Goal: Task Accomplishment & Management: Manage account settings

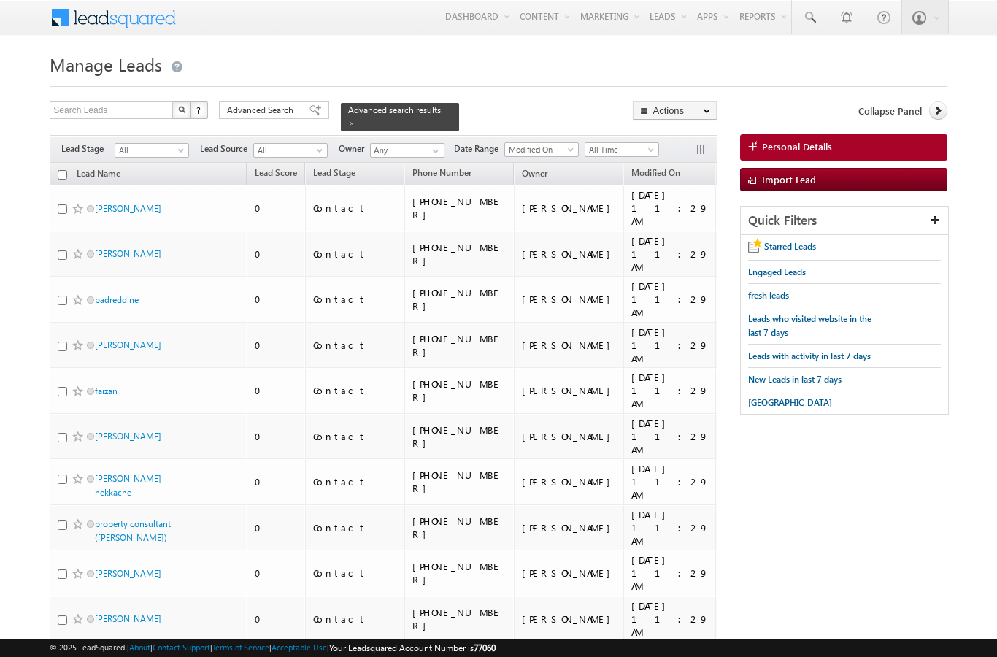
click at [280, 116] on span "Advanced Search" at bounding box center [262, 110] width 71 height 13
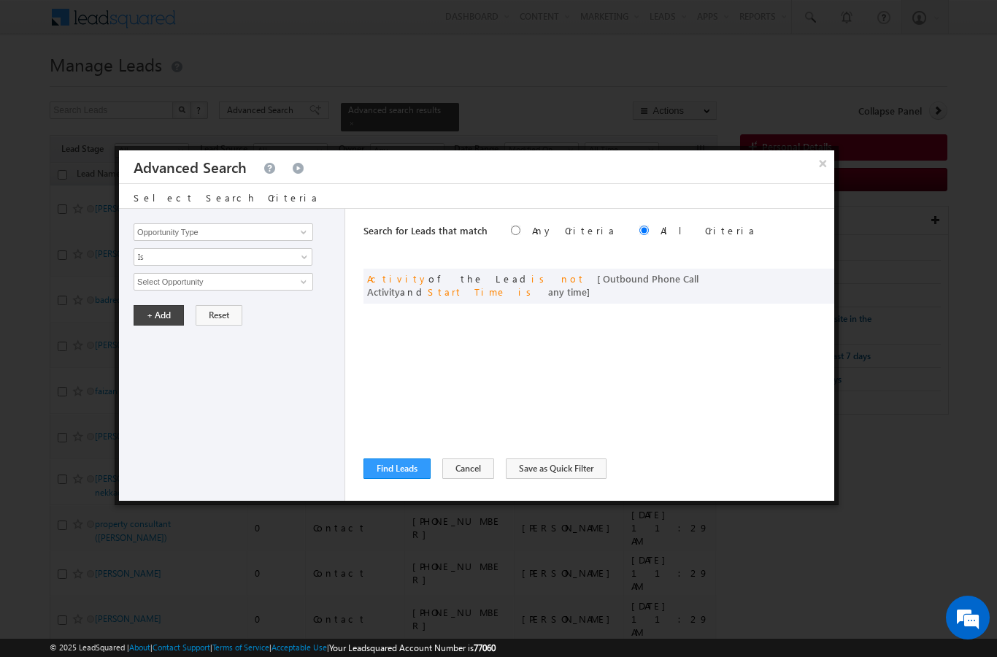
click at [399, 469] on button "Find Leads" at bounding box center [397, 469] width 67 height 20
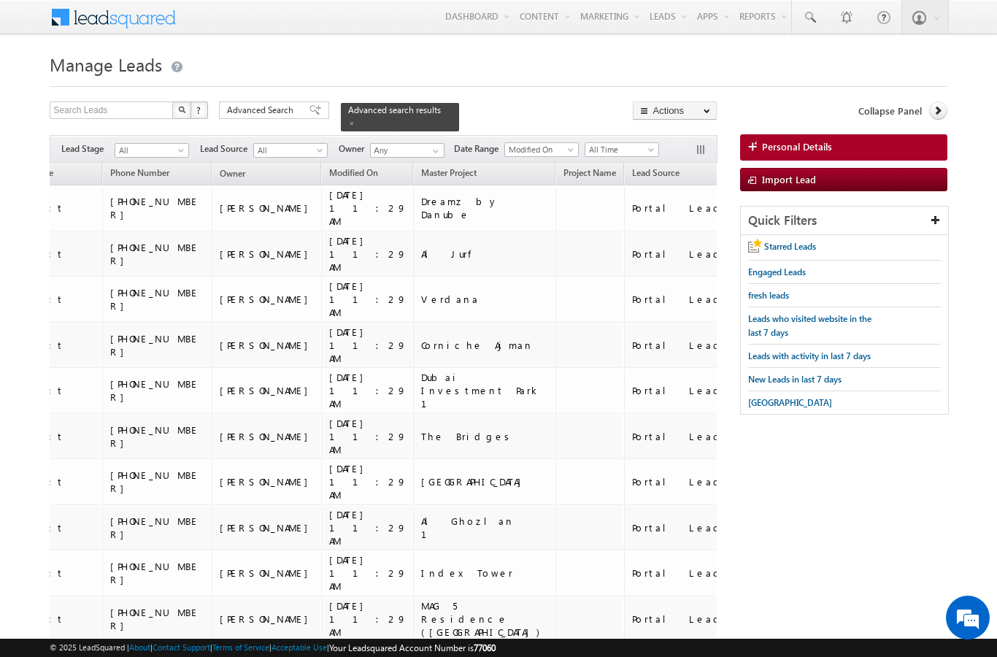
scroll to position [0, 269]
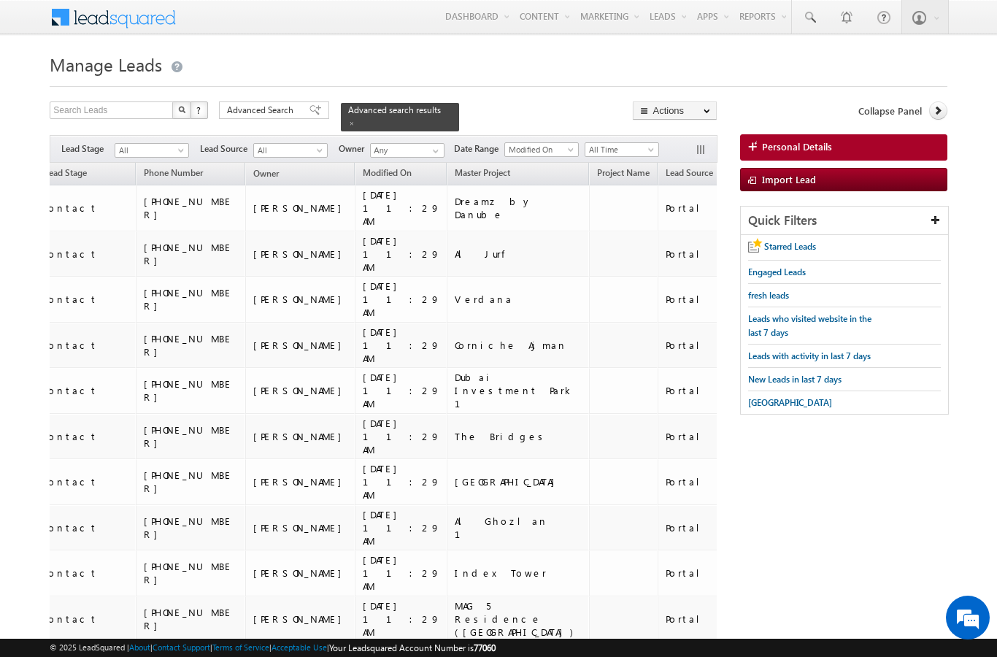
click at [666, 167] on span "Lead Source" at bounding box center [689, 172] width 47 height 11
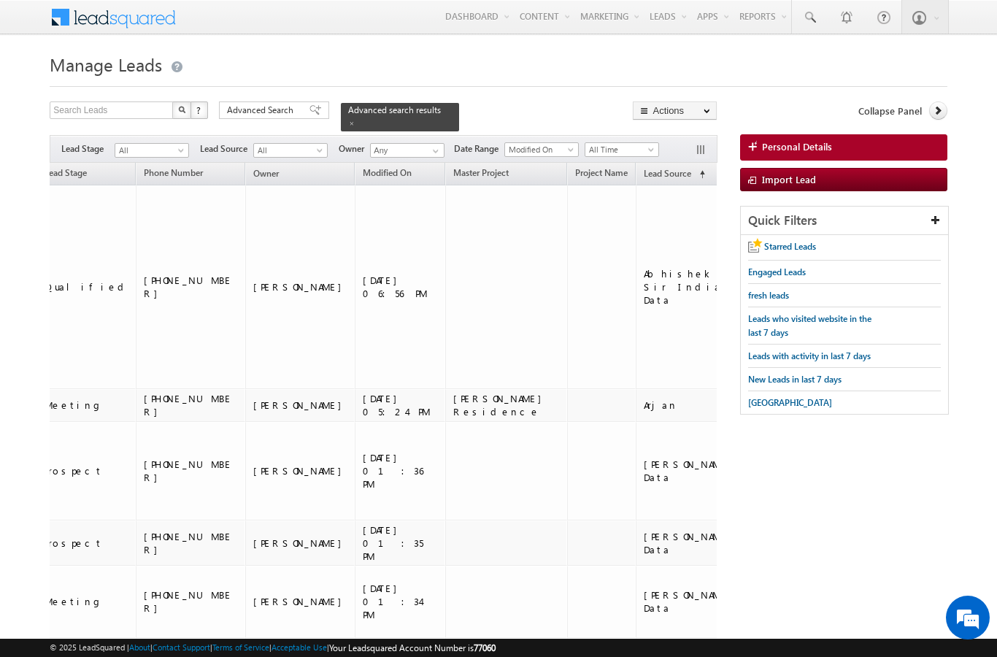
click at [160, 135] on div "Filters Lead Stage All All Lead Source All All Owner Any Any Date Range Go 02:3…" at bounding box center [383, 149] width 667 height 28
click at [169, 145] on span "All" at bounding box center [149, 150] width 69 height 13
click at [179, 147] on span at bounding box center [183, 153] width 12 height 12
click at [181, 148] on span at bounding box center [183, 153] width 12 height 12
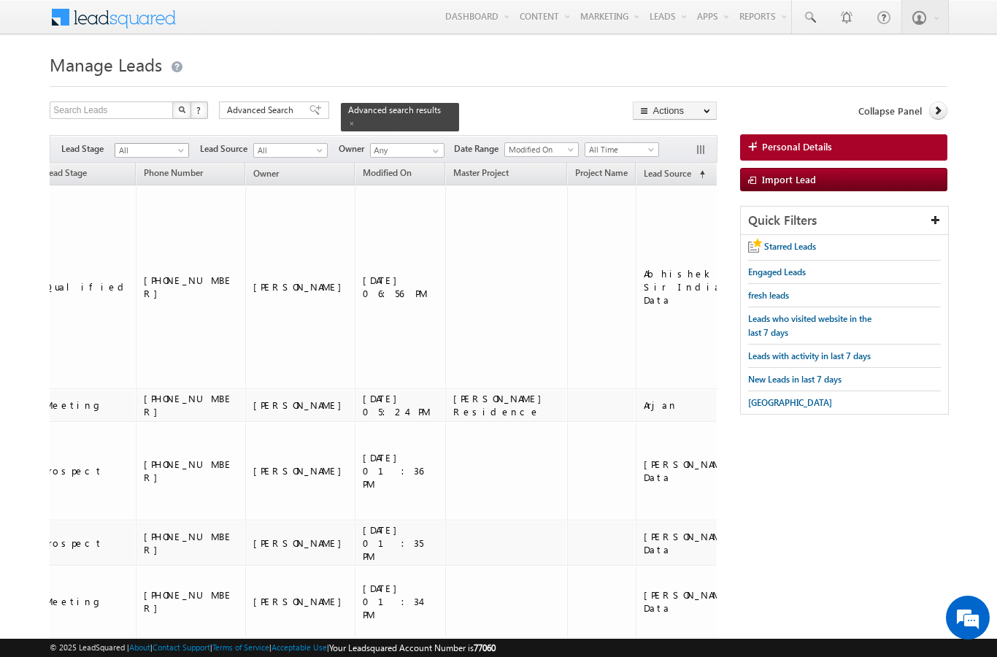
click at [175, 145] on span "All" at bounding box center [149, 150] width 69 height 13
click at [141, 174] on link "Contact" at bounding box center [152, 172] width 74 height 13
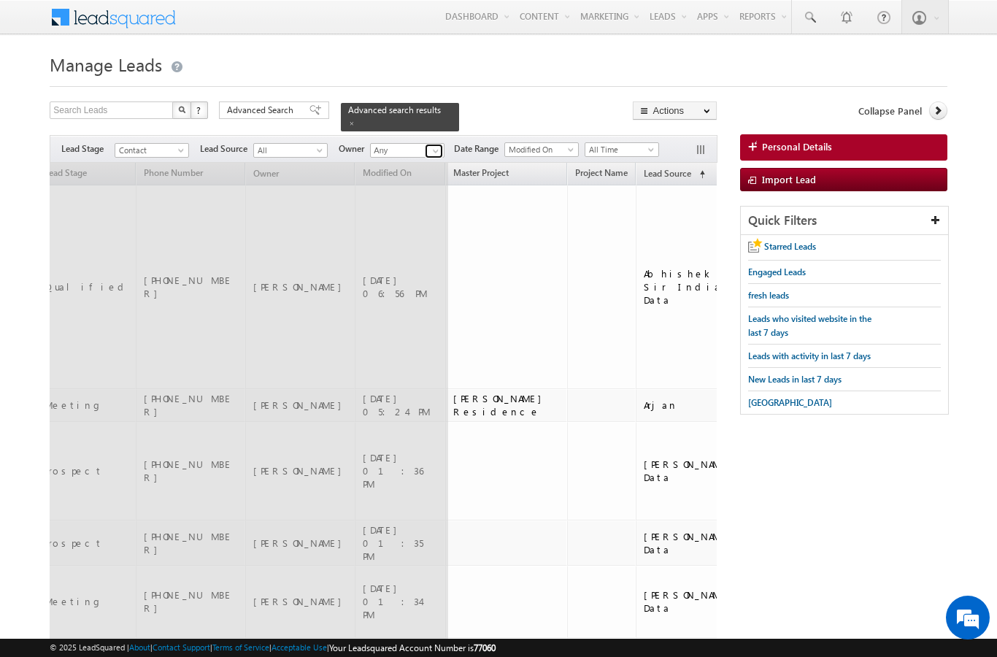
click at [440, 145] on span at bounding box center [436, 151] width 12 height 12
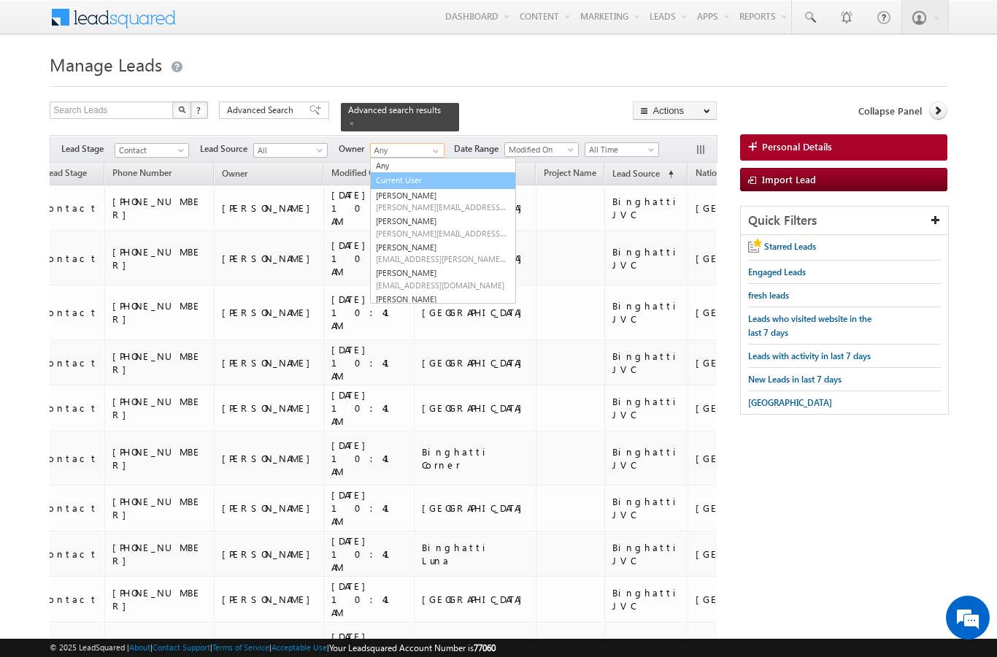
click at [415, 174] on link "Current User" at bounding box center [443, 180] width 146 height 17
type input "Current User"
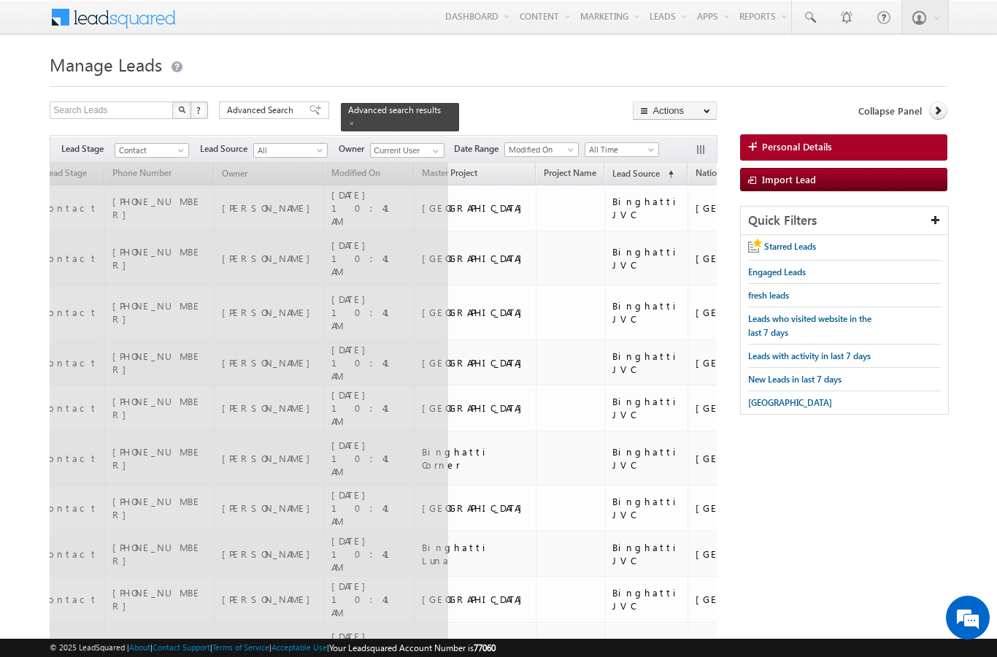
click at [515, 87] on div at bounding box center [498, 81] width 897 height 9
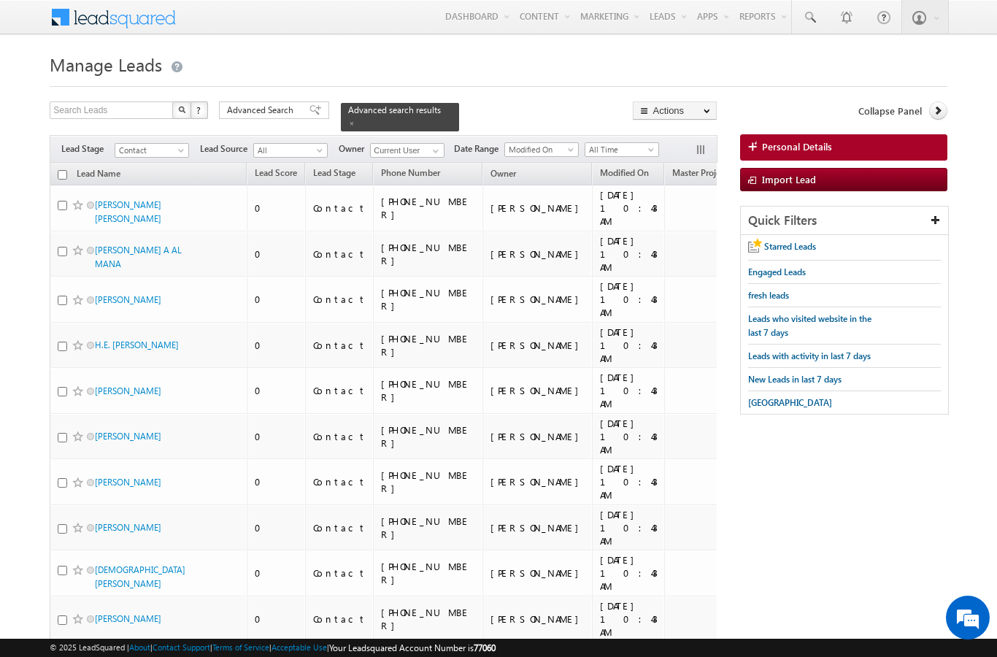
click at [62, 170] on input "checkbox" at bounding box center [62, 174] width 9 height 9
checkbox input "true"
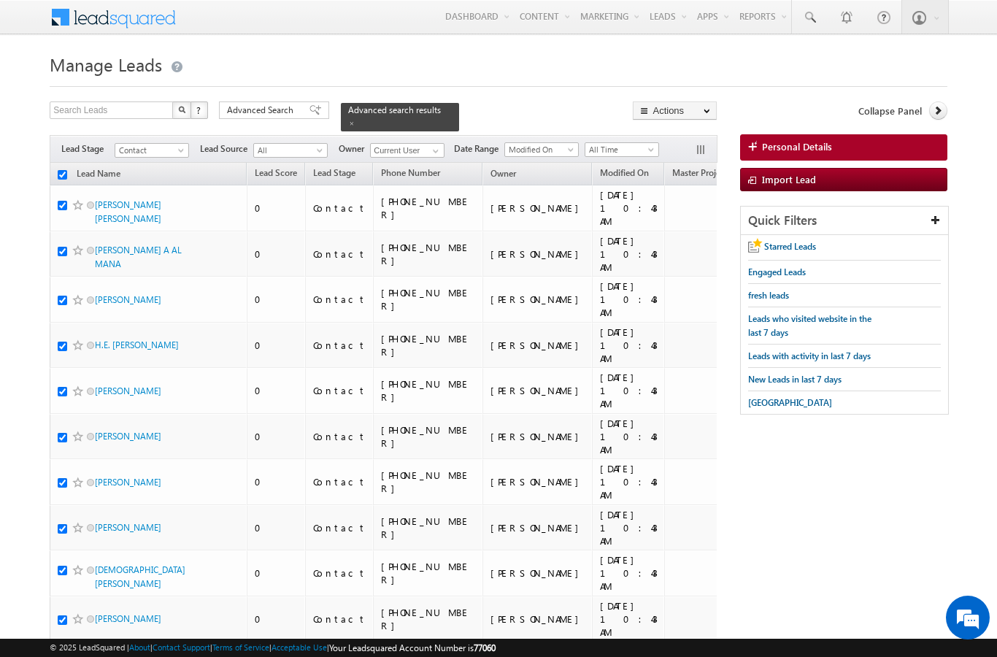
checkbox input "true"
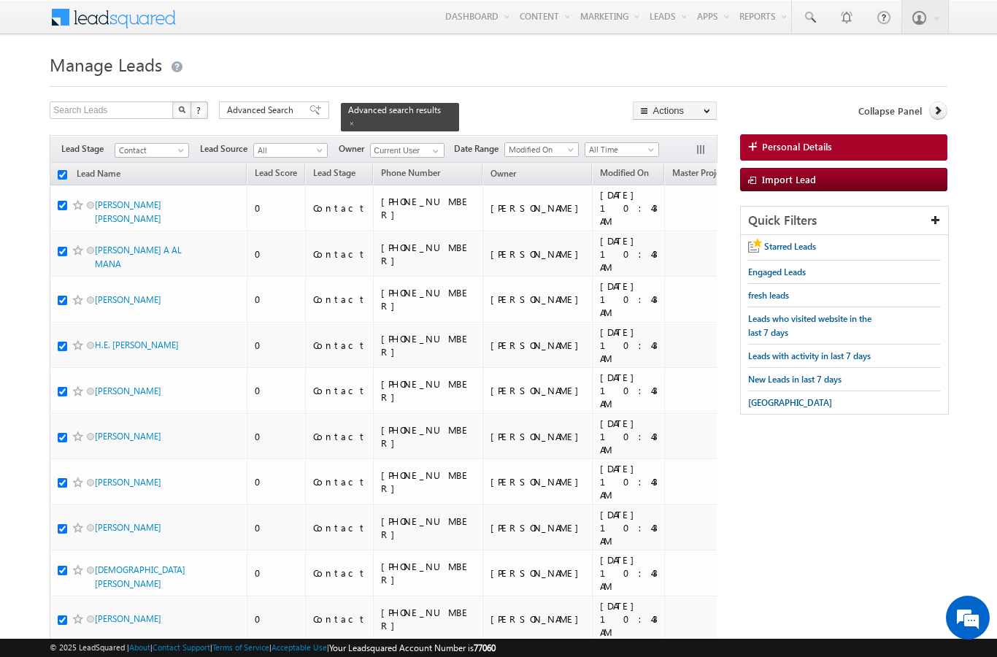
checkbox input "true"
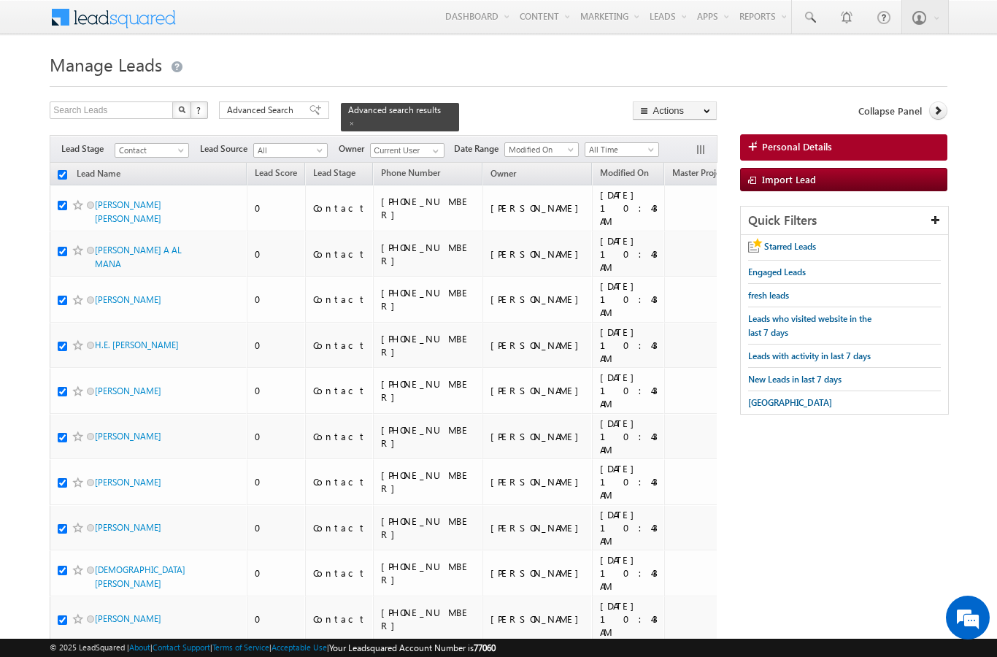
checkbox input "true"
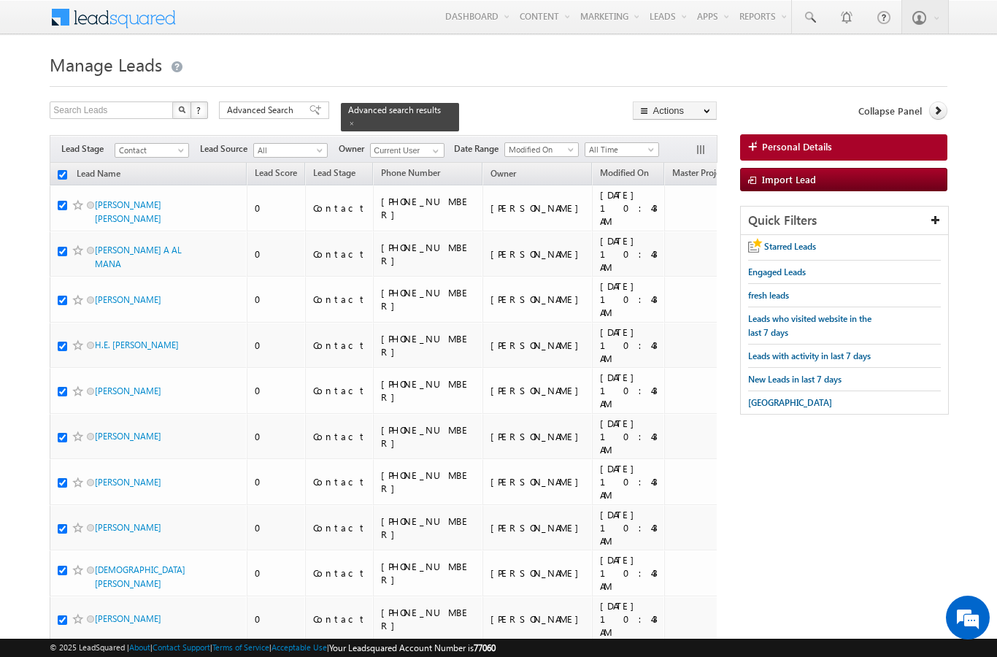
checkbox input "true"
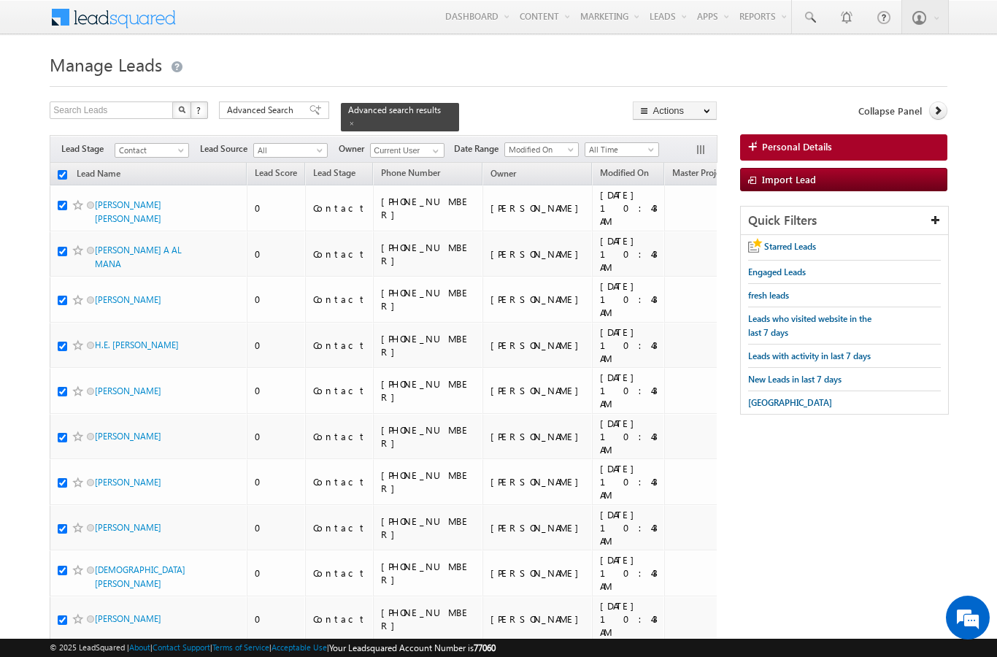
checkbox input "true"
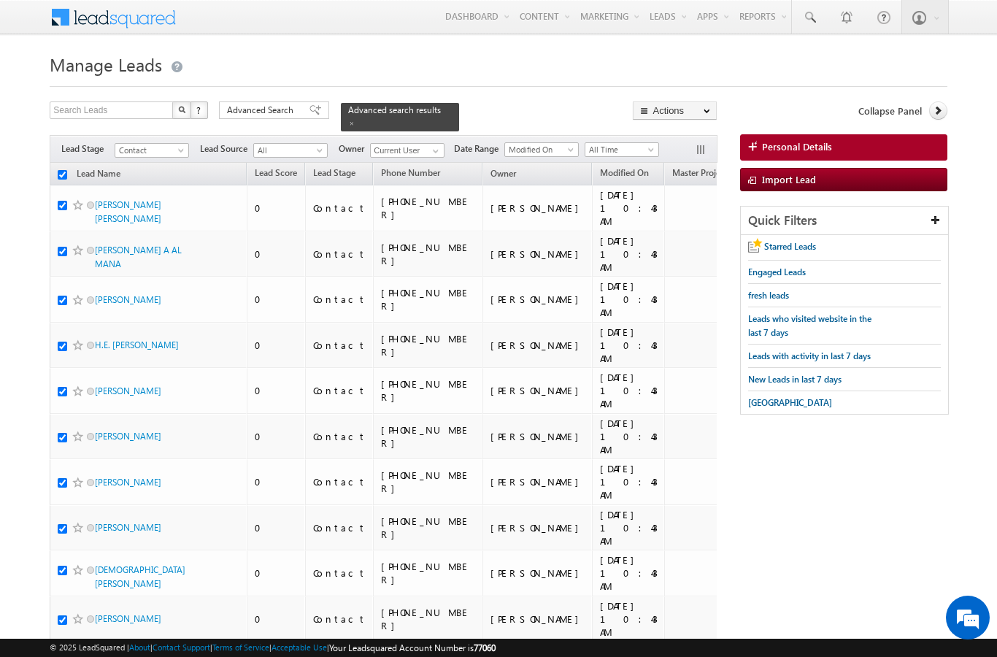
checkbox input "true"
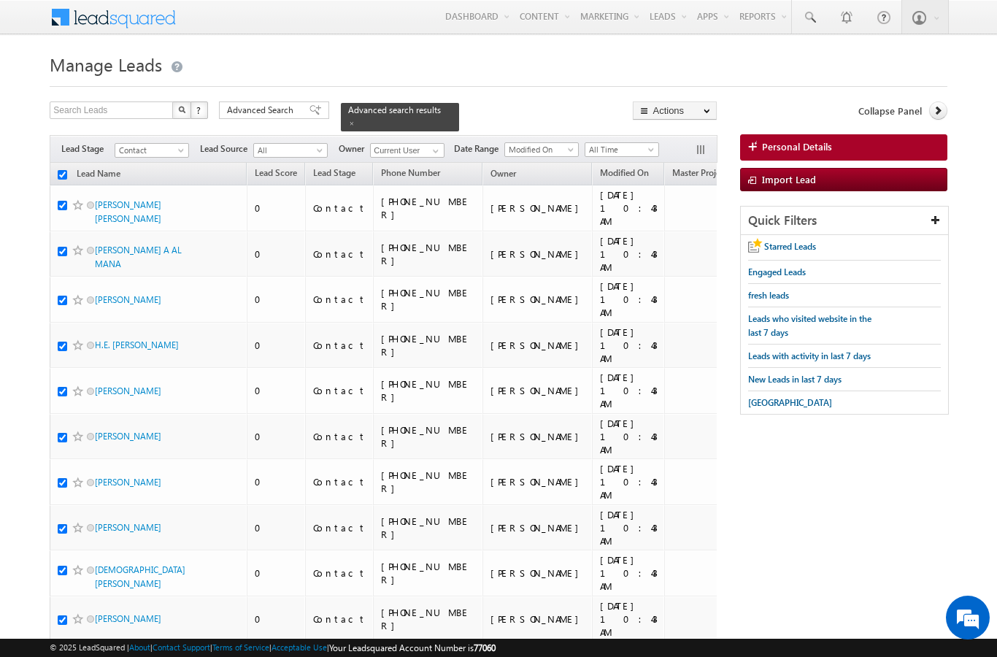
checkbox input "true"
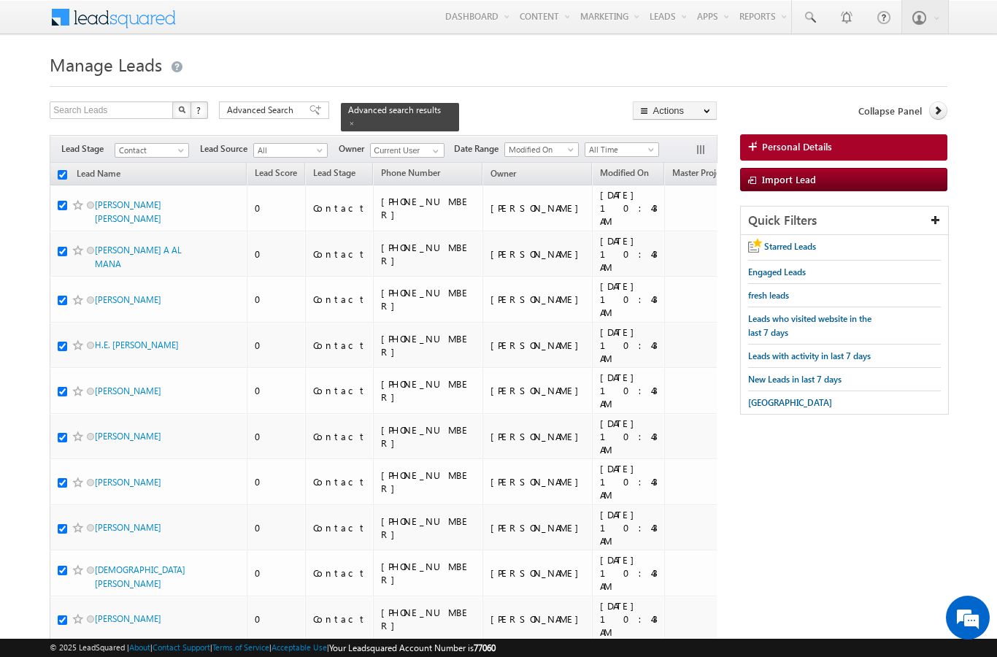
checkbox input "true"
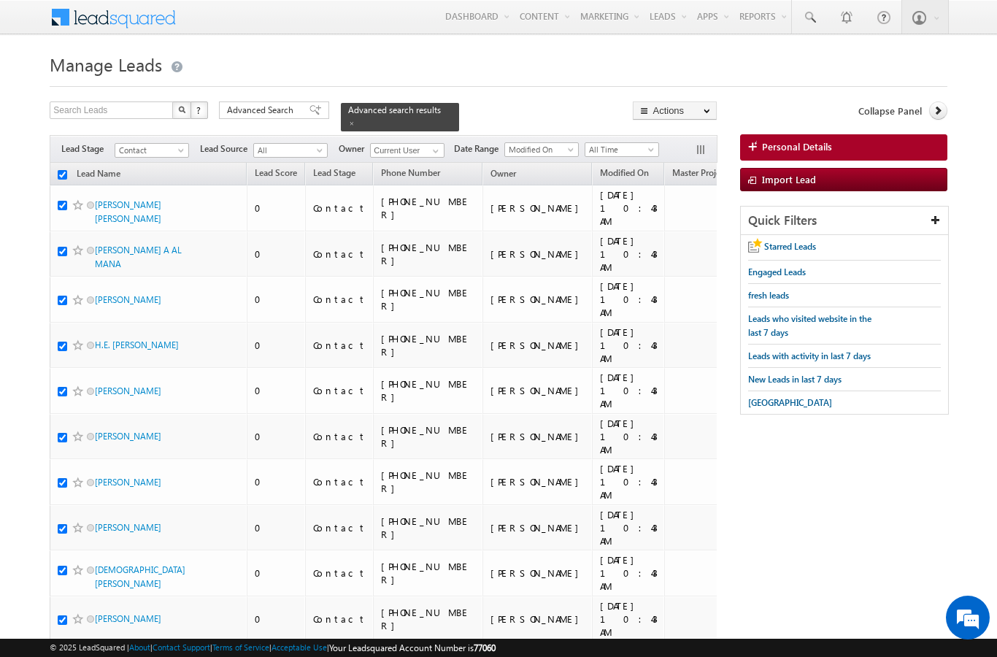
checkbox input "true"
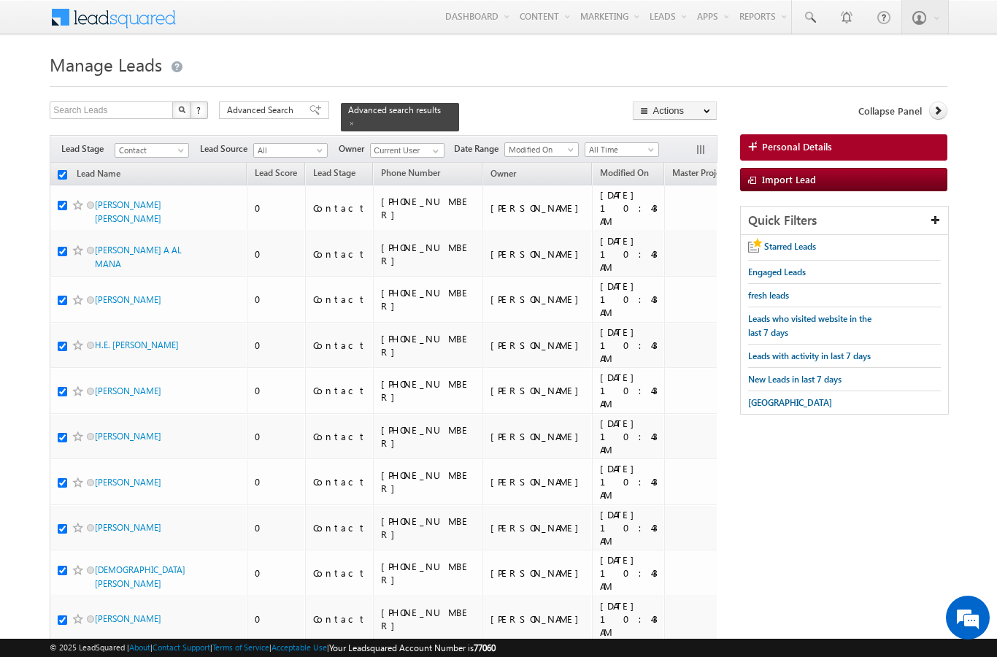
checkbox input "true"
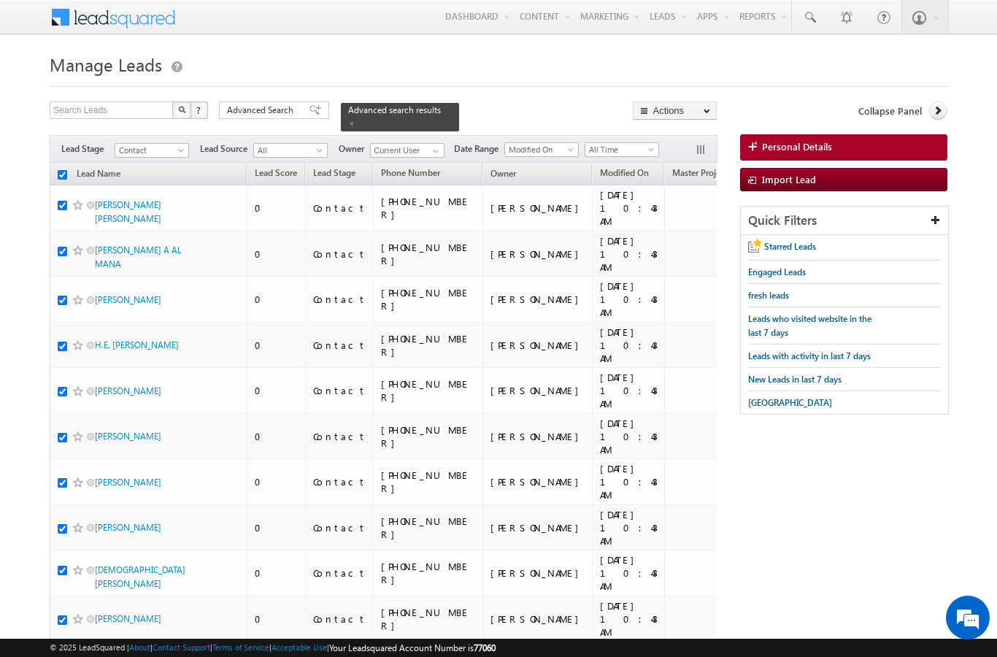
checkbox input "true"
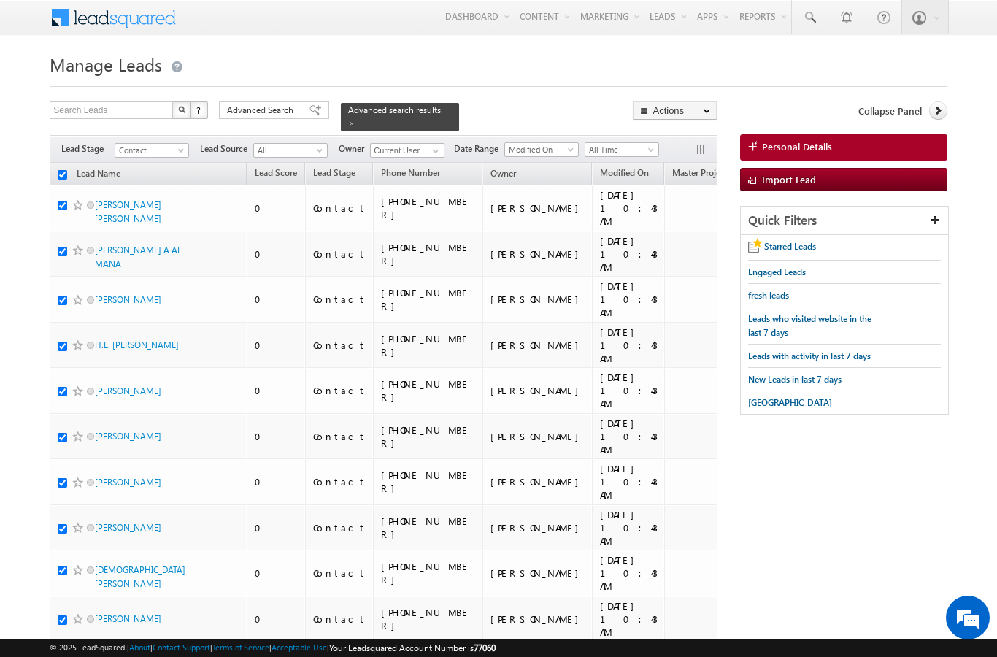
checkbox input "true"
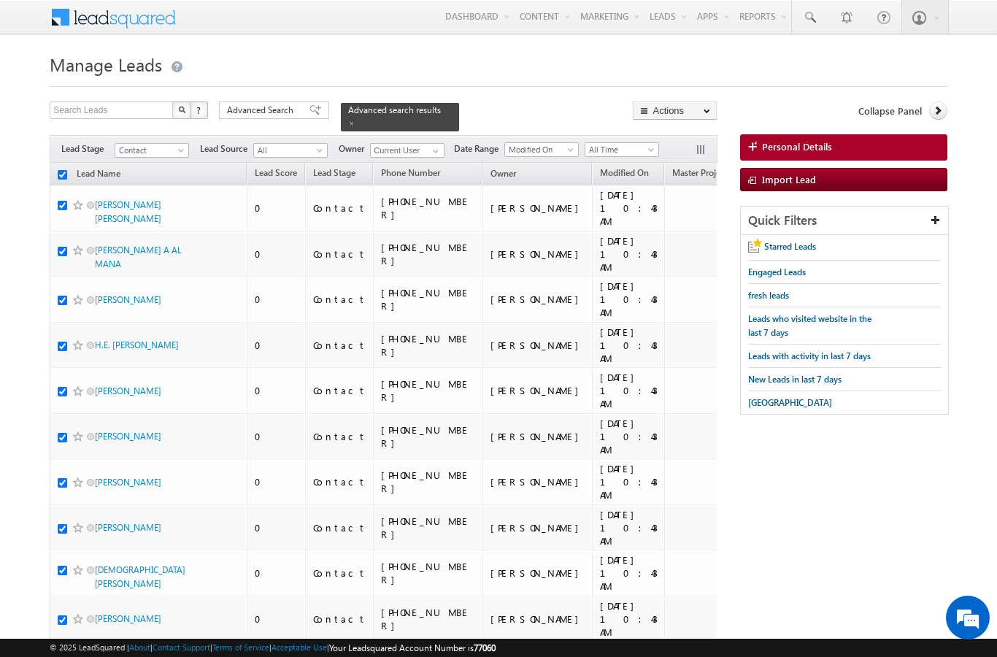
checkbox input "true"
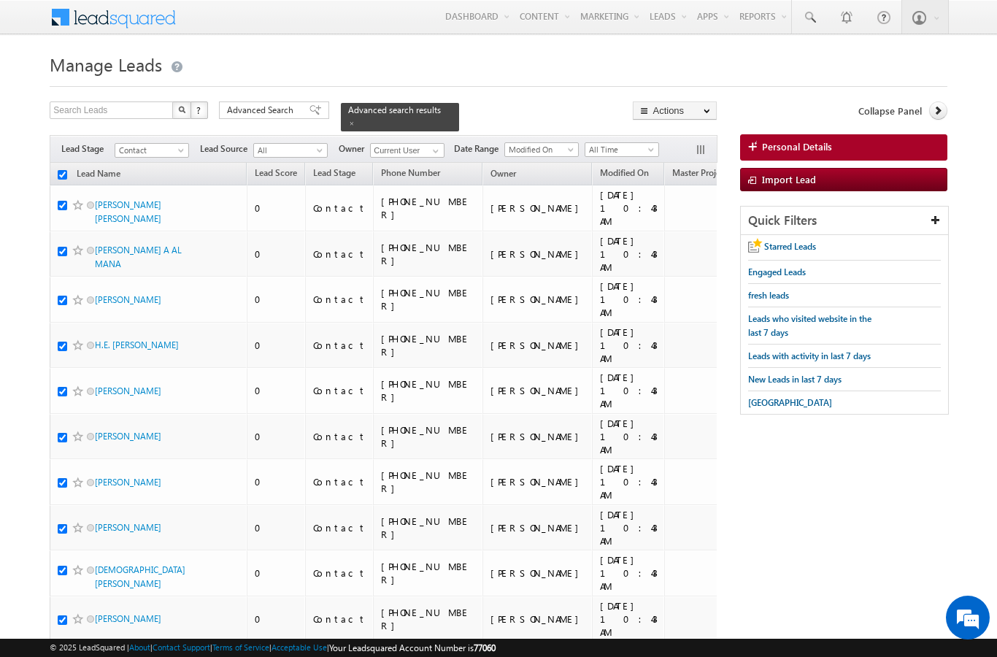
checkbox input "true"
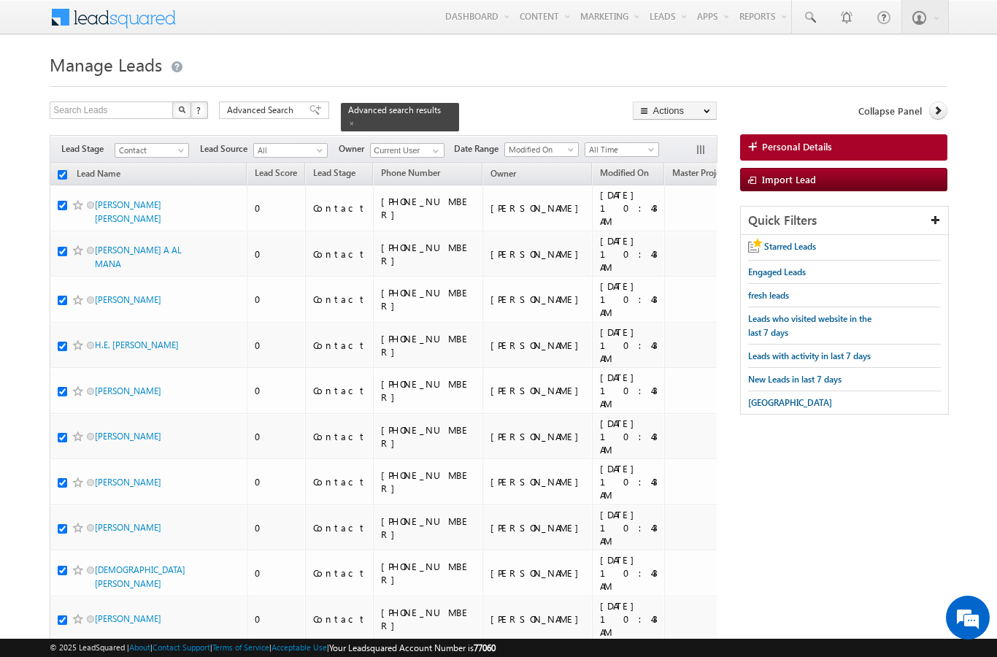
checkbox input "true"
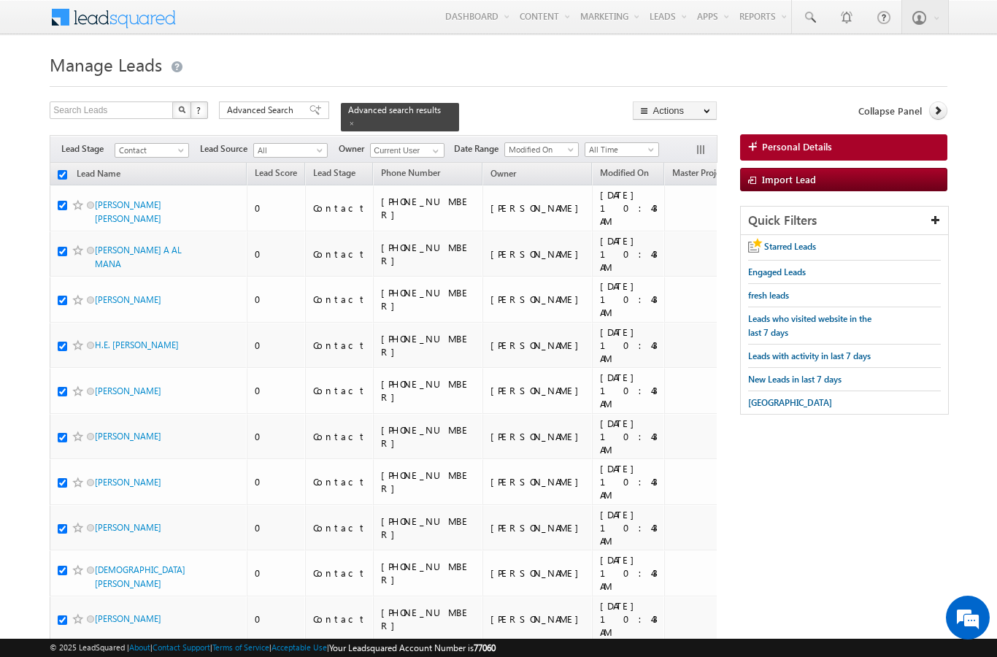
checkbox input "true"
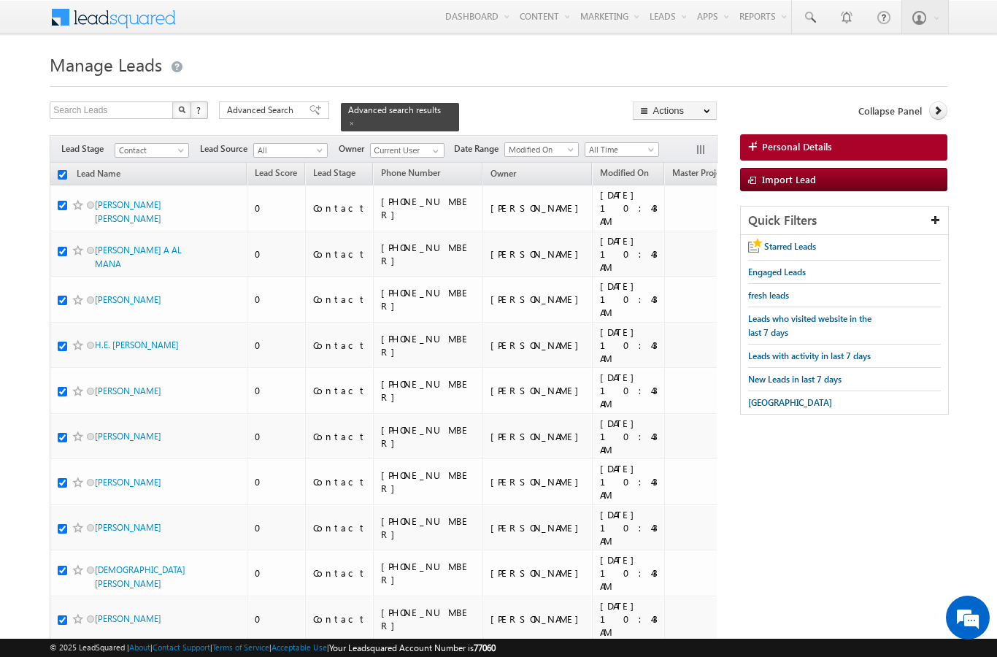
checkbox input "true"
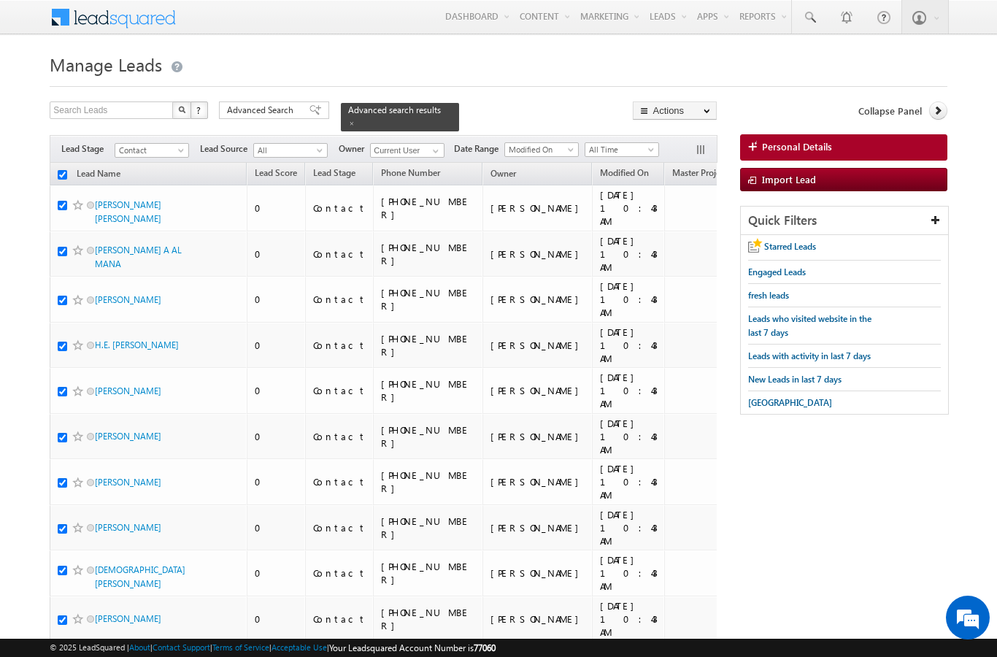
checkbox input "true"
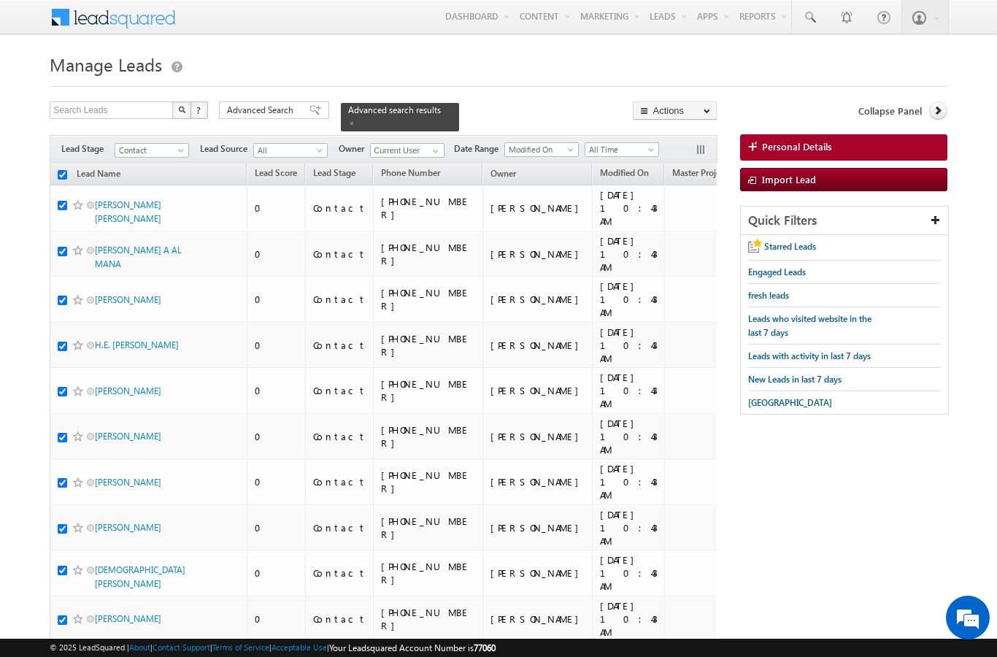
checkbox input "true"
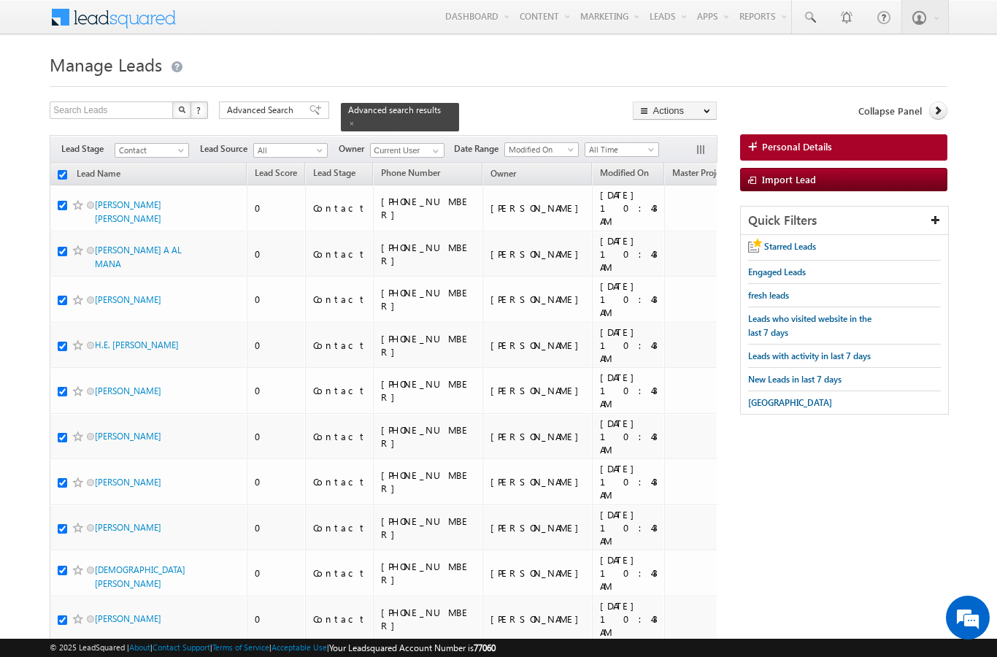
checkbox input "true"
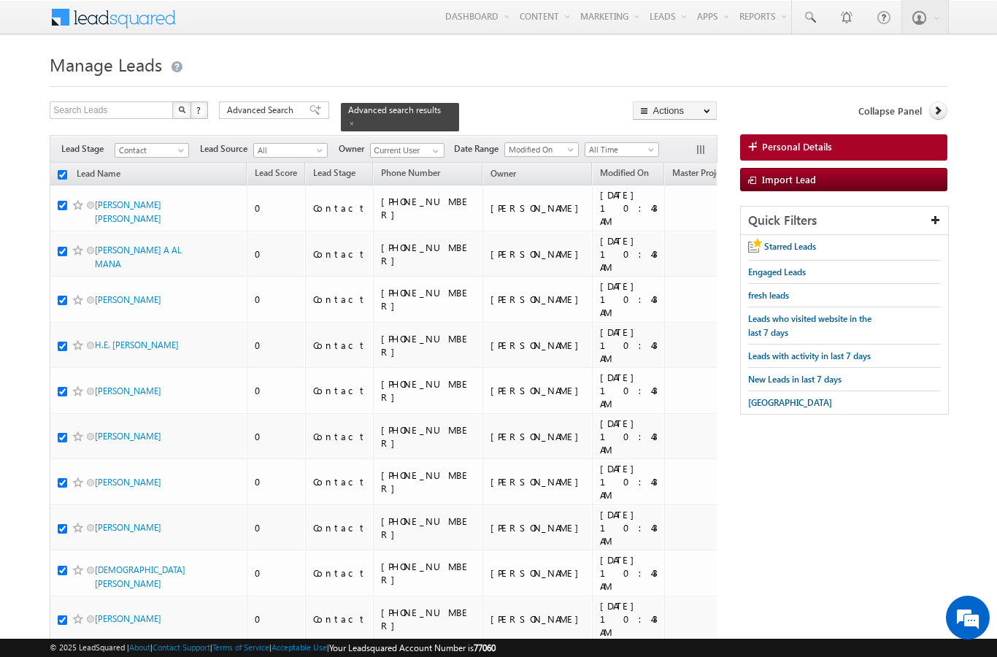
checkbox input "true"
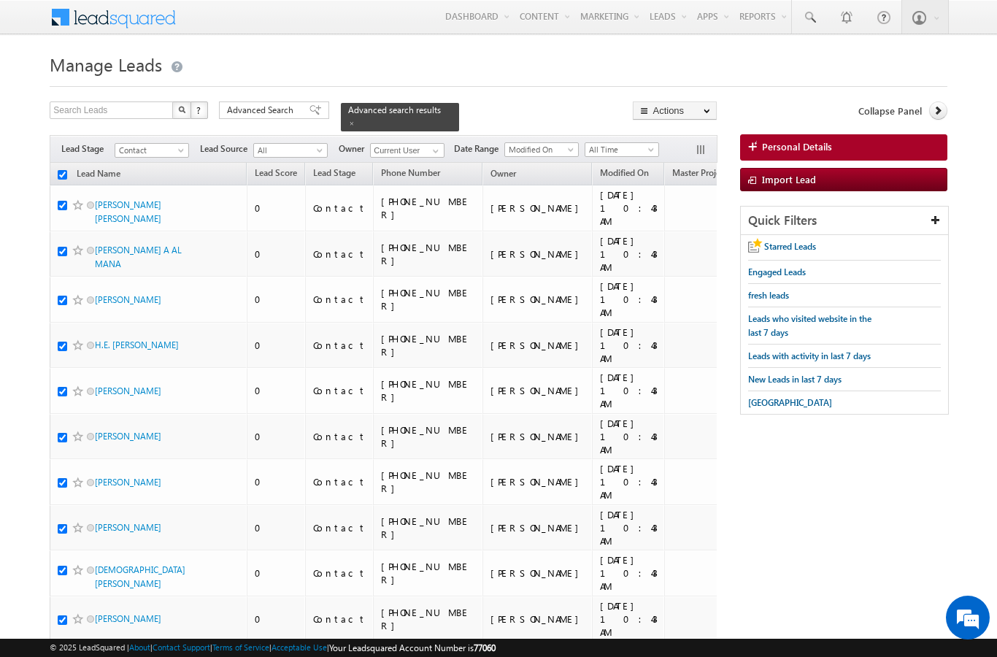
checkbox input "true"
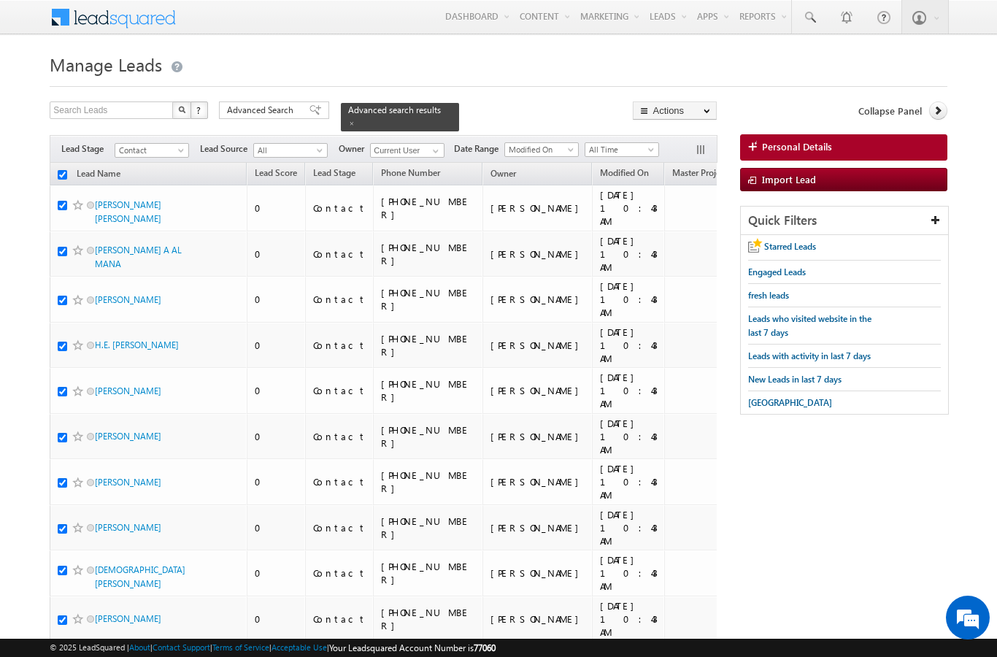
checkbox input "true"
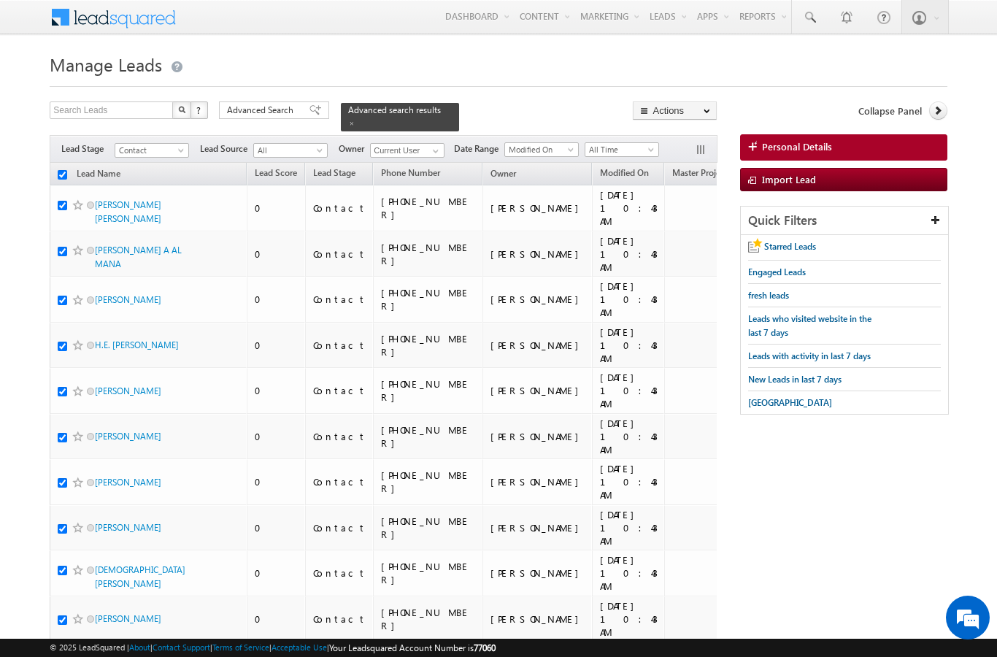
checkbox input "true"
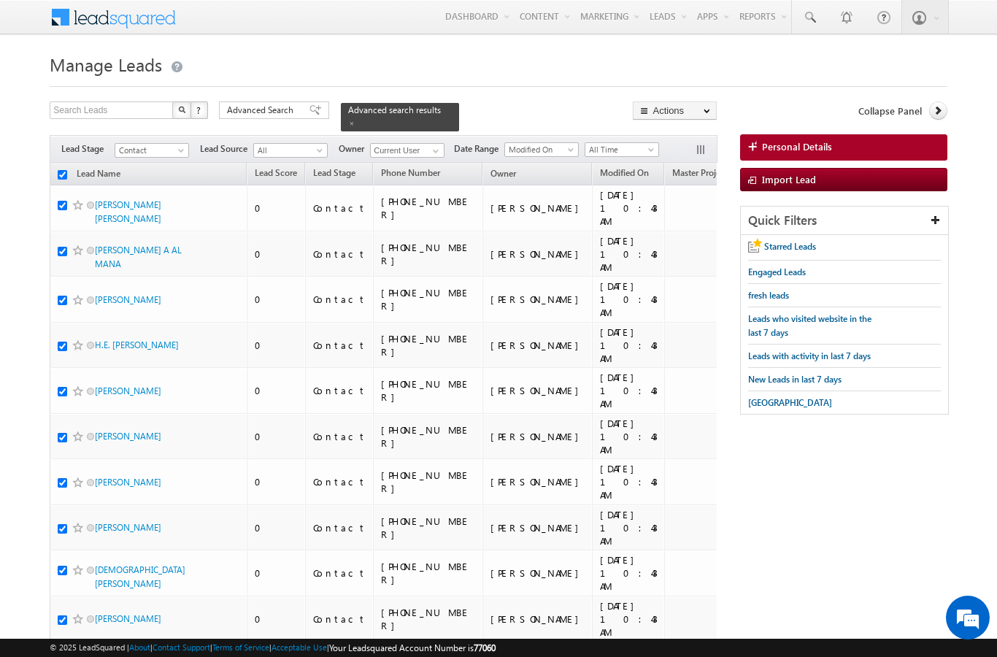
checkbox input "true"
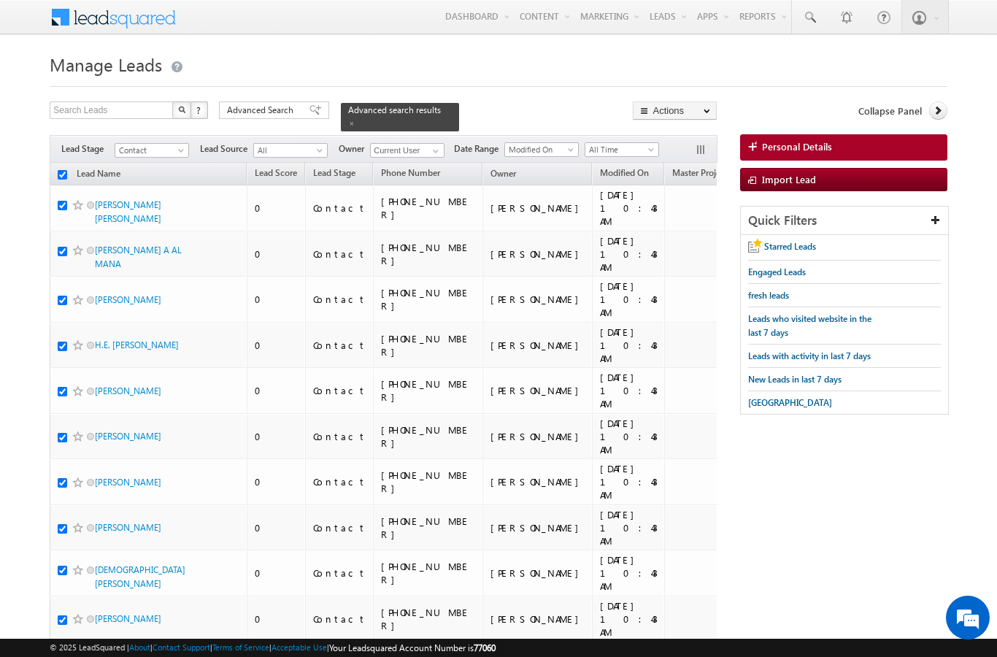
checkbox input "true"
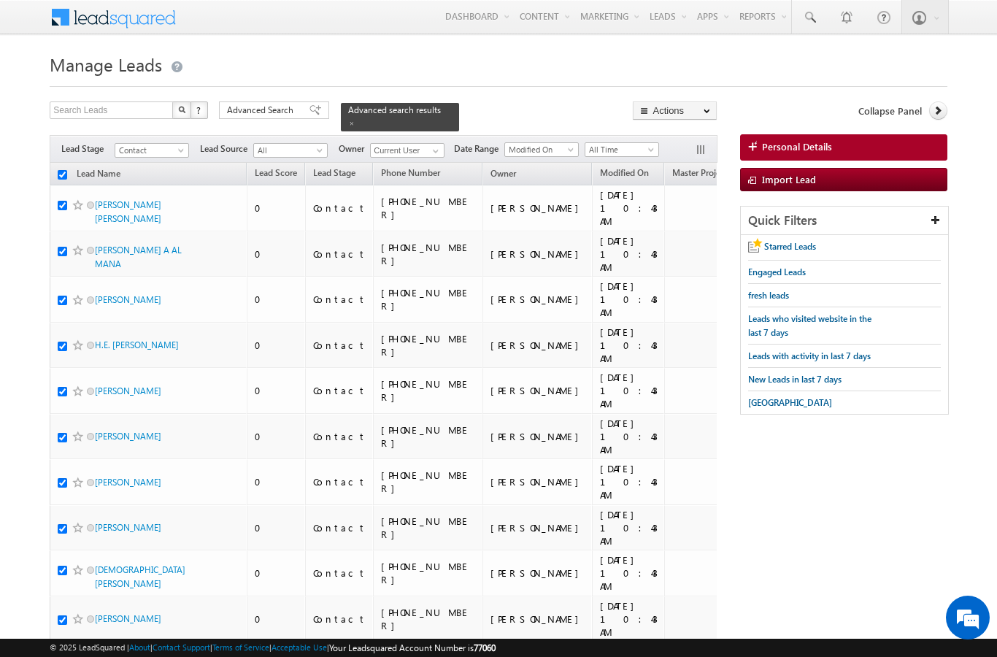
checkbox input "true"
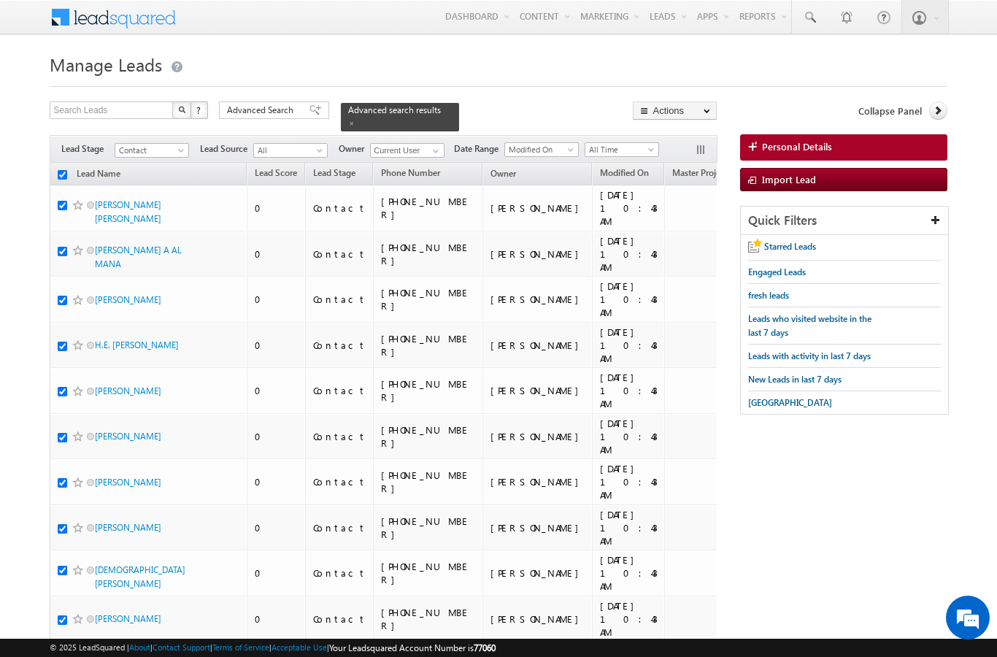
checkbox input "true"
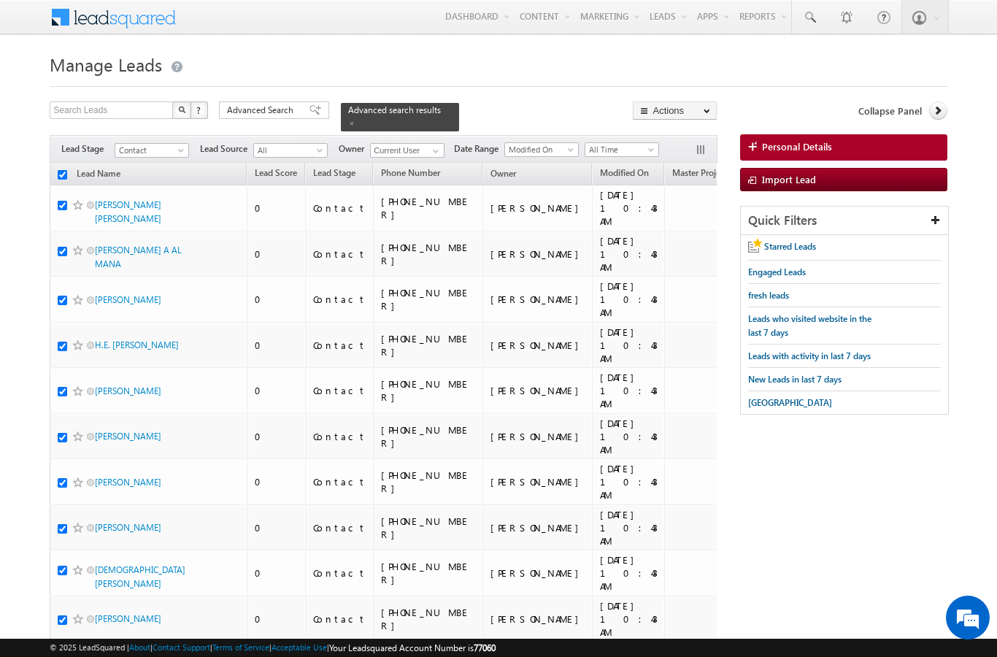
checkbox input "true"
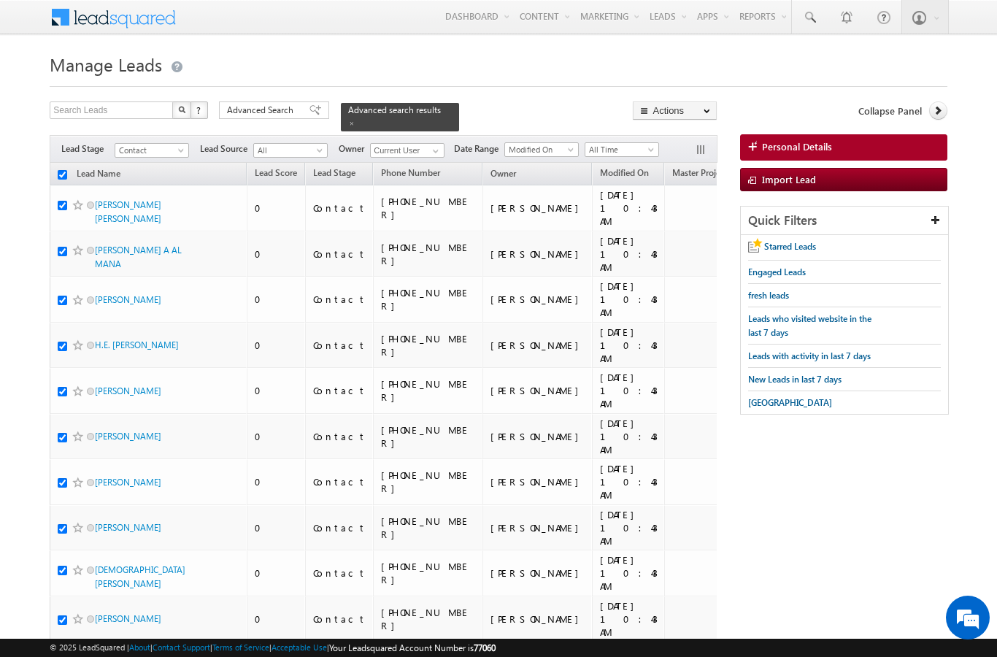
checkbox input "true"
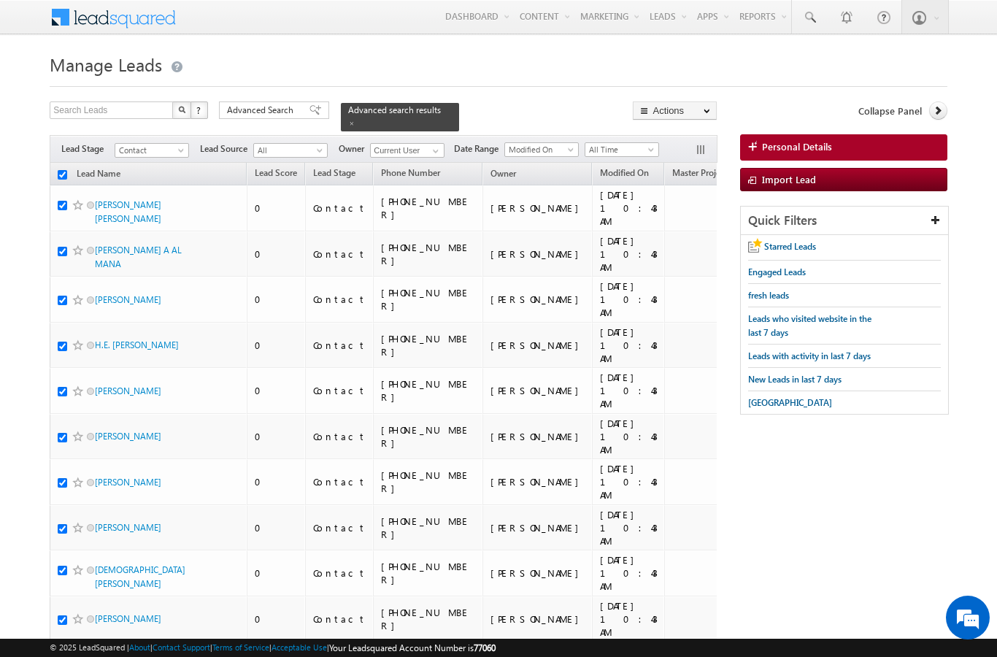
checkbox input "true"
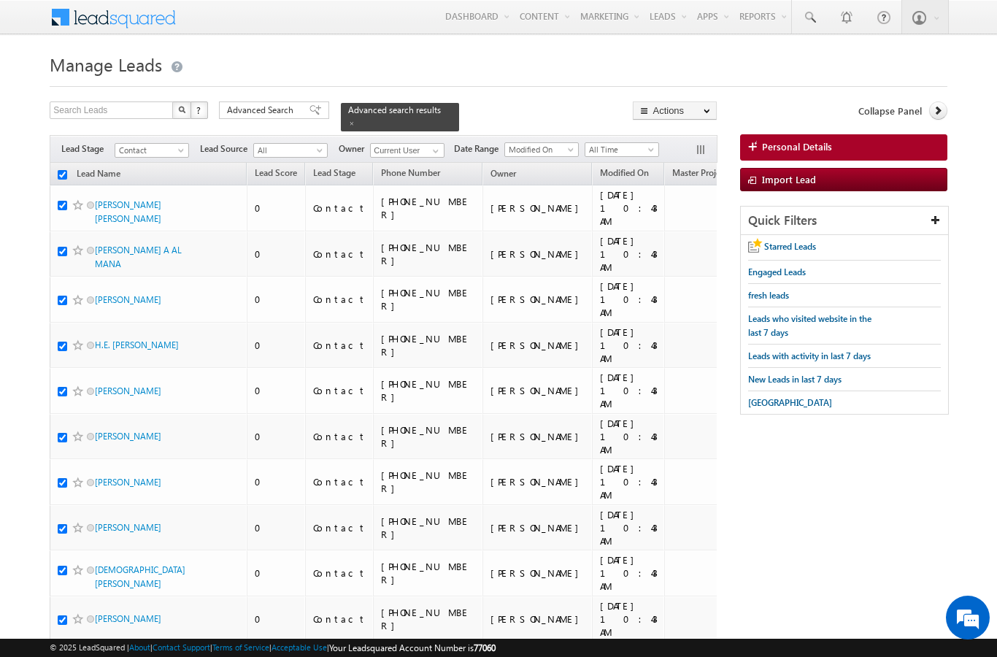
checkbox input "true"
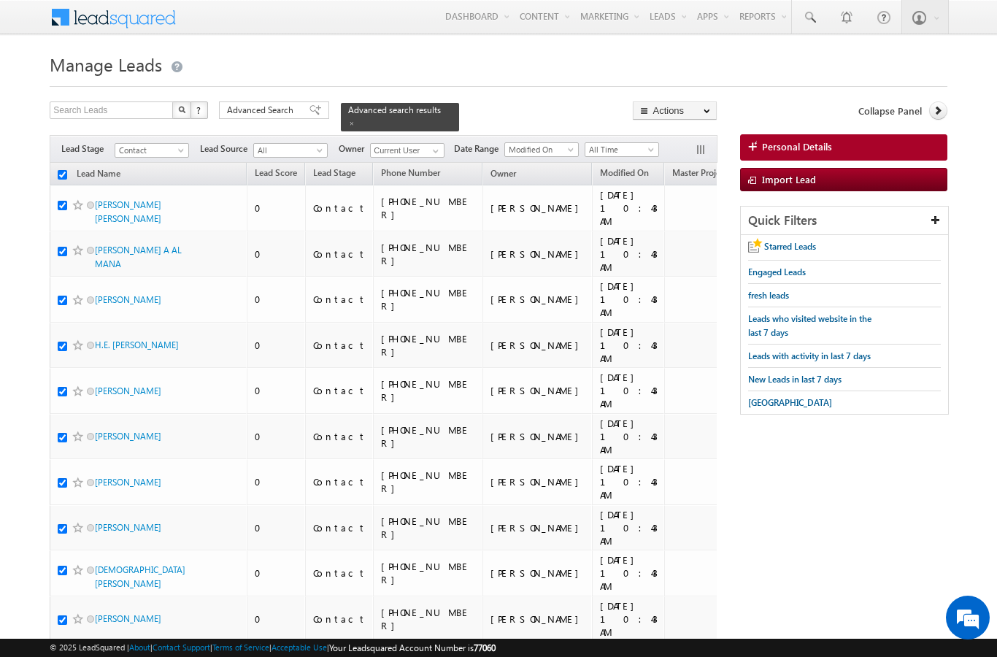
checkbox input "true"
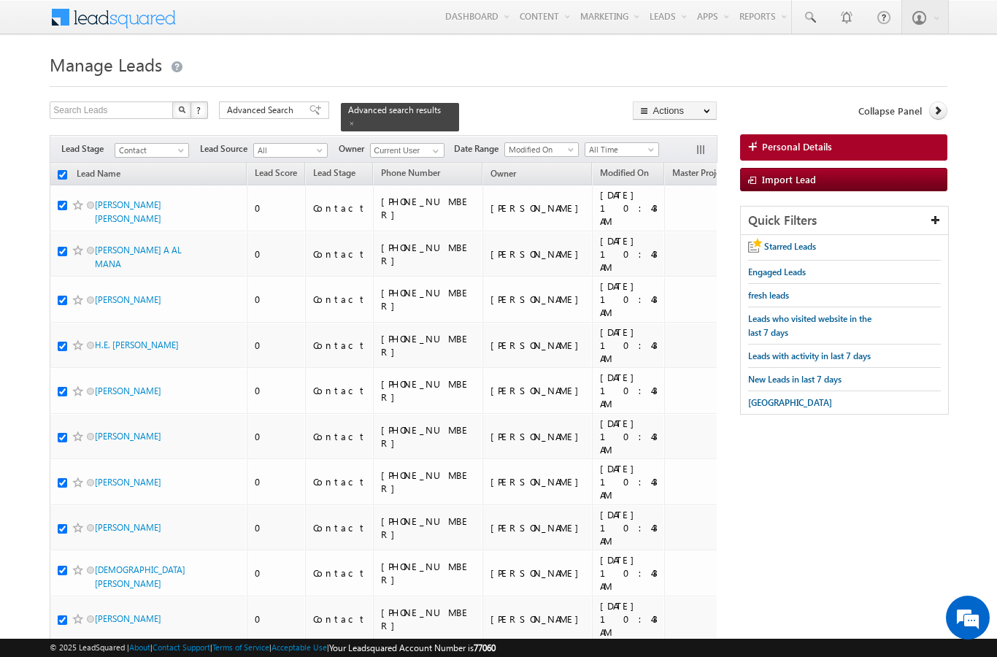
checkbox input "true"
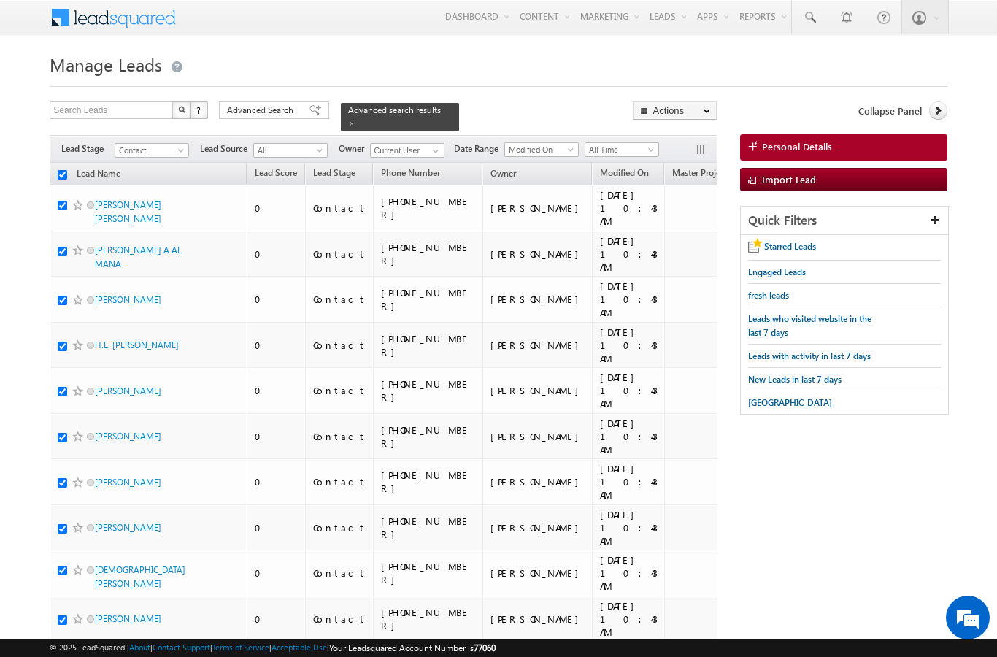
checkbox input "true"
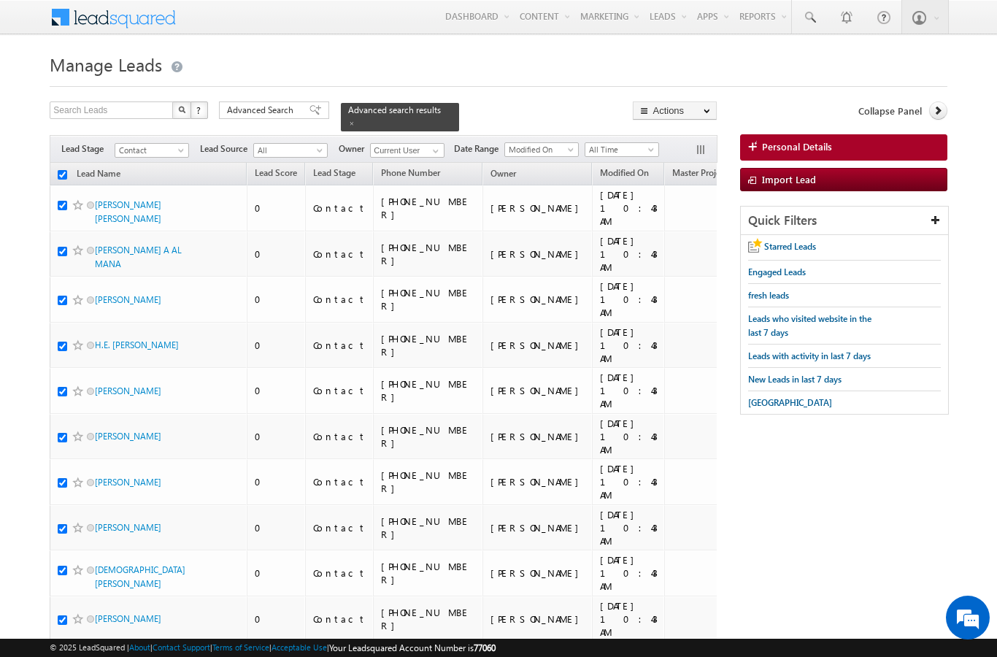
checkbox input "true"
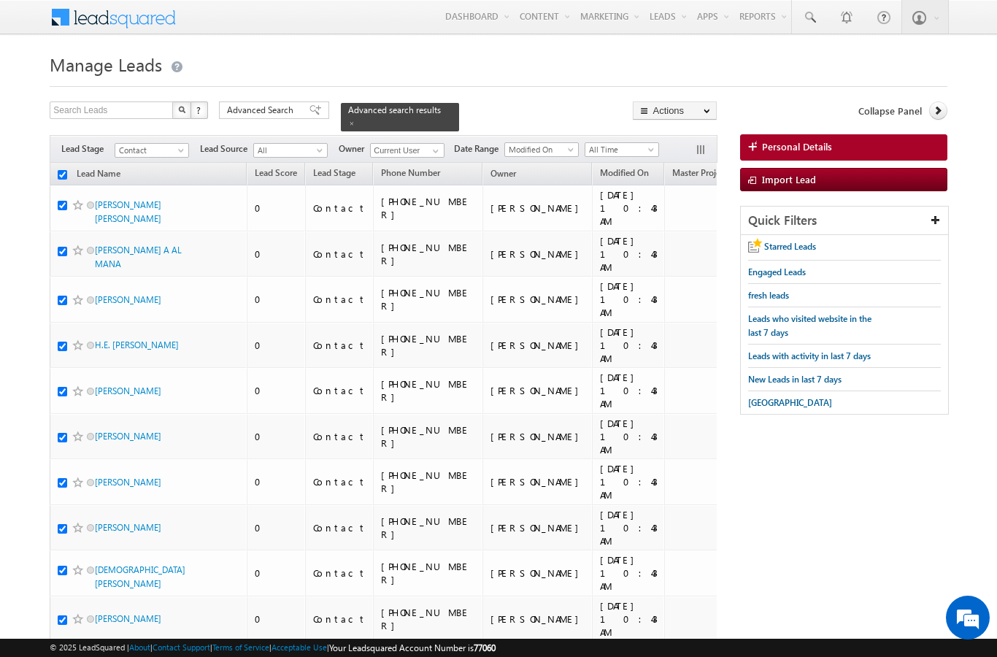
checkbox input "true"
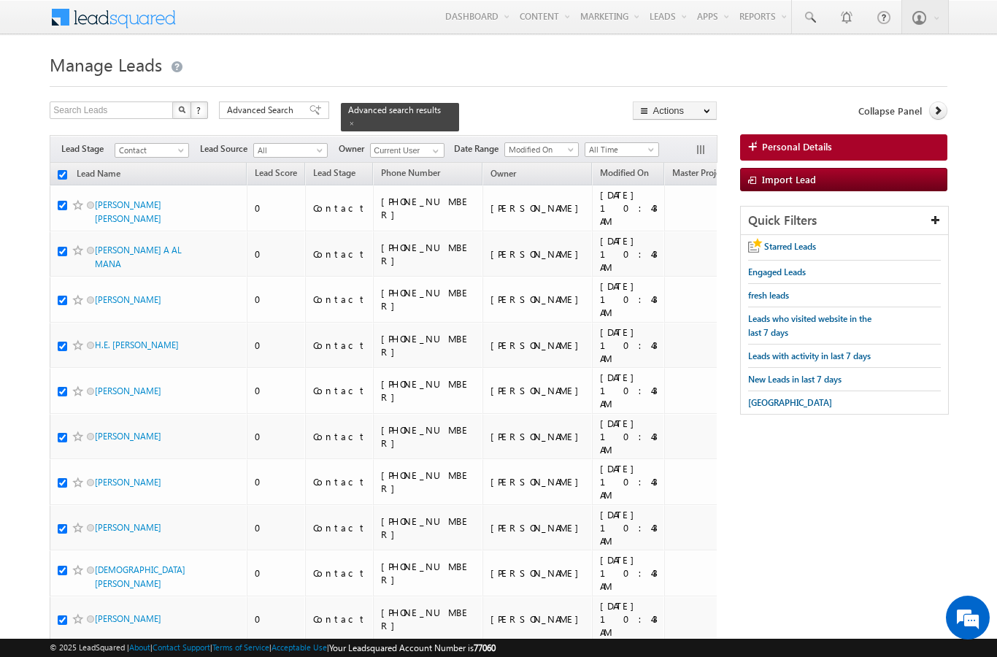
checkbox input "true"
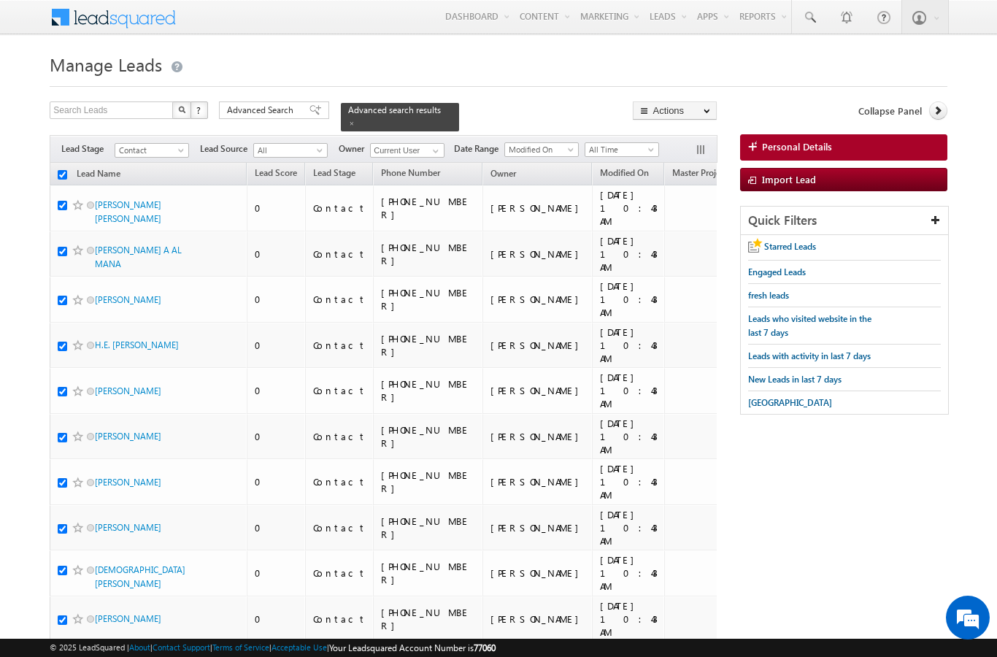
checkbox input "true"
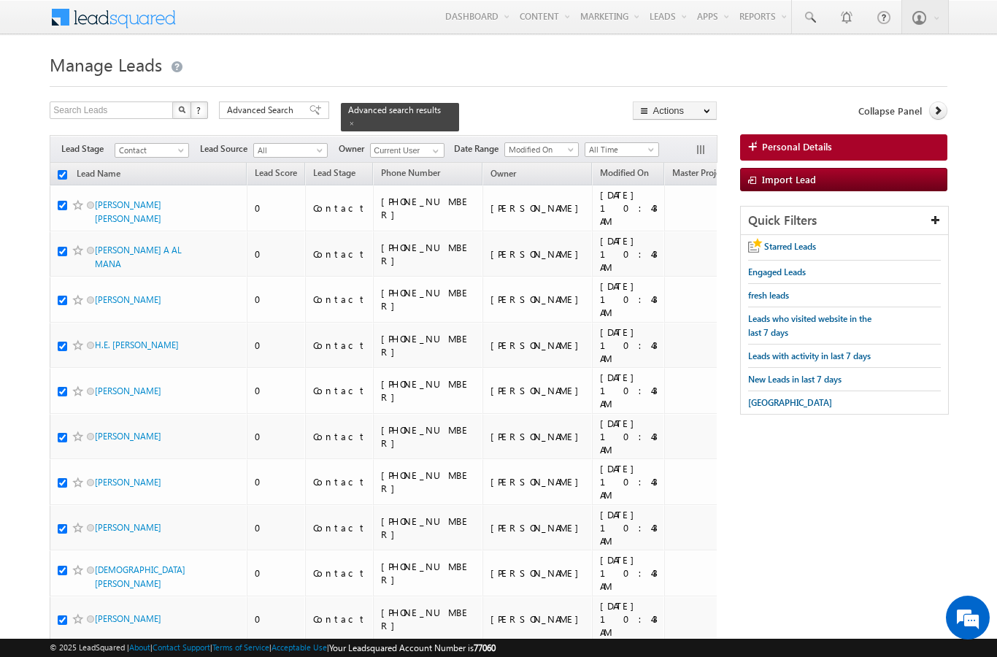
click at [0, 0] on link "Change Owner" at bounding box center [0, 0] width 0 height 0
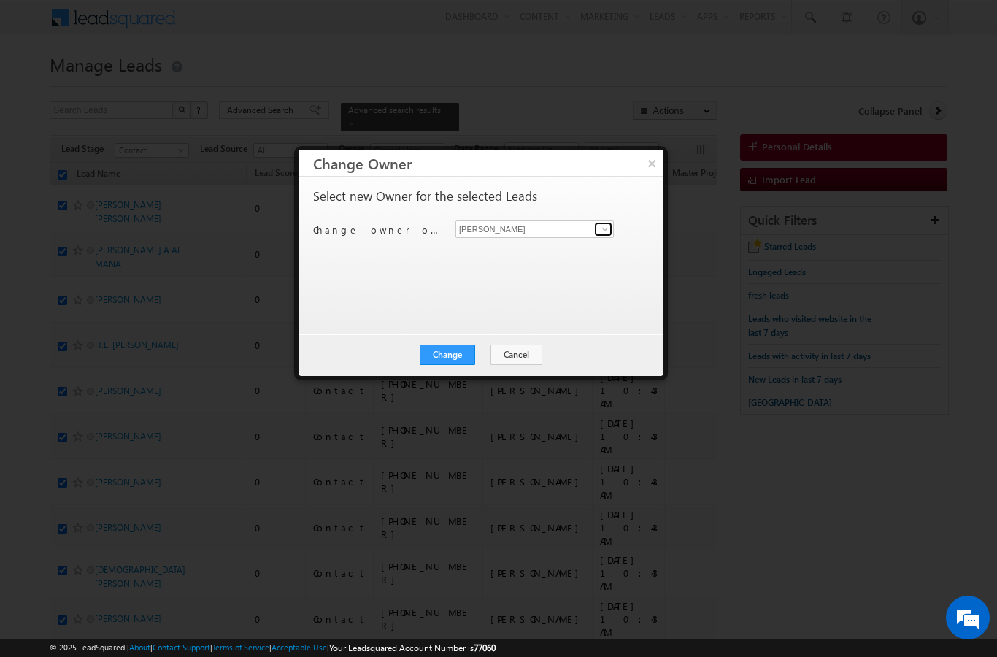
click at [606, 231] on span at bounding box center [605, 229] width 12 height 12
click at [604, 229] on span at bounding box center [605, 229] width 12 height 12
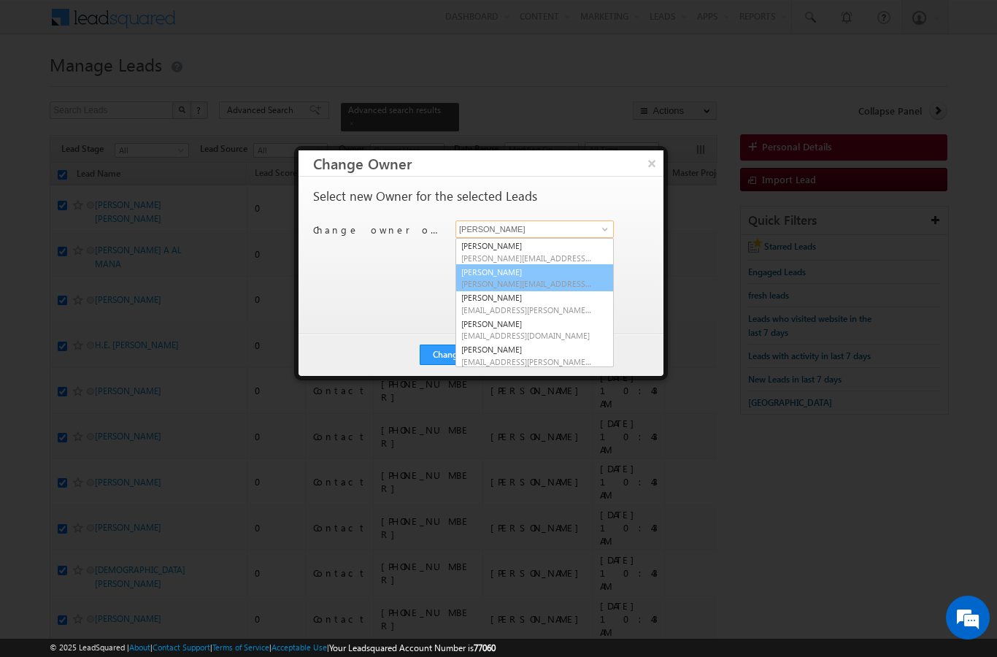
click at [558, 279] on span "[PERSON_NAME][EMAIL_ADDRESS][DOMAIN_NAME]" at bounding box center [526, 283] width 131 height 11
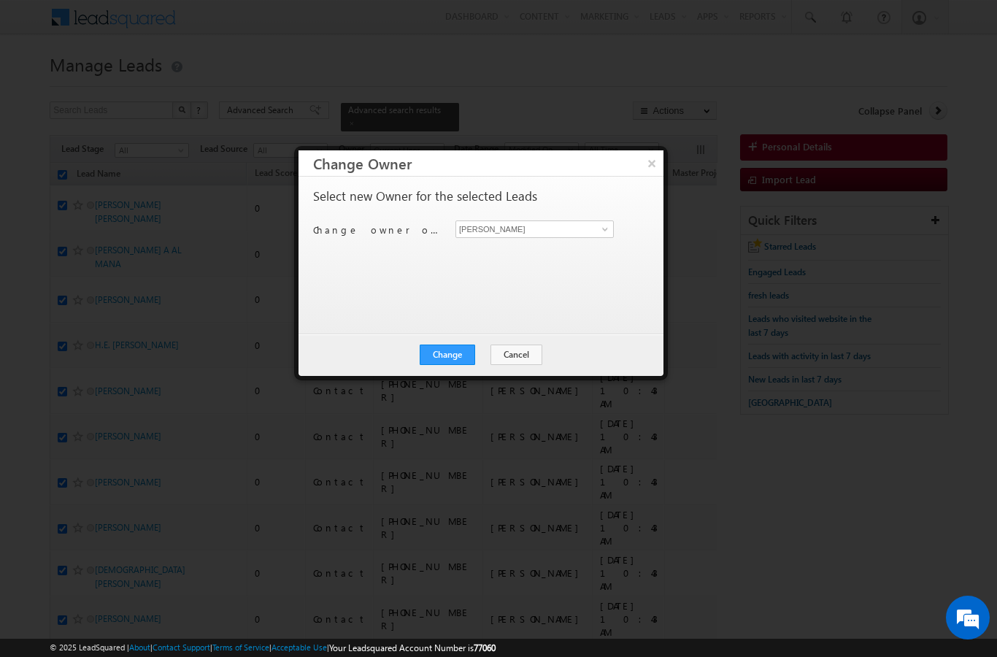
click at [442, 363] on button "Change" at bounding box center [447, 355] width 55 height 20
click at [481, 362] on button "Close" at bounding box center [483, 355] width 47 height 20
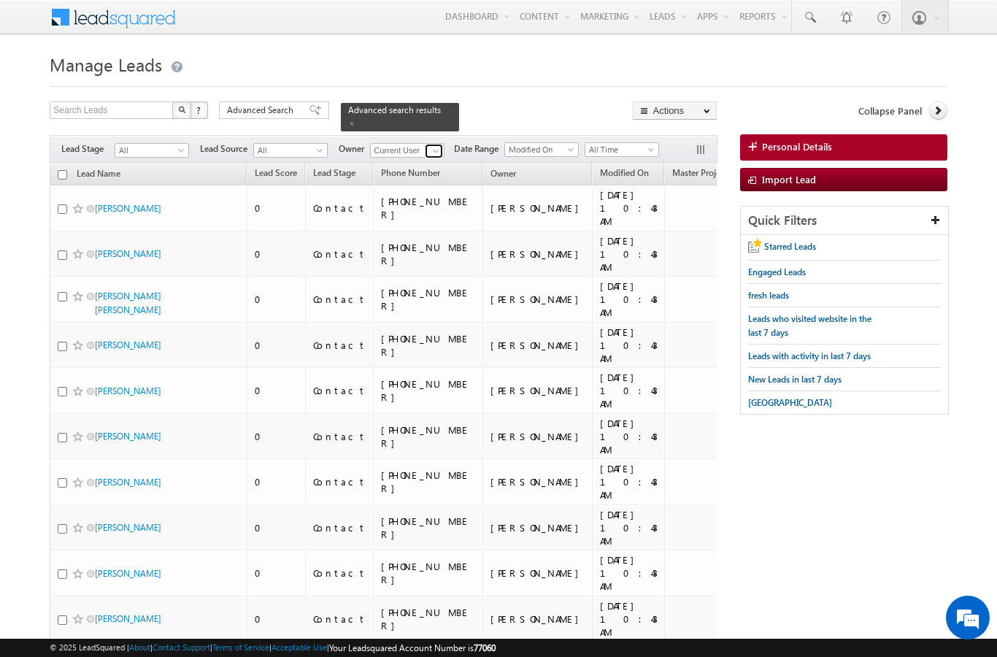
click at [434, 145] on span at bounding box center [436, 151] width 12 height 12
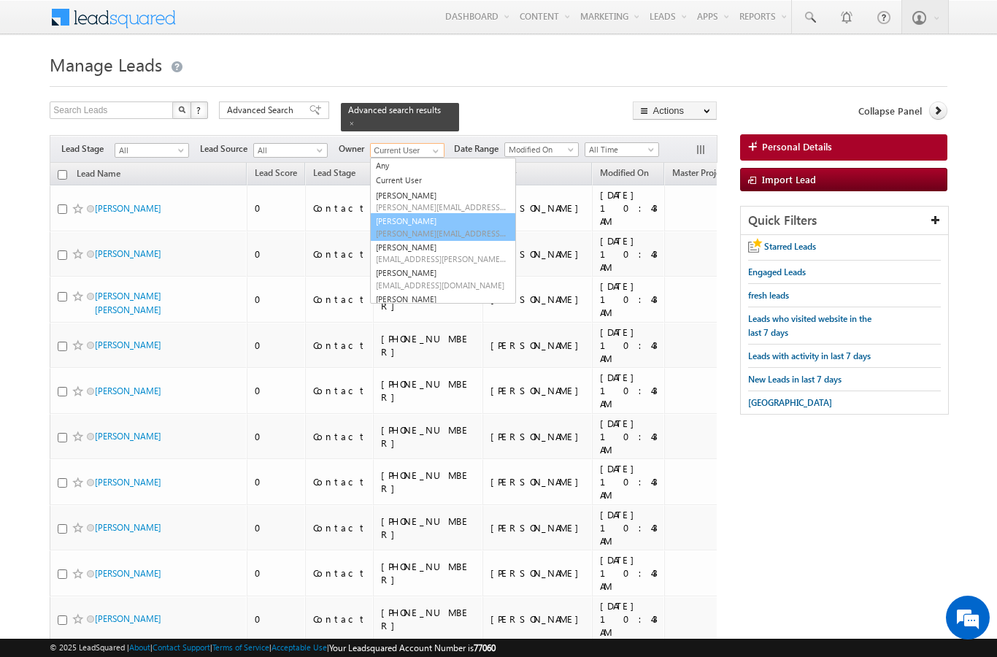
click at [447, 228] on span "[PERSON_NAME][EMAIL_ADDRESS][DOMAIN_NAME]" at bounding box center [441, 233] width 131 height 11
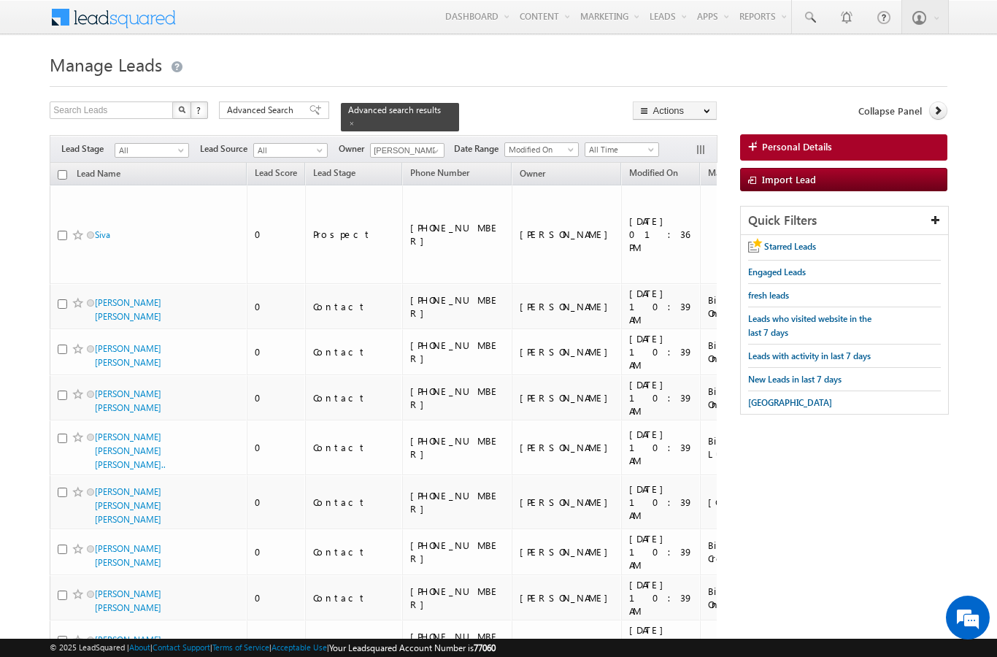
click at [182, 144] on span "All" at bounding box center [149, 150] width 69 height 13
click at [144, 172] on link "Contact" at bounding box center [152, 172] width 74 height 13
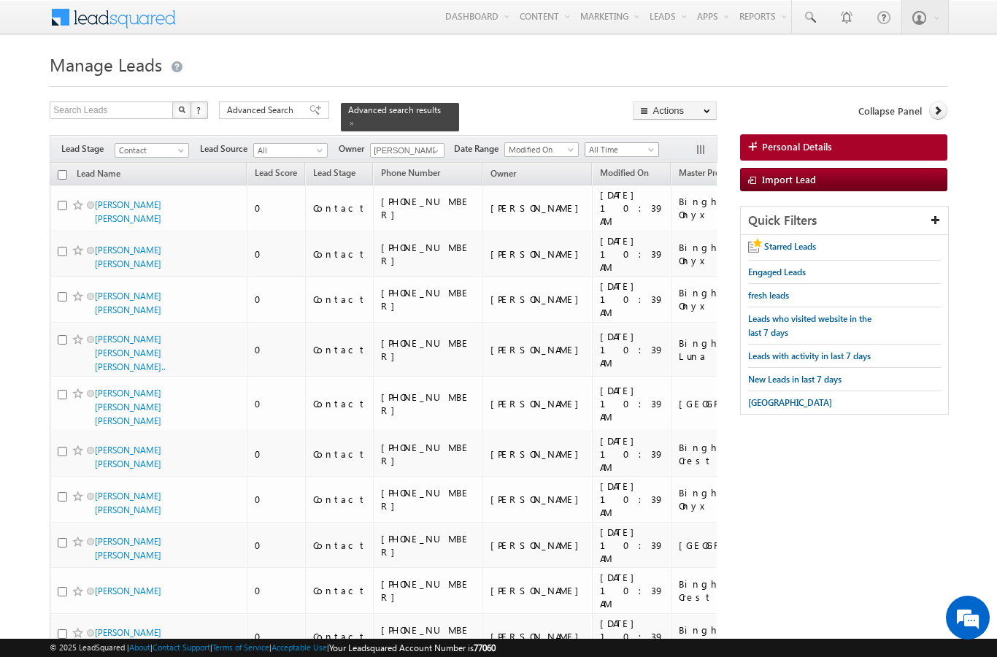
click at [642, 145] on span "All Time" at bounding box center [620, 149] width 69 height 13
click at [609, 205] on link "Today" at bounding box center [625, 203] width 74 height 13
click at [61, 170] on input "checkbox" at bounding box center [62, 174] width 9 height 9
click at [0, 0] on link "Change Owner" at bounding box center [0, 0] width 0 height 0
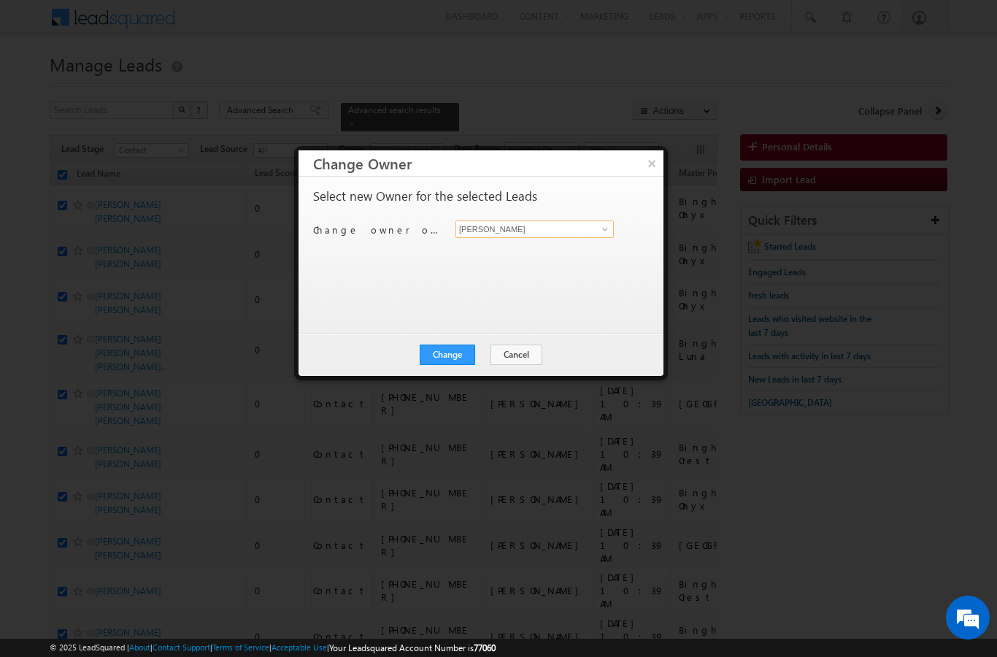
click at [602, 221] on input "[PERSON_NAME]" at bounding box center [535, 229] width 158 height 18
click at [599, 231] on link at bounding box center [603, 229] width 18 height 15
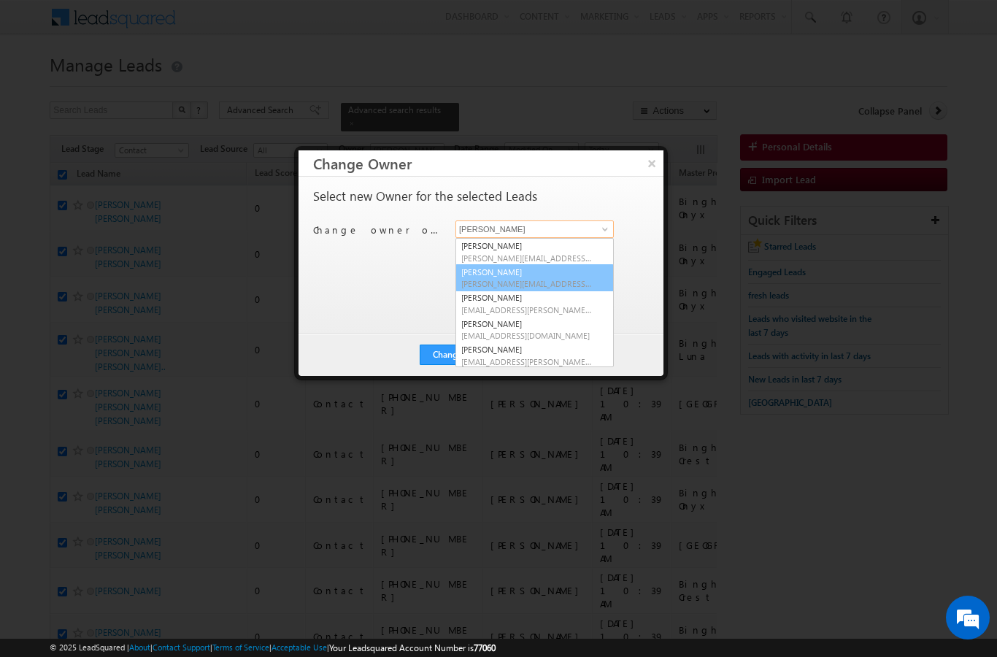
click at [534, 279] on span "[PERSON_NAME][EMAIL_ADDRESS][DOMAIN_NAME]" at bounding box center [526, 283] width 131 height 11
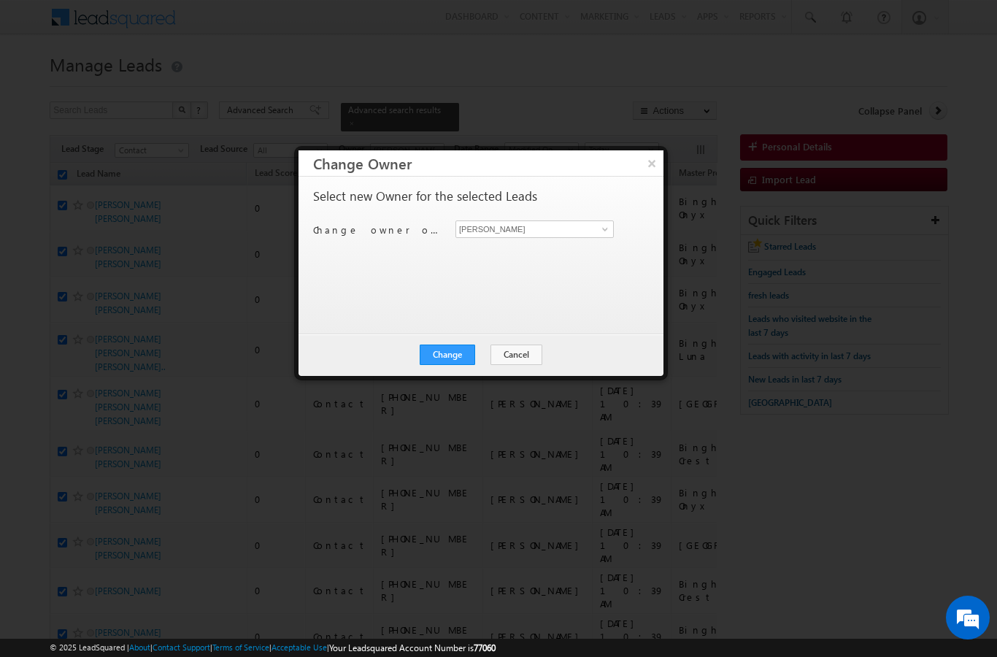
click at [453, 361] on button "Change" at bounding box center [447, 355] width 55 height 20
click at [492, 363] on button "Close" at bounding box center [483, 355] width 47 height 20
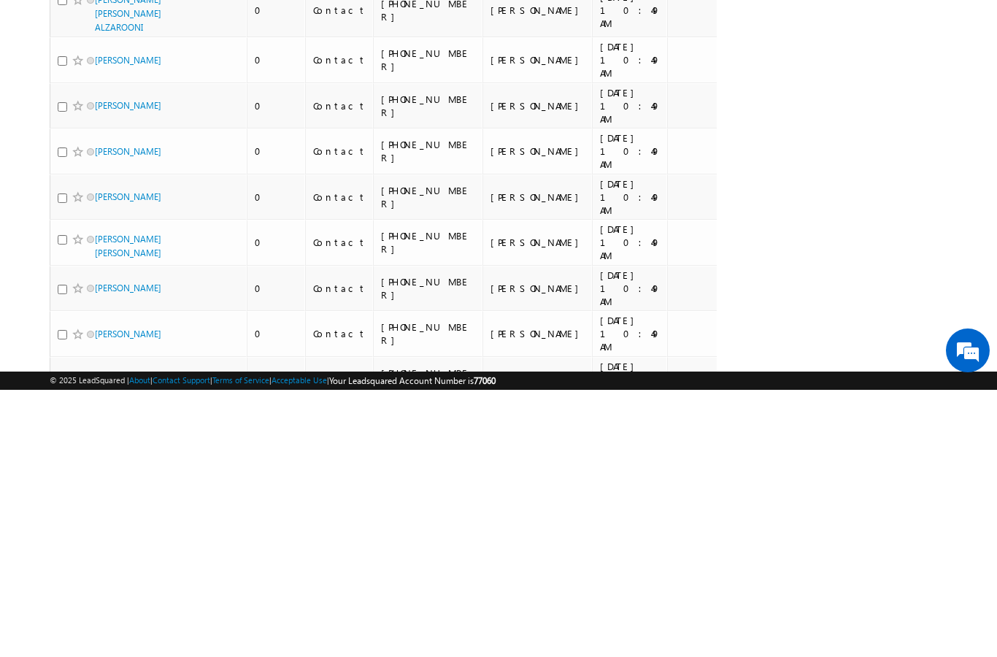
scroll to position [7762, 0]
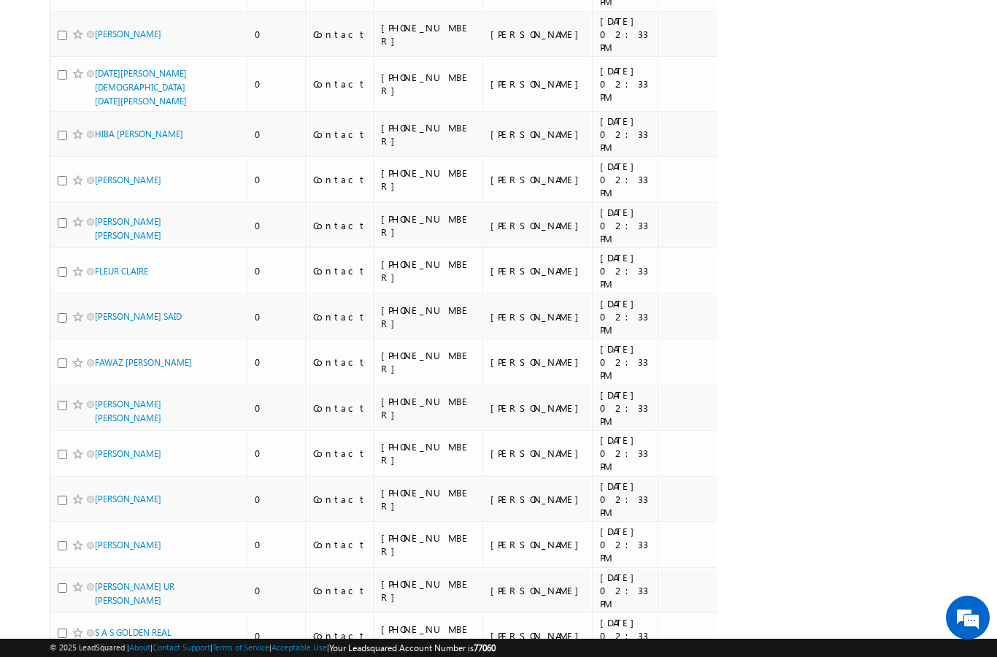
scroll to position [0, 0]
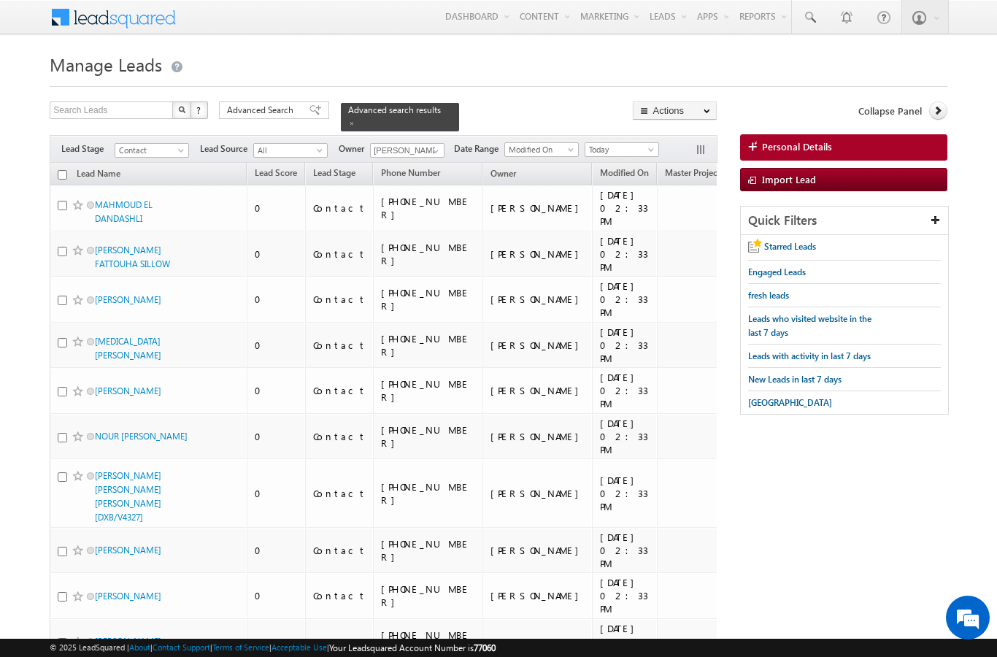
click at [59, 170] on input "checkbox" at bounding box center [62, 174] width 9 height 9
click at [0, 0] on link "Change Owner" at bounding box center [0, 0] width 0 height 0
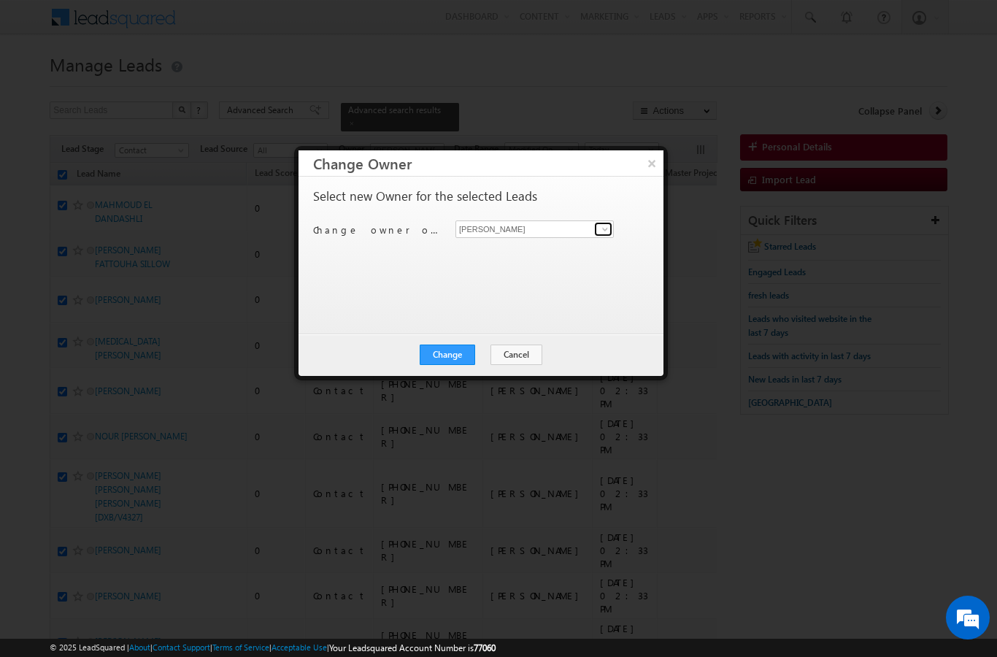
click at [603, 224] on span at bounding box center [605, 229] width 12 height 12
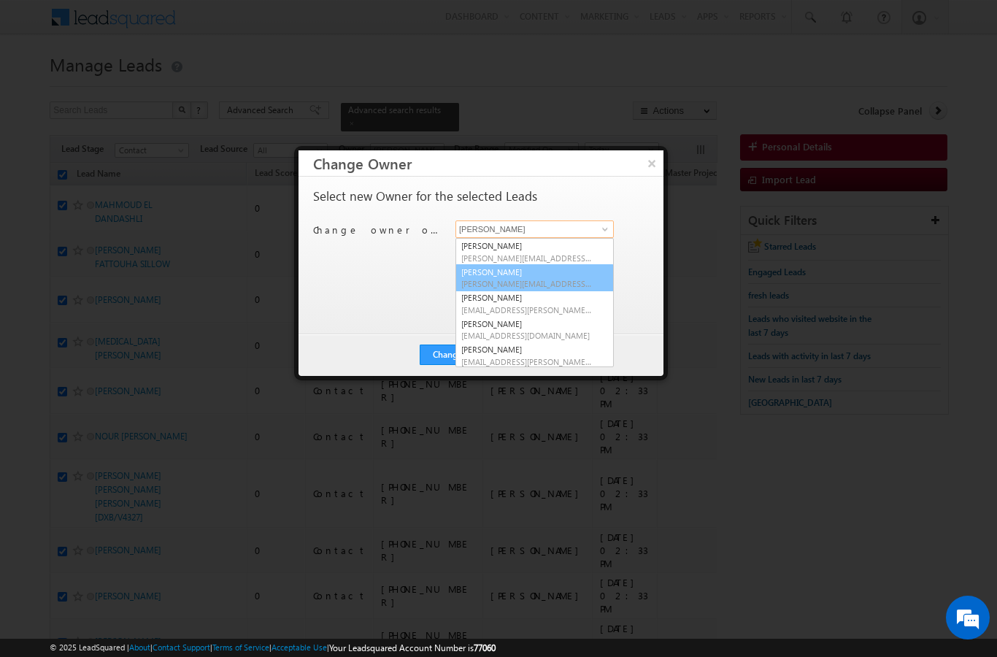
click at [548, 283] on span "[PERSON_NAME][EMAIL_ADDRESS][DOMAIN_NAME]" at bounding box center [526, 283] width 131 height 11
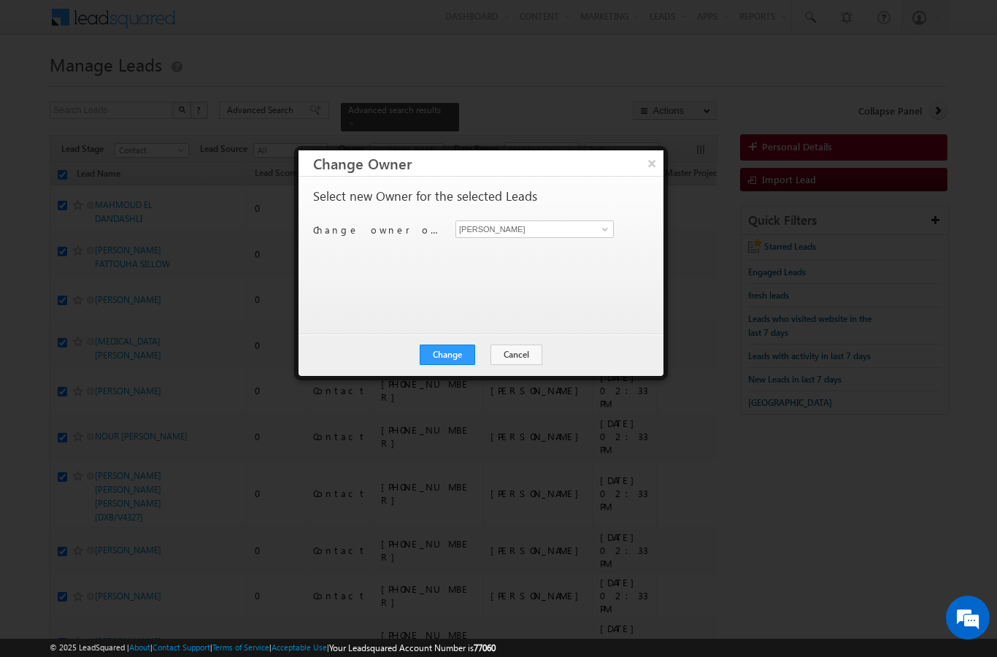
click at [445, 353] on button "Change" at bounding box center [447, 355] width 55 height 20
click at [484, 345] on button "Close" at bounding box center [483, 355] width 47 height 20
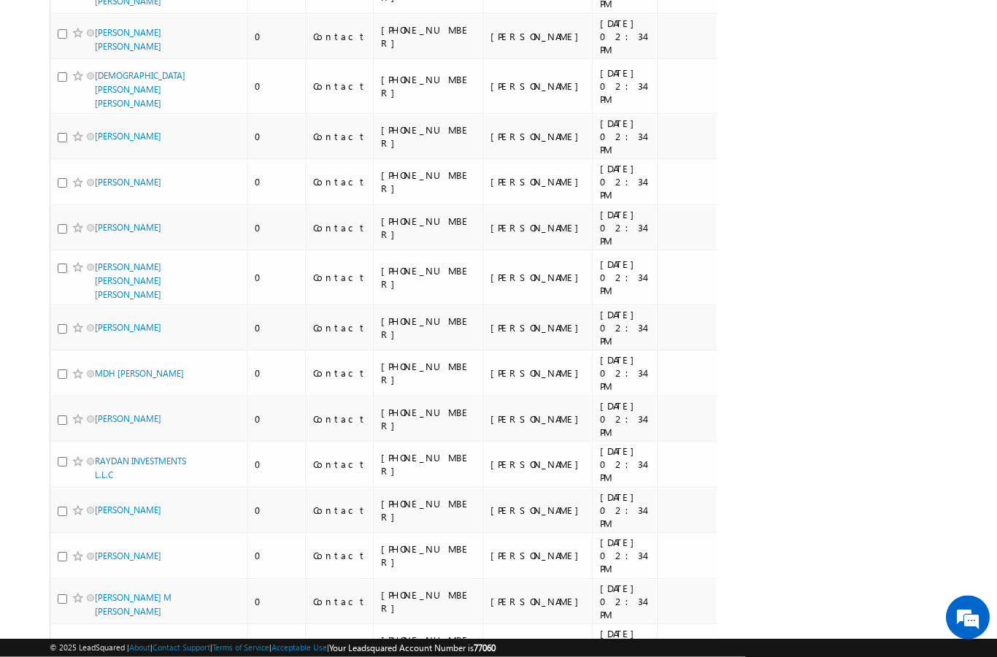
scroll to position [7182, 0]
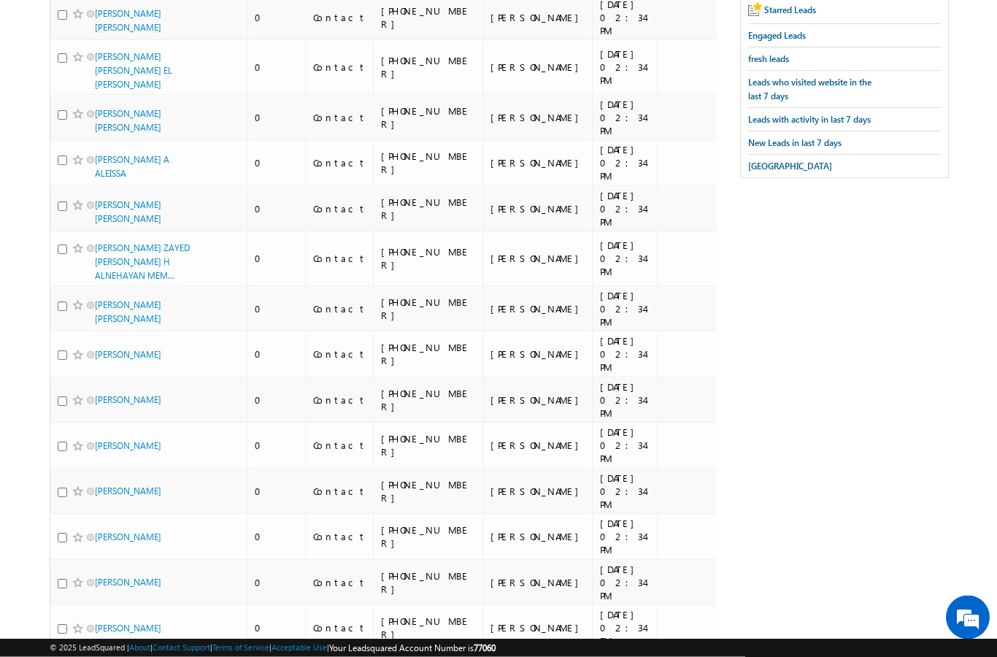
scroll to position [0, 0]
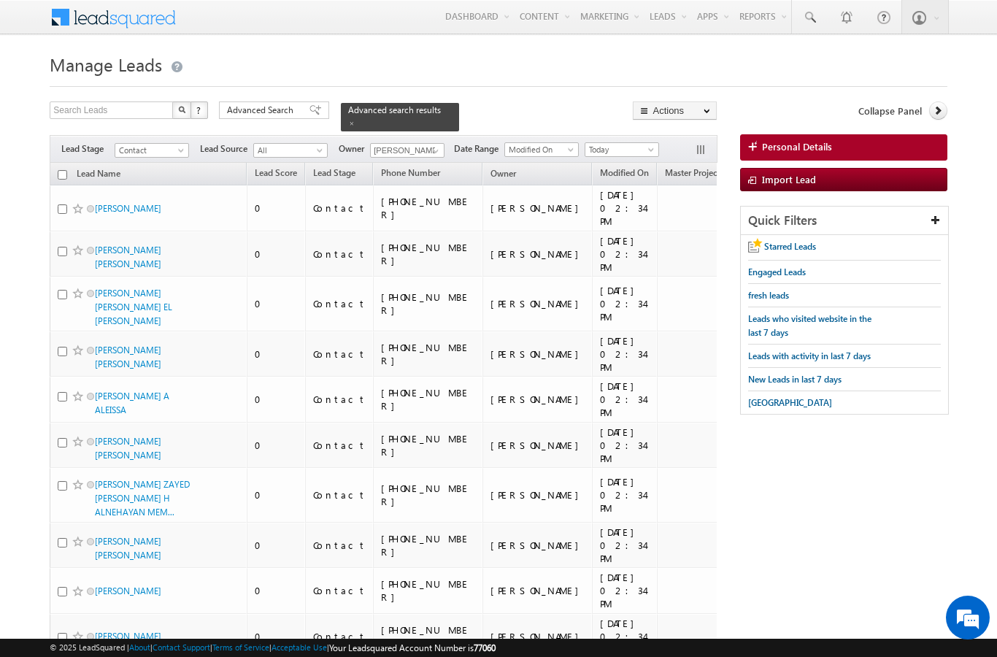
click at [61, 170] on input "checkbox" at bounding box center [62, 174] width 9 height 9
click at [0, 0] on link "Change Owner" at bounding box center [0, 0] width 0 height 0
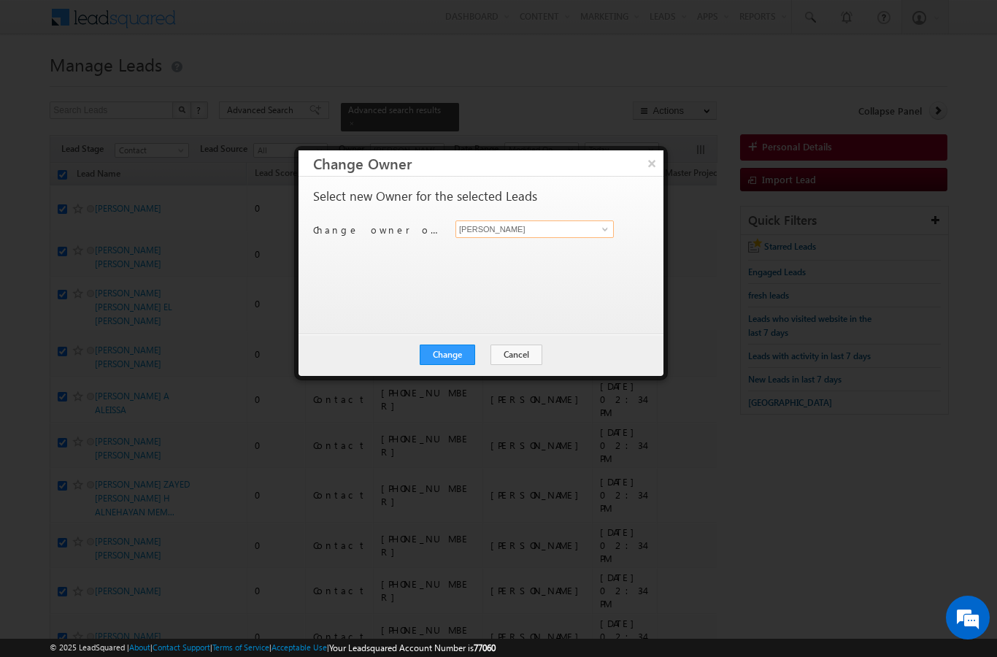
click at [602, 237] on input "[PERSON_NAME]" at bounding box center [535, 229] width 158 height 18
click at [605, 228] on span at bounding box center [605, 229] width 12 height 12
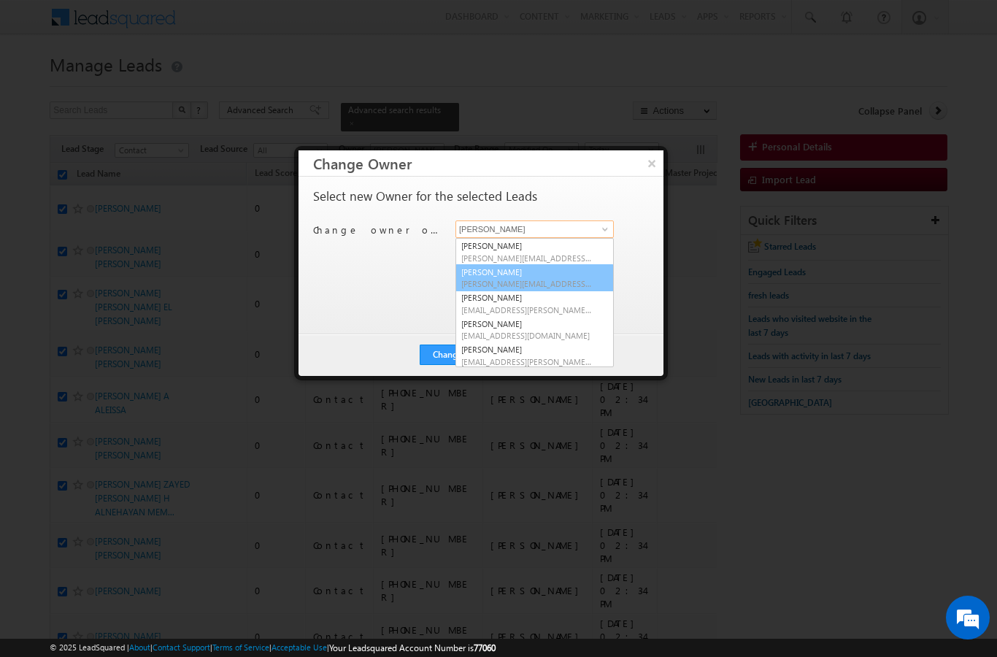
click at [513, 283] on span "[PERSON_NAME][EMAIL_ADDRESS][DOMAIN_NAME]" at bounding box center [526, 283] width 131 height 11
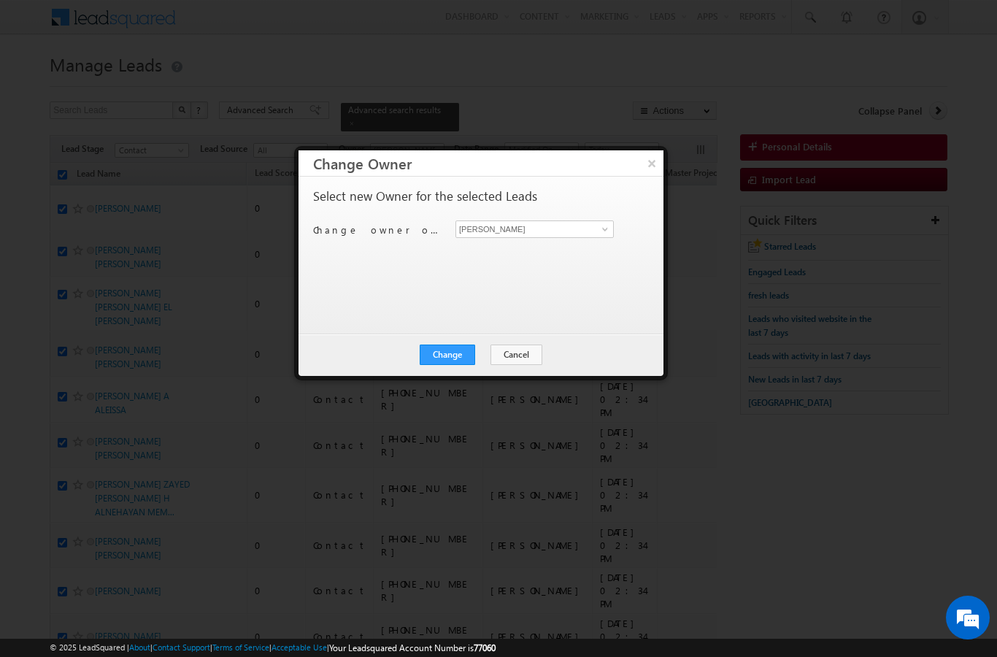
click at [454, 352] on button "Change" at bounding box center [447, 355] width 55 height 20
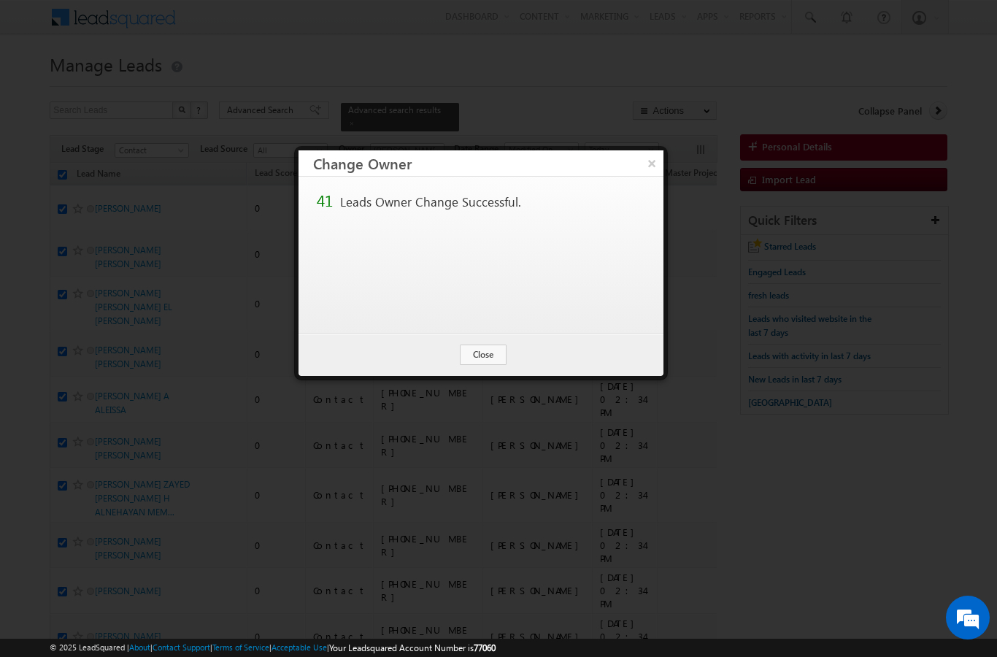
click at [486, 359] on button "Close" at bounding box center [483, 355] width 47 height 20
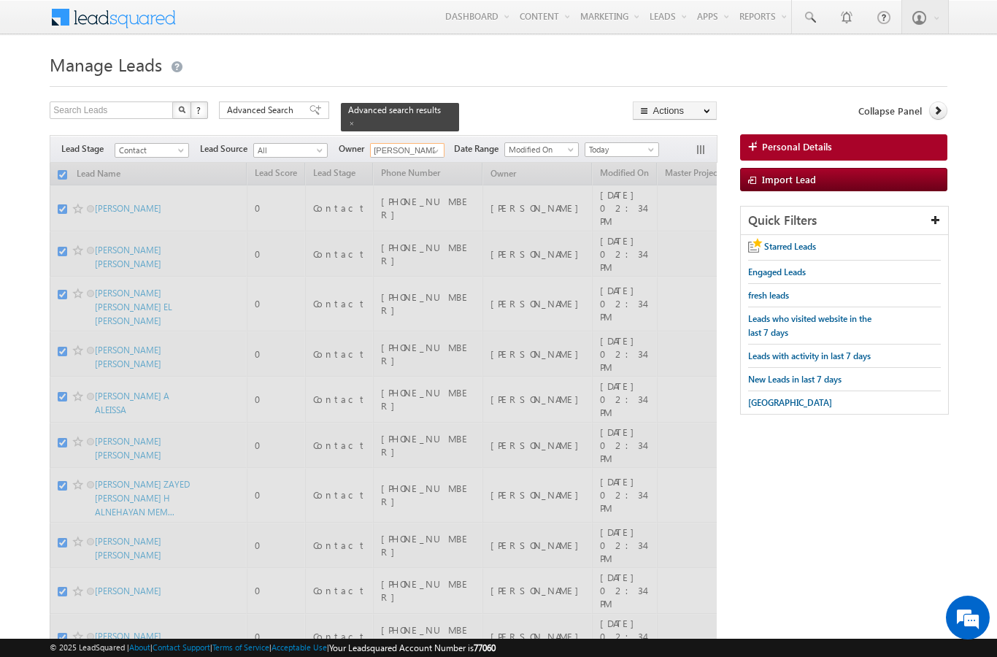
click at [424, 143] on input "[PERSON_NAME]" at bounding box center [407, 150] width 74 height 15
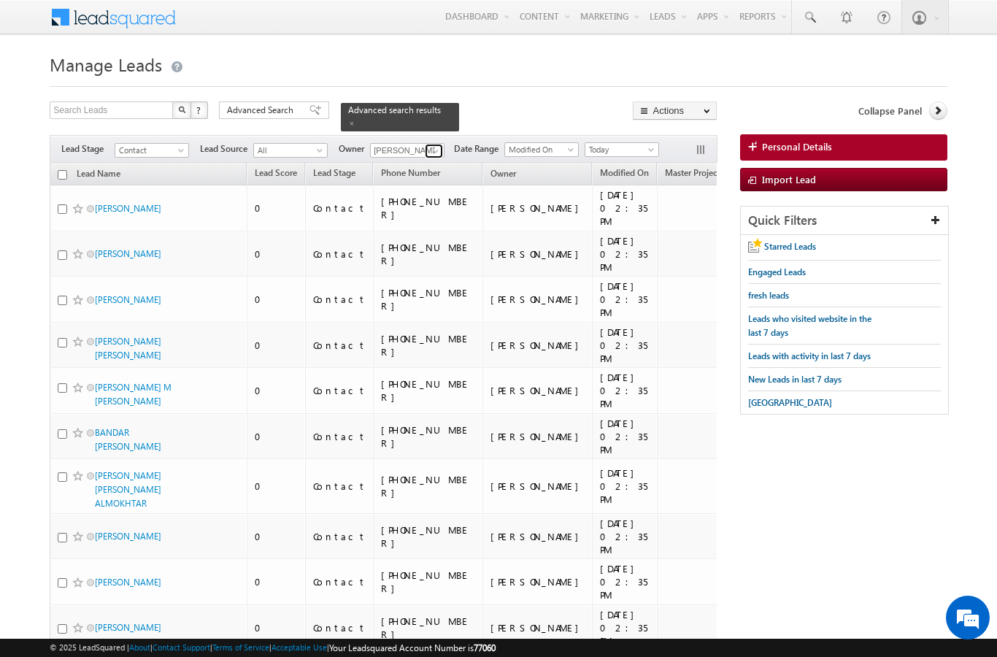
click at [436, 145] on span at bounding box center [436, 151] width 12 height 12
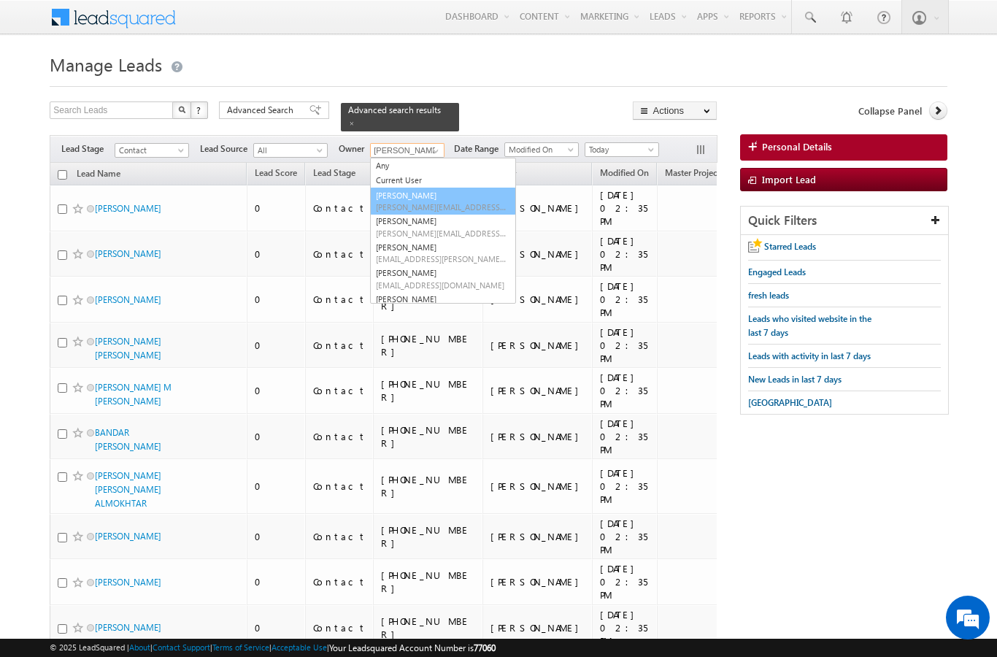
click at [442, 202] on span "[PERSON_NAME][EMAIL_ADDRESS][DOMAIN_NAME]" at bounding box center [441, 207] width 131 height 11
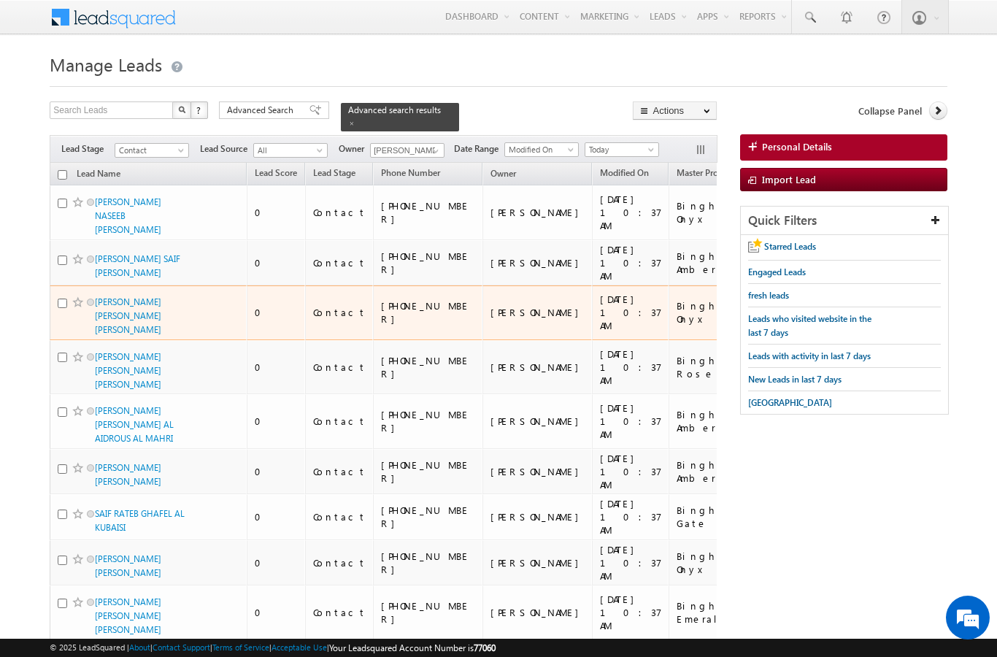
click at [752, 285] on td at bounding box center [786, 312] width 69 height 55
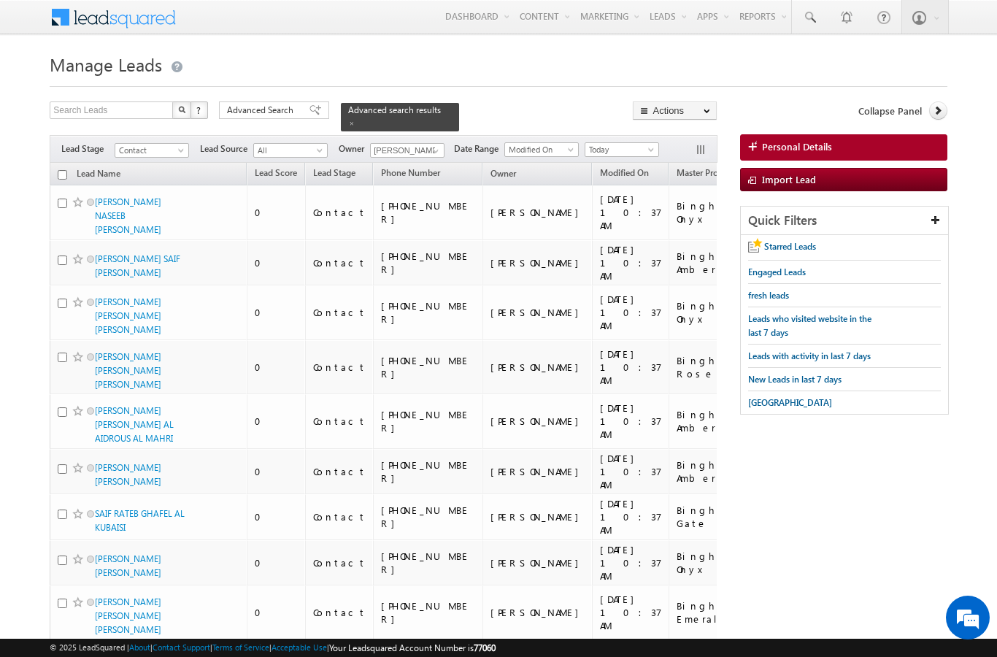
click at [55, 169] on th "Lead Name" at bounding box center [148, 174] width 197 height 23
click at [59, 170] on input "checkbox" at bounding box center [62, 174] width 9 height 9
click at [0, 0] on link "Change Owner" at bounding box center [0, 0] width 0 height 0
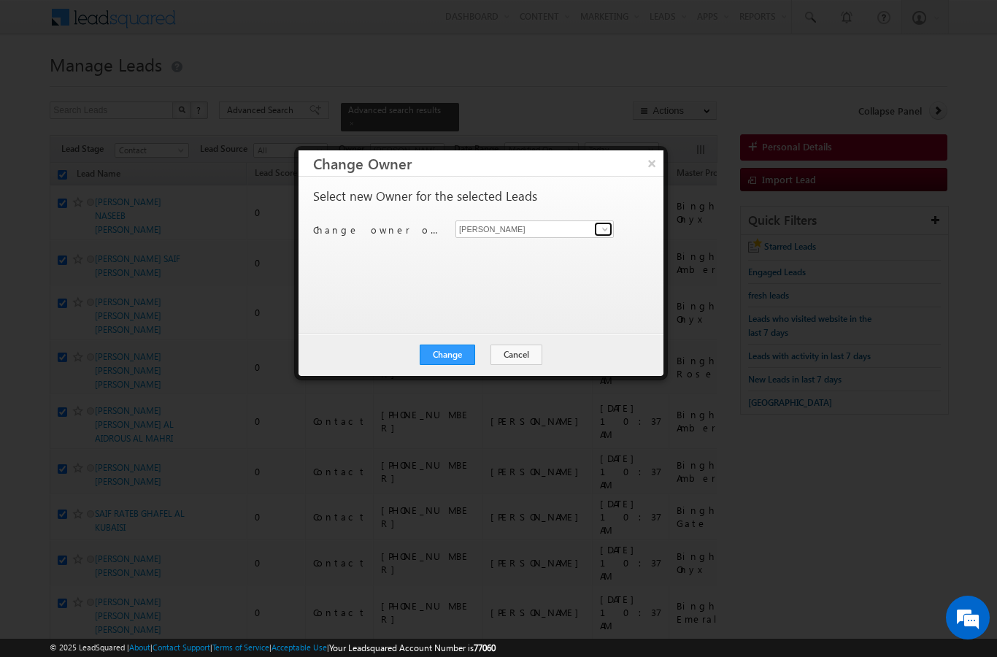
click at [603, 226] on span at bounding box center [605, 229] width 12 height 12
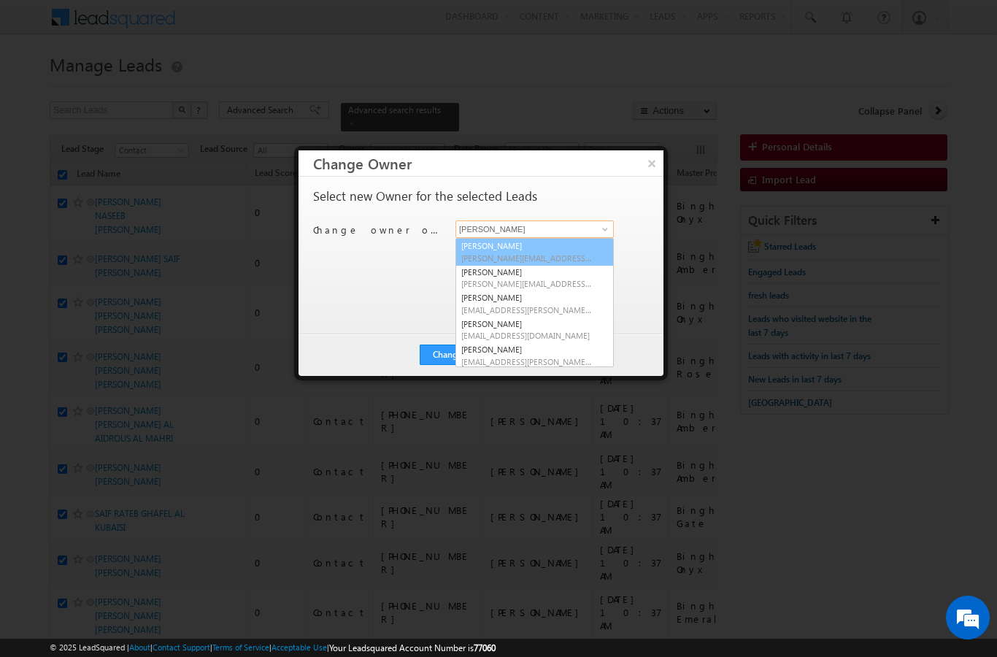
click at [575, 256] on span "[PERSON_NAME][EMAIL_ADDRESS][DOMAIN_NAME]" at bounding box center [526, 258] width 131 height 11
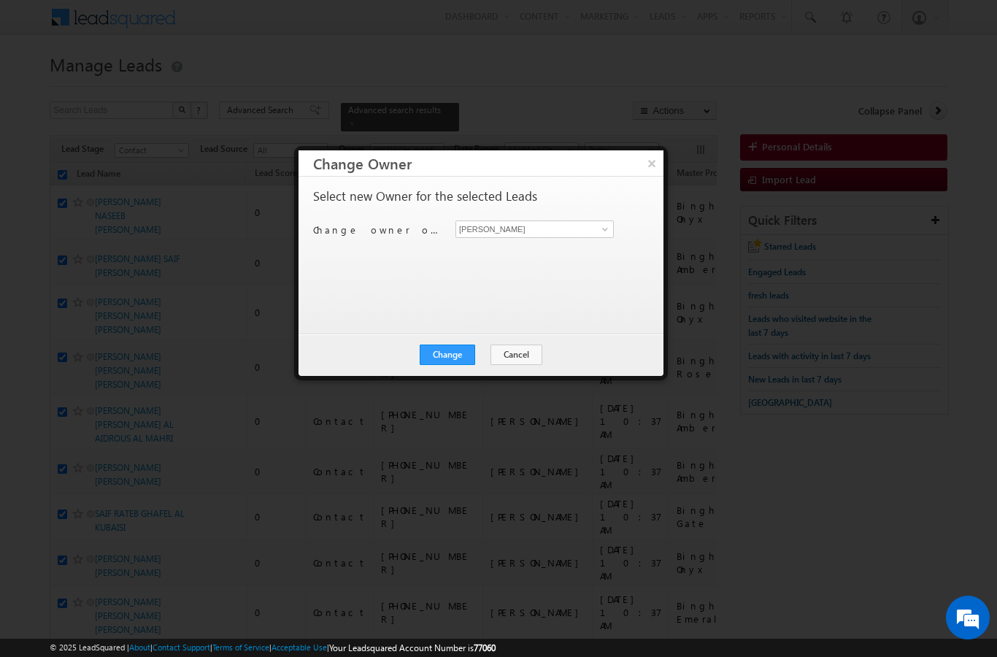
click at [452, 363] on button "Change" at bounding box center [447, 355] width 55 height 20
click at [488, 356] on button "Close" at bounding box center [483, 355] width 47 height 20
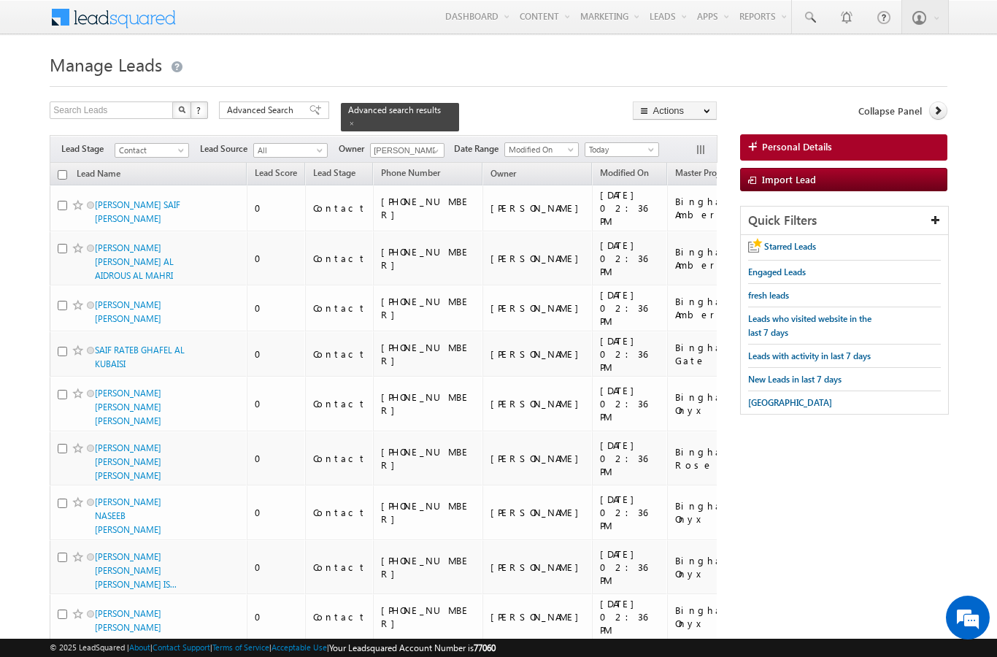
scroll to position [8691, 0]
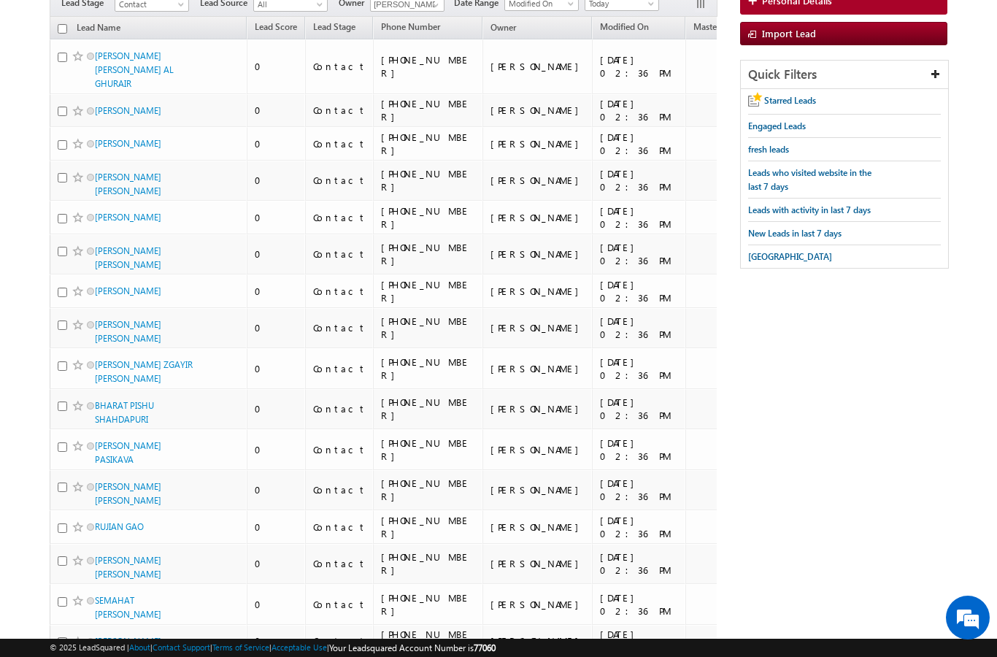
scroll to position [0, 0]
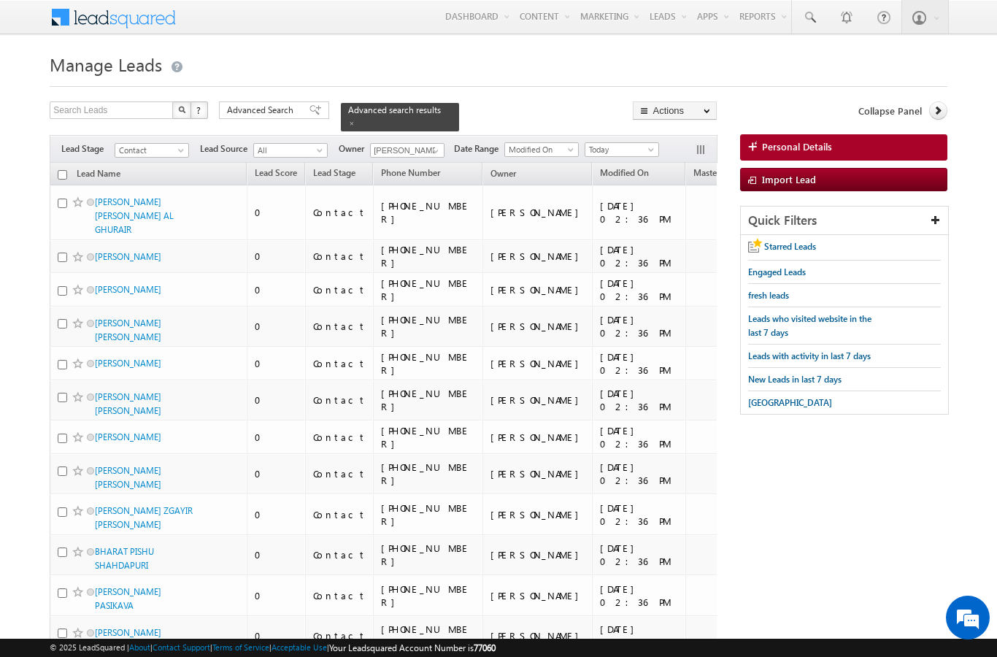
click at [60, 170] on input "checkbox" at bounding box center [62, 174] width 9 height 9
click at [0, 0] on link "Change Owner" at bounding box center [0, 0] width 0 height 0
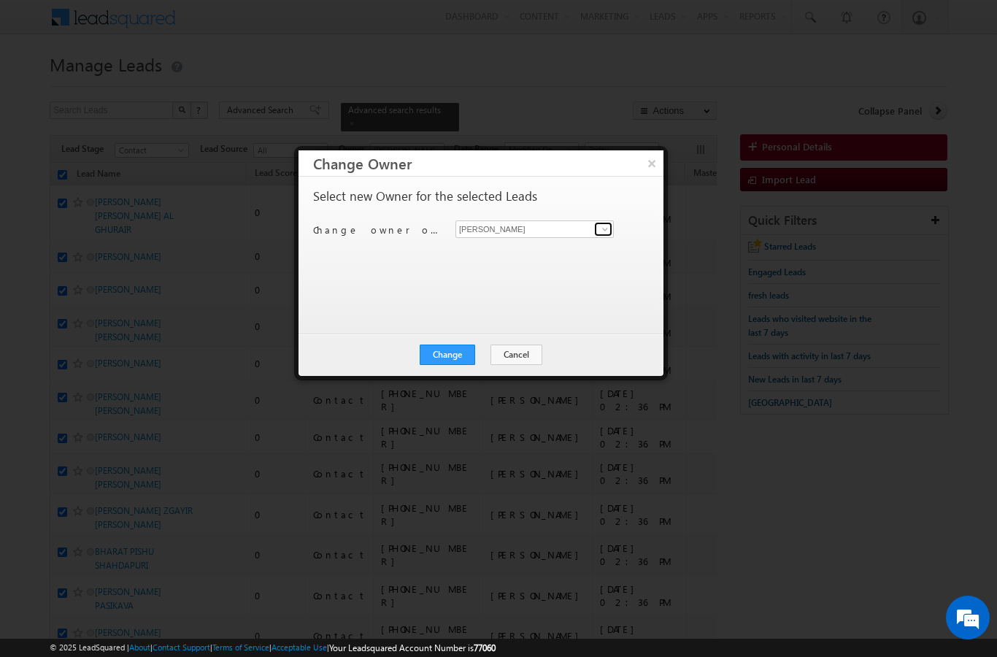
click at [606, 227] on span at bounding box center [605, 229] width 12 height 12
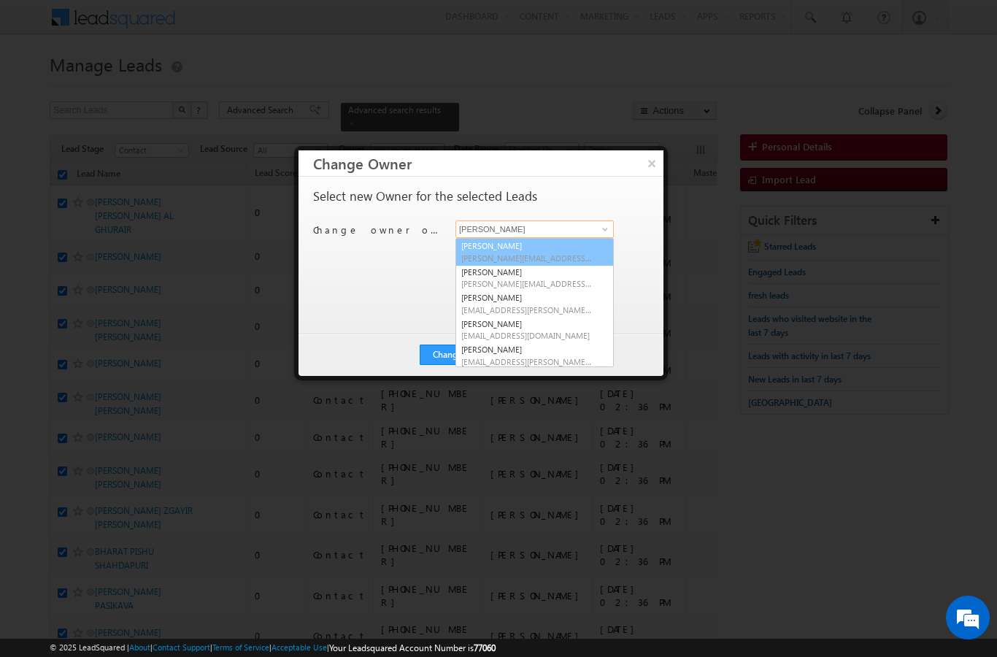
click at [559, 261] on span "[PERSON_NAME][EMAIL_ADDRESS][DOMAIN_NAME]" at bounding box center [526, 258] width 131 height 11
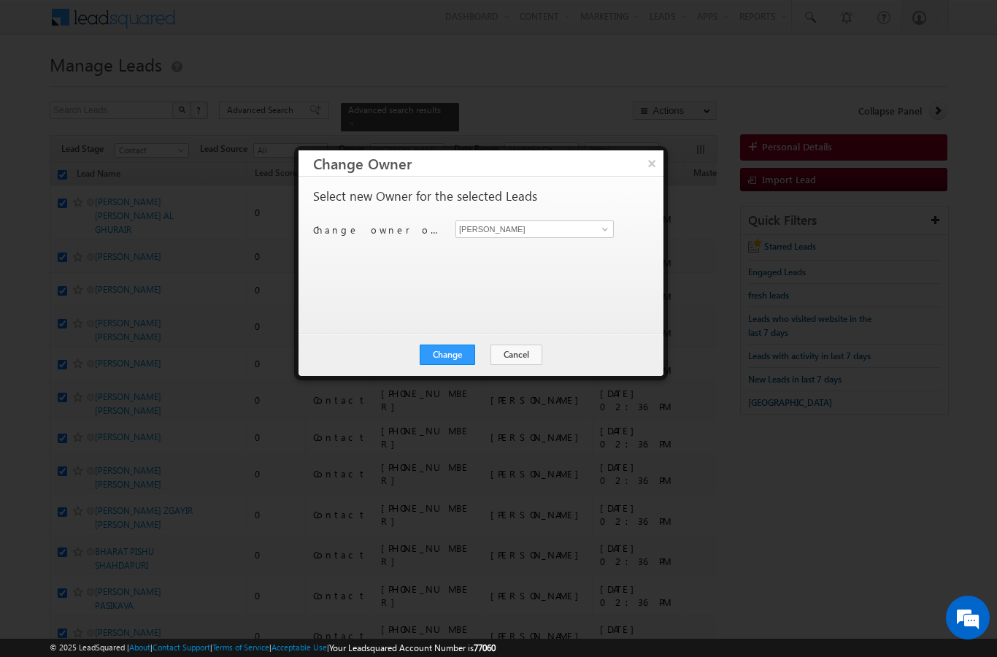
click at [452, 358] on button "Change" at bounding box center [447, 355] width 55 height 20
click at [480, 351] on button "Close" at bounding box center [483, 355] width 47 height 20
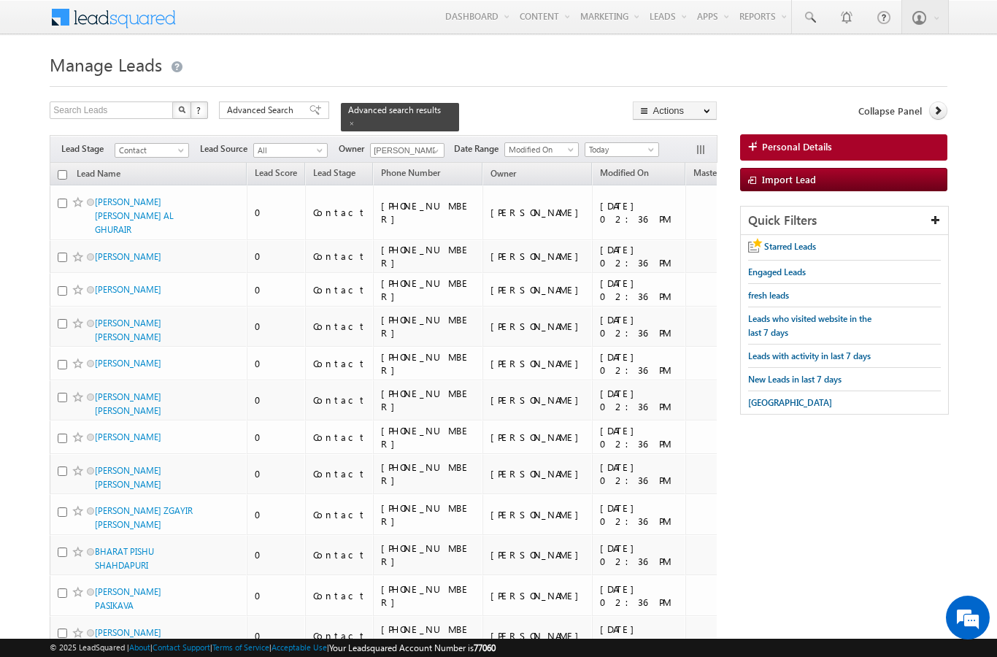
scroll to position [7765, 0]
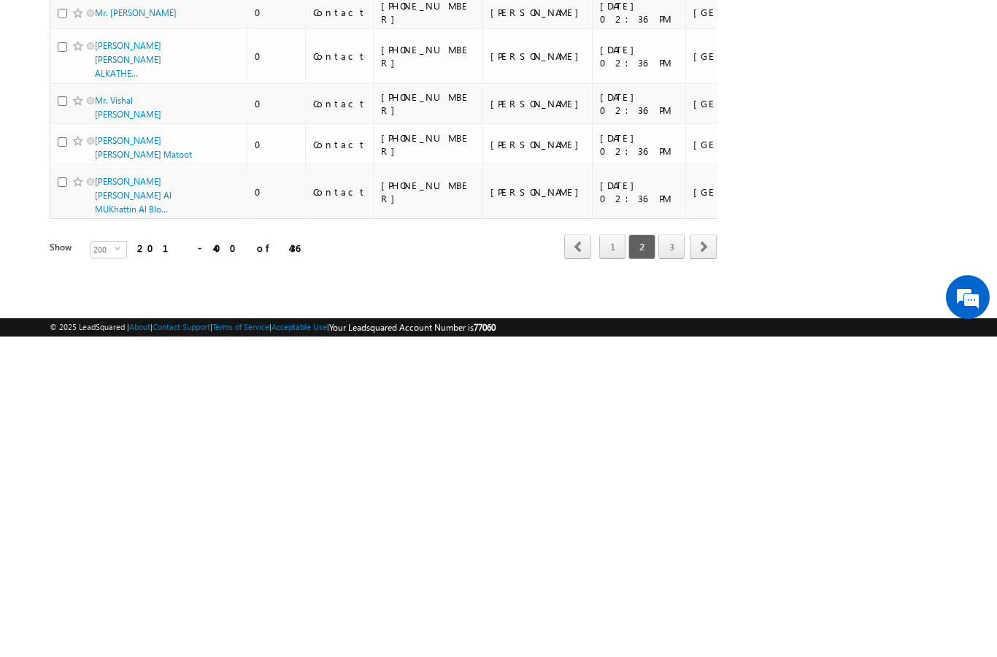
click at [676, 555] on link "3" at bounding box center [672, 567] width 26 height 25
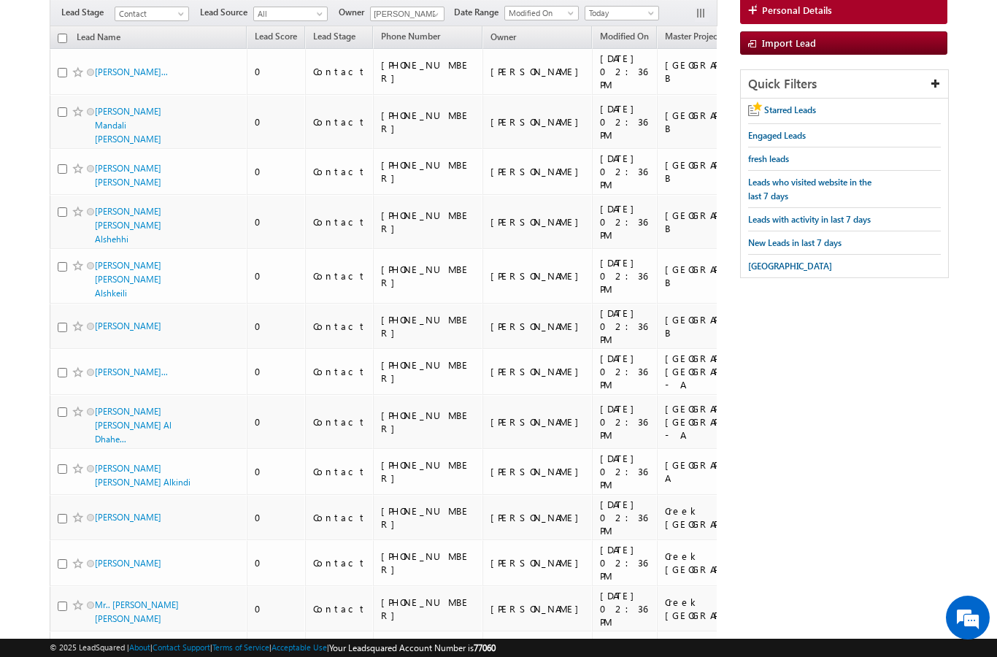
scroll to position [0, 0]
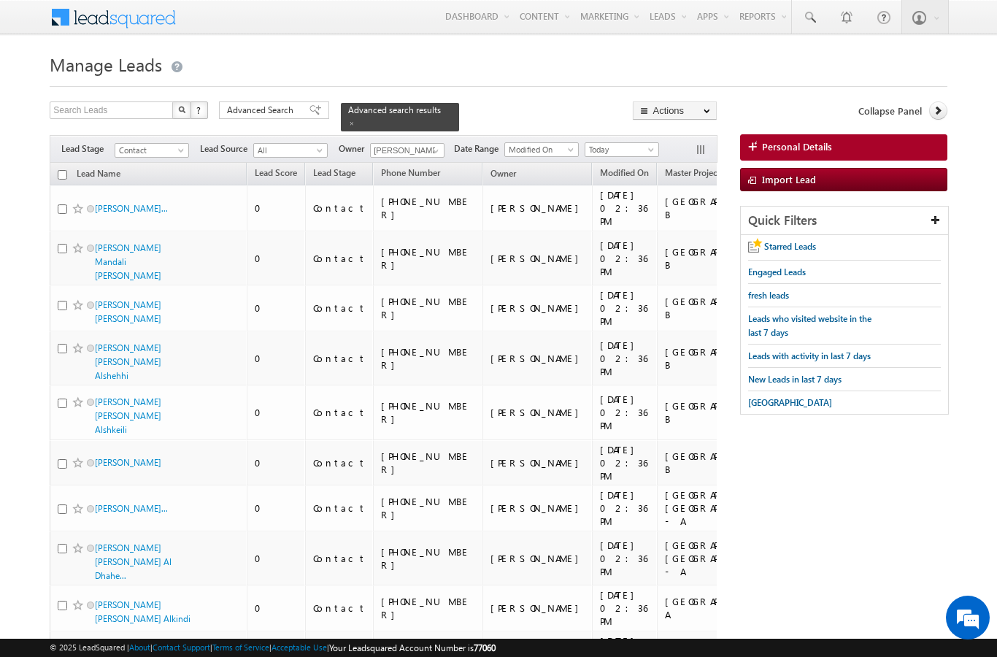
click at [59, 170] on input "checkbox" at bounding box center [62, 174] width 9 height 9
click at [0, 0] on link "Change Owner" at bounding box center [0, 0] width 0 height 0
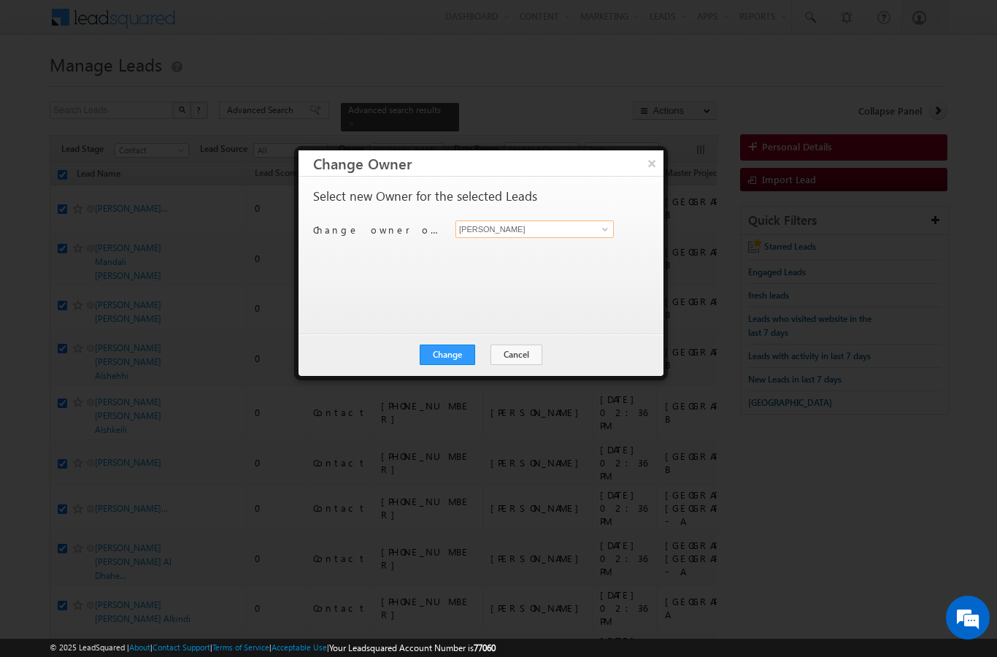
click at [601, 237] on input "[PERSON_NAME]" at bounding box center [535, 229] width 158 height 18
click at [607, 237] on input "[PERSON_NAME]" at bounding box center [535, 229] width 158 height 18
click at [599, 235] on link at bounding box center [603, 229] width 18 height 15
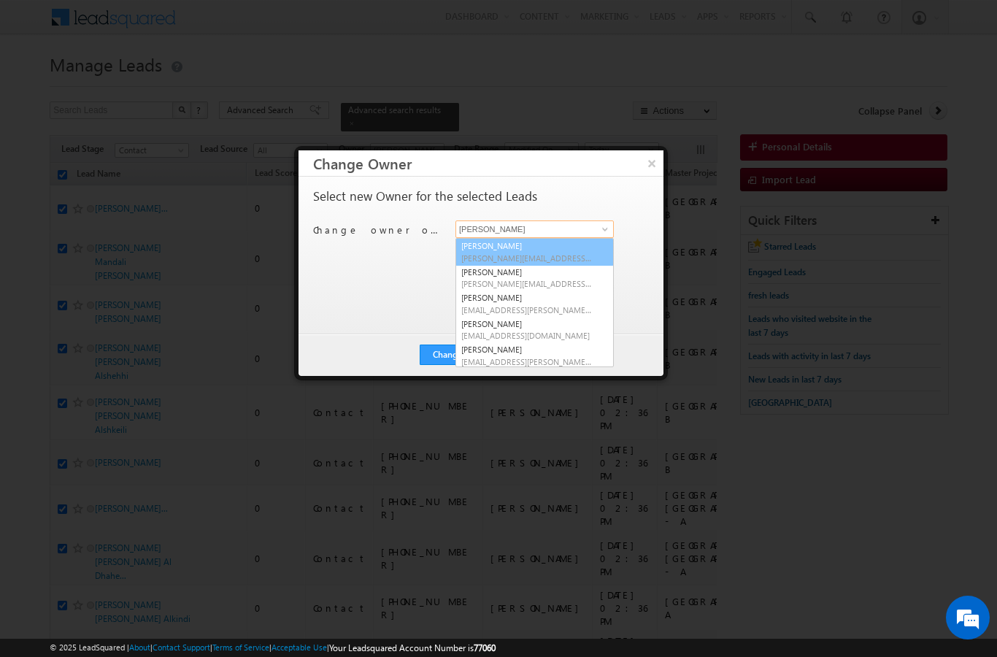
click at [567, 258] on span "[PERSON_NAME][EMAIL_ADDRESS][DOMAIN_NAME]" at bounding box center [526, 258] width 131 height 11
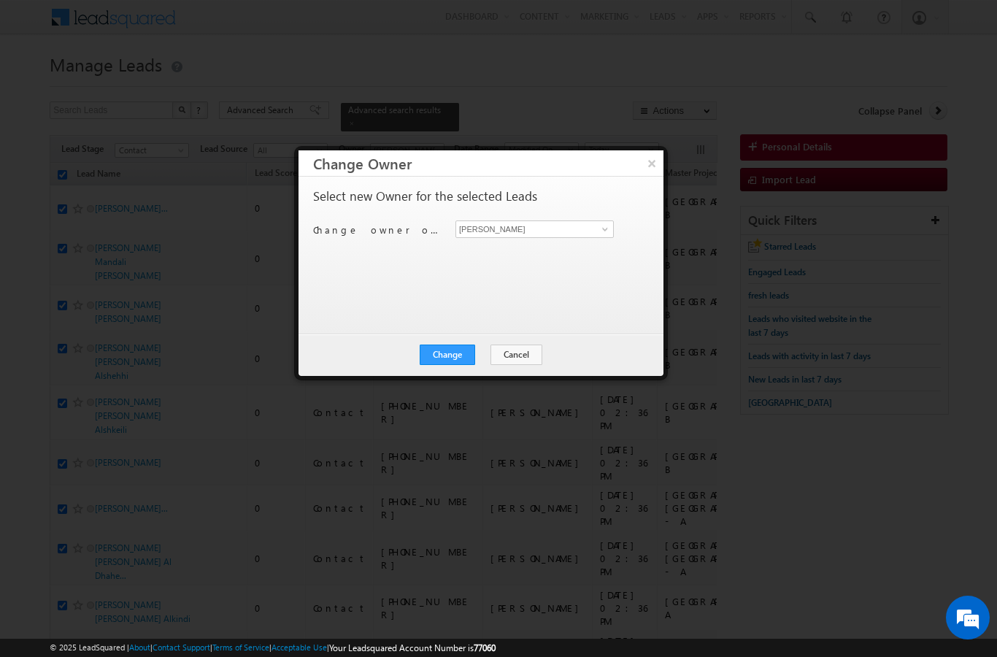
click at [438, 364] on button "Change" at bounding box center [447, 355] width 55 height 20
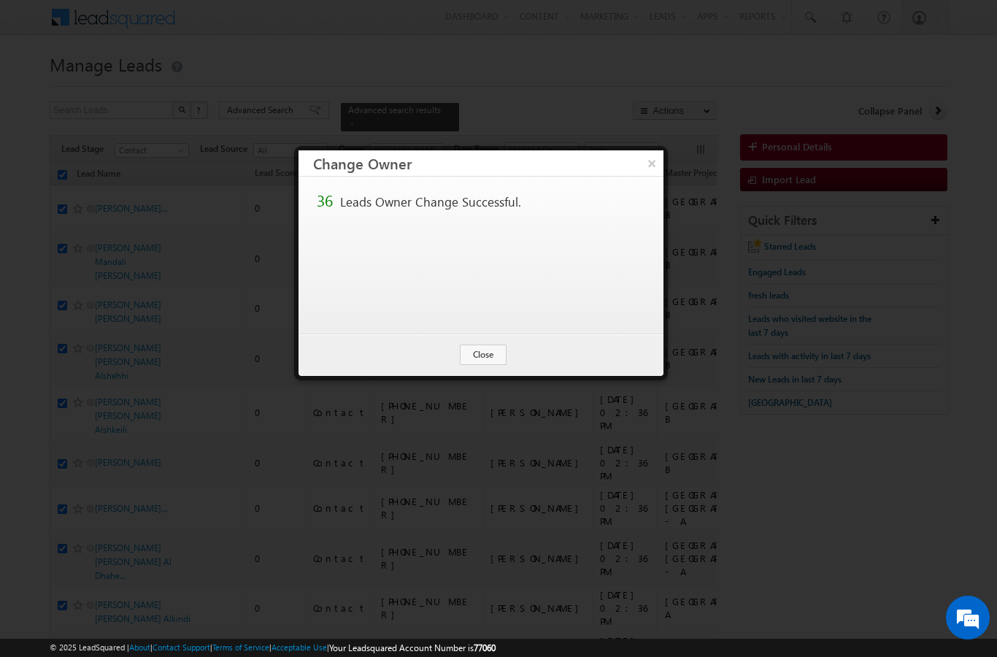
click at [494, 347] on button "Close" at bounding box center [483, 355] width 47 height 20
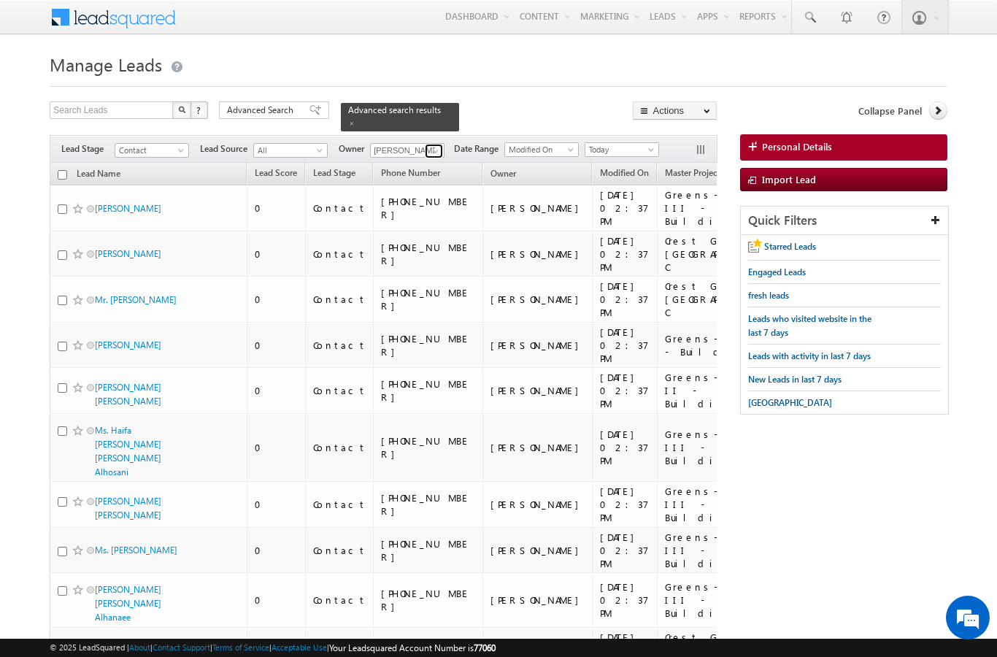
click at [431, 147] on span at bounding box center [436, 151] width 12 height 12
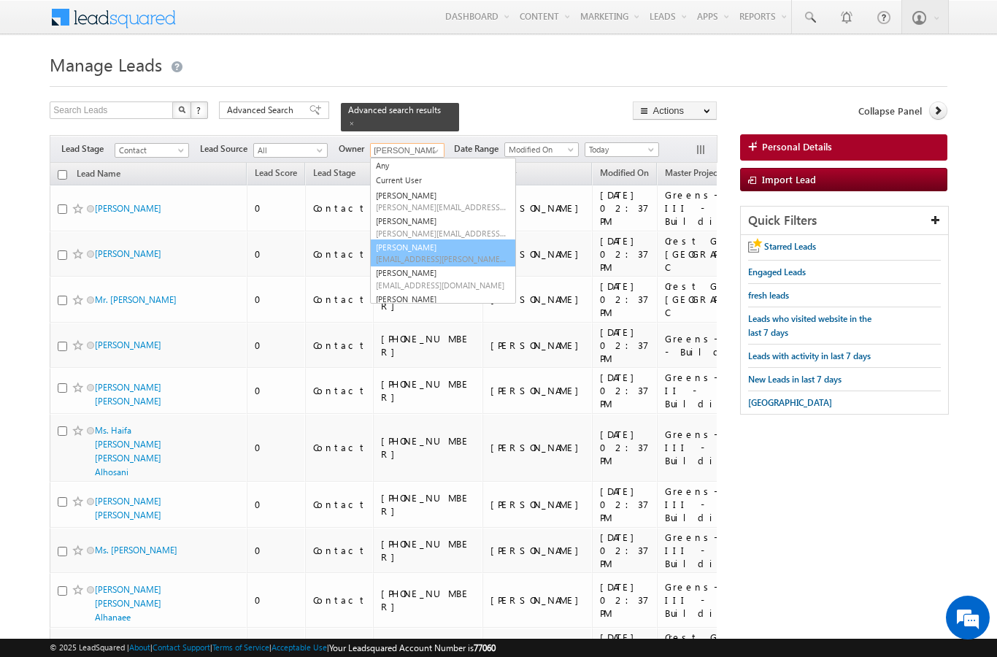
click at [447, 253] on span "[EMAIL_ADDRESS][PERSON_NAME][DOMAIN_NAME]" at bounding box center [441, 258] width 131 height 11
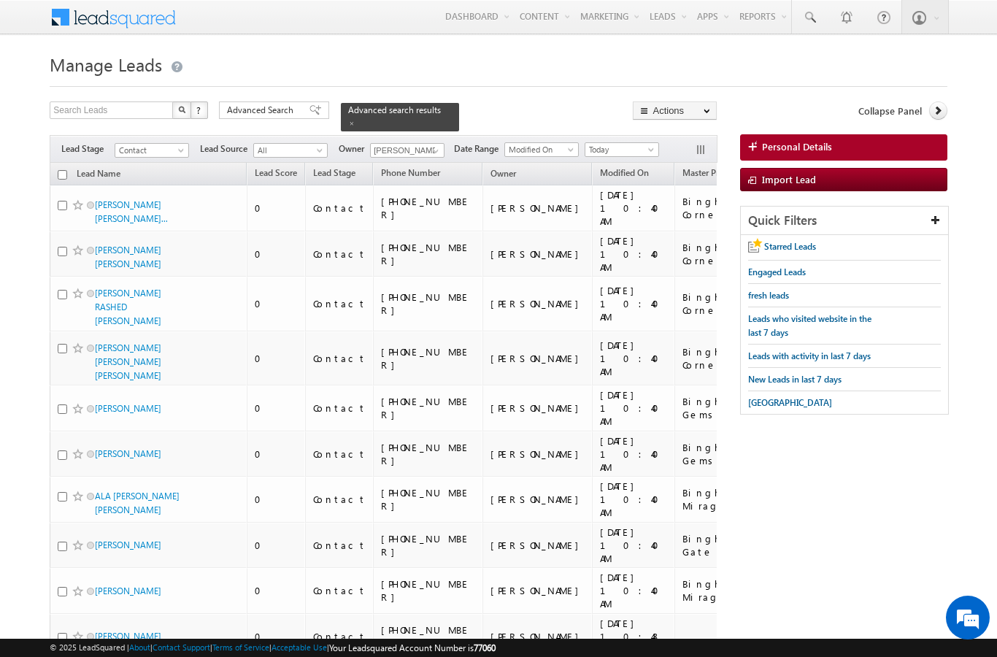
click at [63, 170] on input "checkbox" at bounding box center [62, 174] width 9 height 9
click at [0, 0] on link "Change Owner" at bounding box center [0, 0] width 0 height 0
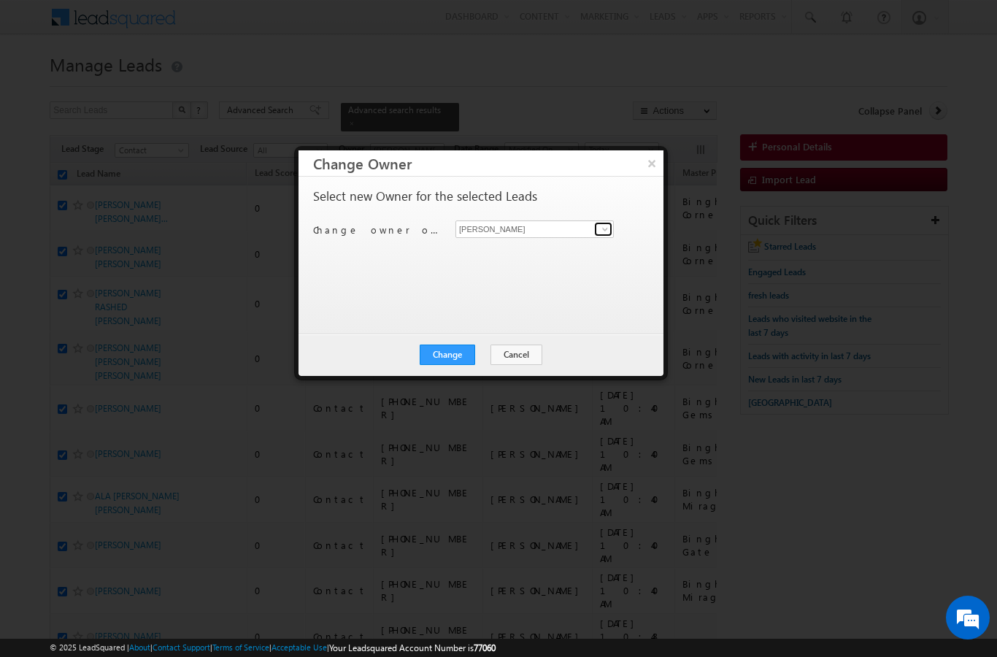
click at [600, 231] on span at bounding box center [605, 229] width 12 height 12
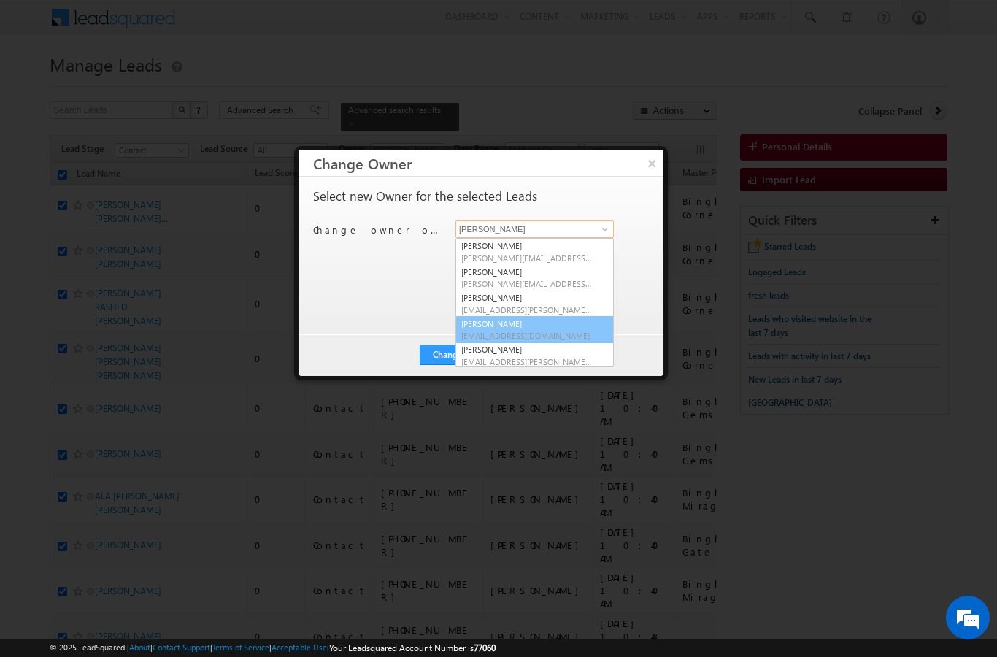
click at [554, 317] on link "[PERSON_NAME] [PERSON_NAME][EMAIL_ADDRESS][DOMAIN_NAME]" at bounding box center [535, 330] width 158 height 28
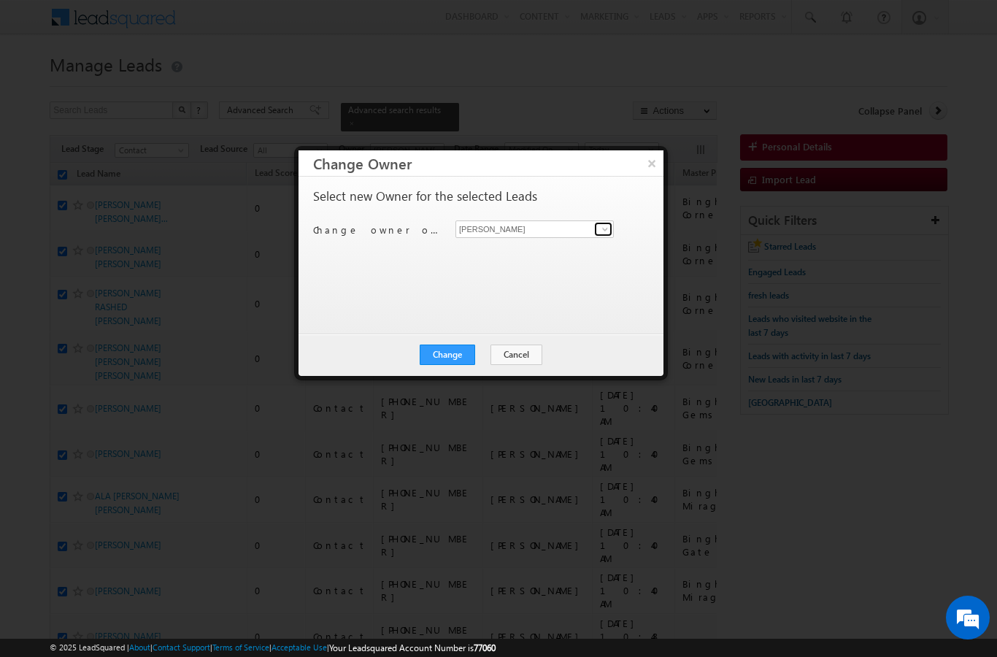
click at [607, 234] on span at bounding box center [605, 229] width 12 height 12
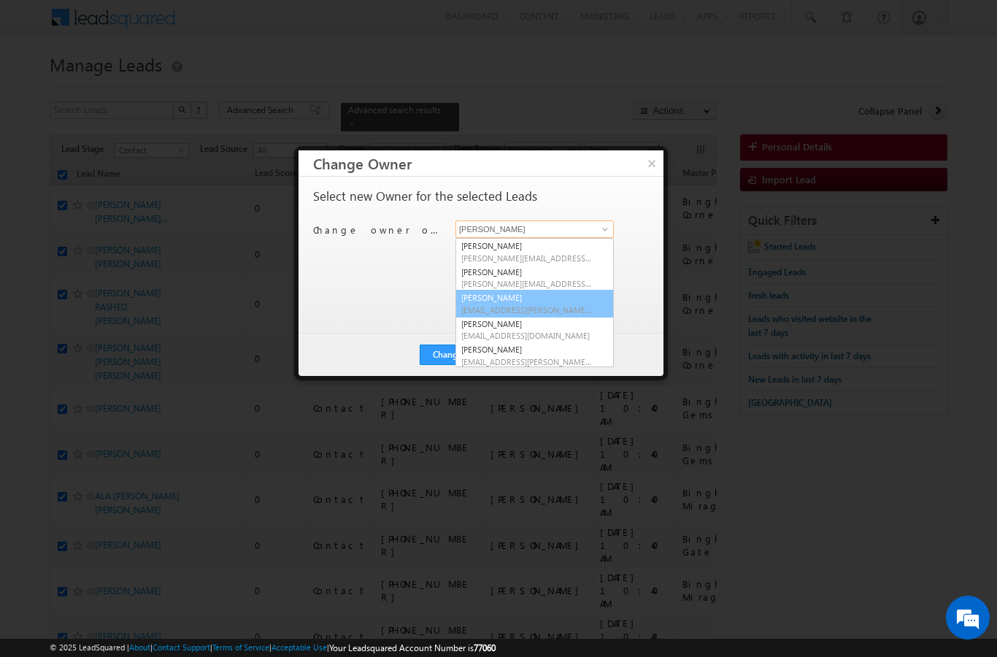
click at [550, 307] on span "[EMAIL_ADDRESS][PERSON_NAME][DOMAIN_NAME]" at bounding box center [526, 309] width 131 height 11
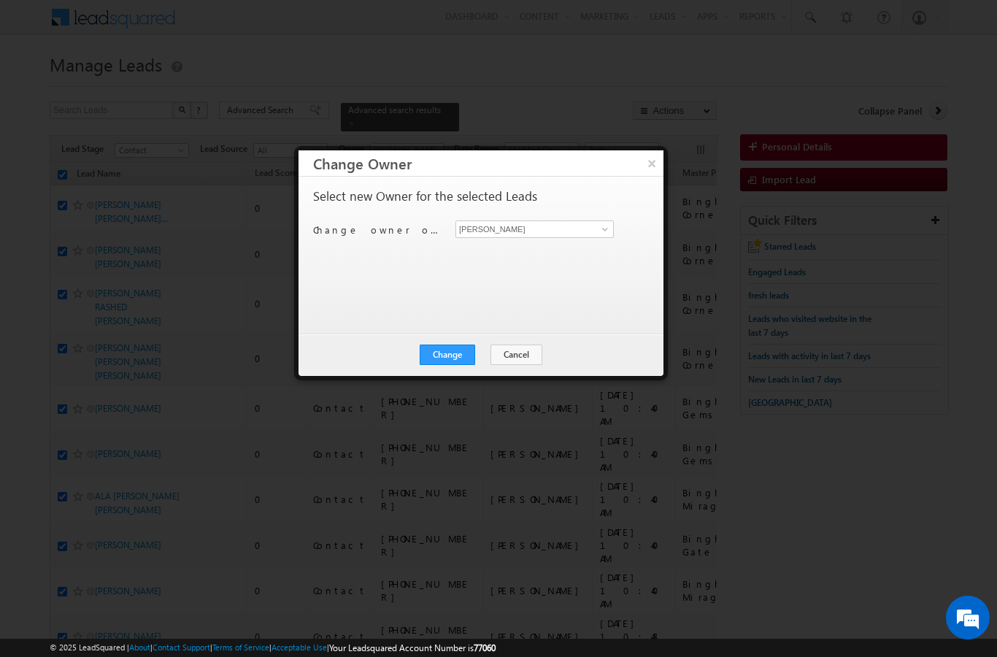
click at [448, 364] on button "Change" at bounding box center [447, 355] width 55 height 20
click at [489, 364] on button "Close" at bounding box center [483, 355] width 47 height 20
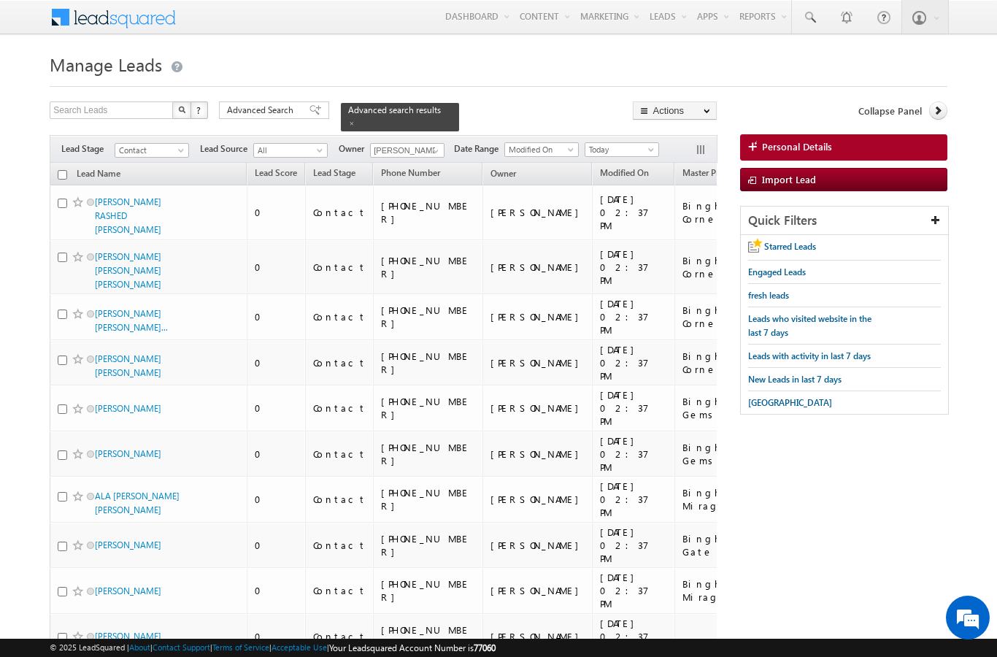
scroll to position [7176, 0]
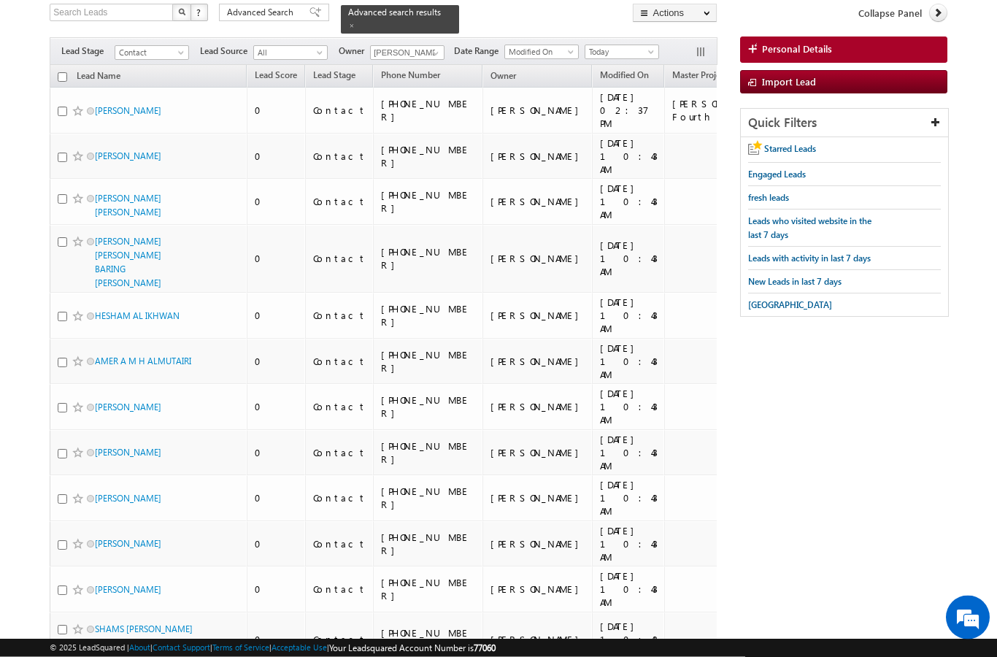
scroll to position [0, 0]
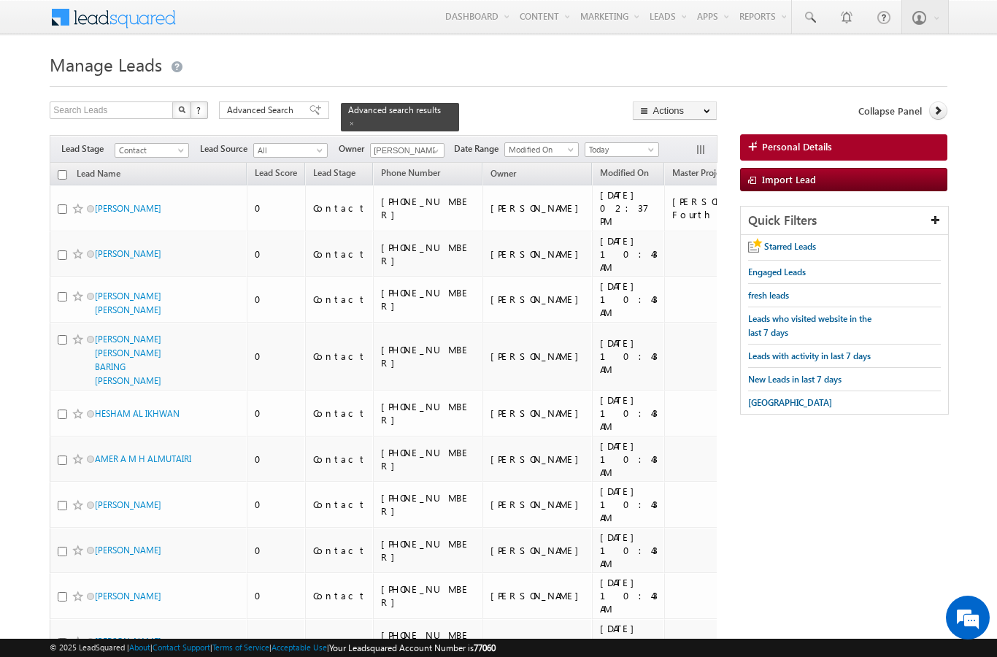
click at [62, 174] on th "Lead Name" at bounding box center [148, 174] width 197 height 23
click at [57, 169] on th "Lead Name" at bounding box center [148, 174] width 197 height 23
click at [61, 170] on input "checkbox" at bounding box center [62, 174] width 9 height 9
click at [0, 0] on link "Change Owner" at bounding box center [0, 0] width 0 height 0
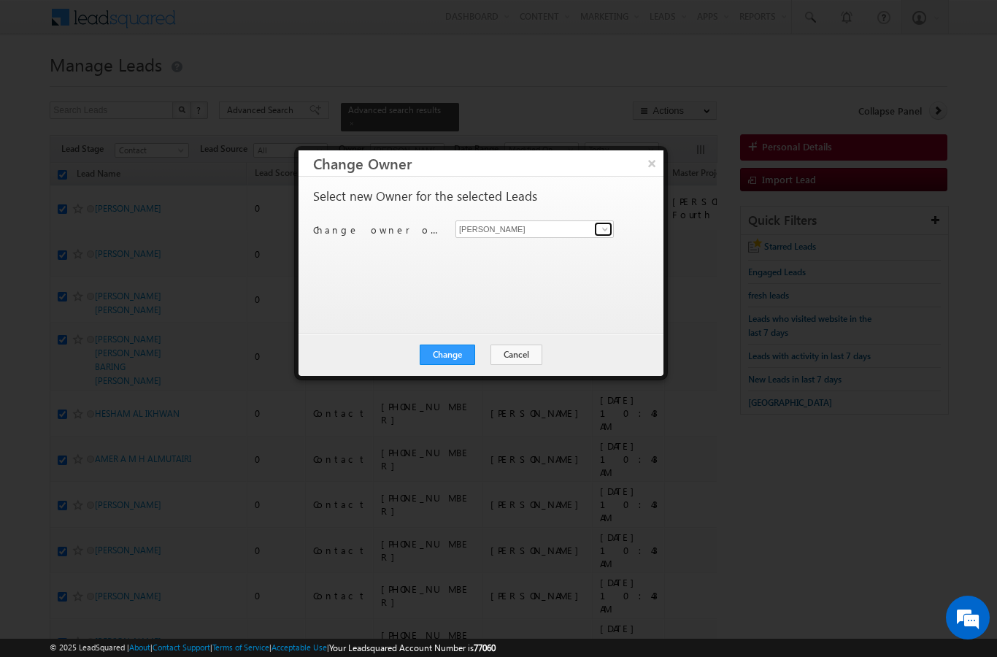
click at [604, 222] on link at bounding box center [603, 229] width 18 height 15
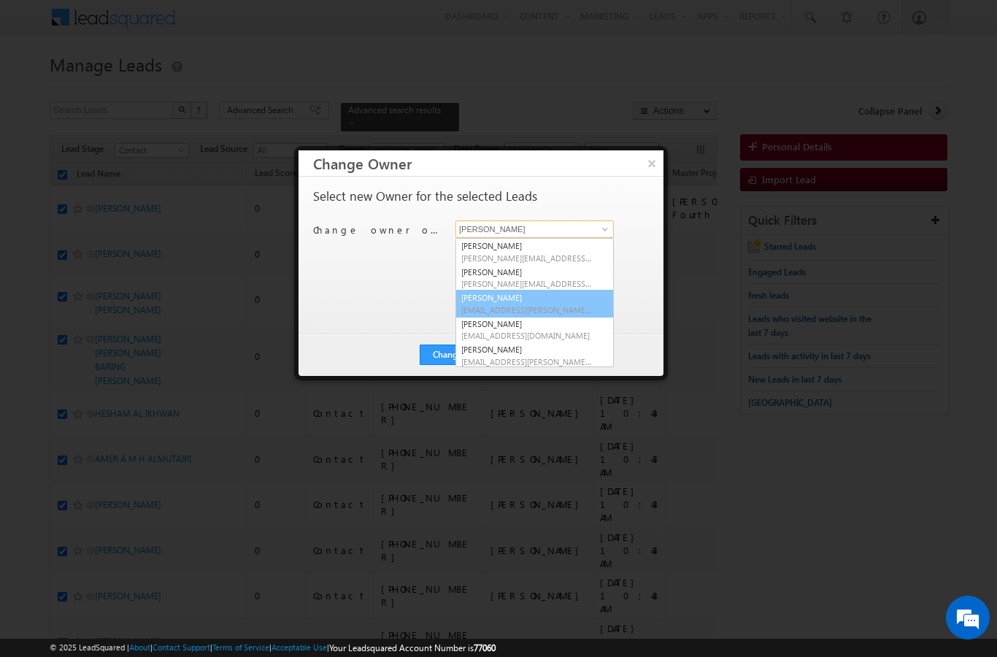
click at [537, 302] on link "[PERSON_NAME] [EMAIL_ADDRESS][PERSON_NAME][DOMAIN_NAME]" at bounding box center [535, 304] width 158 height 28
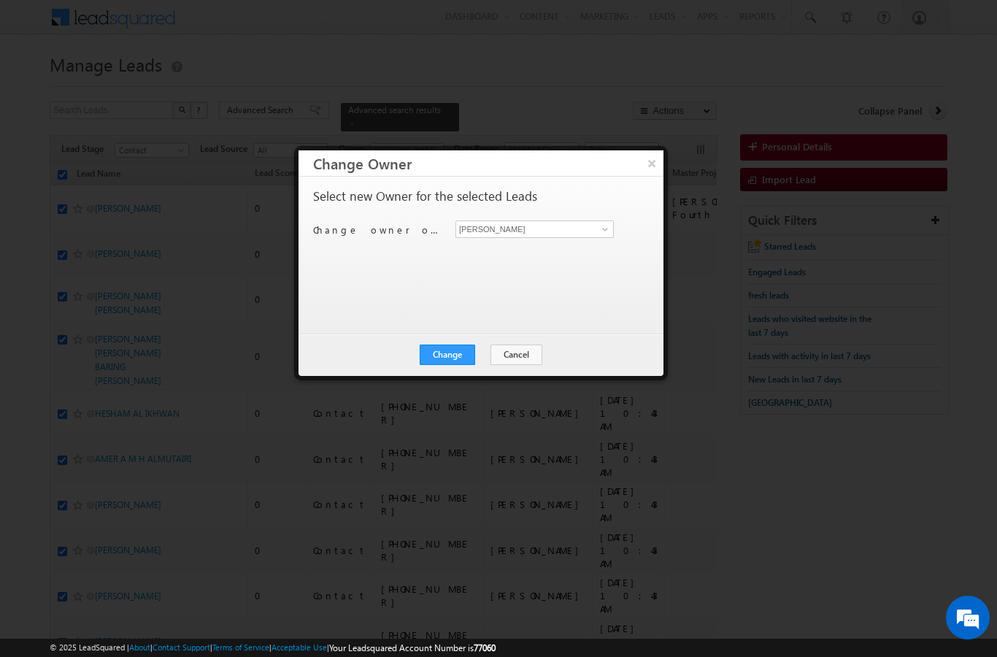
click at [458, 357] on button "Change" at bounding box center [447, 355] width 55 height 20
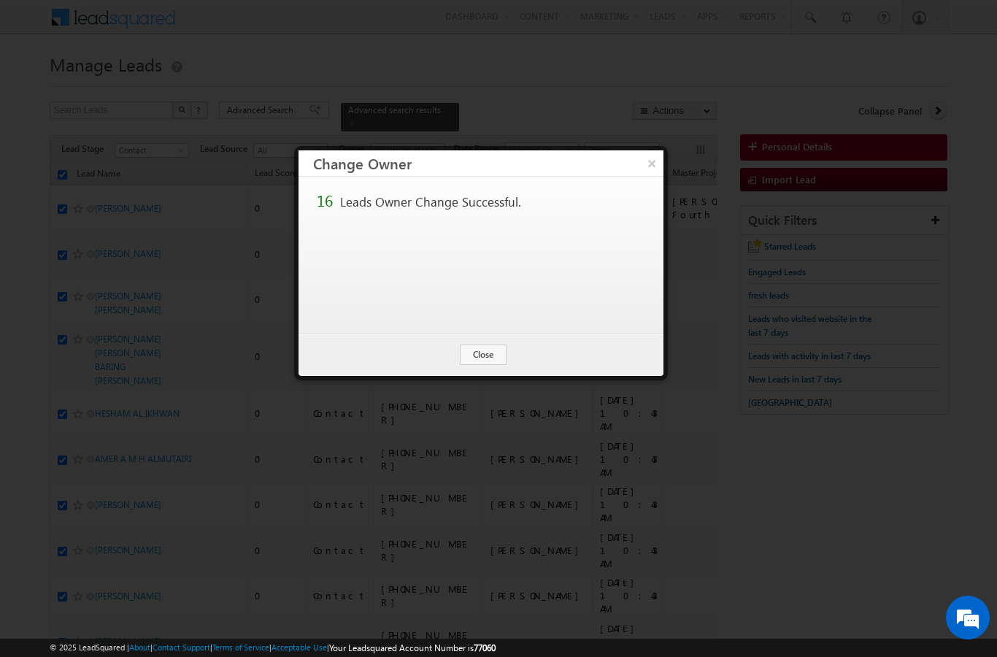
click at [501, 358] on button "Close" at bounding box center [483, 355] width 47 height 20
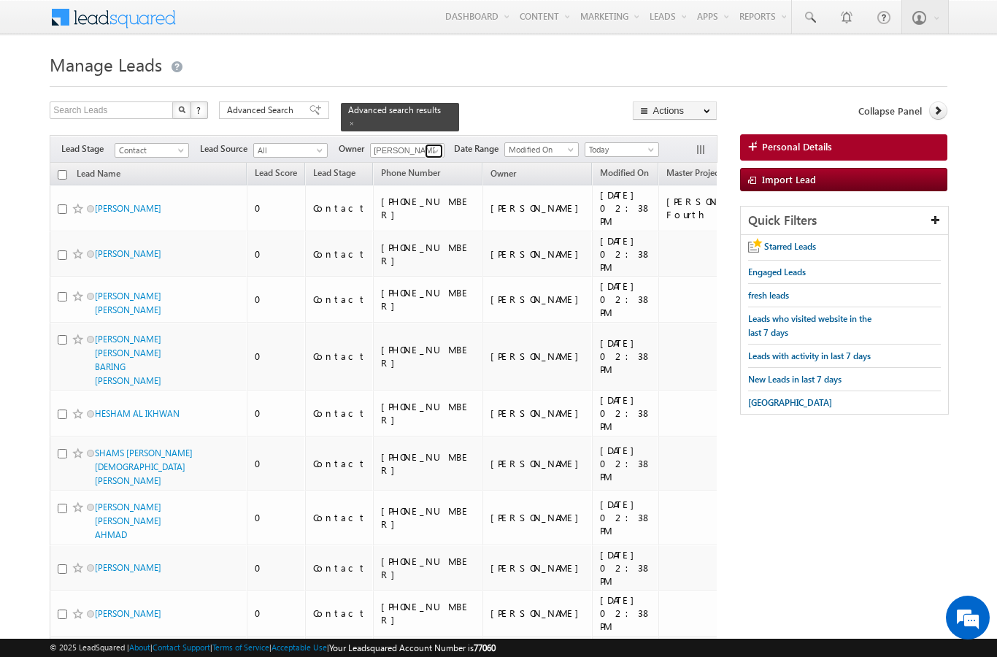
click at [442, 145] on span at bounding box center [436, 151] width 12 height 12
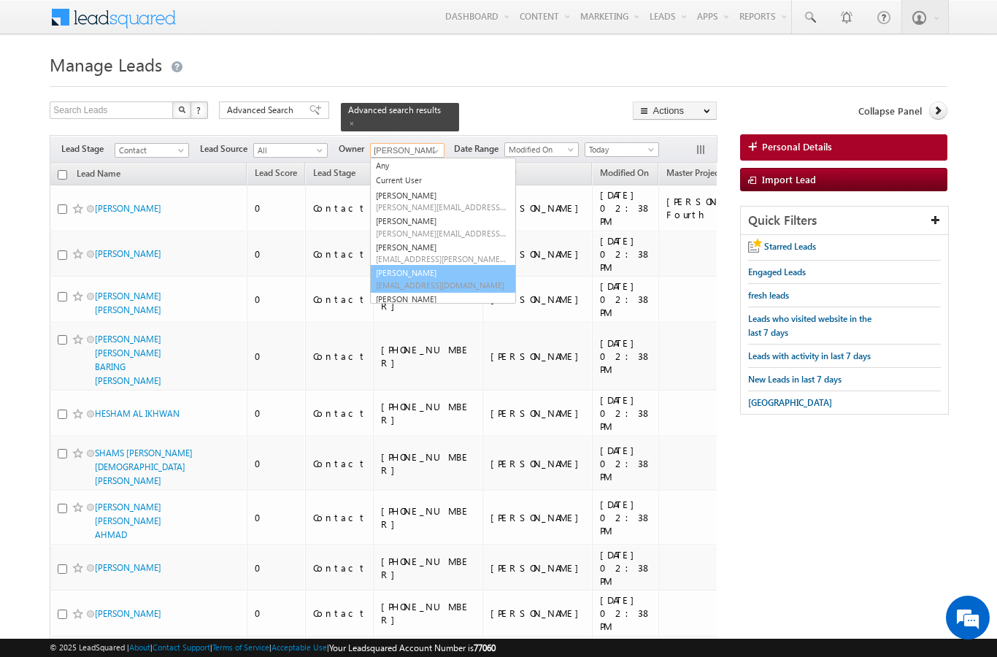
click at [450, 266] on link "[PERSON_NAME] [PERSON_NAME][EMAIL_ADDRESS][DOMAIN_NAME]" at bounding box center [443, 279] width 146 height 28
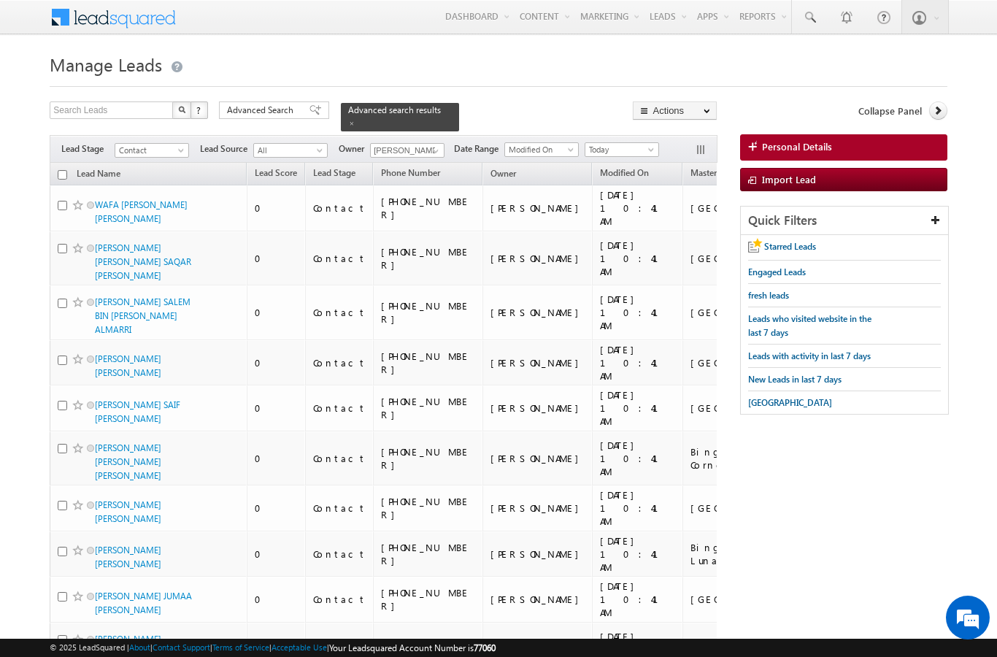
click at [59, 170] on input "checkbox" at bounding box center [62, 174] width 9 height 9
click at [0, 0] on link "Change Owner" at bounding box center [0, 0] width 0 height 0
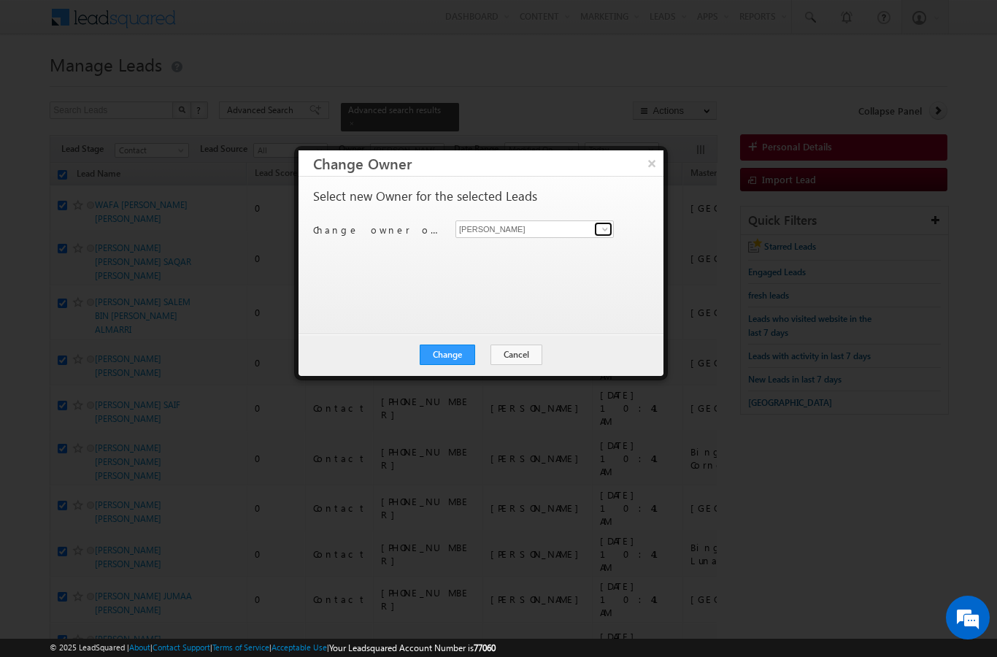
click at [612, 226] on link at bounding box center [603, 229] width 18 height 15
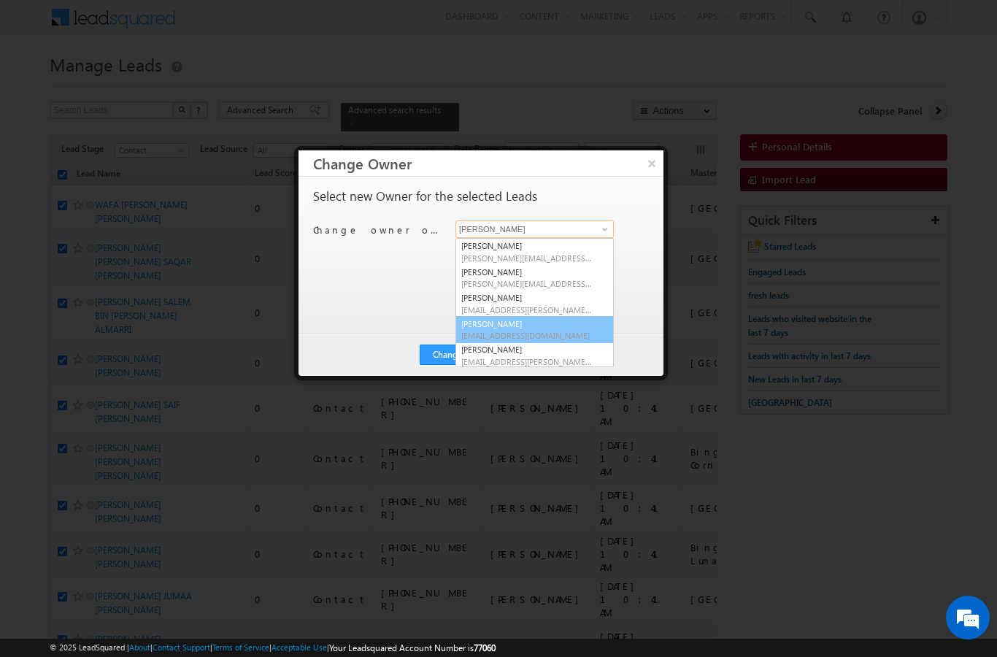
click at [528, 334] on span "[EMAIL_ADDRESS][DOMAIN_NAME]" at bounding box center [526, 335] width 131 height 11
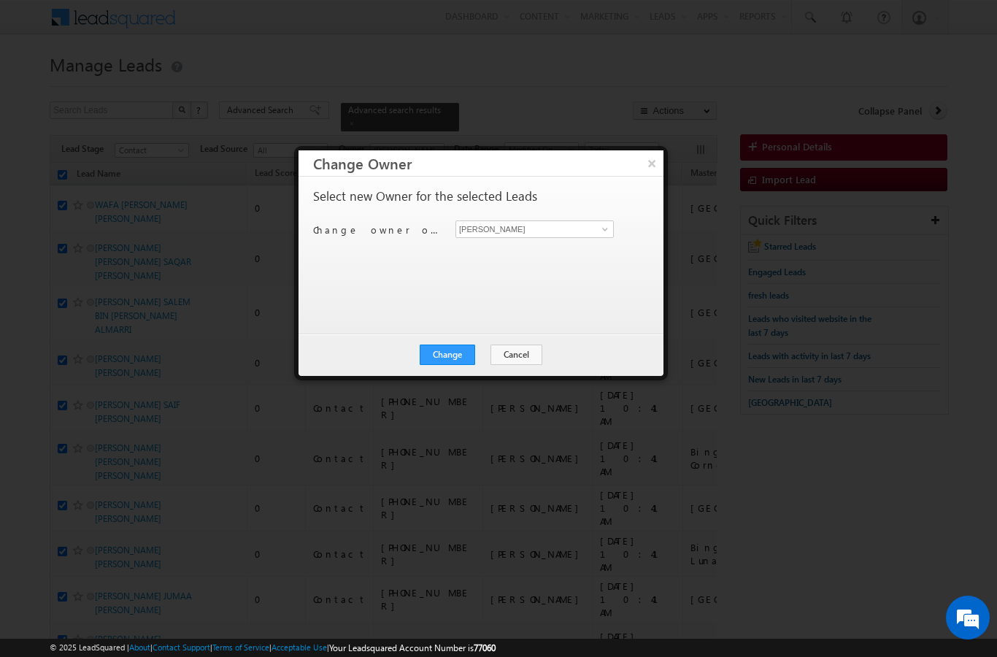
click at [448, 363] on button "Change" at bounding box center [447, 355] width 55 height 20
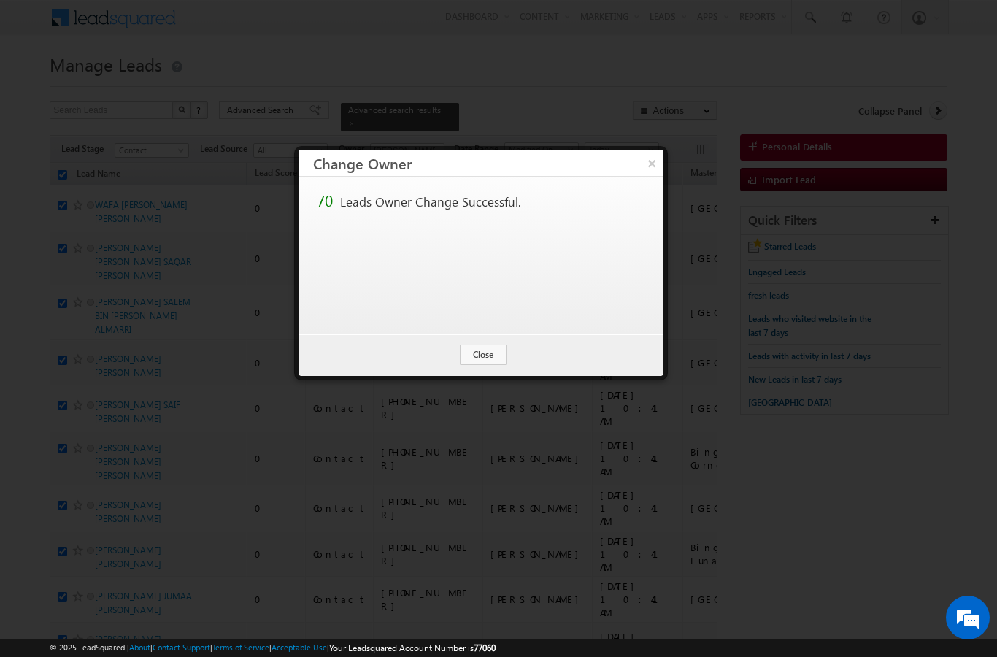
click at [499, 358] on button "Close" at bounding box center [483, 355] width 47 height 20
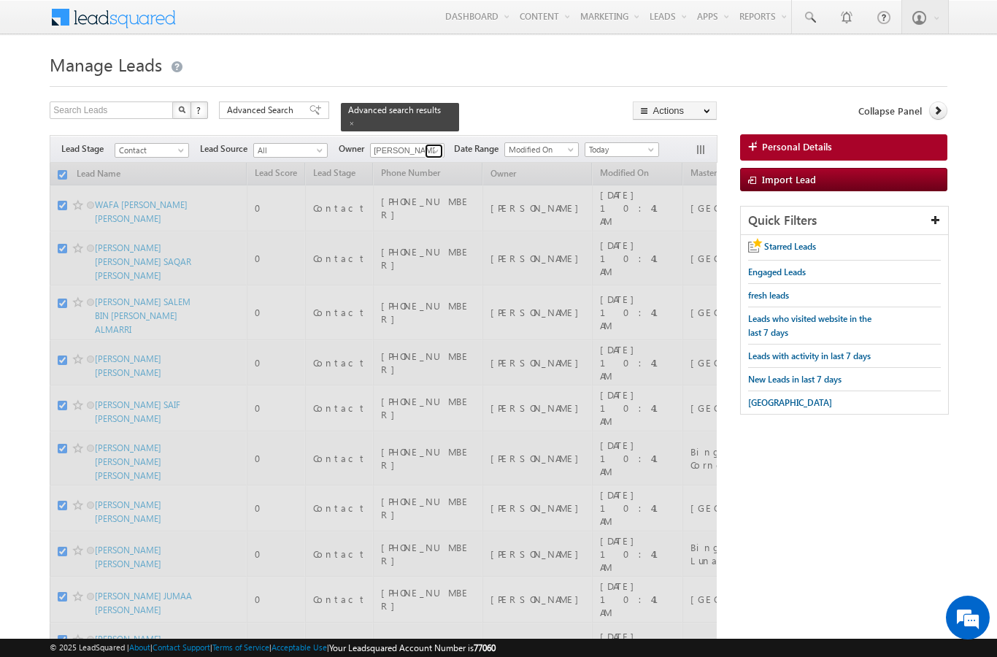
click at [437, 145] on span at bounding box center [436, 151] width 12 height 12
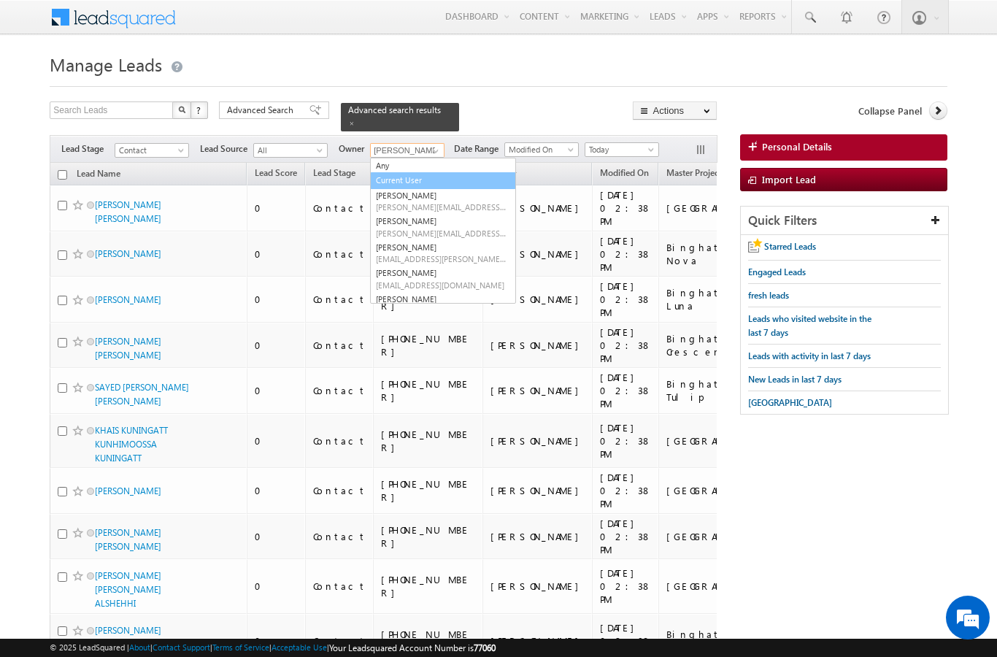
click at [447, 175] on link "Current User" at bounding box center [443, 180] width 146 height 17
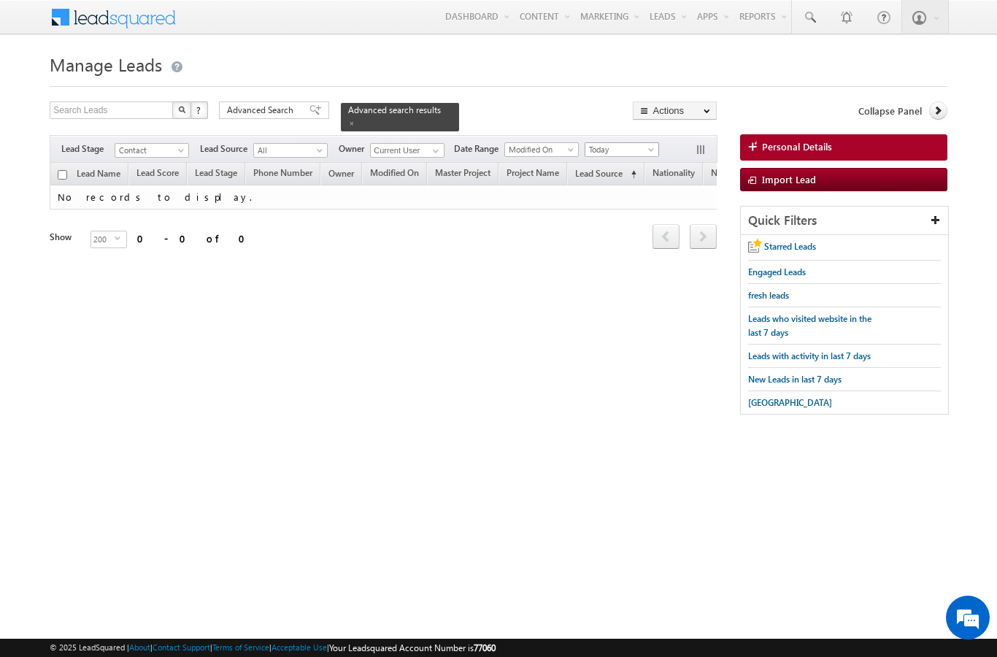
click at [640, 143] on span "Today" at bounding box center [620, 149] width 69 height 13
click at [620, 160] on link "All Time" at bounding box center [625, 156] width 74 height 13
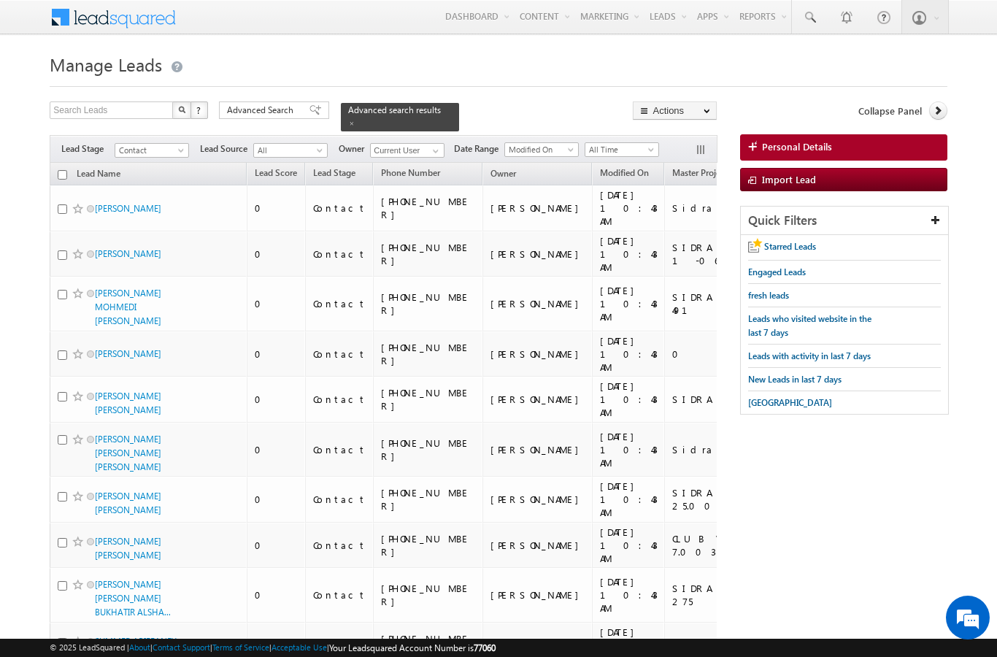
click at [62, 170] on input "checkbox" at bounding box center [62, 174] width 9 height 9
click at [0, 0] on link "Change Owner" at bounding box center [0, 0] width 0 height 0
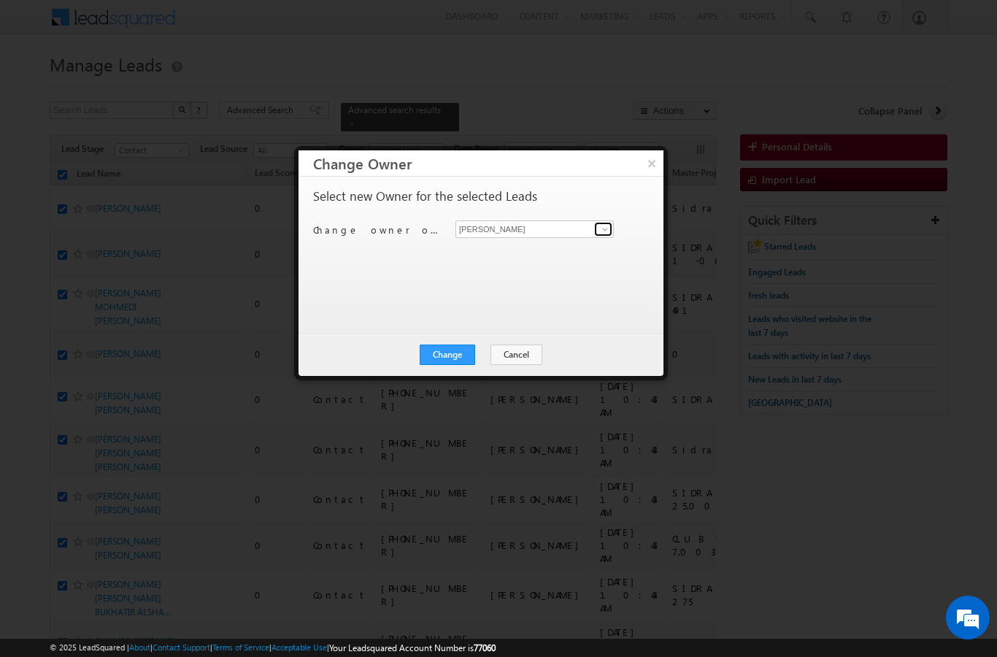
click at [602, 231] on span at bounding box center [605, 229] width 12 height 12
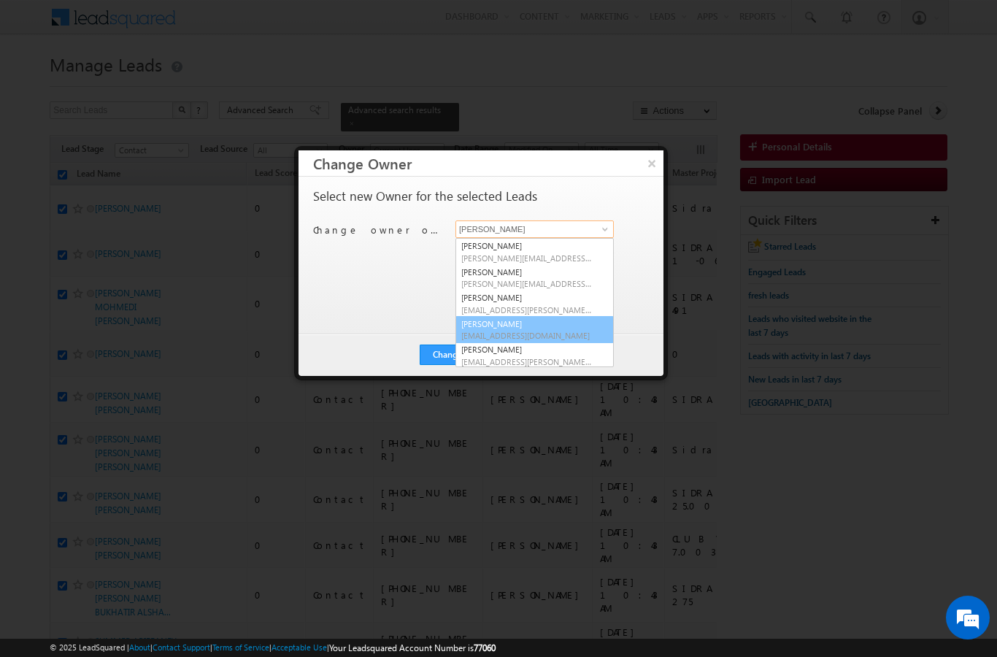
click at [536, 322] on link "[PERSON_NAME] [PERSON_NAME][EMAIL_ADDRESS][DOMAIN_NAME]" at bounding box center [535, 330] width 158 height 28
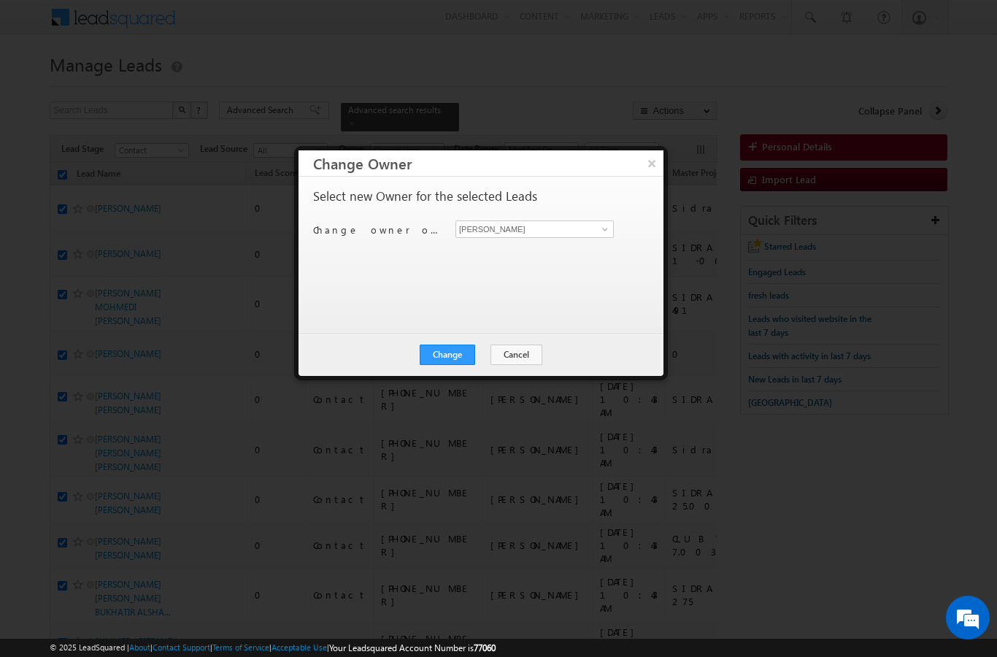
click at [454, 360] on button "Change" at bounding box center [447, 355] width 55 height 20
click at [486, 363] on button "Close" at bounding box center [483, 355] width 47 height 20
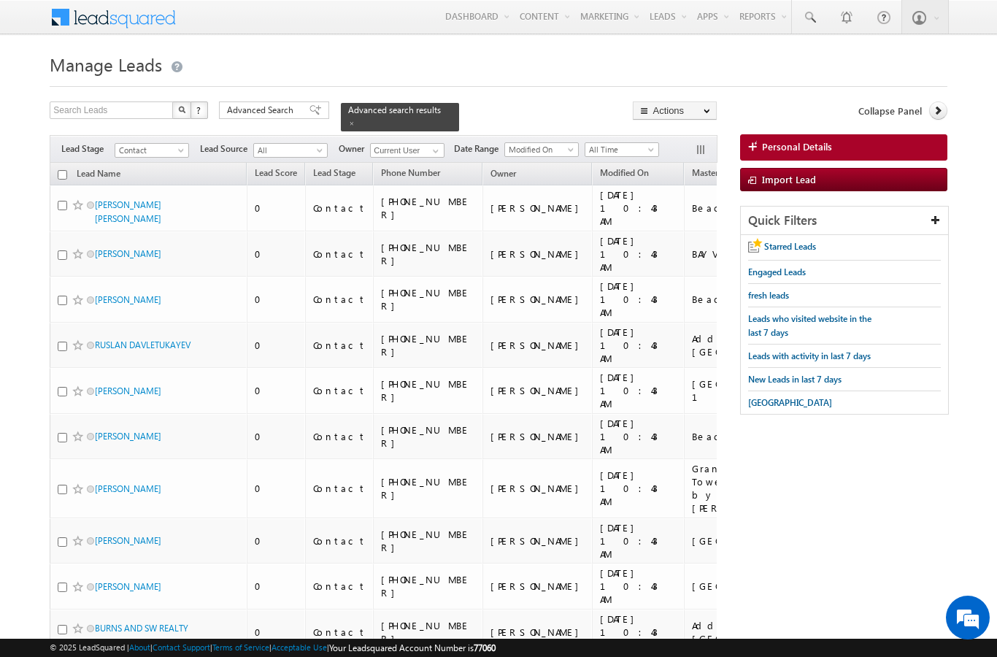
click at [427, 145] on link at bounding box center [434, 151] width 18 height 15
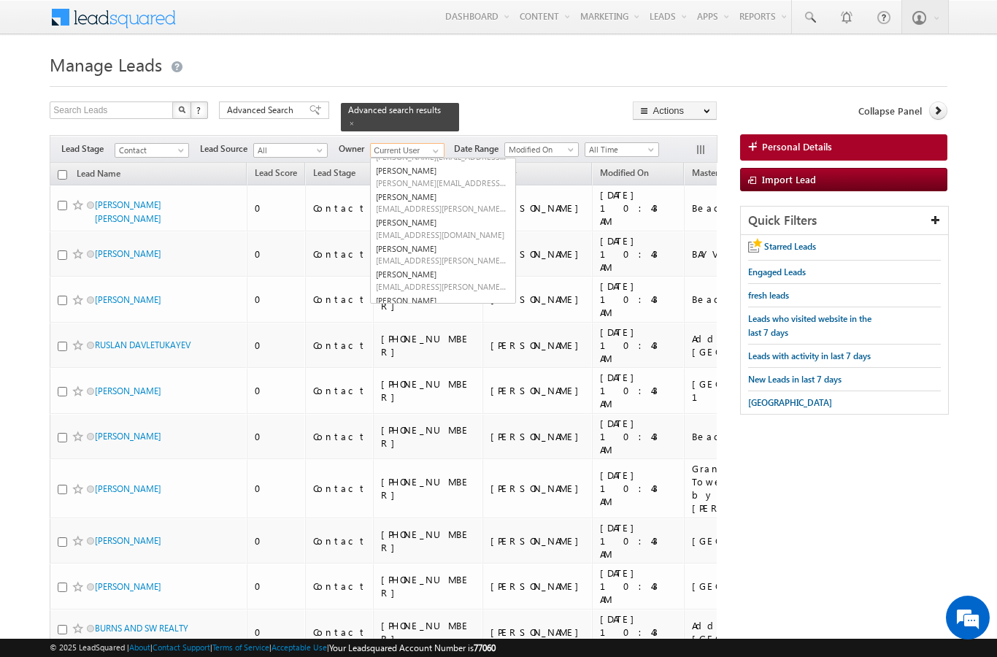
scroll to position [54, 0]
click at [442, 251] on span "[EMAIL_ADDRESS][PERSON_NAME][DOMAIN_NAME]" at bounding box center [441, 256] width 131 height 11
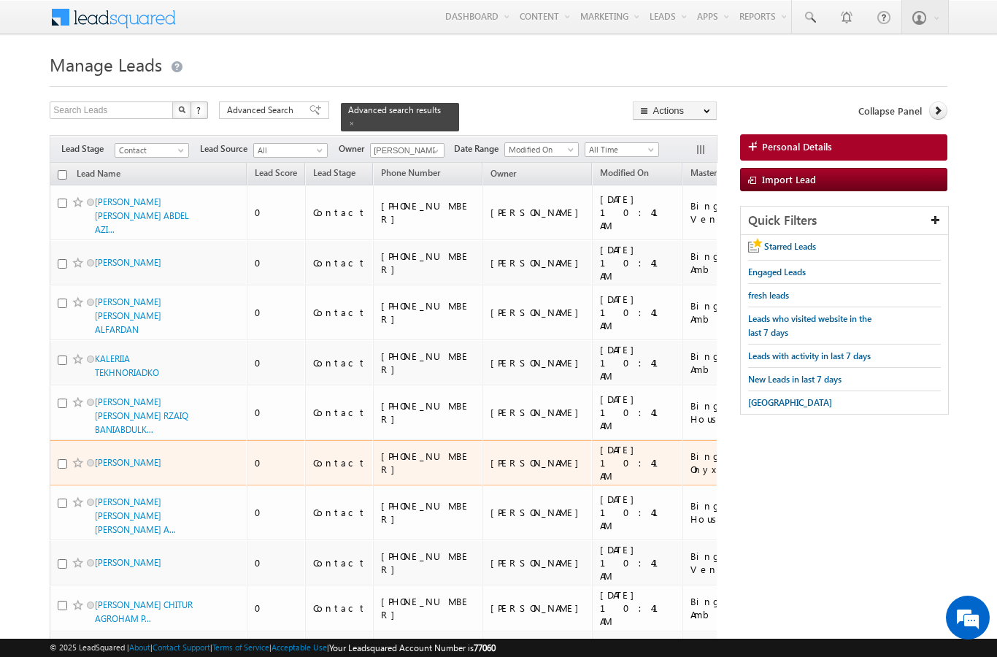
click at [592, 440] on td "[DATE] 10:41 AM" at bounding box center [637, 463] width 91 height 46
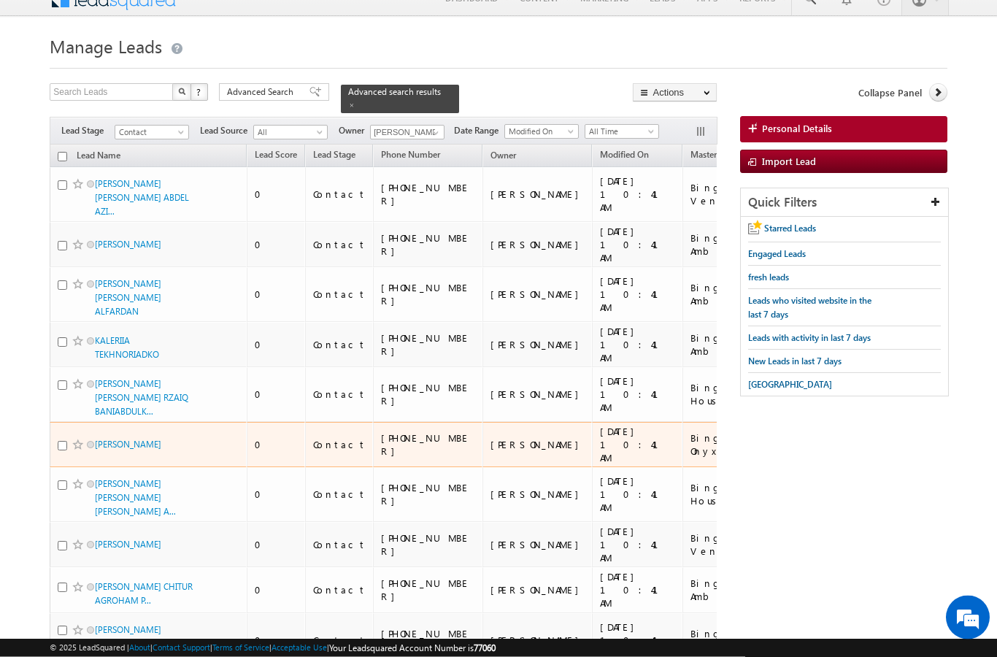
scroll to position [0, 0]
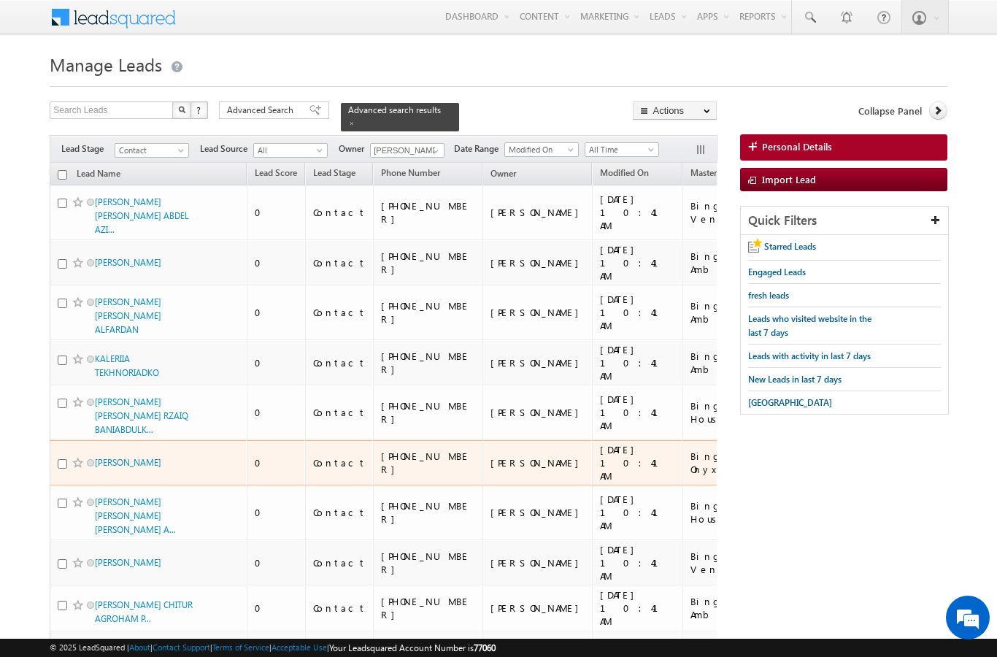
click at [74, 166] on link "Lead Name" at bounding box center [98, 175] width 58 height 19
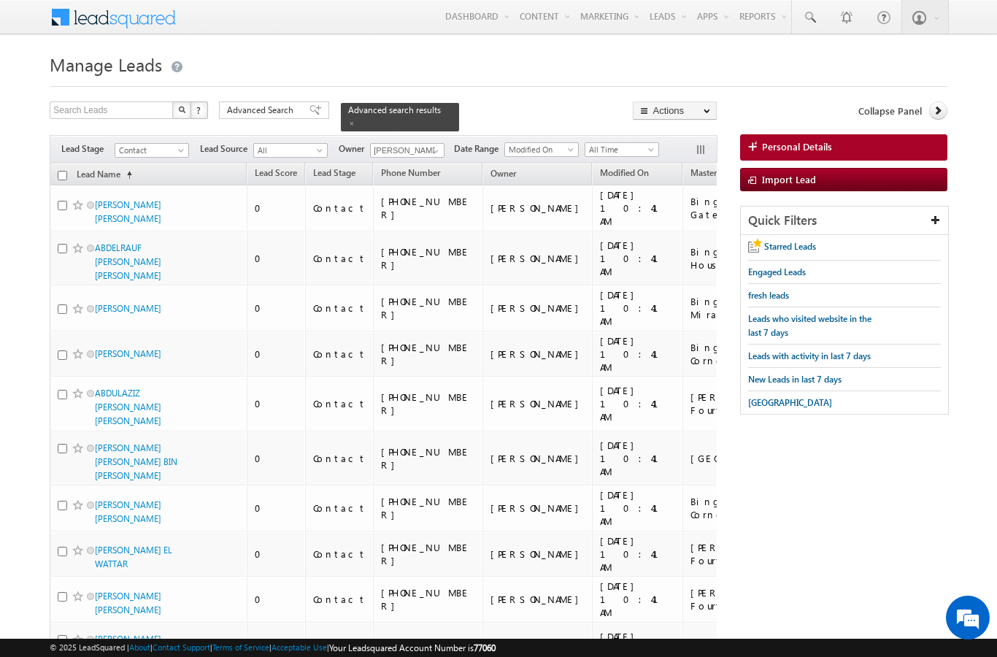
click at [101, 166] on link "Lead Name (sorted ascending)" at bounding box center [104, 175] width 70 height 19
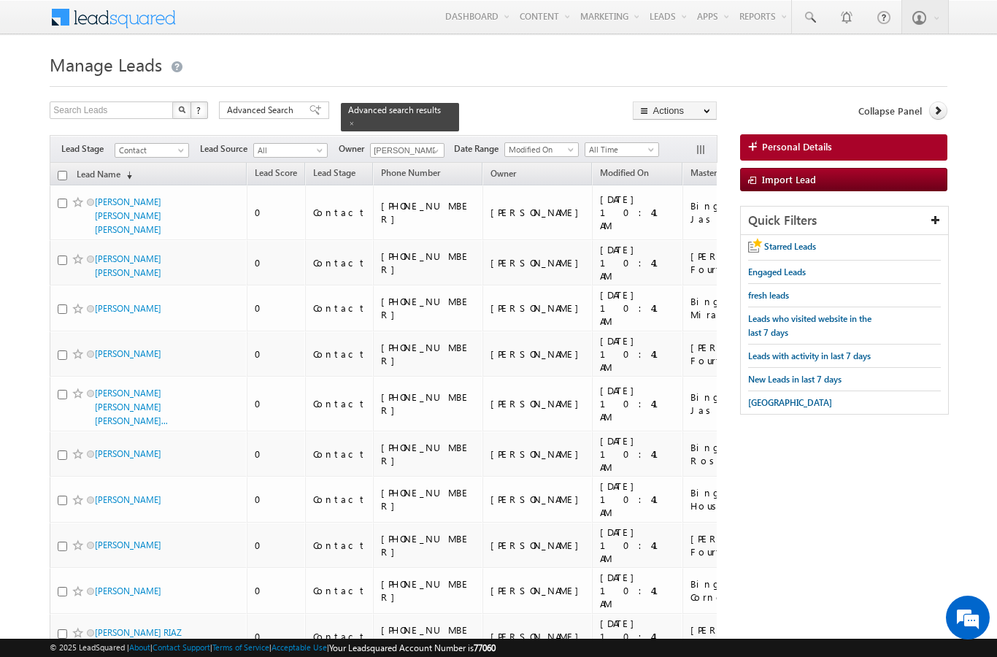
click at [94, 166] on link "Lead Name (sorted descending)" at bounding box center [104, 175] width 70 height 19
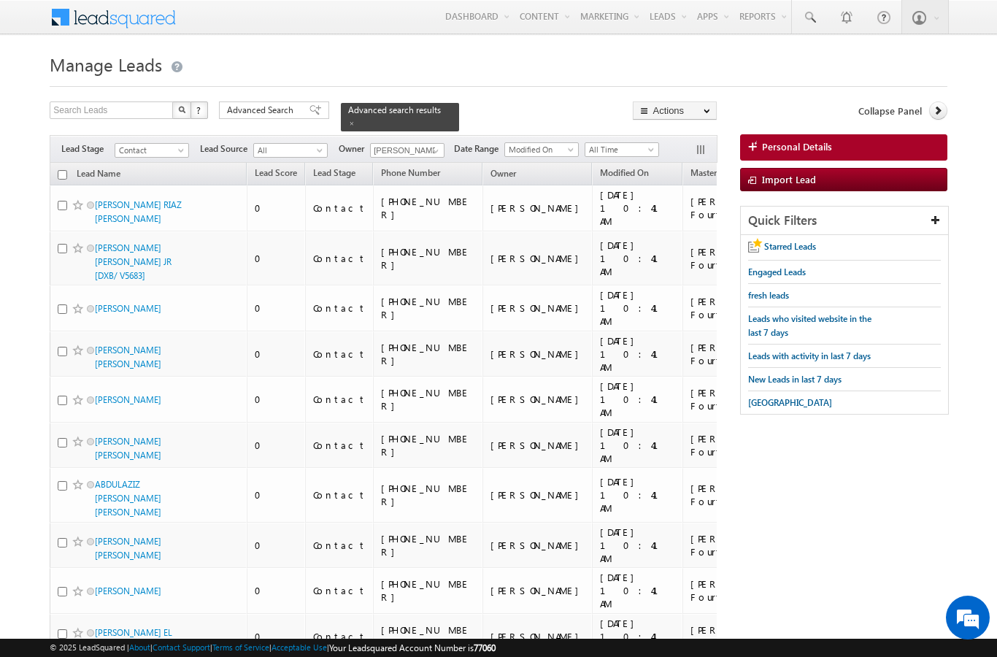
click at [59, 170] on input "checkbox" at bounding box center [62, 174] width 9 height 9
click at [0, 0] on link "Change Owner" at bounding box center [0, 0] width 0 height 0
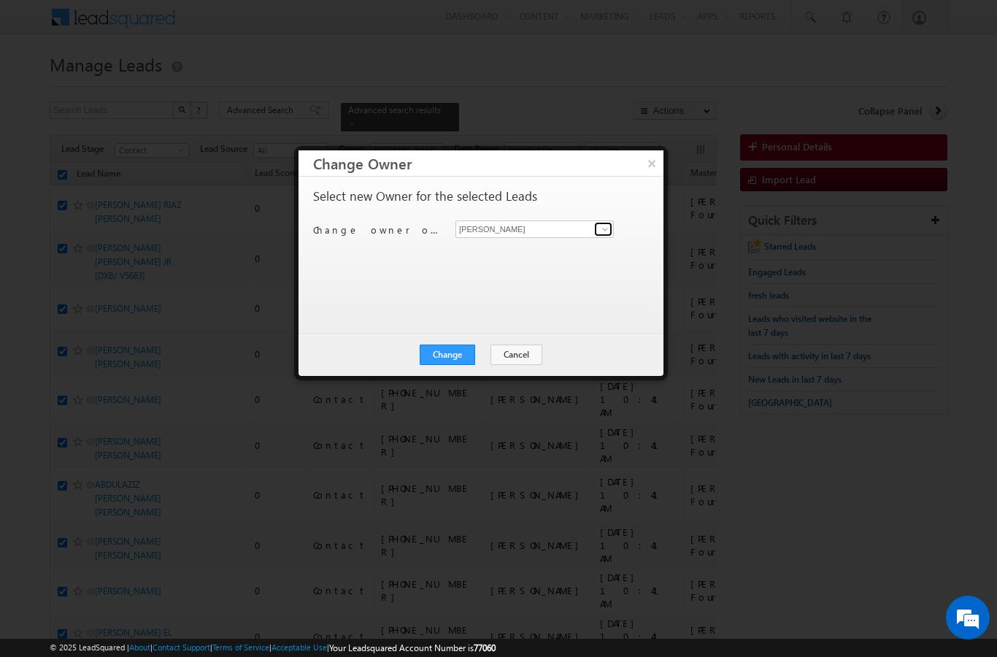
click at [602, 226] on span at bounding box center [605, 229] width 12 height 12
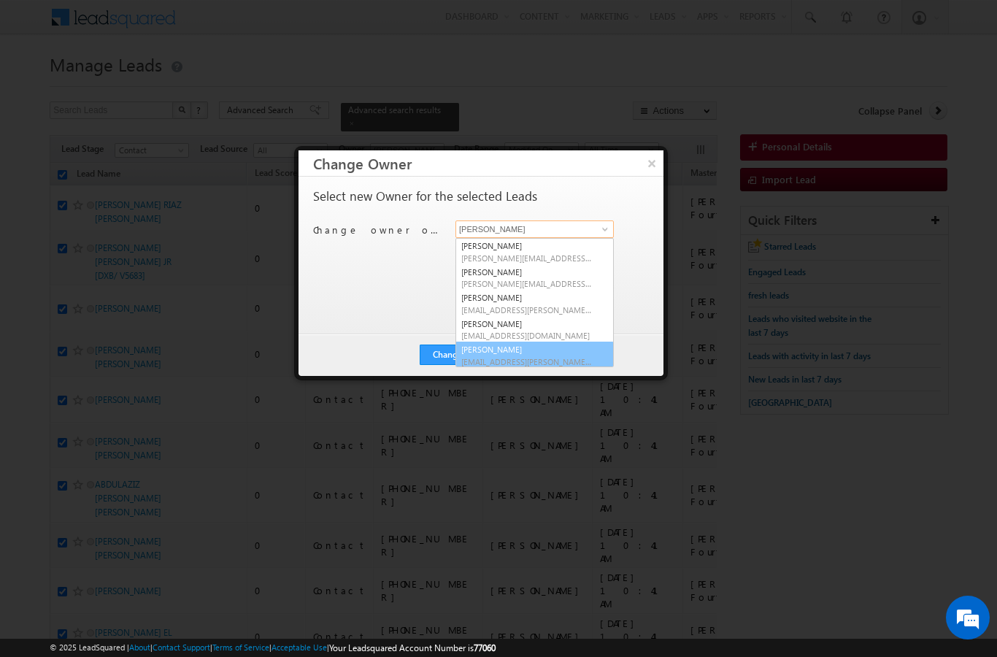
scroll to position [1, 0]
click at [567, 358] on span "[EMAIL_ADDRESS][PERSON_NAME][DOMAIN_NAME]" at bounding box center [526, 360] width 131 height 11
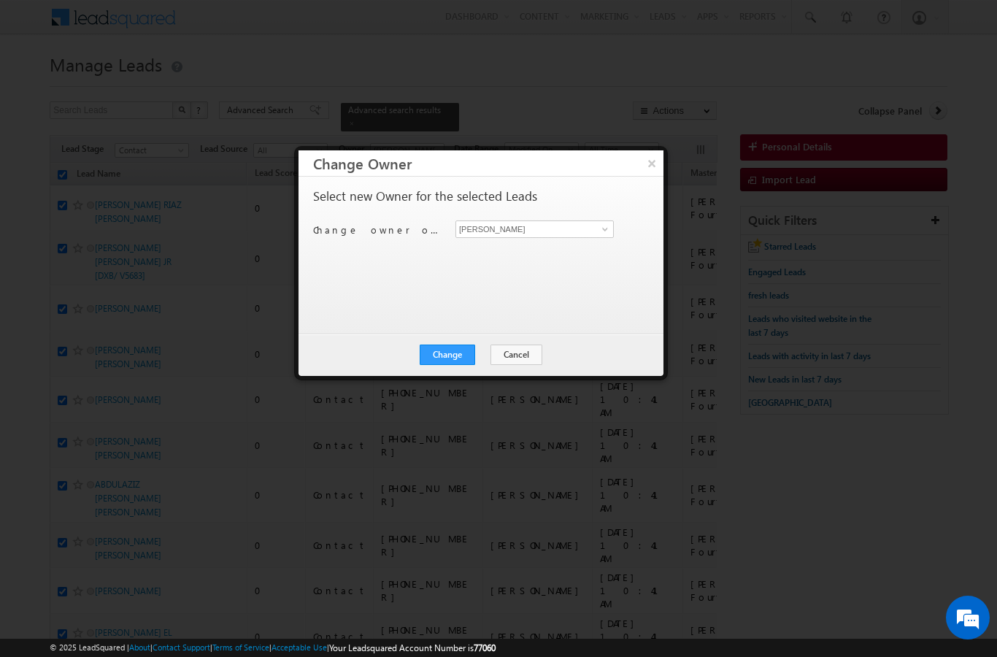
click at [453, 364] on button "Change" at bounding box center [447, 355] width 55 height 20
click at [485, 363] on button "Close" at bounding box center [483, 355] width 47 height 20
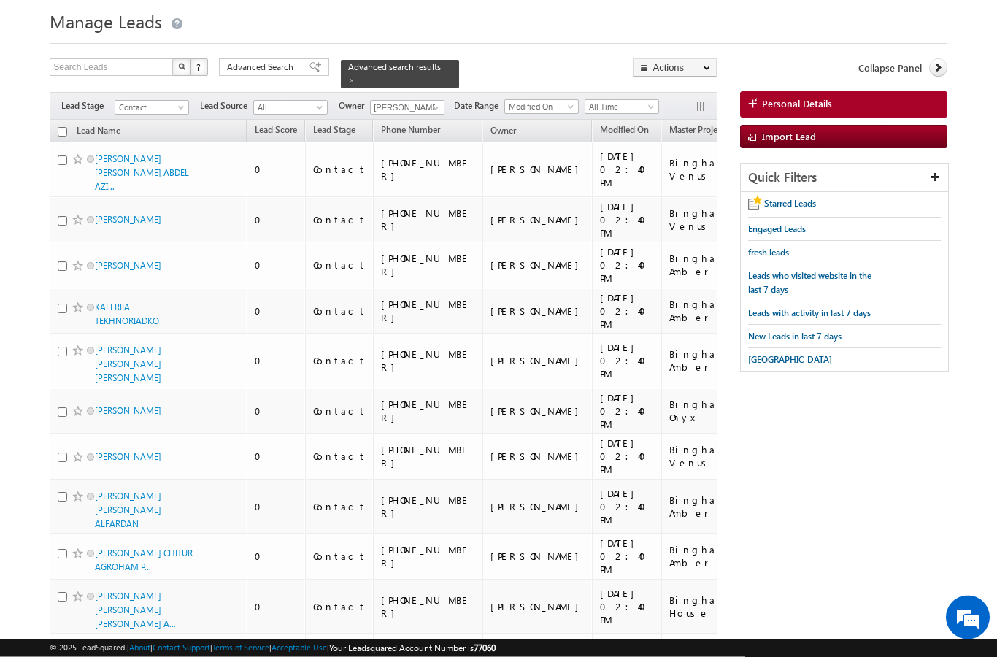
scroll to position [0, 0]
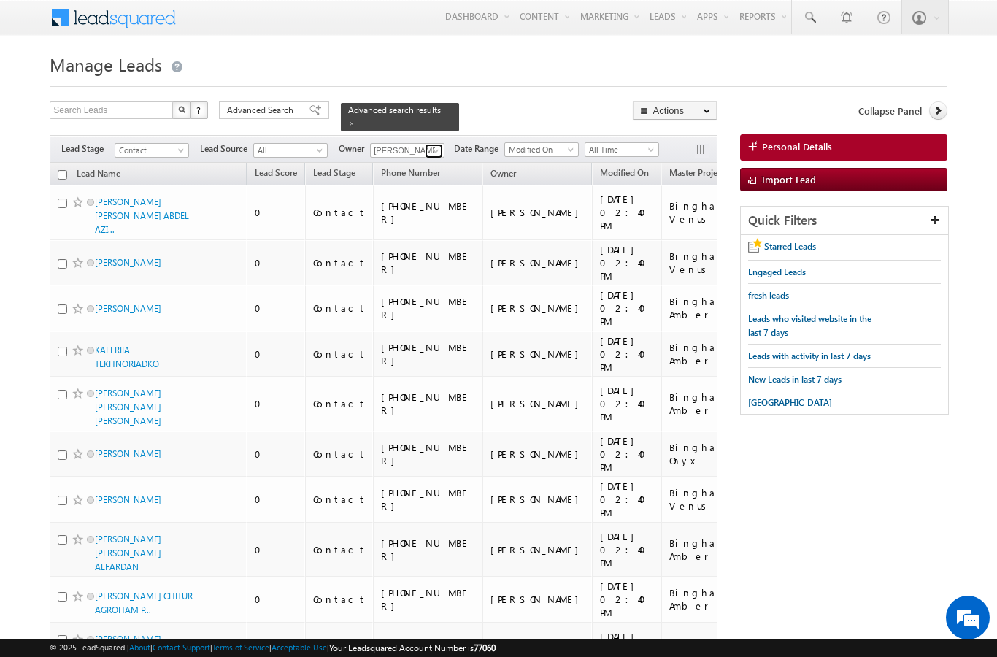
click at [432, 145] on span at bounding box center [436, 151] width 12 height 12
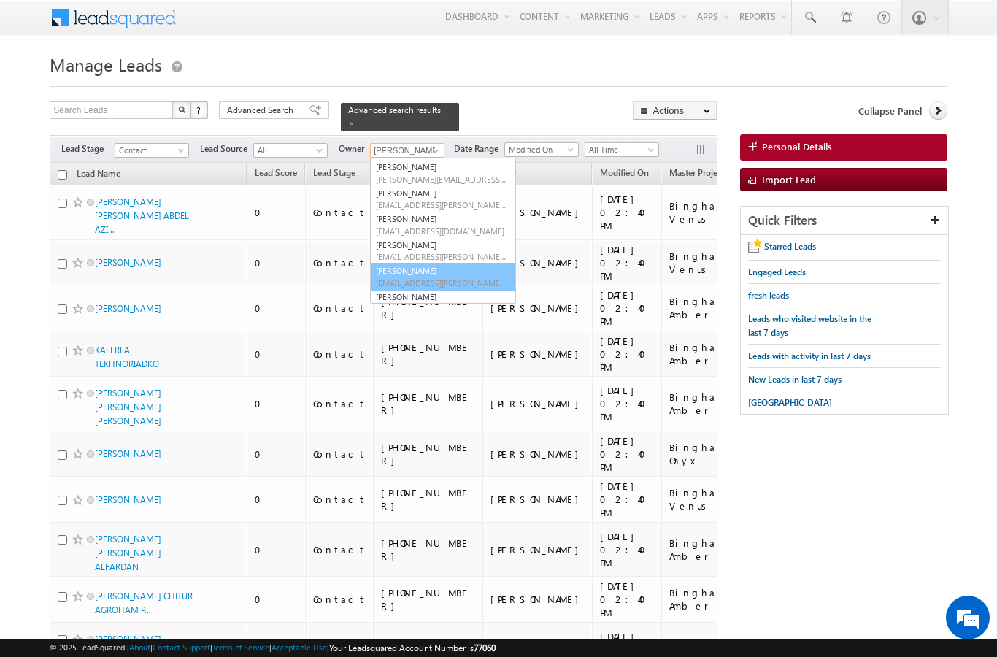
click at [450, 264] on link "[PERSON_NAME] [PERSON_NAME][EMAIL_ADDRESS][PERSON_NAME][DOMAIN_NAME]" at bounding box center [443, 277] width 146 height 28
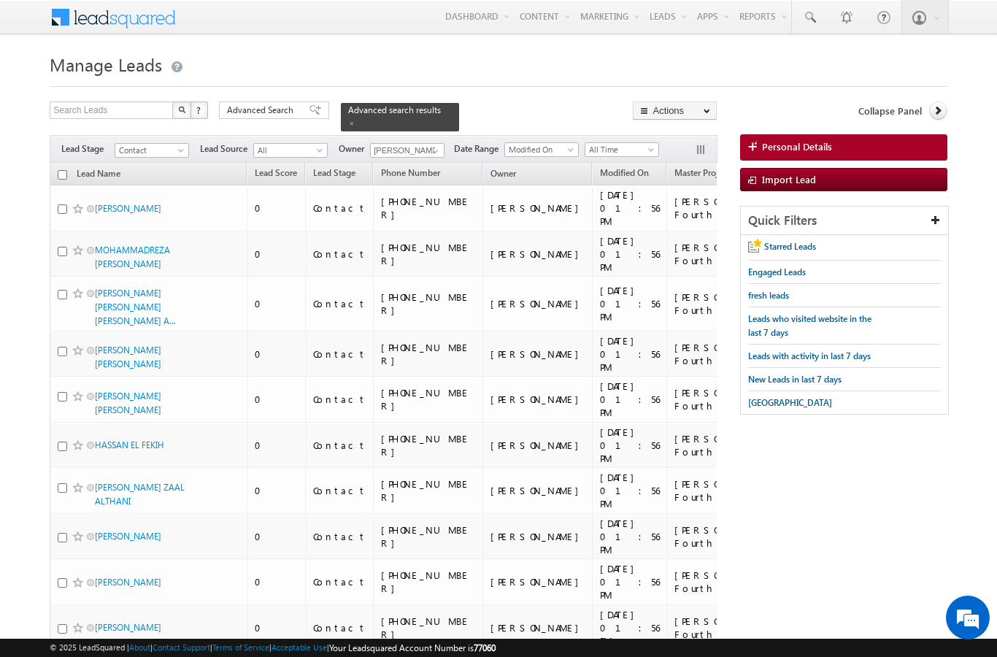
click at [60, 170] on input "checkbox" at bounding box center [62, 174] width 9 height 9
click at [675, 390] on div "[PERSON_NAME] Fourth" at bounding box center [728, 399] width 107 height 26
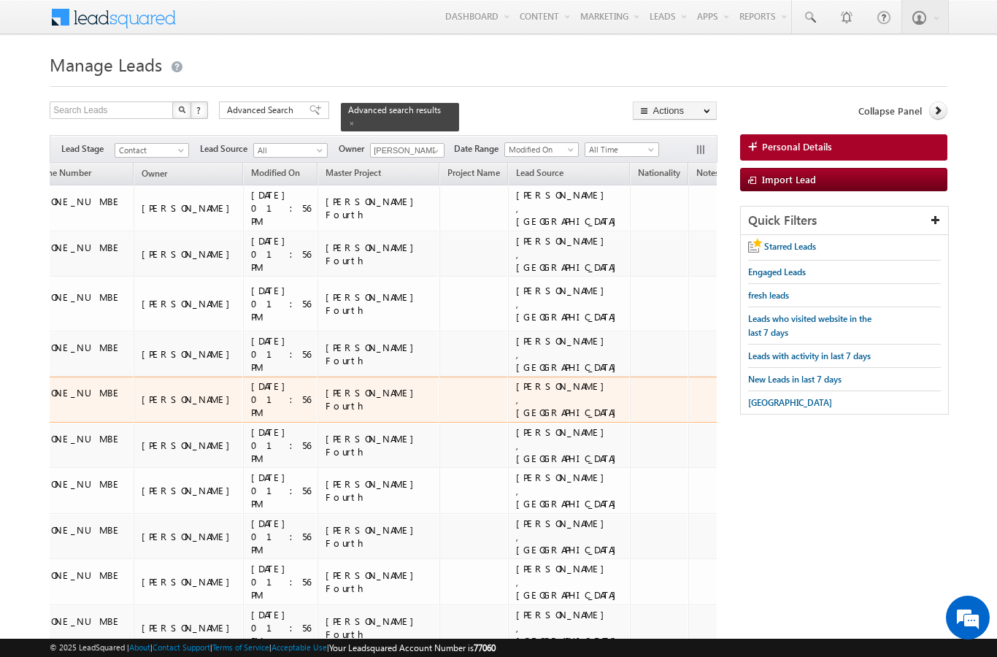
scroll to position [0, 348]
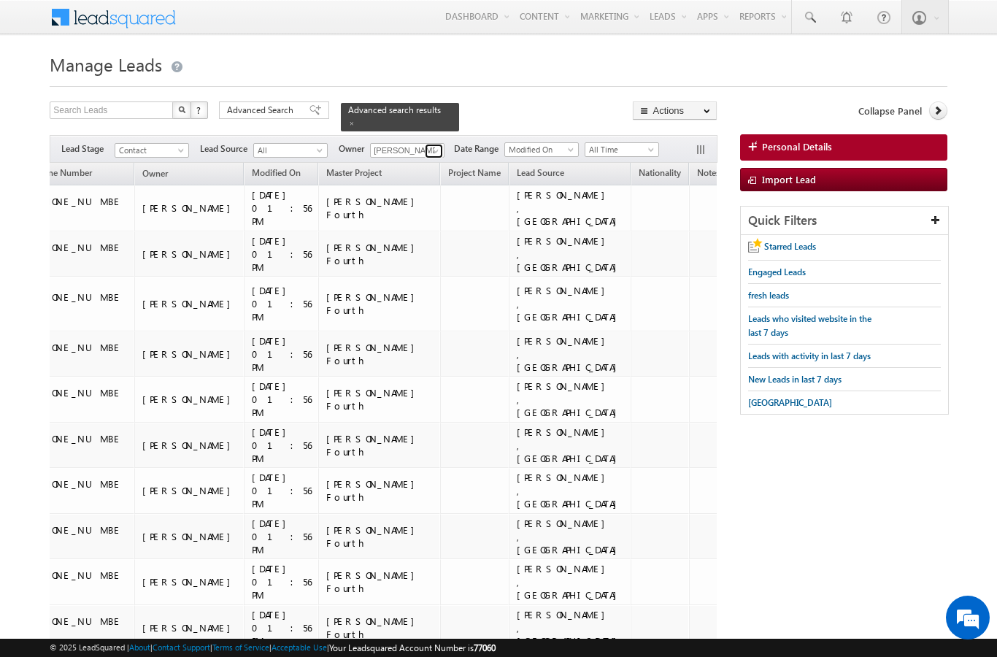
click at [431, 145] on span at bounding box center [436, 151] width 12 height 12
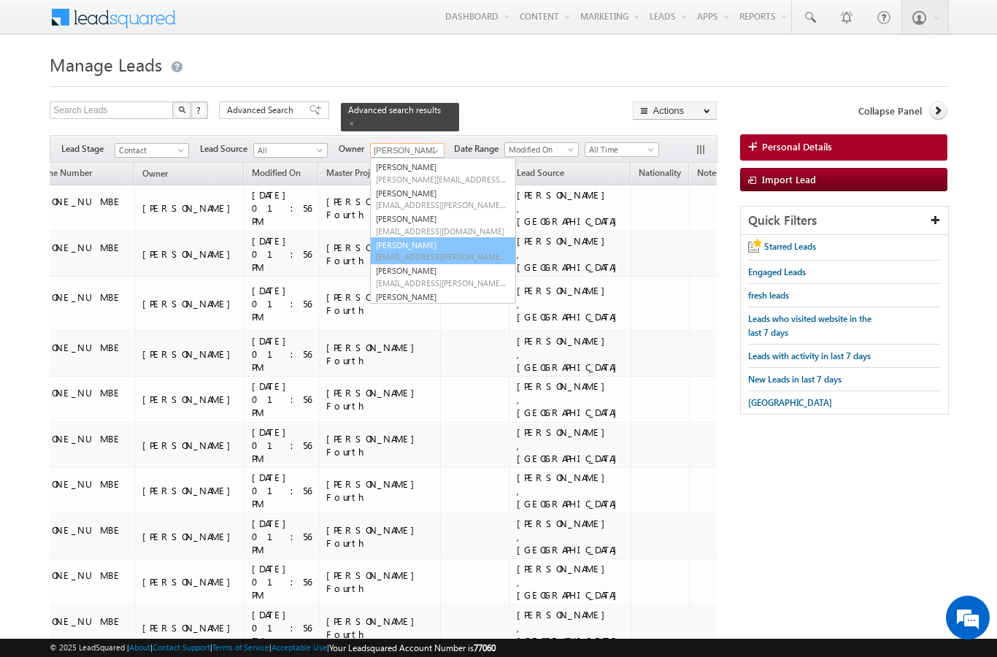
click at [448, 251] on span "[EMAIL_ADDRESS][PERSON_NAME][DOMAIN_NAME]" at bounding box center [441, 256] width 131 height 11
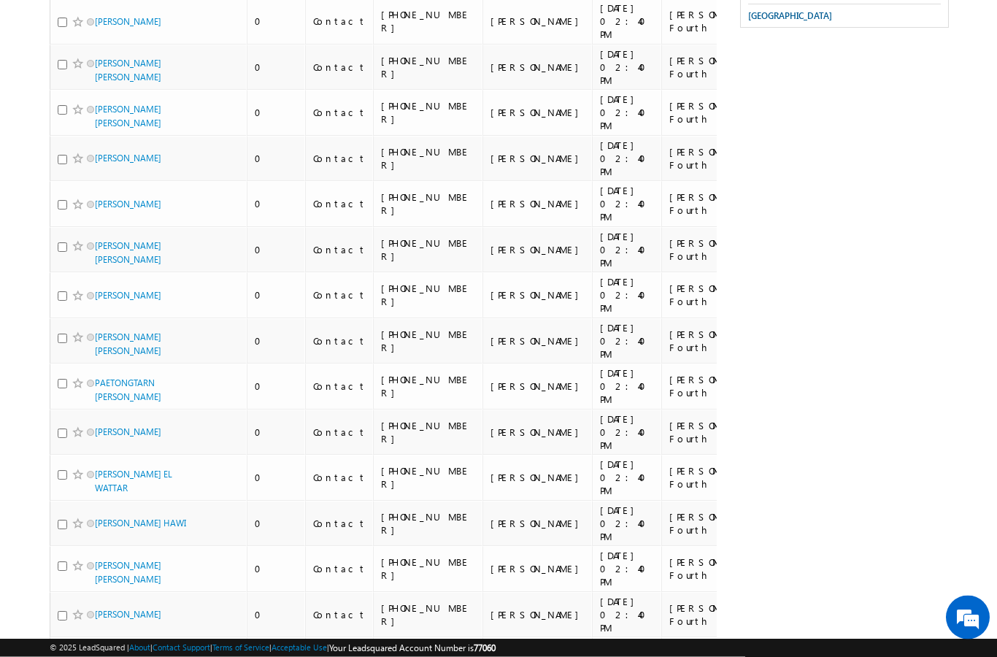
scroll to position [0, 0]
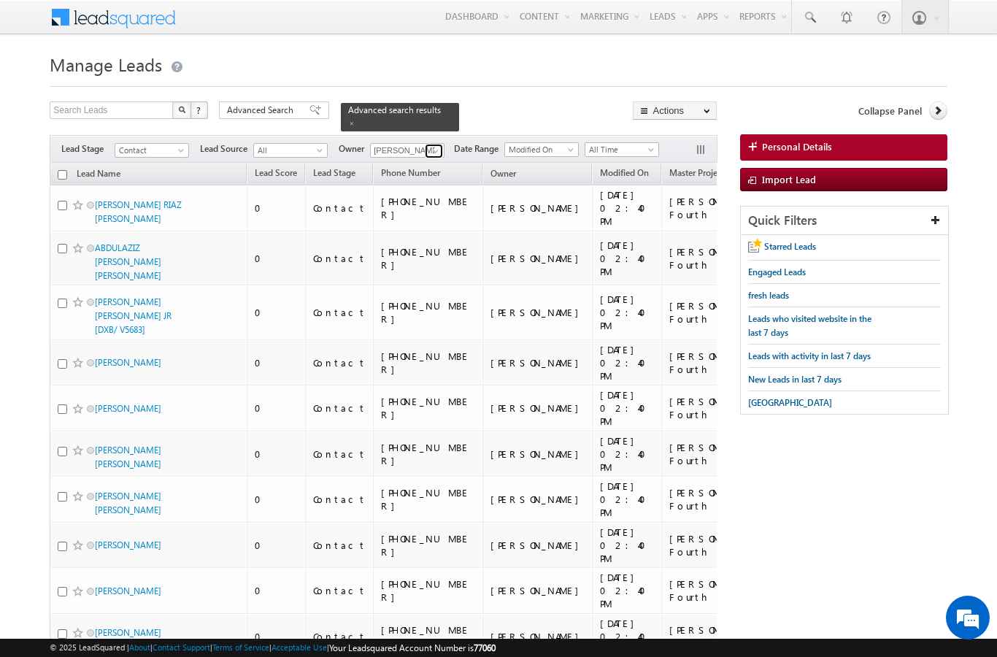
click at [437, 145] on span at bounding box center [436, 151] width 12 height 12
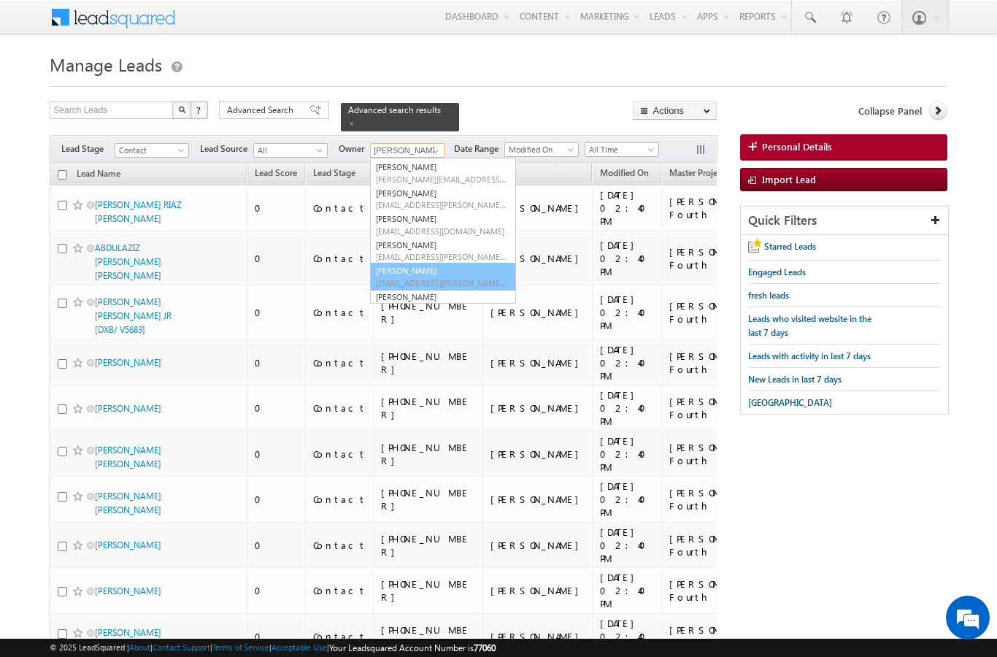
click at [448, 277] on span "[EMAIL_ADDRESS][PERSON_NAME][DOMAIN_NAME]" at bounding box center [441, 282] width 131 height 11
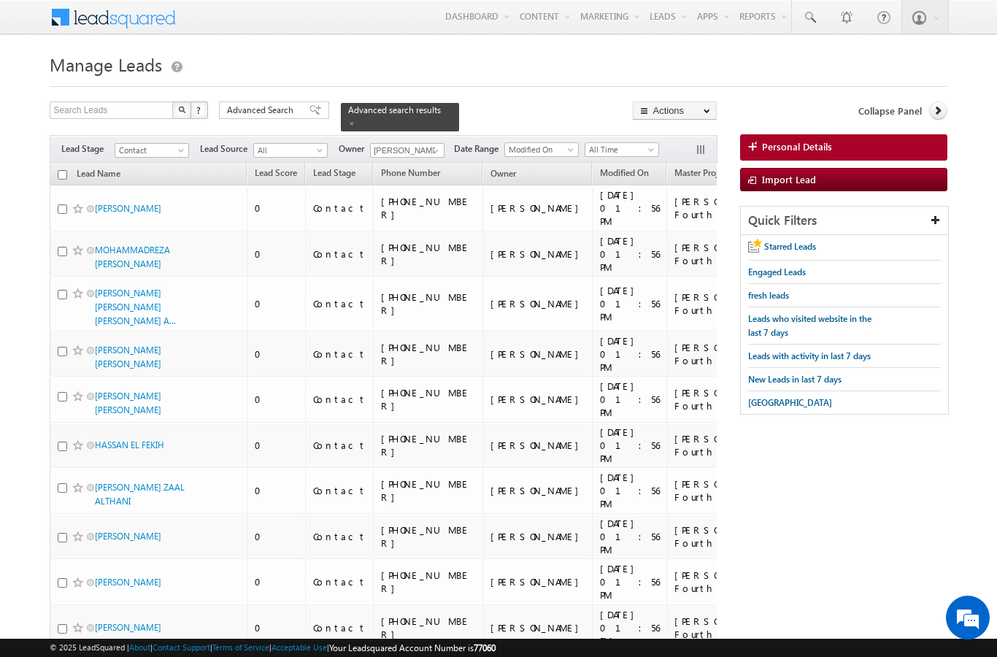
click at [58, 170] on input "checkbox" at bounding box center [62, 174] width 9 height 9
click at [0, 0] on link "Change Owner" at bounding box center [0, 0] width 0 height 0
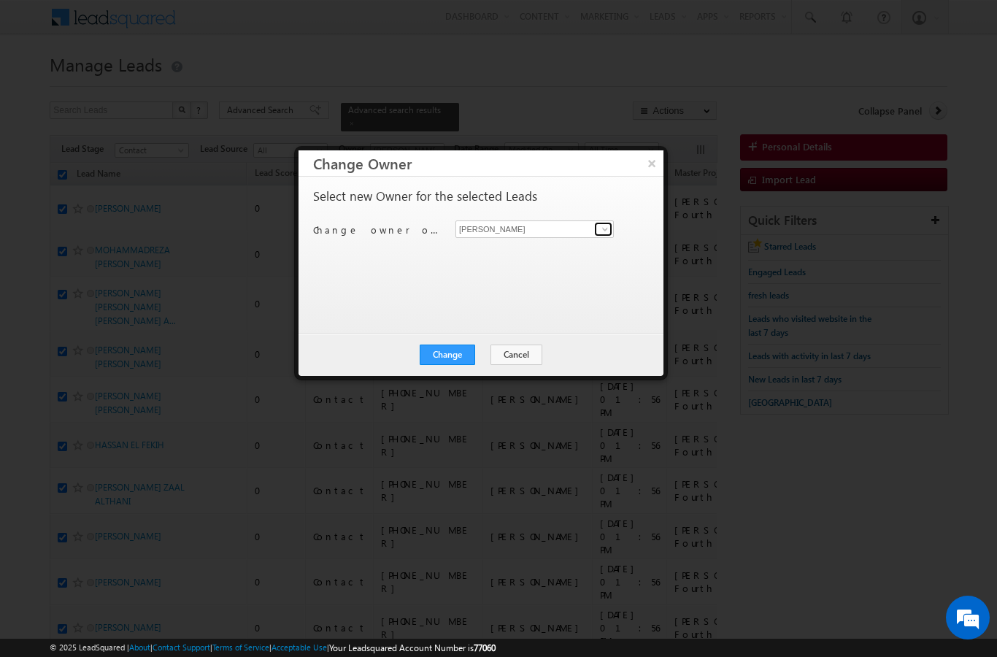
click at [604, 231] on span at bounding box center [605, 229] width 12 height 12
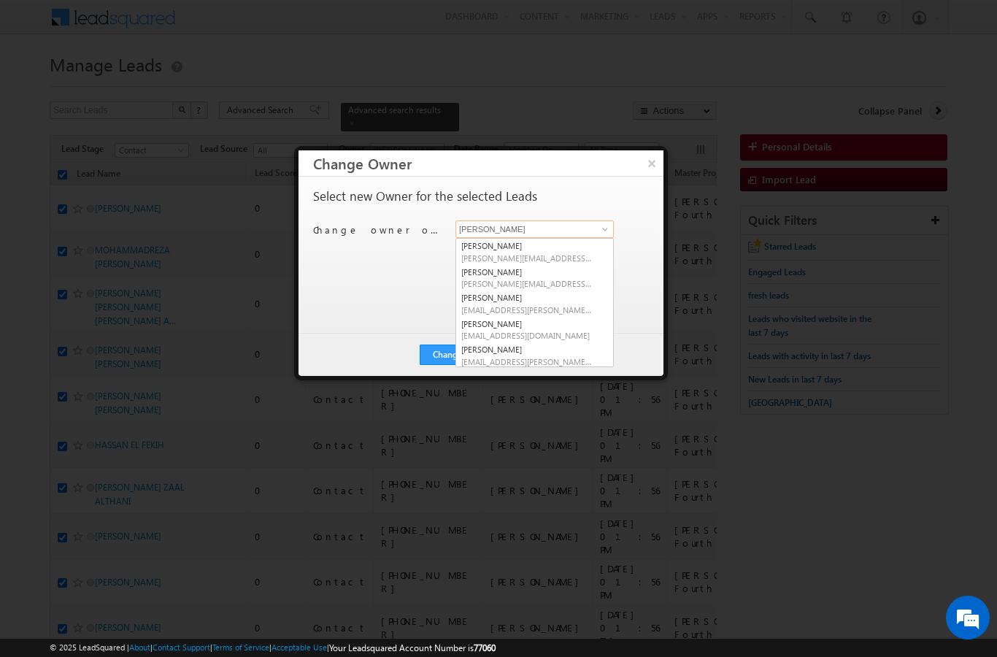
scroll to position [1, 0]
click at [564, 350] on link "[PERSON_NAME] [EMAIL_ADDRESS][PERSON_NAME][DOMAIN_NAME]" at bounding box center [535, 354] width 158 height 28
click at [457, 350] on button "Change" at bounding box center [447, 355] width 55 height 20
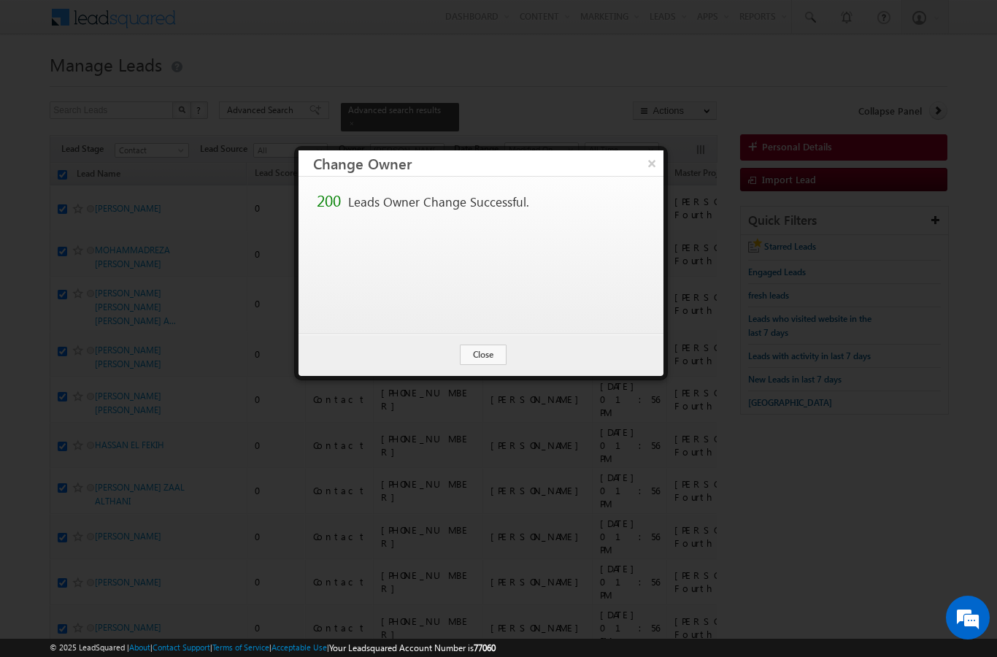
click at [496, 353] on button "Close" at bounding box center [483, 355] width 47 height 20
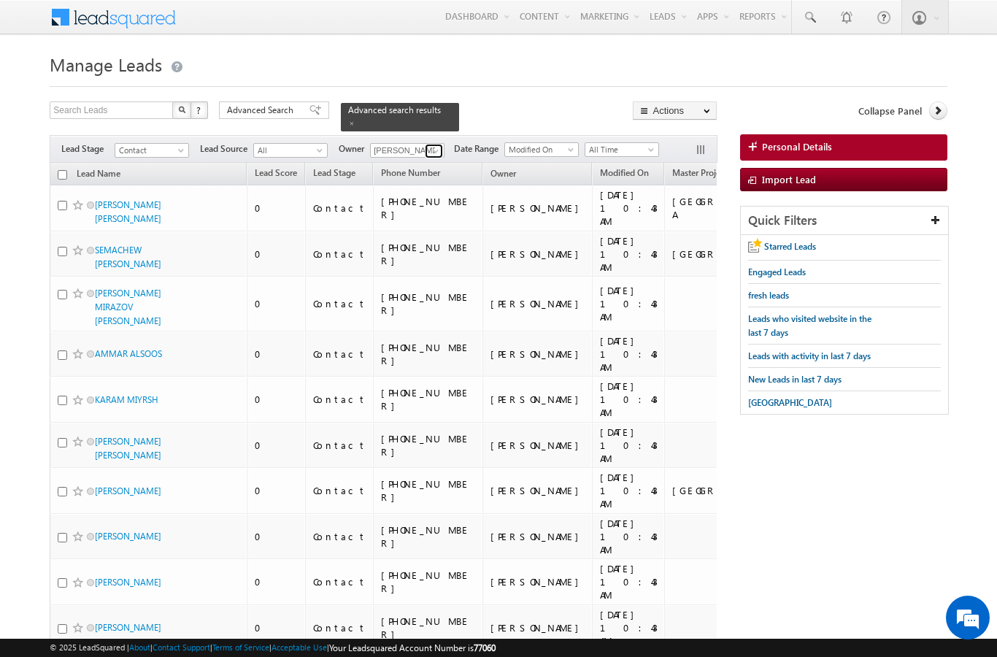
click at [432, 148] on span at bounding box center [436, 151] width 12 height 12
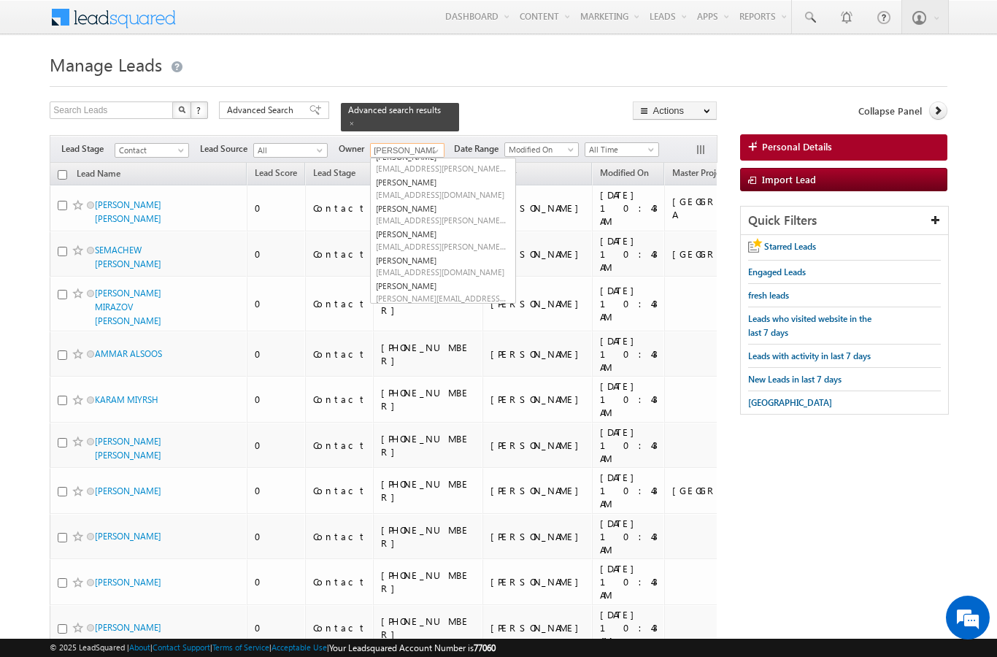
scroll to position [89, 0]
click at [437, 268] on span "[EMAIL_ADDRESS][DOMAIN_NAME]" at bounding box center [441, 273] width 131 height 11
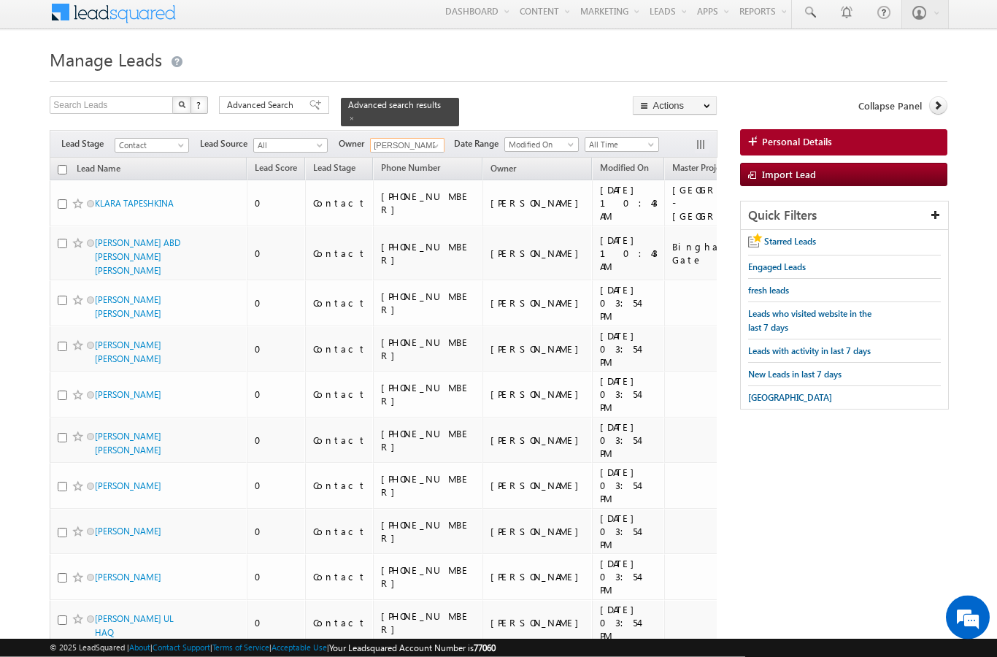
scroll to position [0, 0]
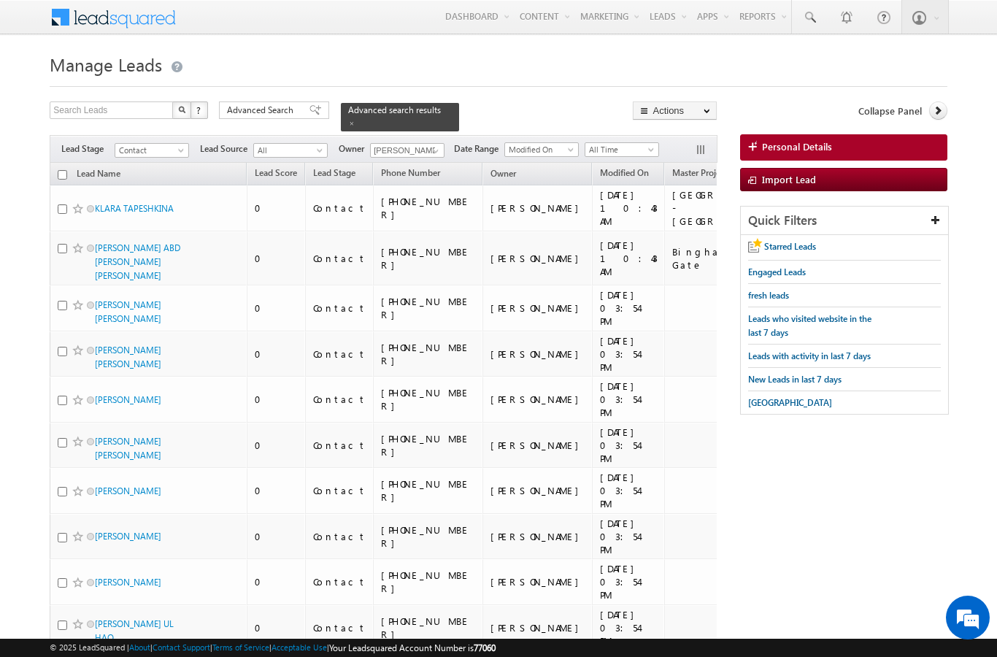
click at [65, 170] on input "checkbox" at bounding box center [62, 174] width 9 height 9
click at [0, 0] on link "Change Owner" at bounding box center [0, 0] width 0 height 0
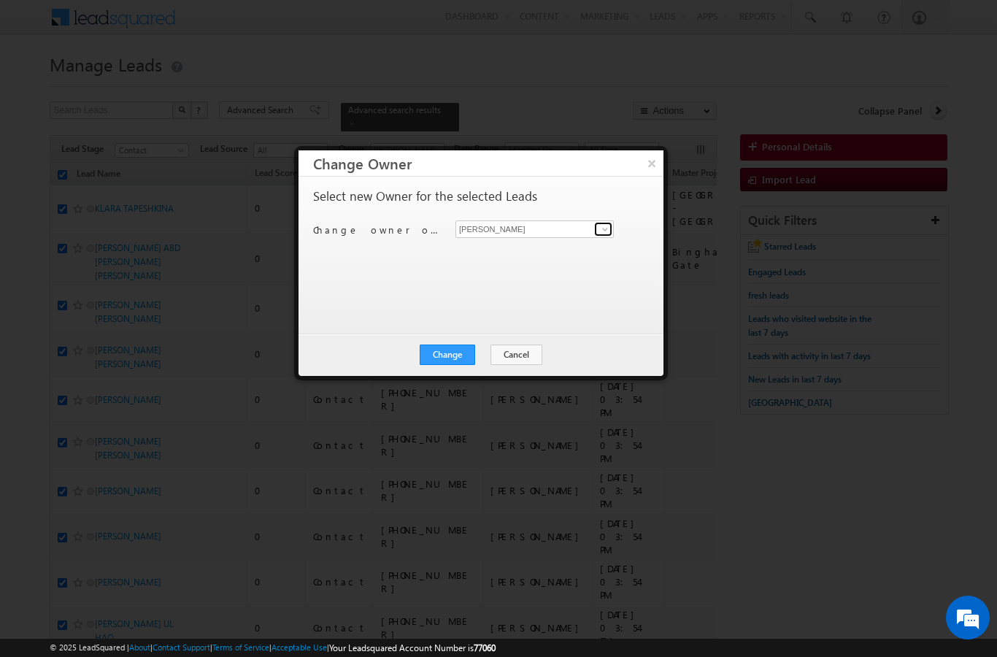
click at [607, 231] on span at bounding box center [605, 229] width 12 height 12
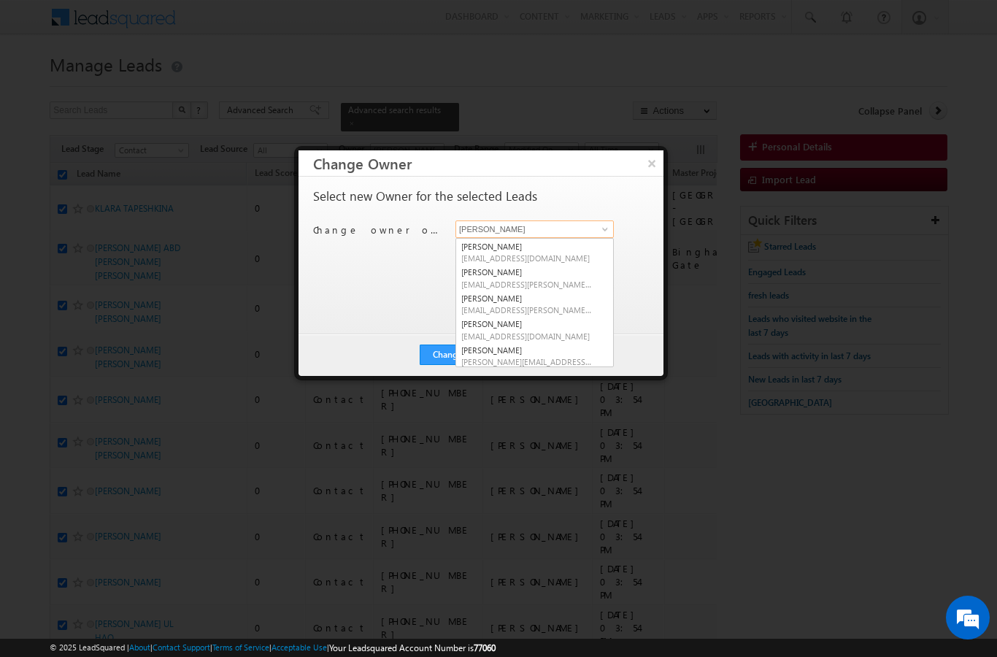
scroll to position [77, 0]
click at [525, 340] on link "[PERSON_NAME] [PERSON_NAME][EMAIL_ADDRESS][DOMAIN_NAME]" at bounding box center [535, 331] width 158 height 28
click at [449, 358] on button "Change" at bounding box center [447, 355] width 55 height 20
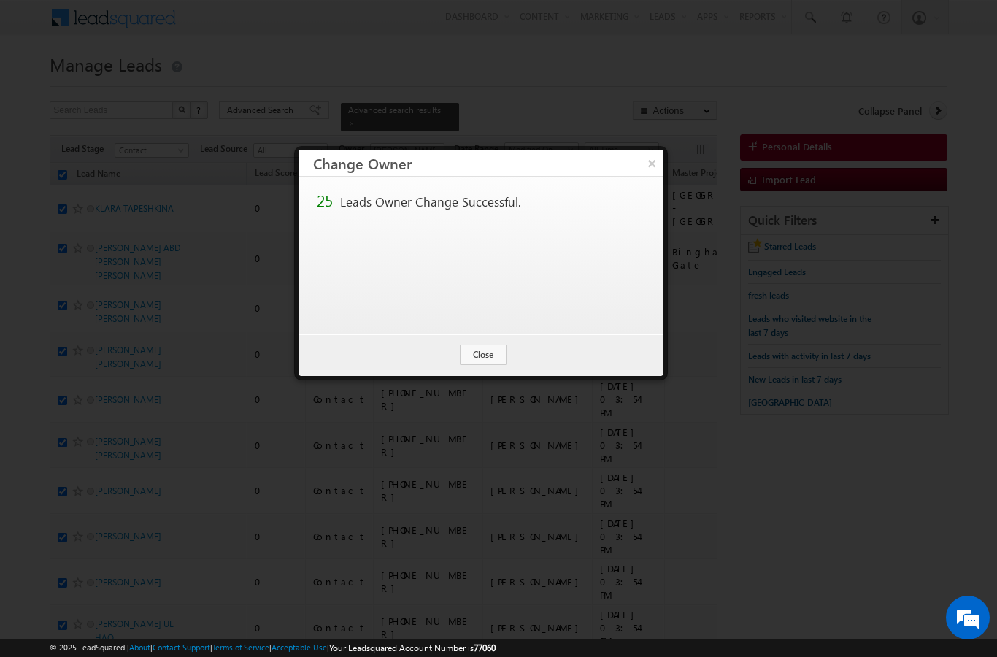
click at [479, 361] on button "Close" at bounding box center [483, 355] width 47 height 20
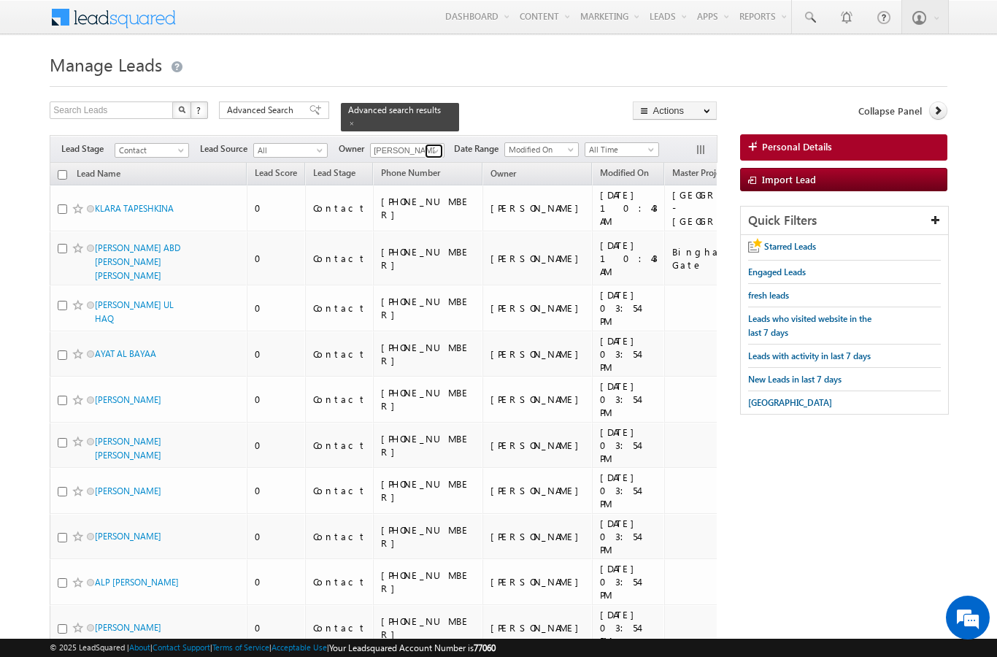
click at [431, 145] on span at bounding box center [436, 151] width 12 height 12
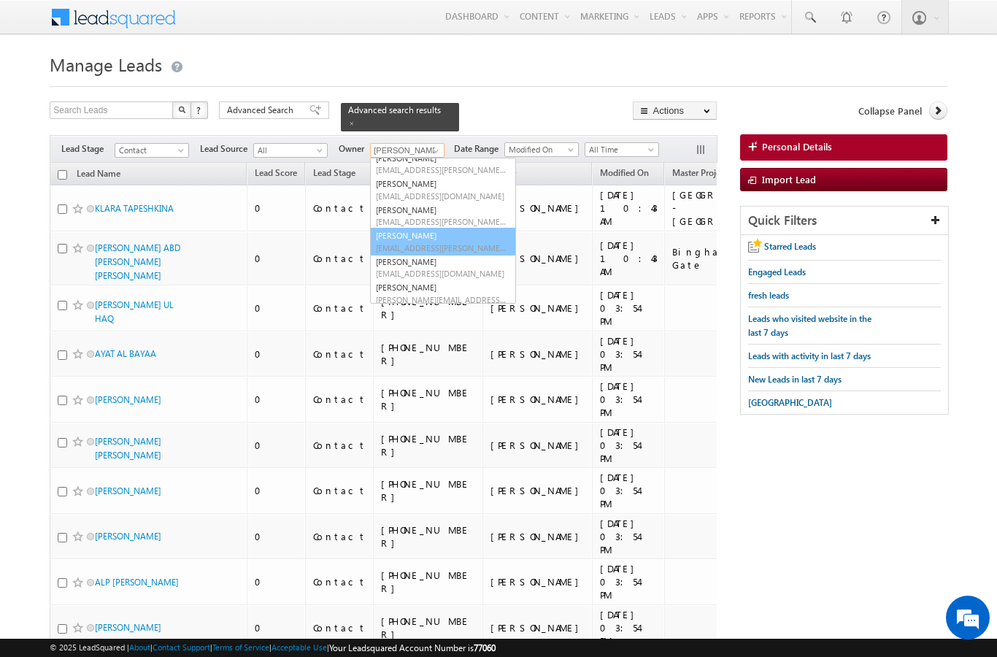
click at [440, 242] on span "[EMAIL_ADDRESS][PERSON_NAME][DOMAIN_NAME]" at bounding box center [441, 247] width 131 height 11
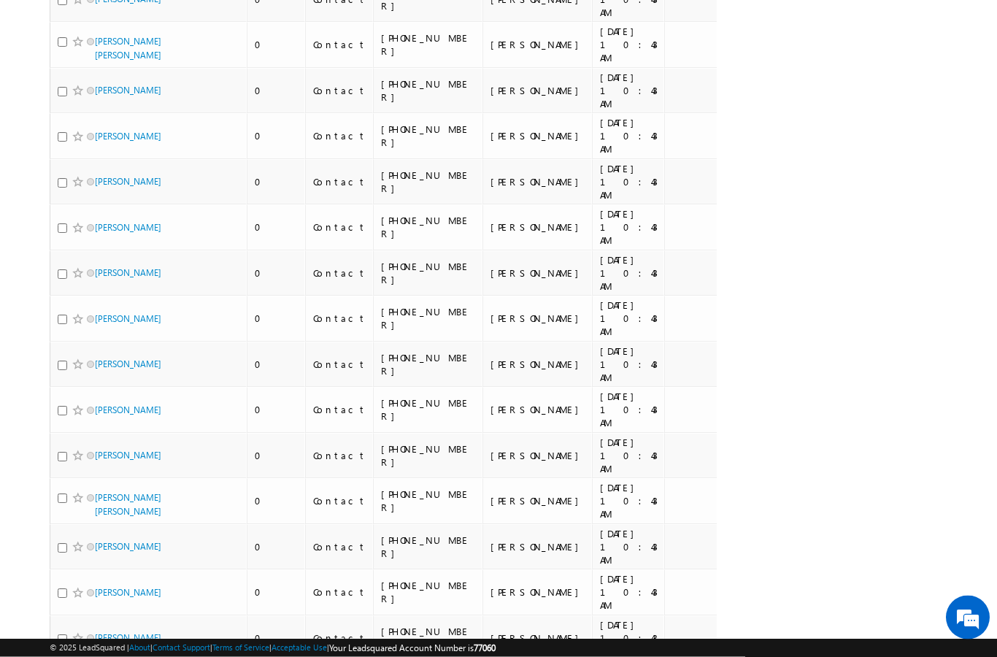
scroll to position [0, 0]
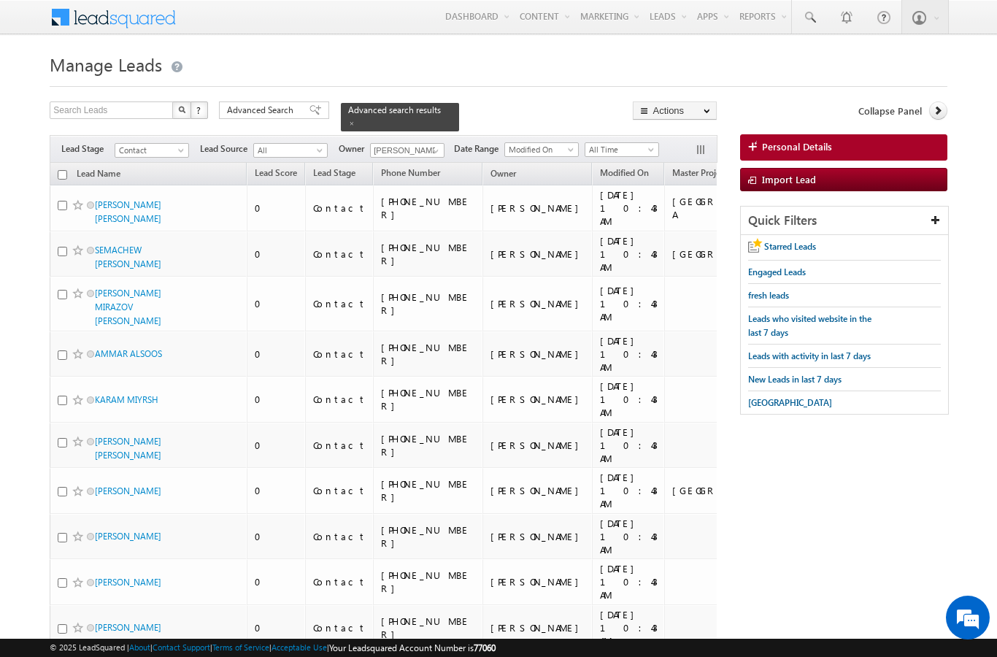
click at [65, 170] on input "checkbox" at bounding box center [62, 174] width 9 height 9
click at [0, 0] on link "Change Owner" at bounding box center [0, 0] width 0 height 0
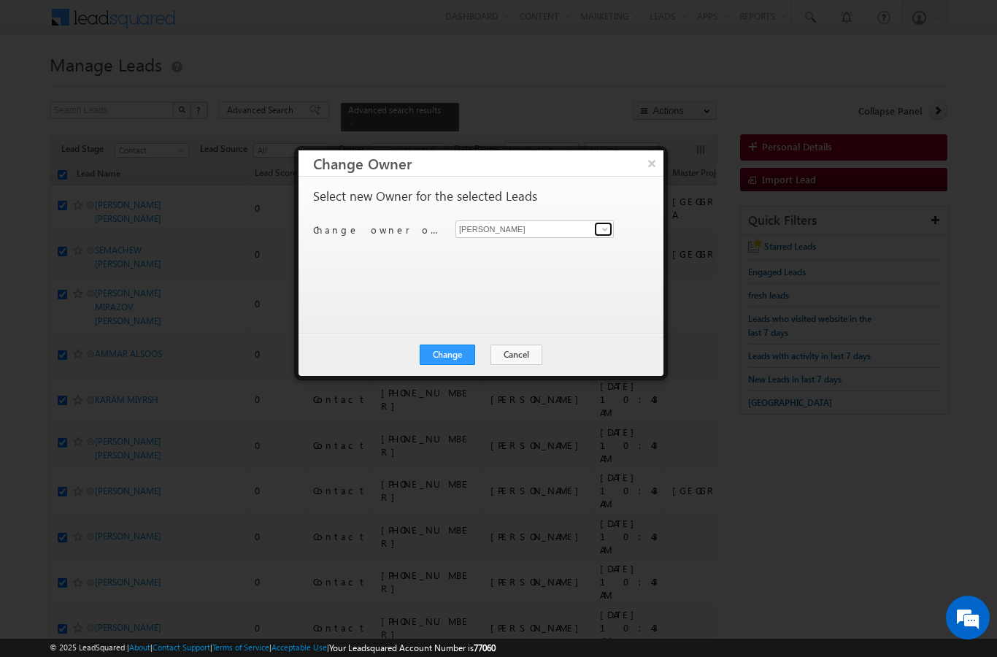
click at [612, 226] on link at bounding box center [603, 229] width 18 height 15
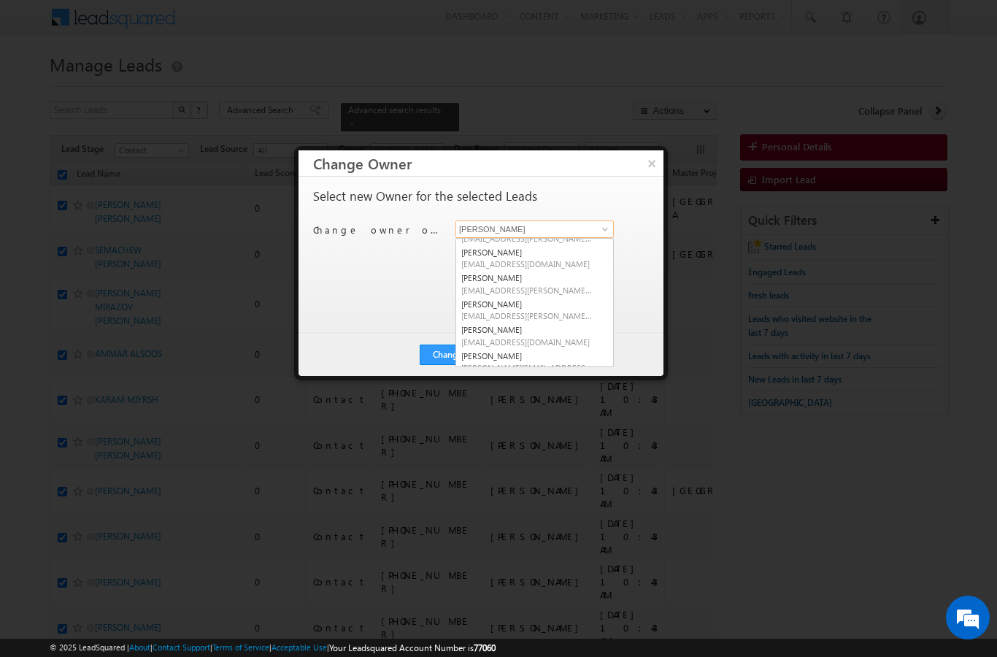
scroll to position [75, 0]
click at [550, 333] on span "[EMAIL_ADDRESS][DOMAIN_NAME]" at bounding box center [526, 338] width 131 height 11
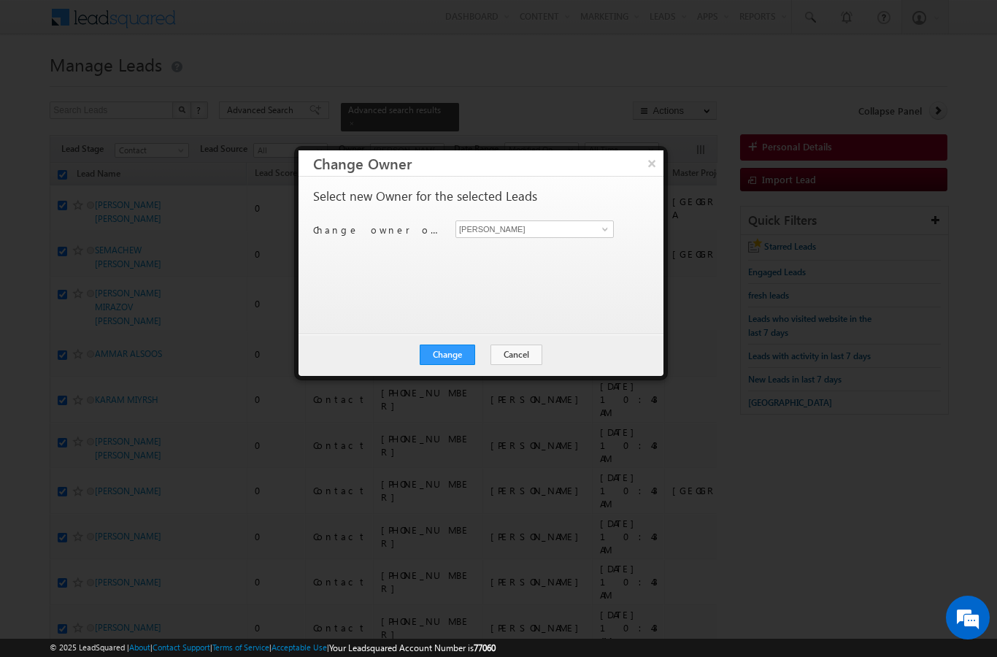
click at [451, 358] on button "Change" at bounding box center [447, 355] width 55 height 20
click at [488, 355] on button "Close" at bounding box center [483, 355] width 47 height 20
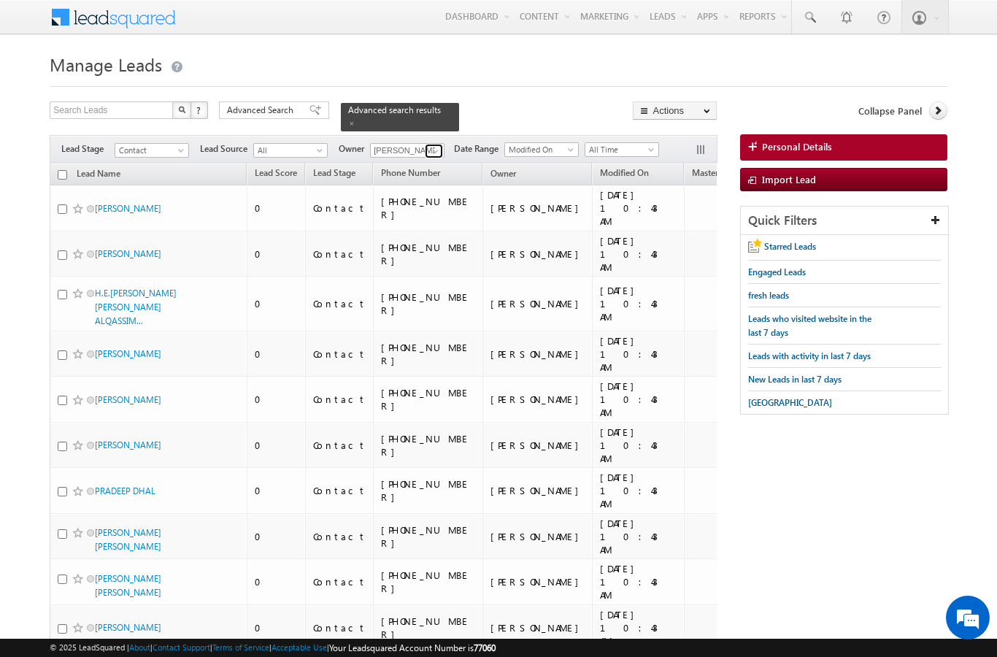
click at [432, 146] on span at bounding box center [436, 151] width 12 height 12
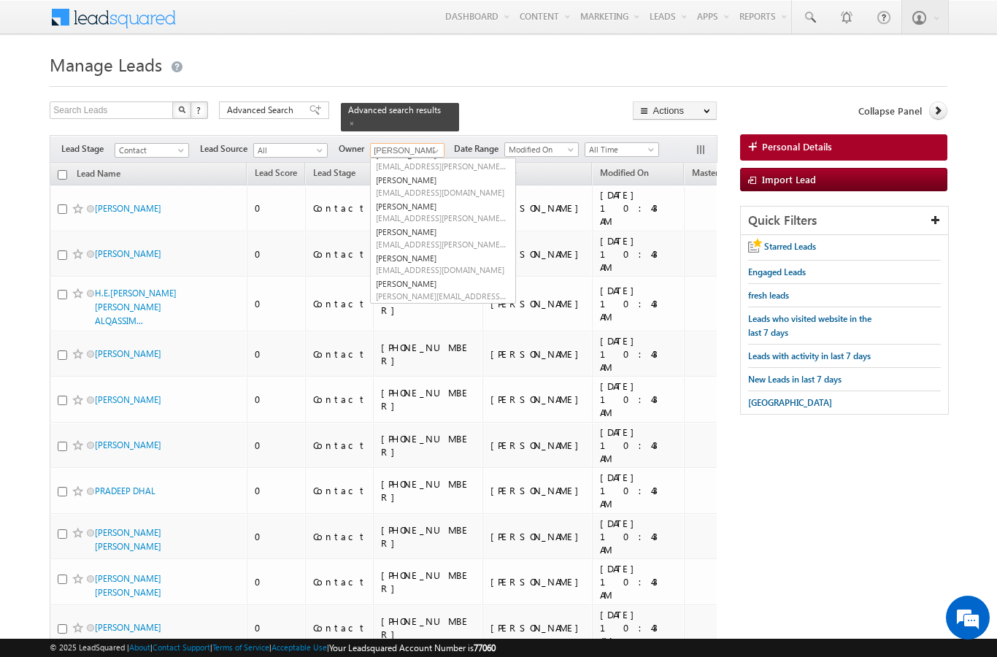
scroll to position [91, 0]
click at [434, 280] on link "Vratika Soni vratika.soni@indglobal.ae" at bounding box center [443, 293] width 146 height 28
type input "[PERSON_NAME]"
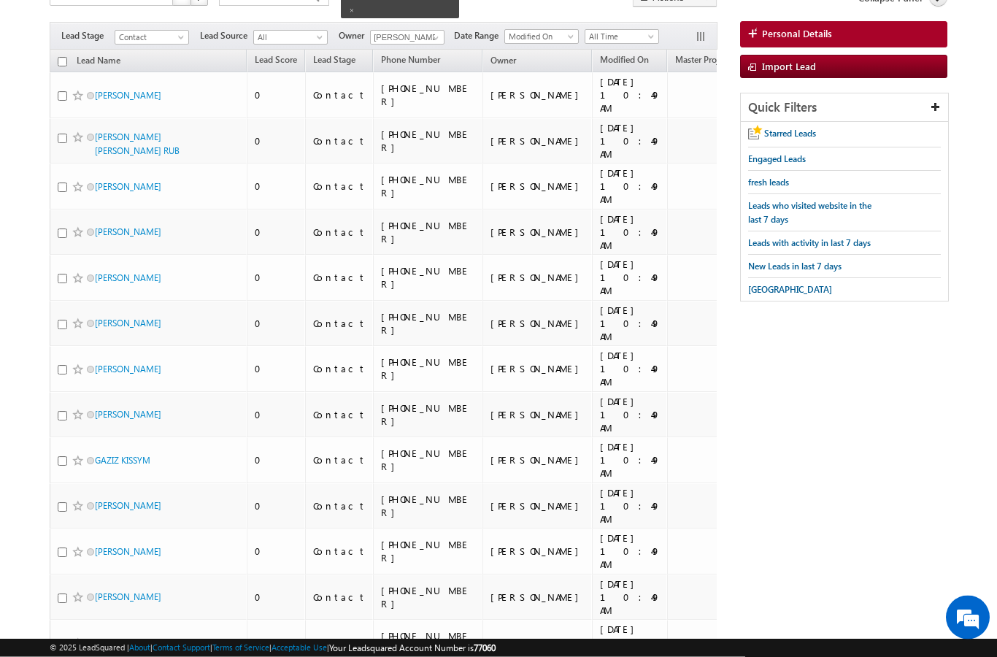
scroll to position [0, 0]
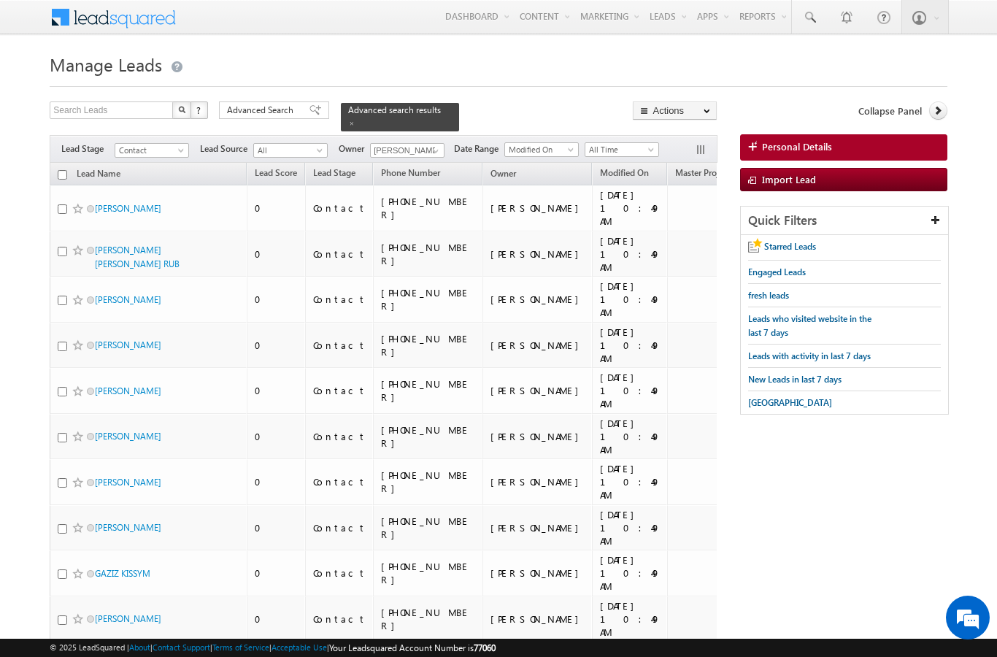
click at [59, 170] on input "checkbox" at bounding box center [62, 174] width 9 height 9
checkbox input "true"
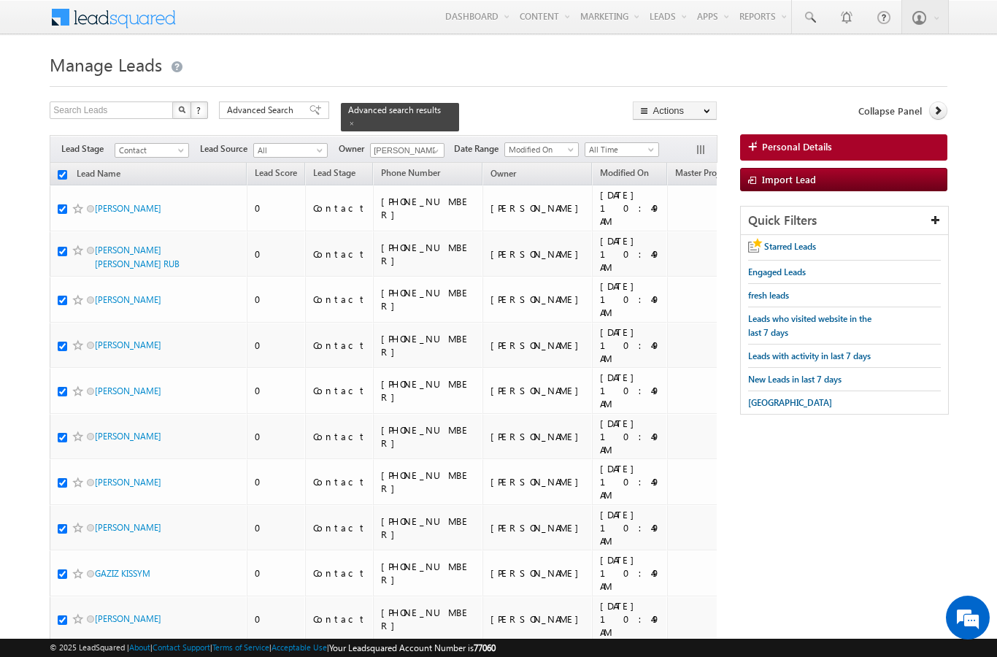
checkbox input "true"
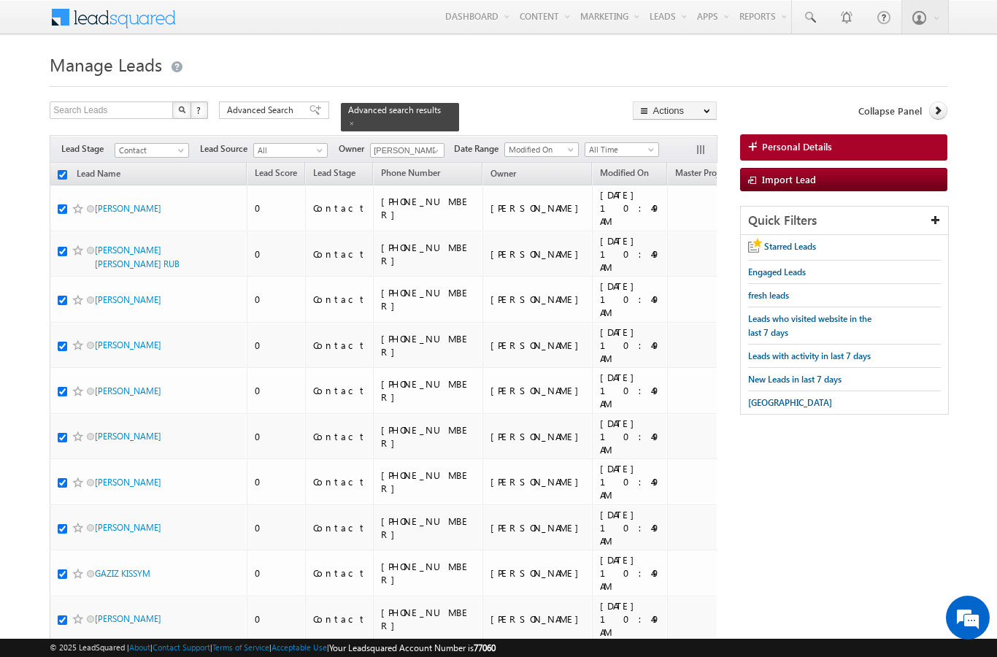
checkbox input "true"
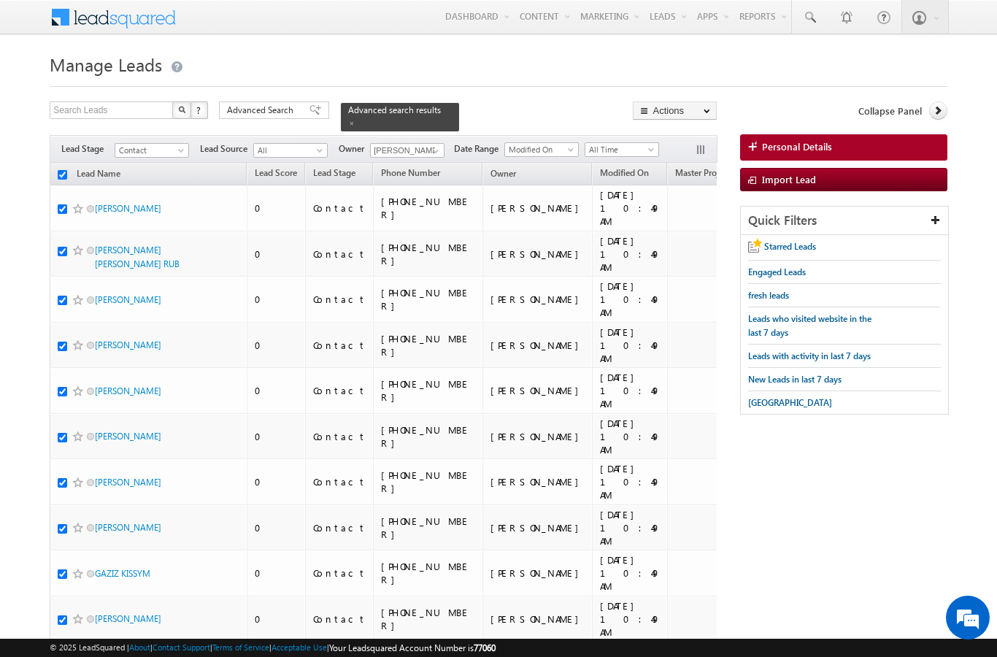
checkbox input "true"
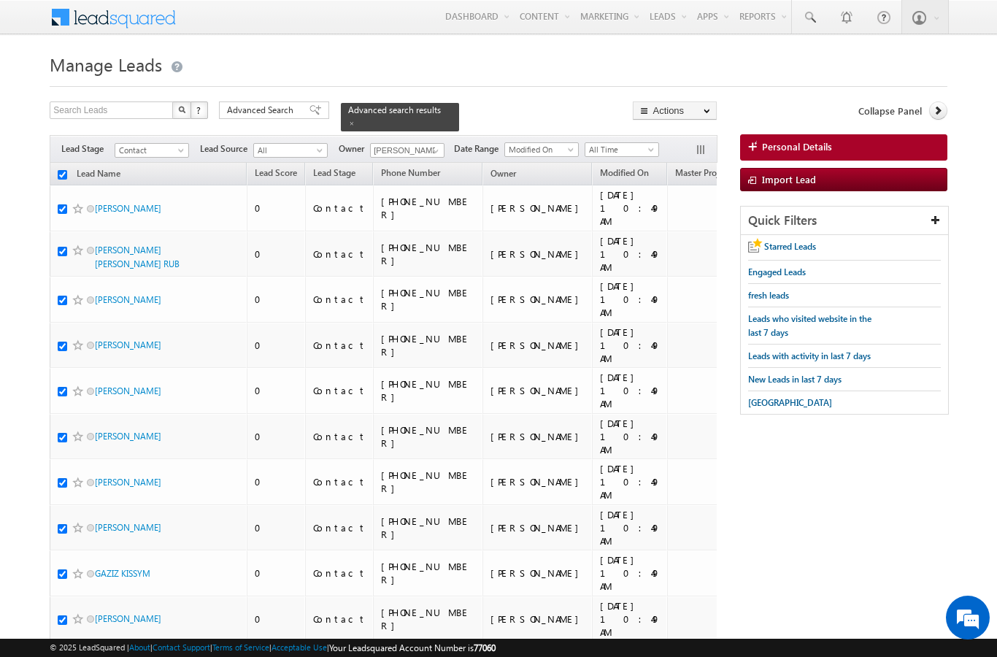
checkbox input "true"
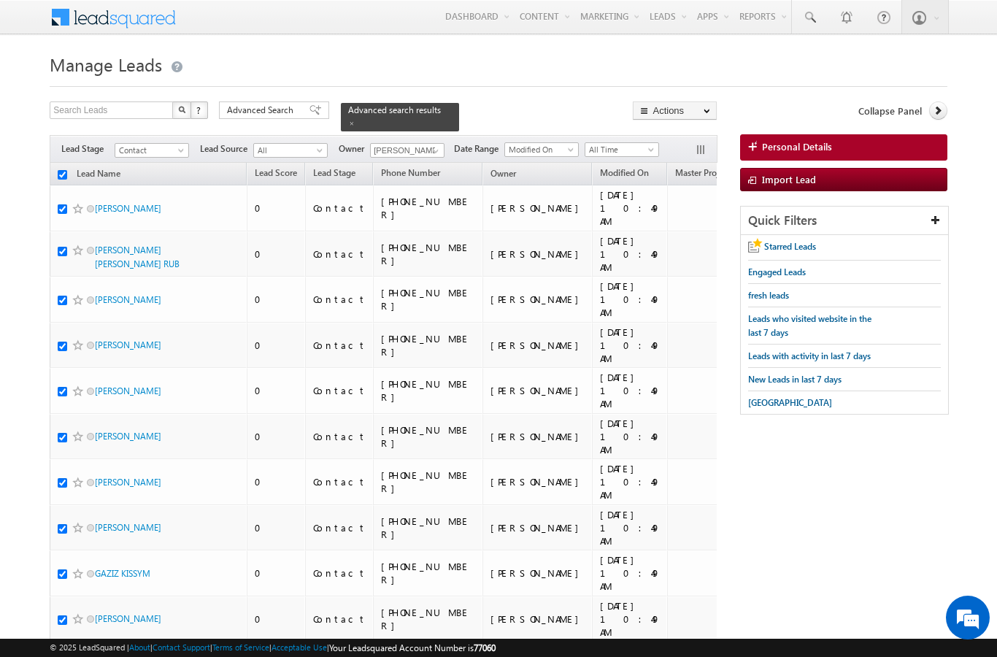
checkbox input "true"
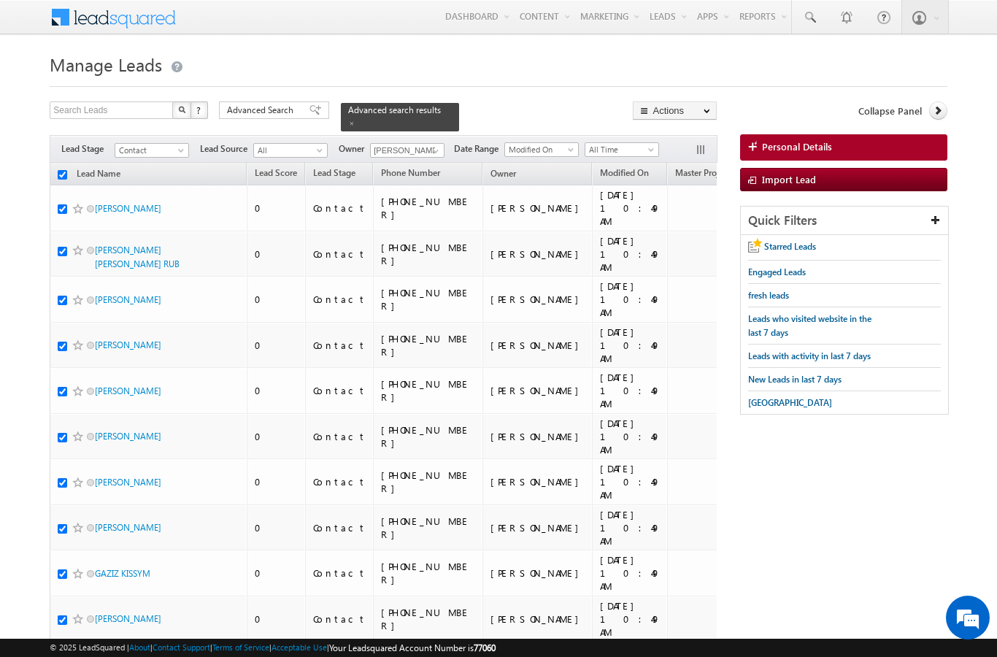
checkbox input "true"
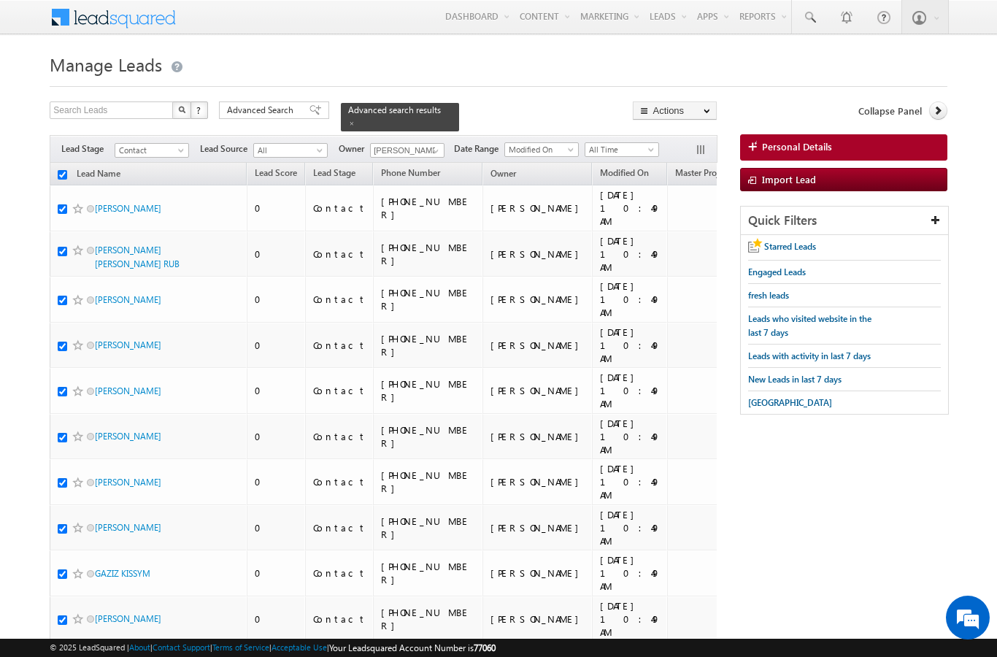
checkbox input "true"
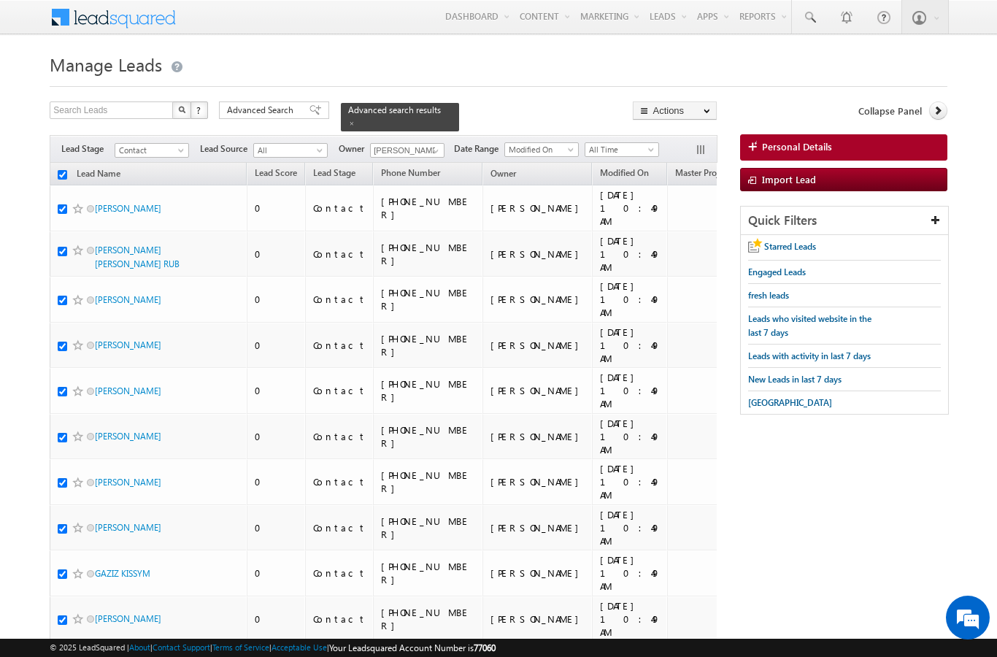
checkbox input "true"
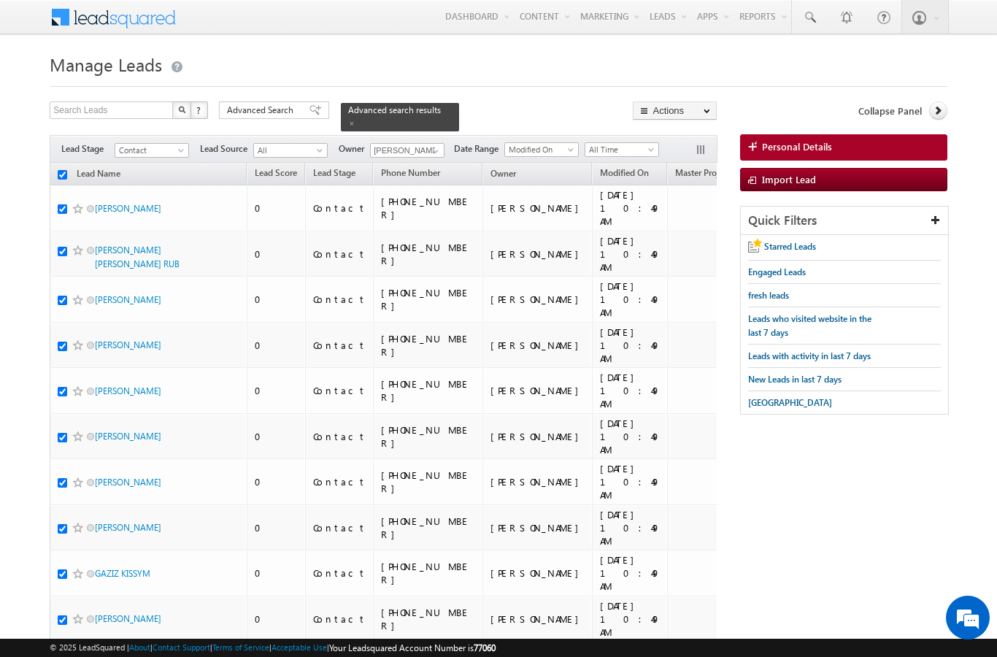
checkbox input "true"
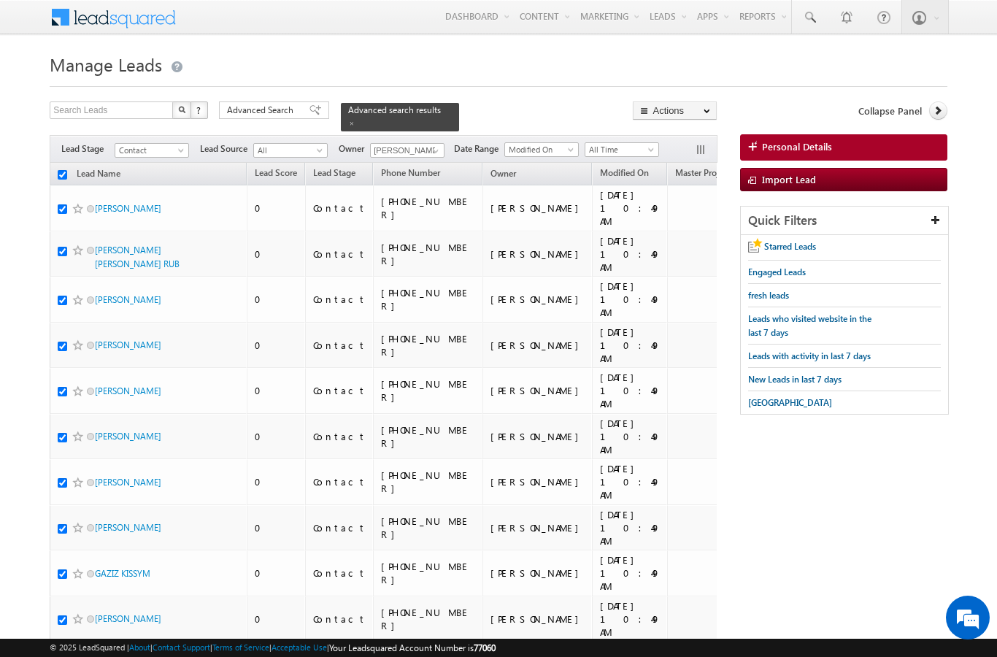
checkbox input "true"
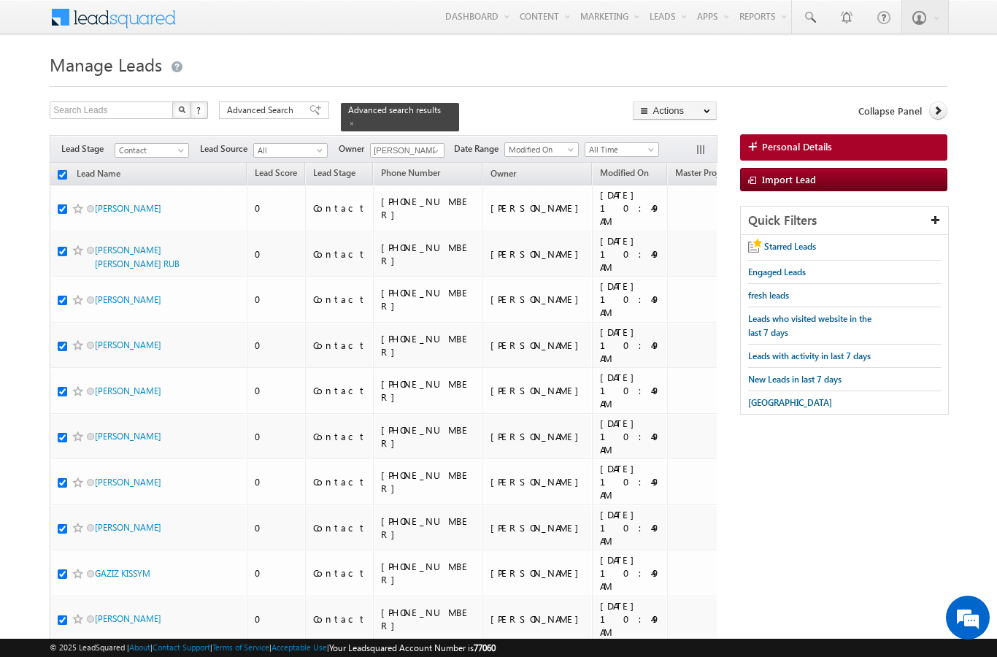
checkbox input "true"
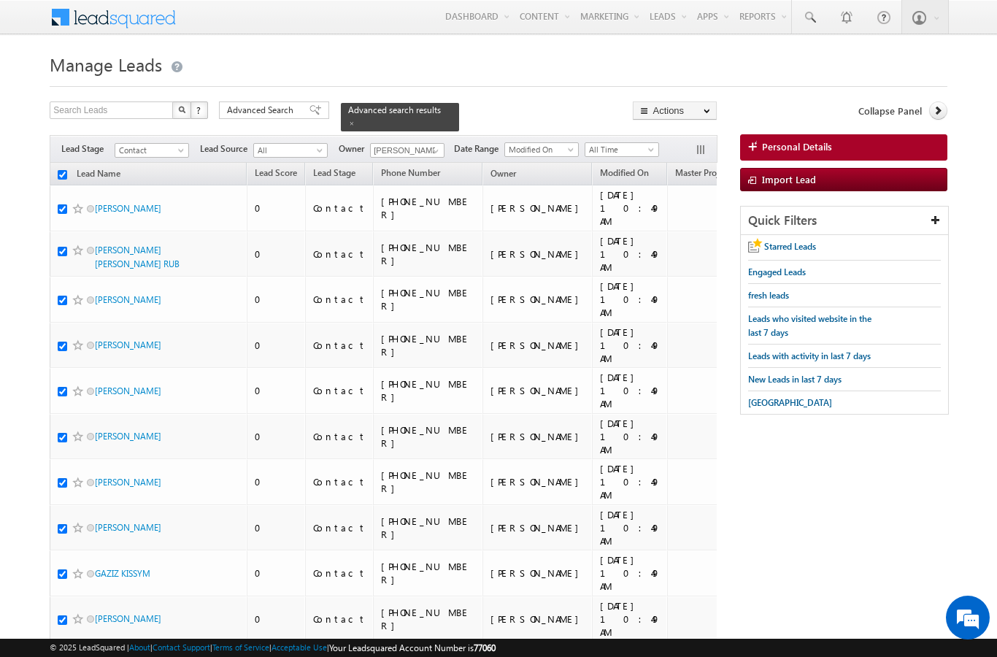
checkbox input "true"
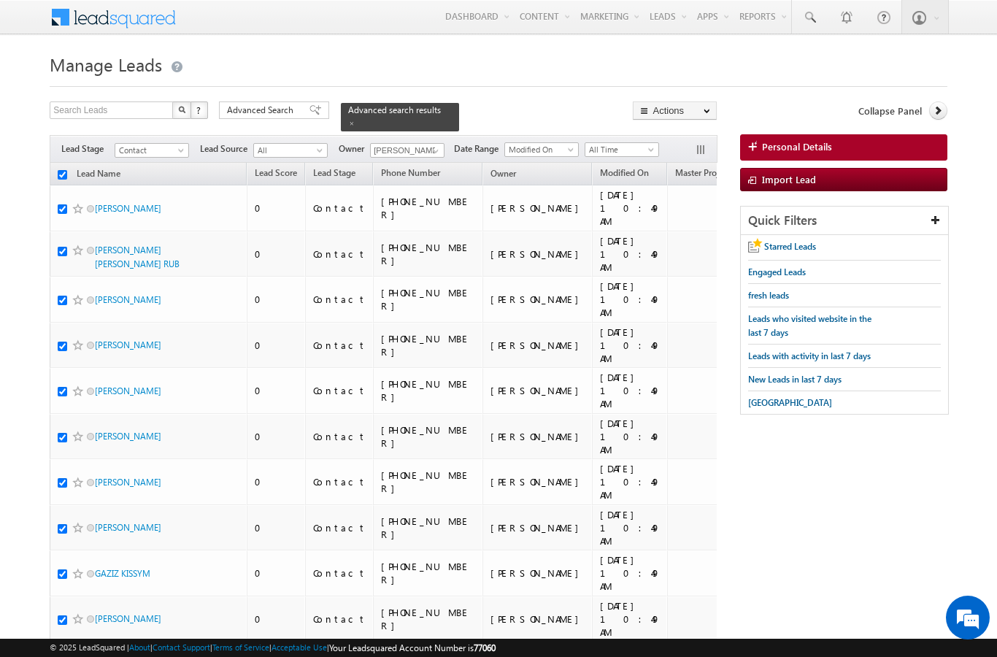
checkbox input "true"
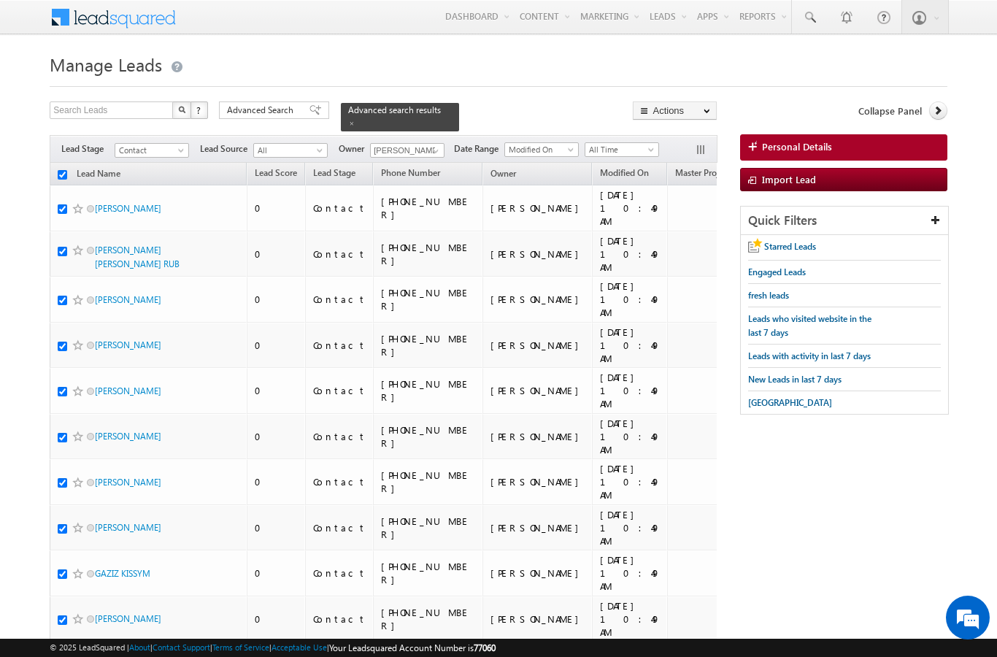
checkbox input "true"
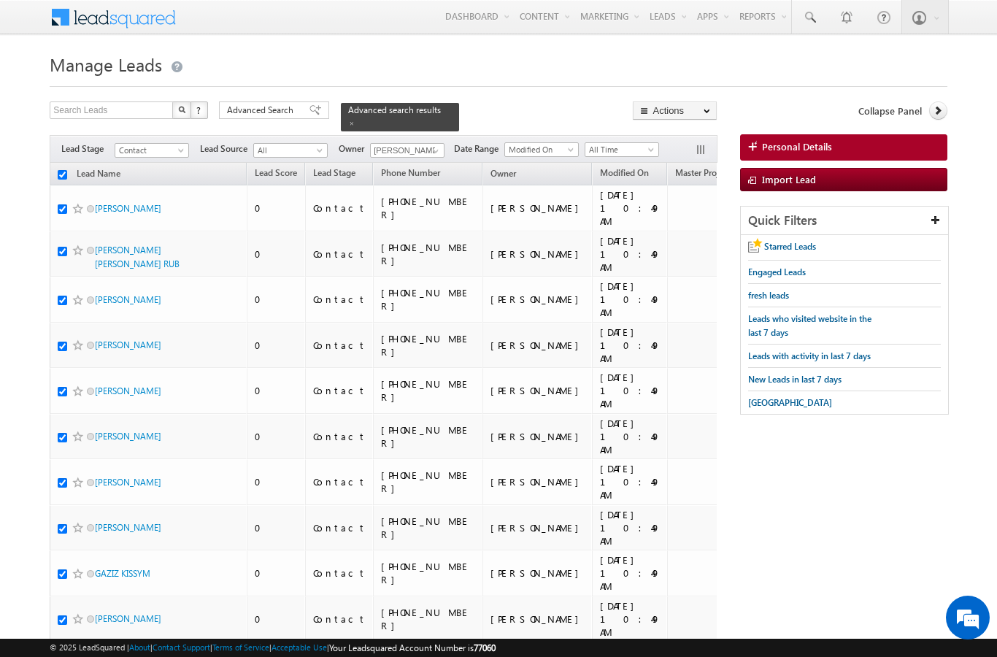
checkbox input "true"
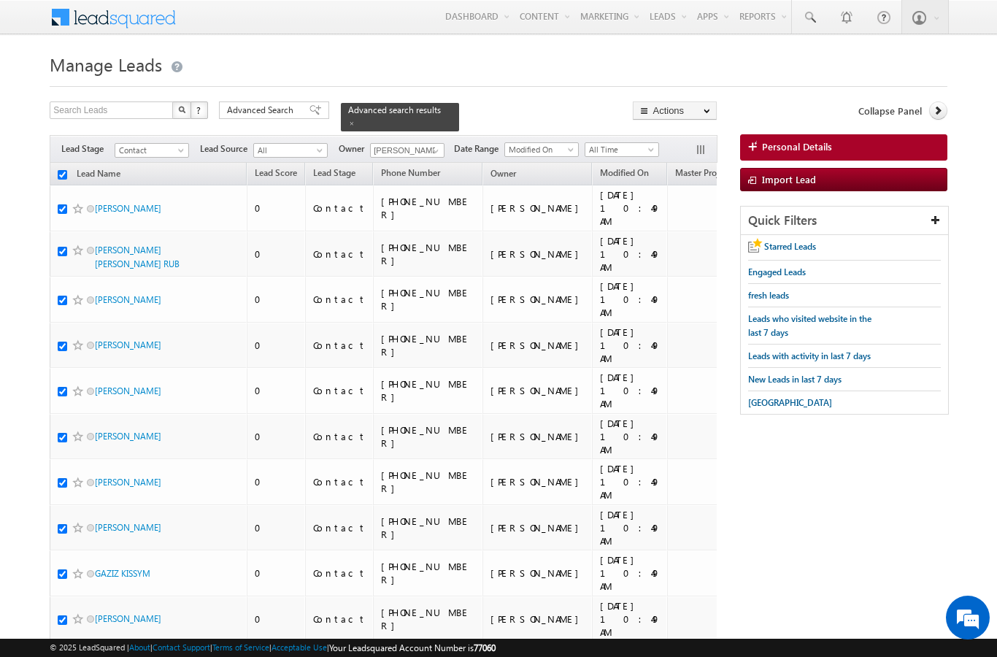
checkbox input "true"
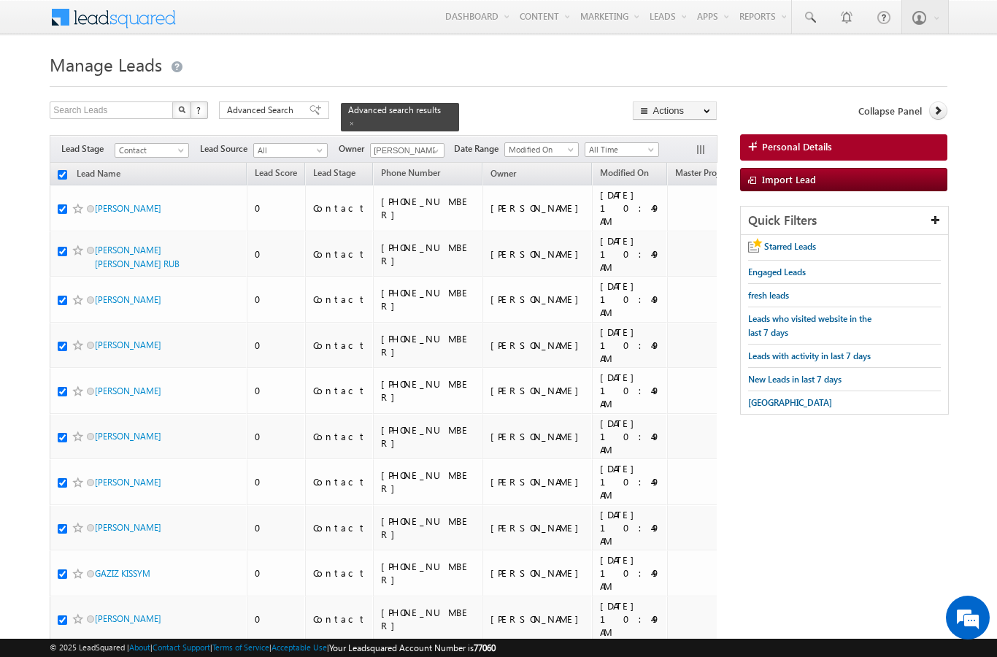
checkbox input "true"
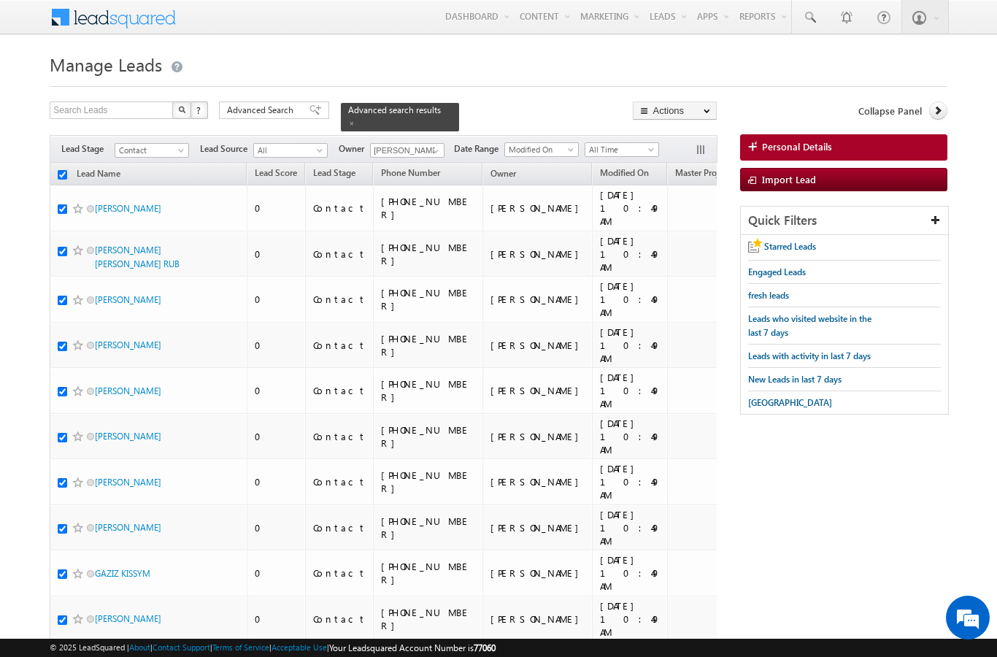
checkbox input "true"
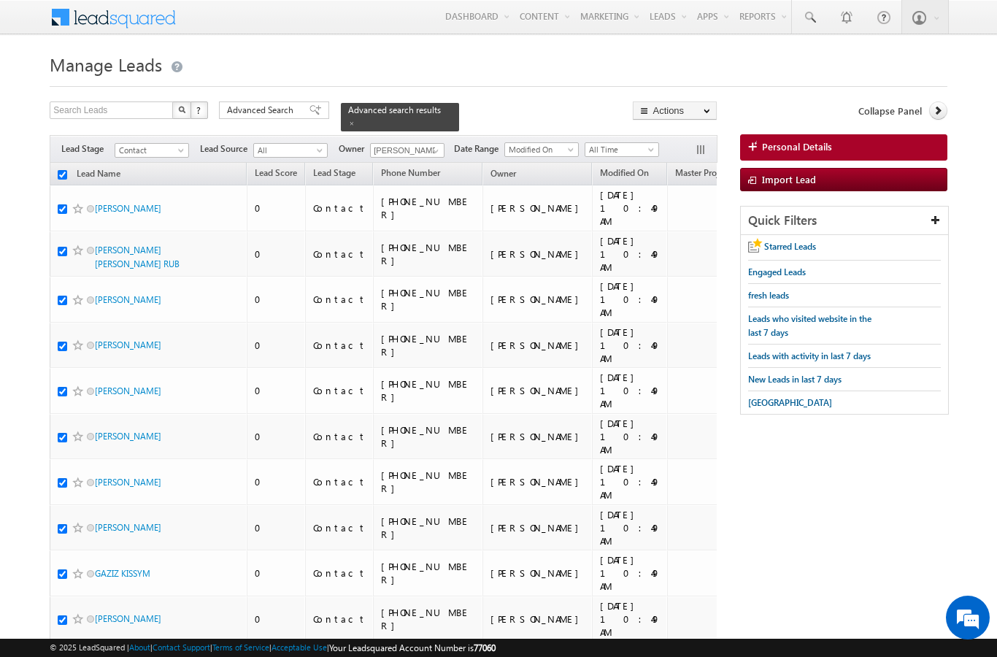
checkbox input "true"
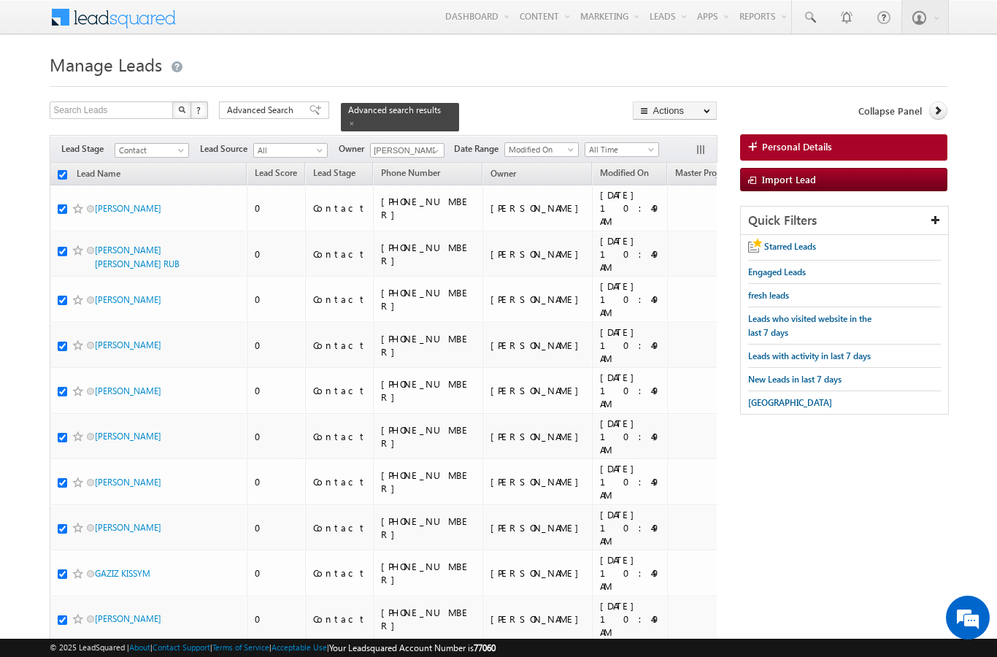
checkbox input "true"
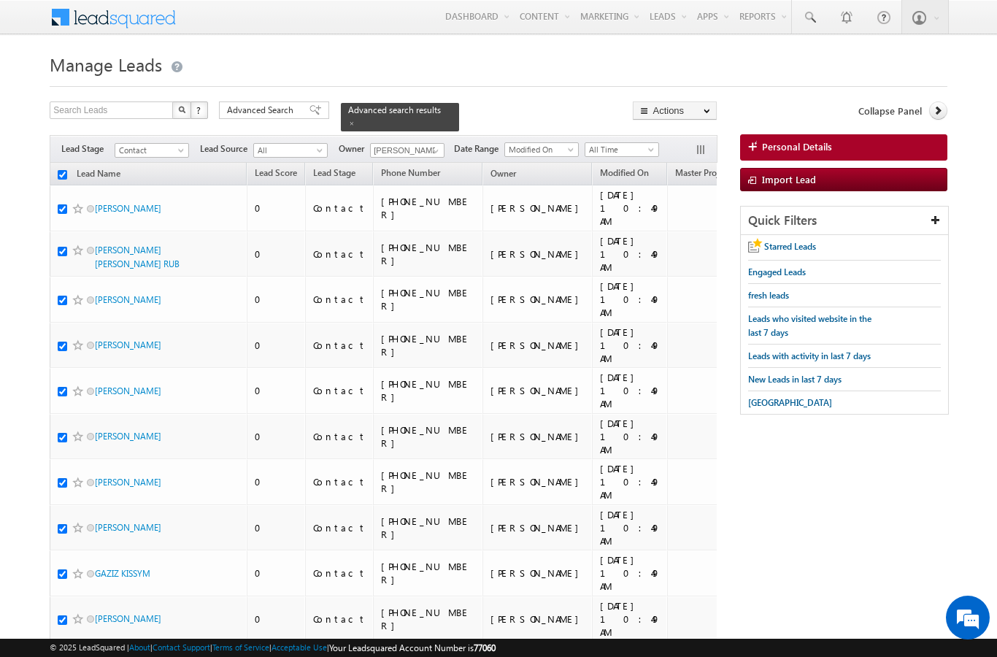
checkbox input "true"
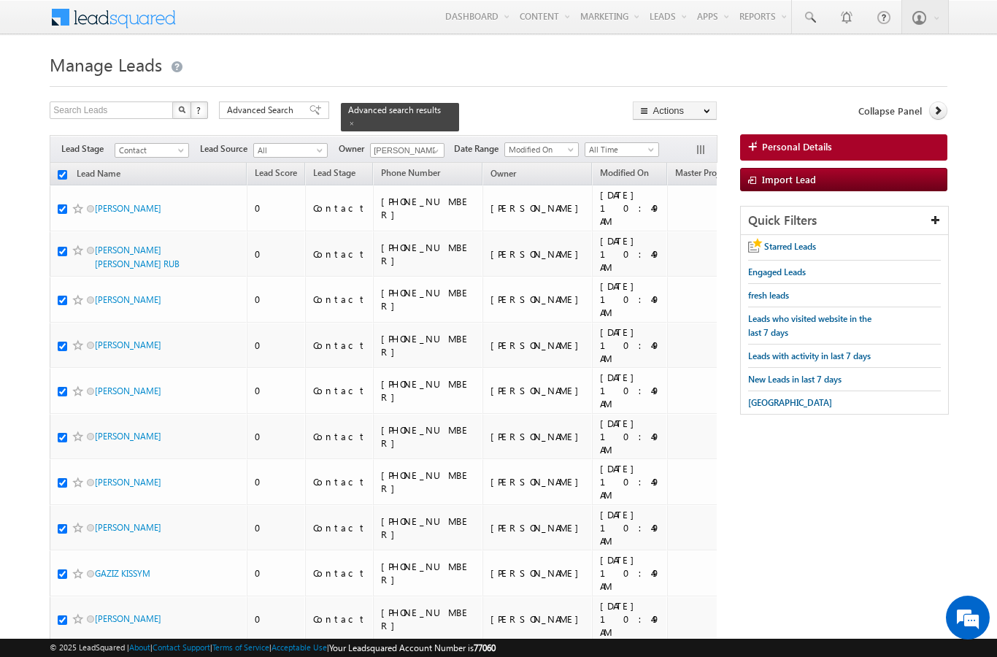
checkbox input "true"
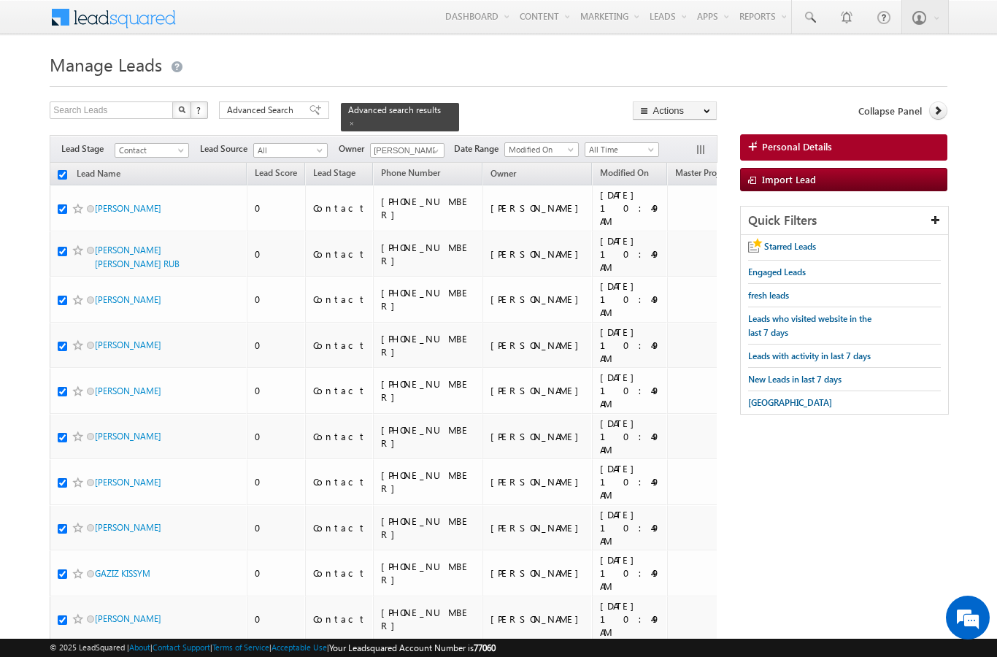
checkbox input "true"
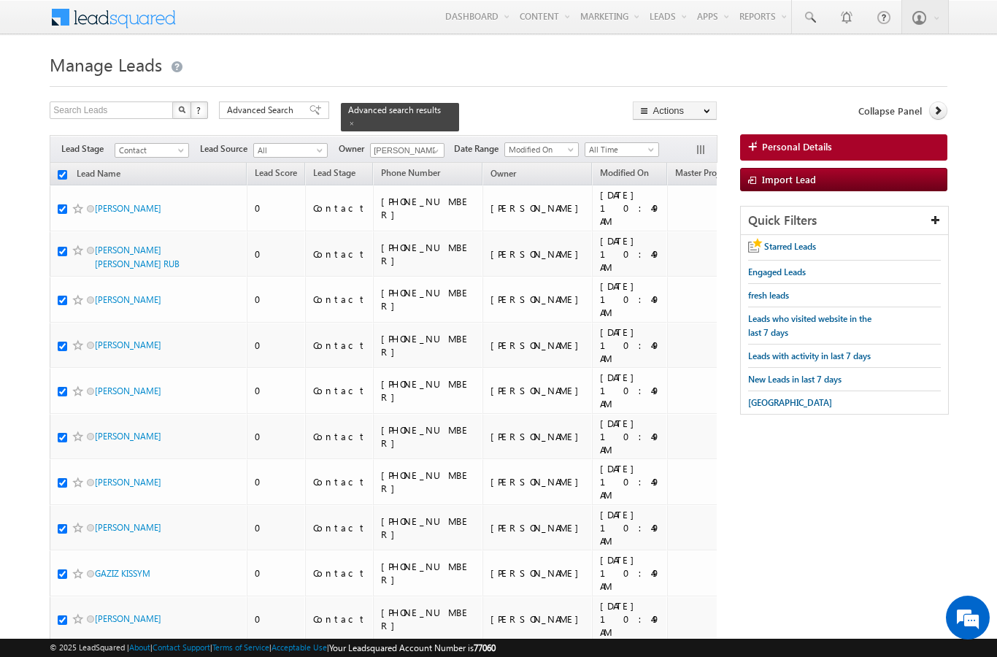
checkbox input "true"
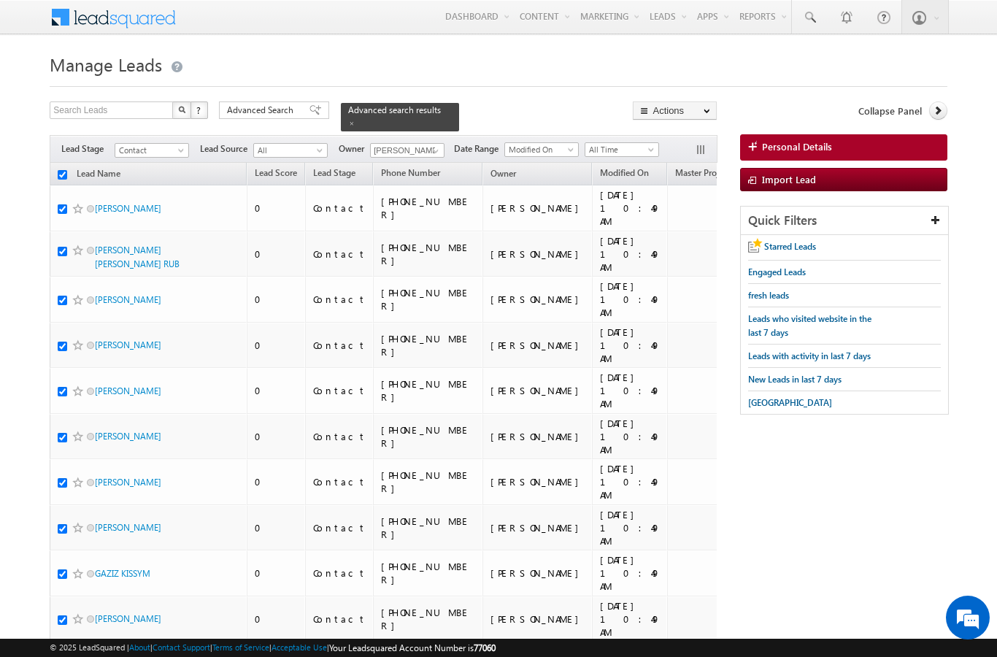
checkbox input "true"
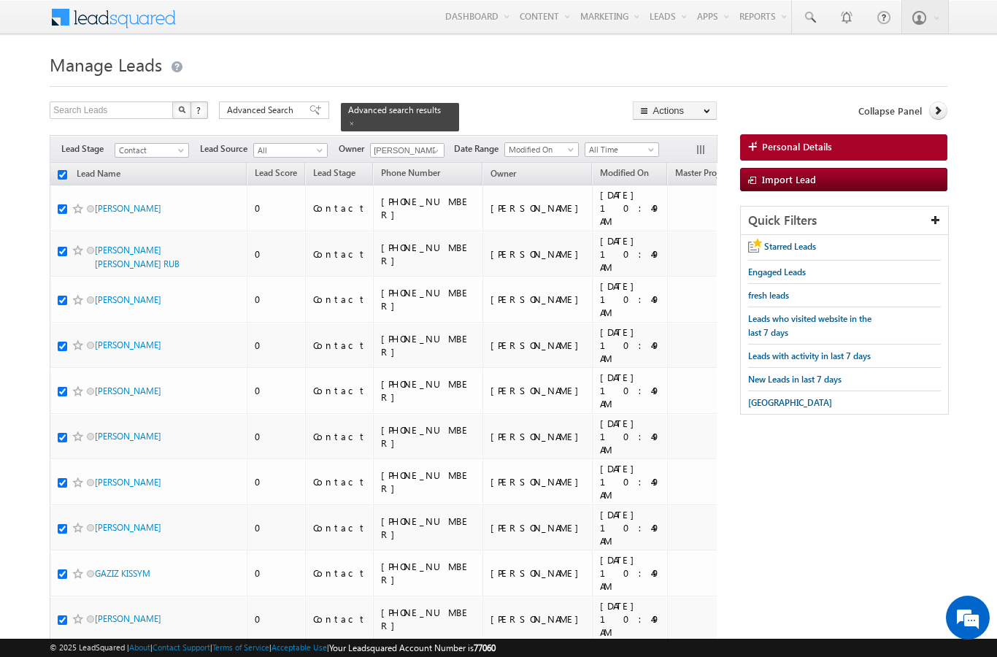
checkbox input "true"
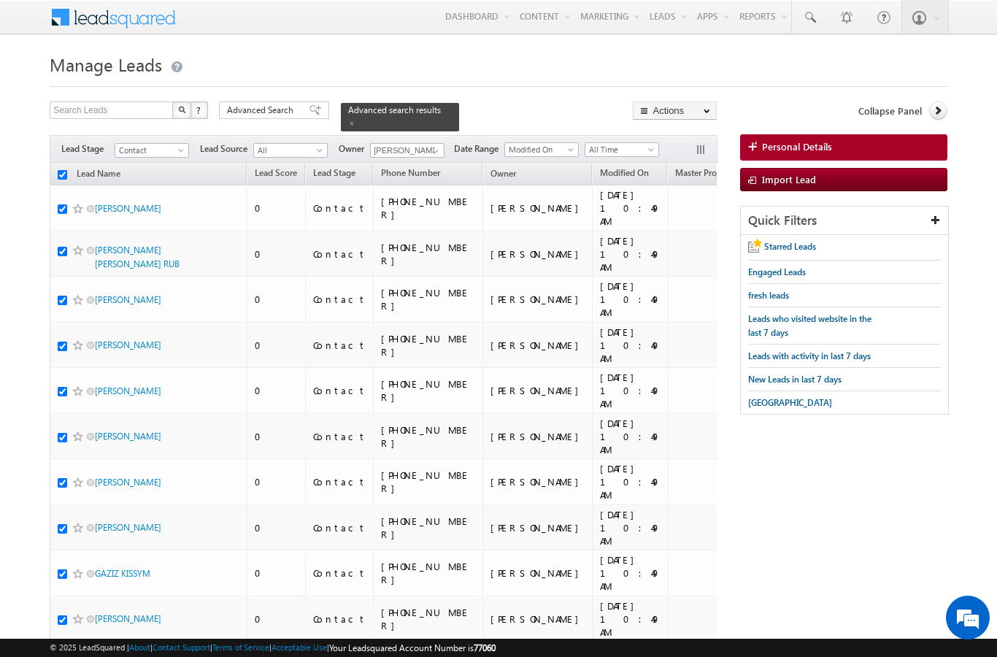
checkbox input "true"
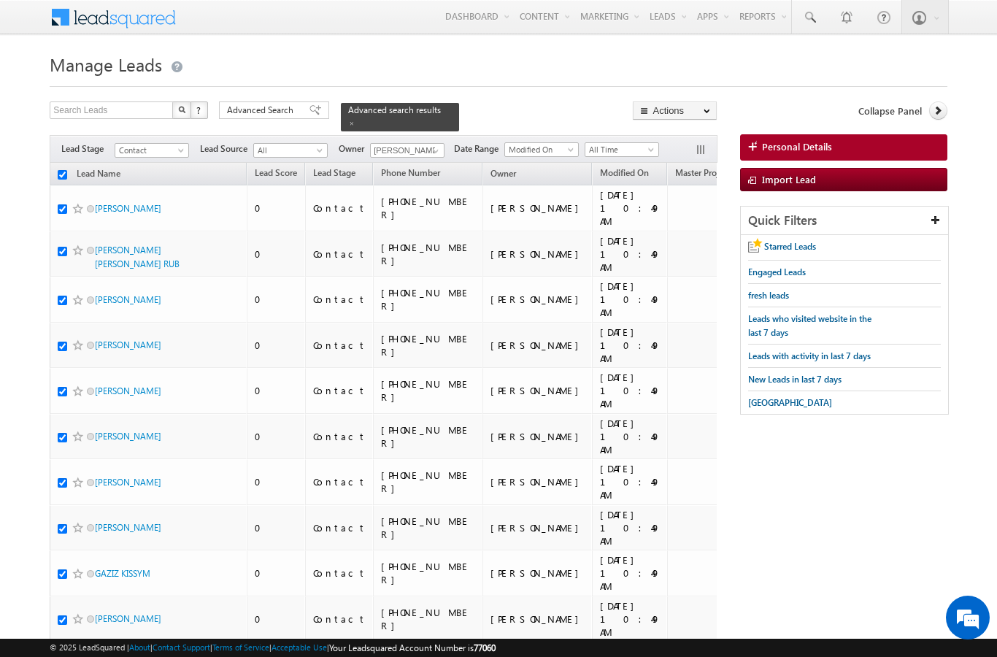
checkbox input "true"
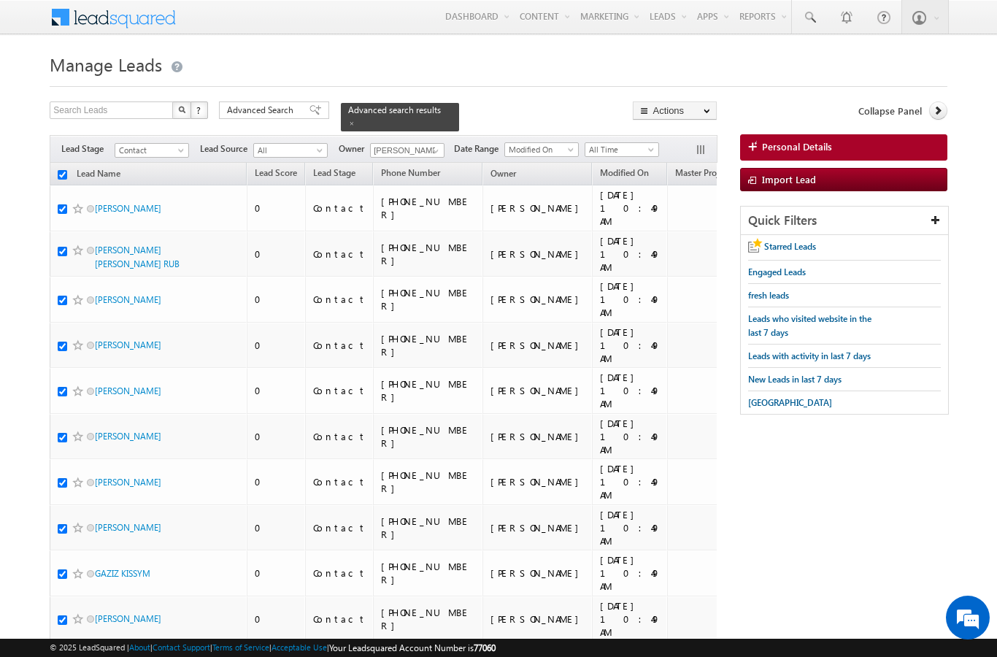
checkbox input "true"
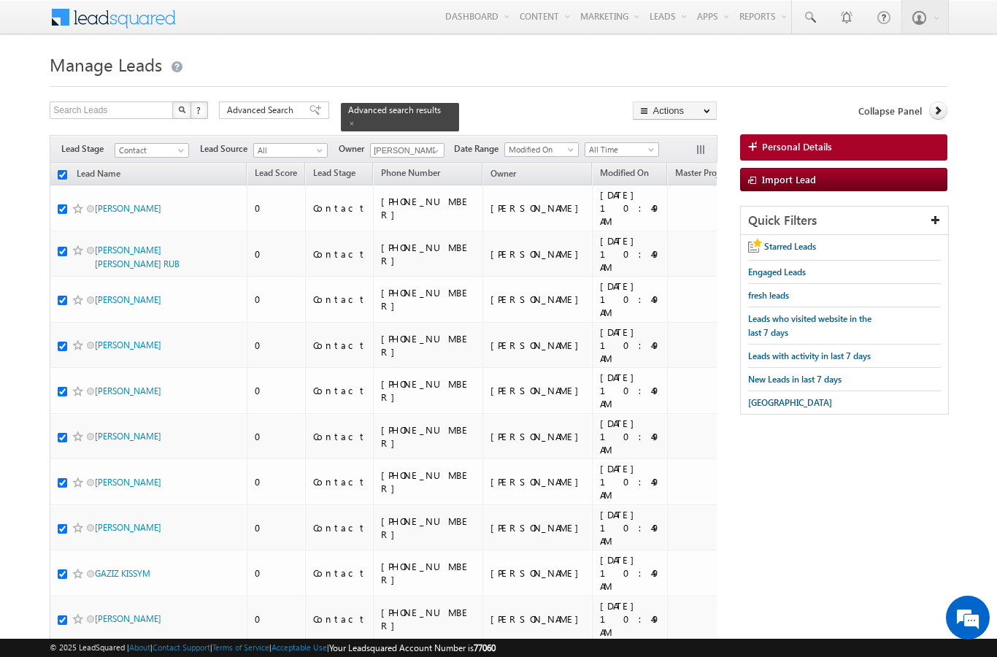
checkbox input "true"
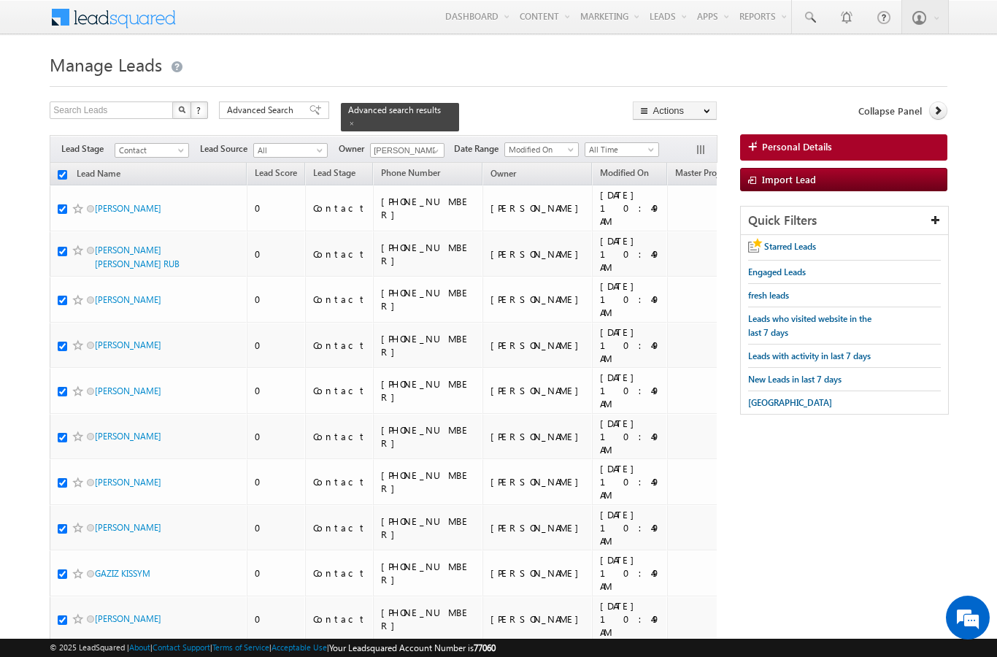
checkbox input "true"
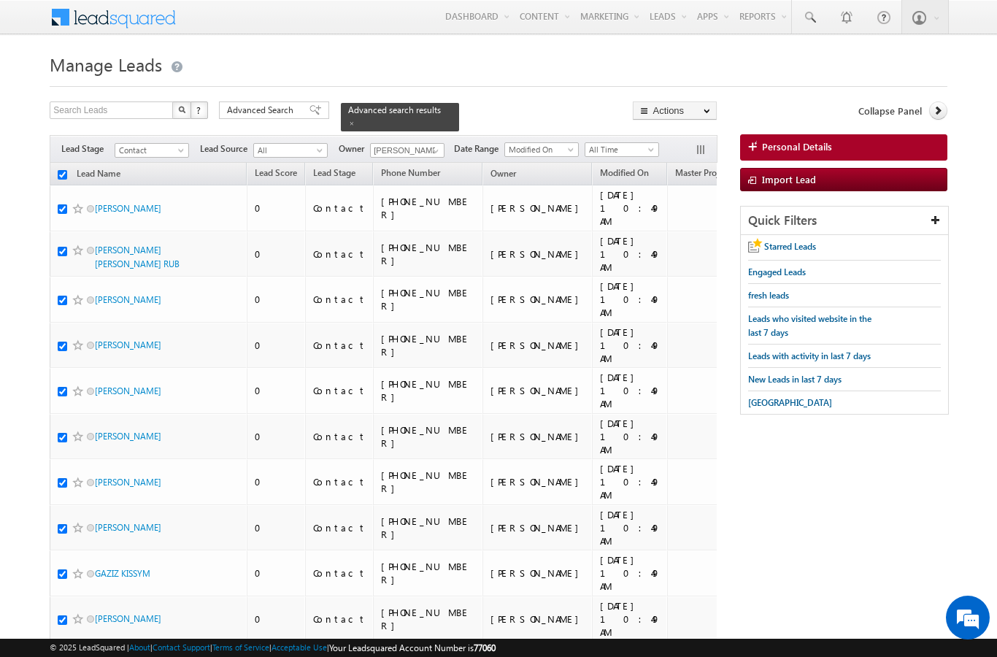
checkbox input "true"
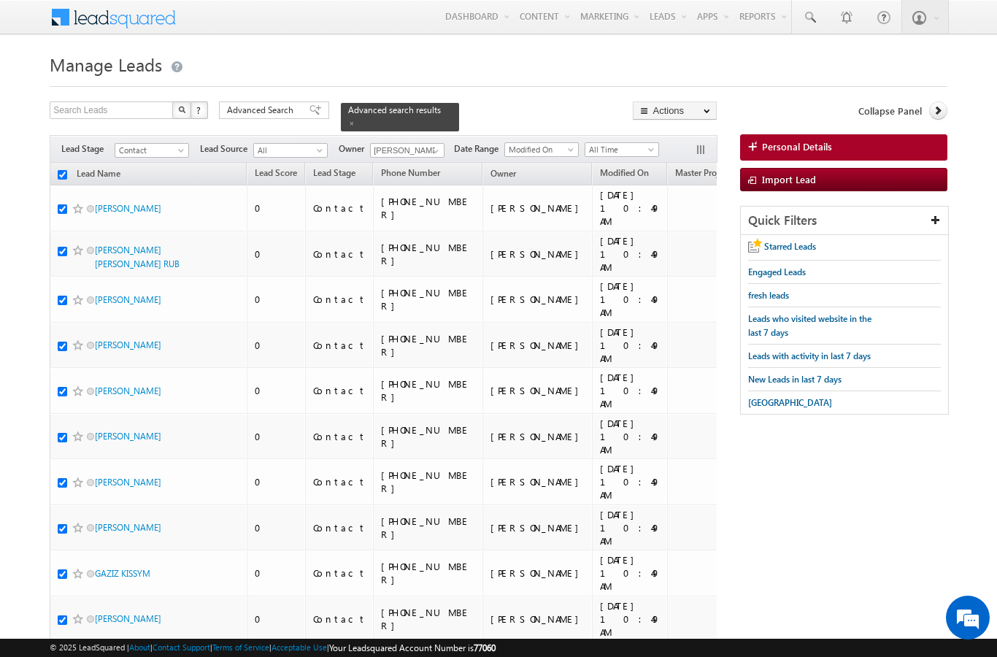
checkbox input "true"
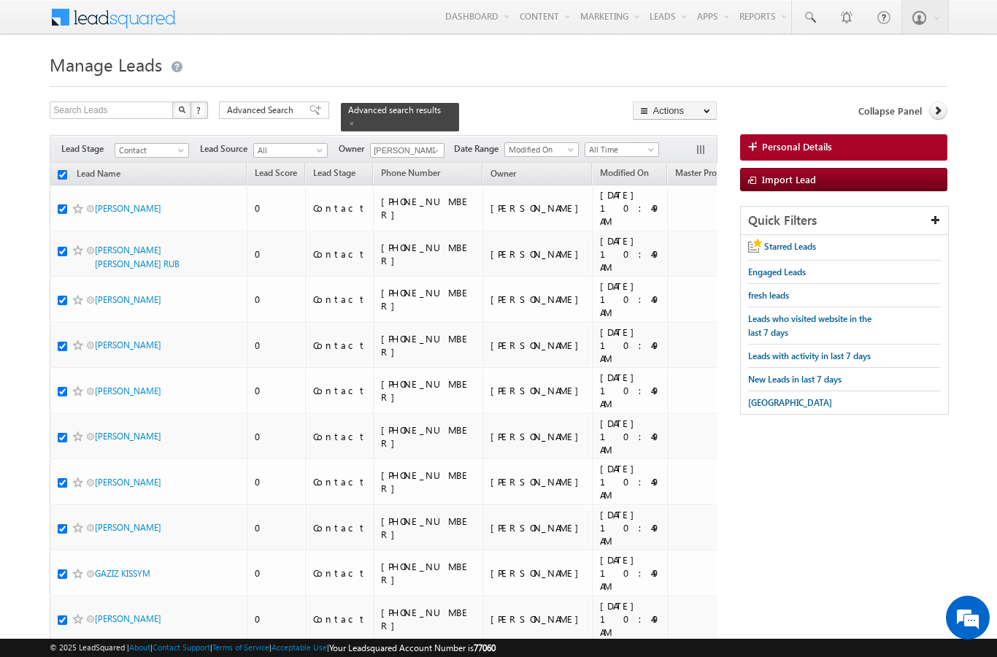
checkbox input "true"
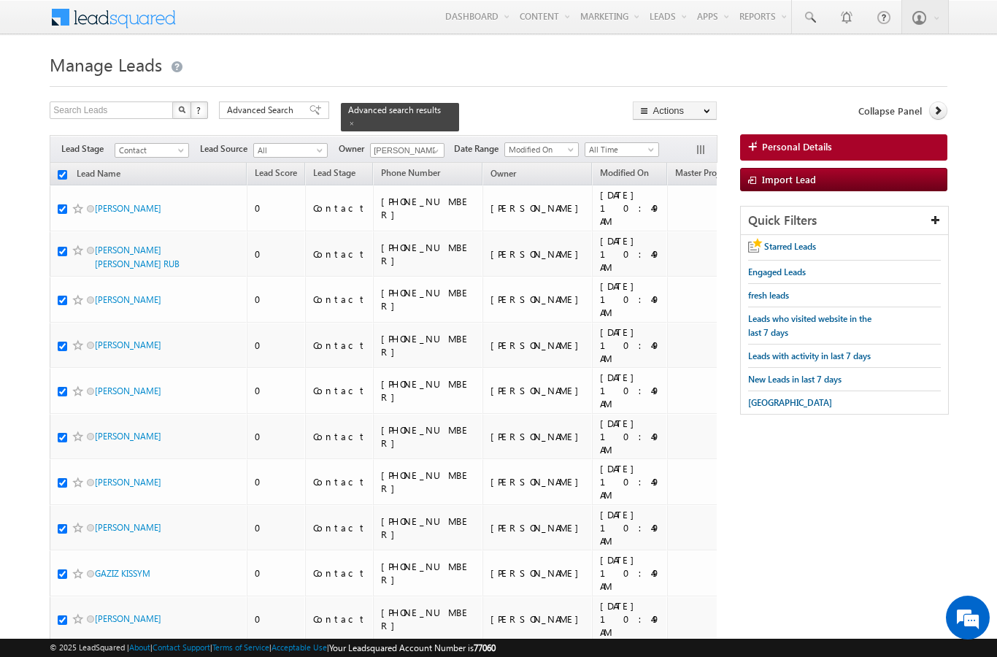
checkbox input "true"
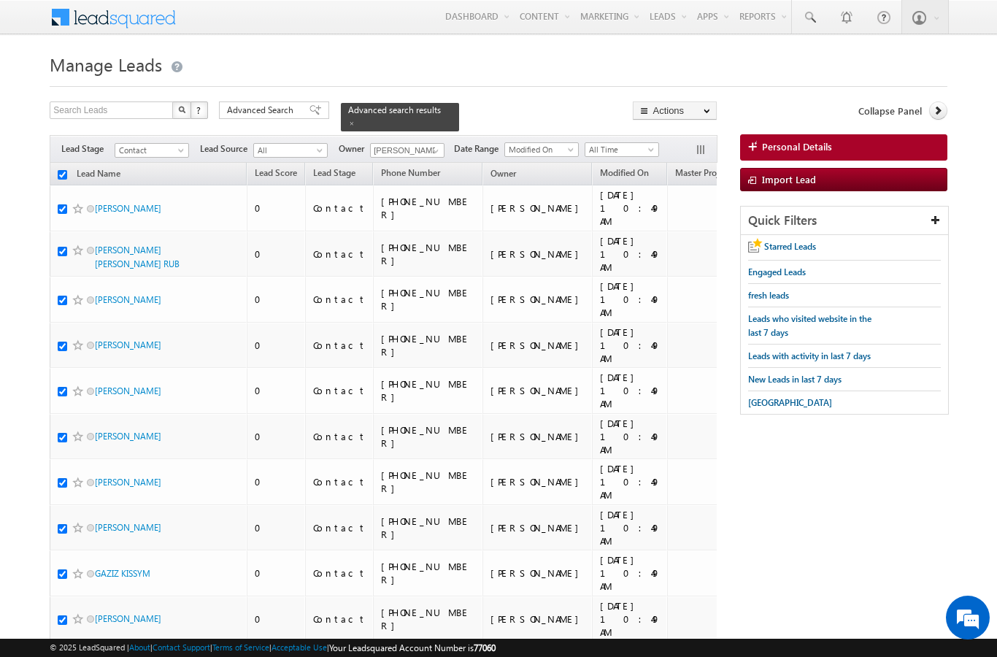
checkbox input "true"
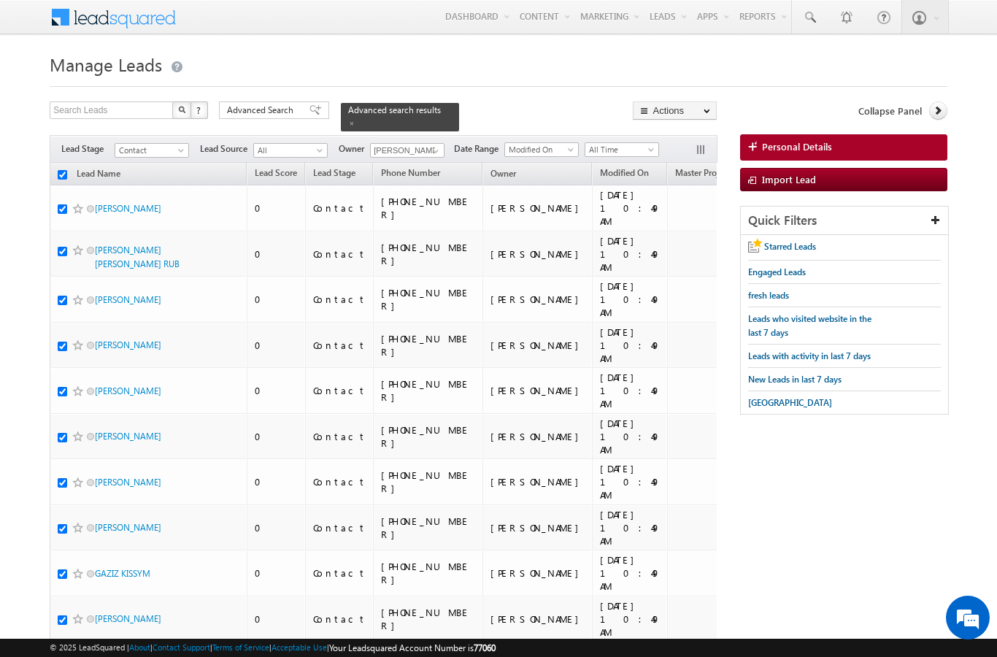
checkbox input "true"
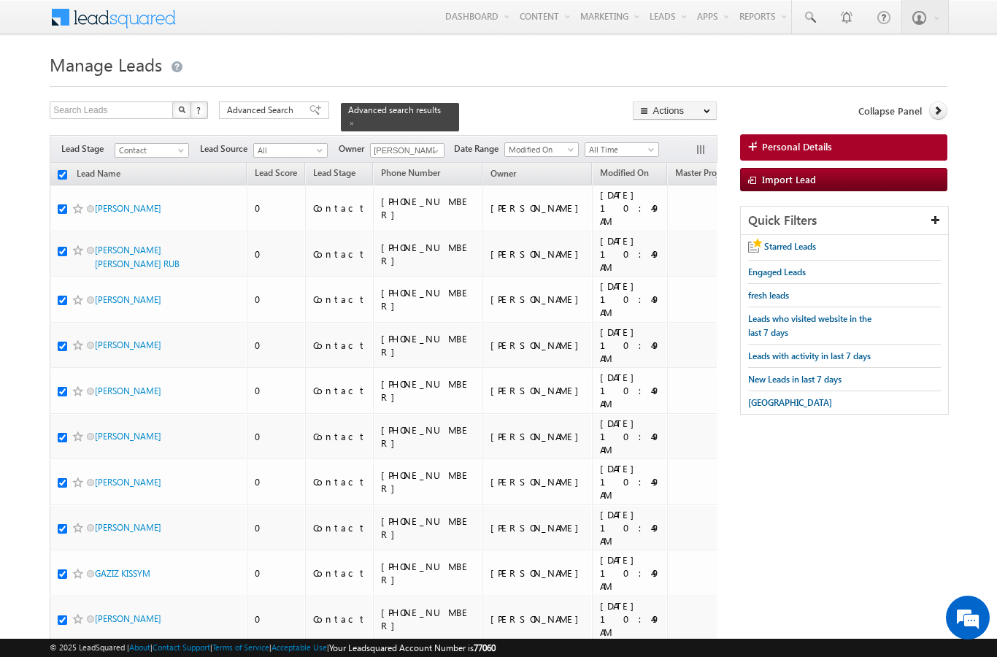
checkbox input "true"
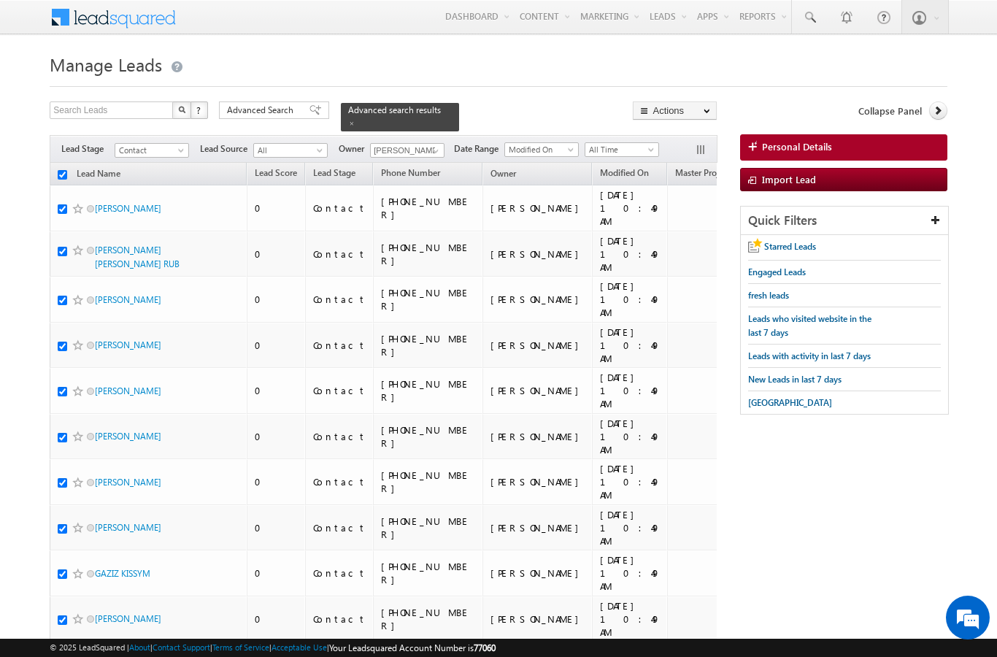
checkbox input "true"
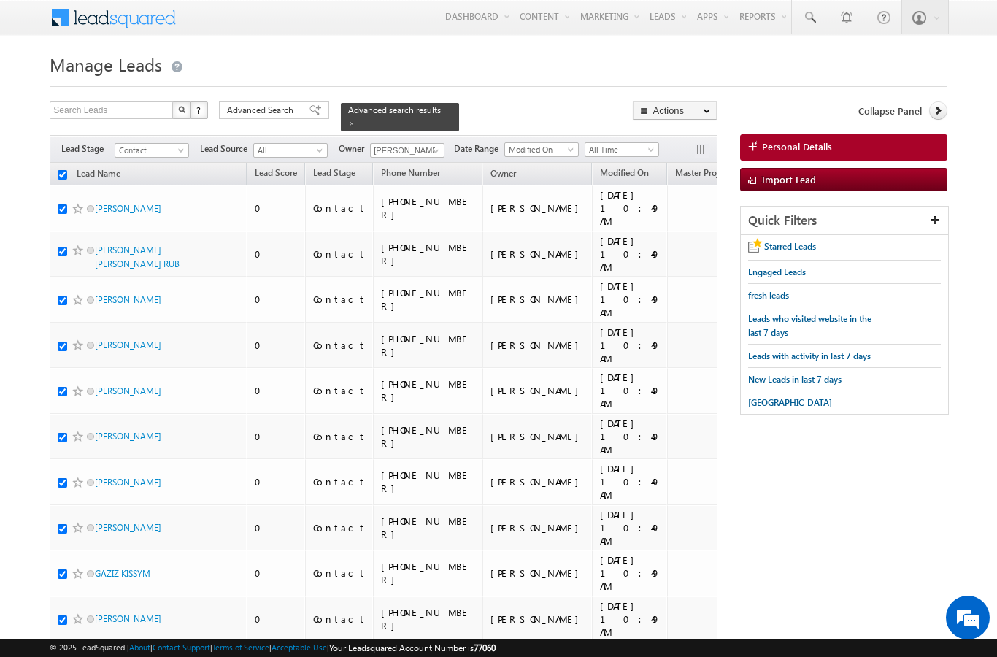
click at [0, 0] on link "Change Owner" at bounding box center [0, 0] width 0 height 0
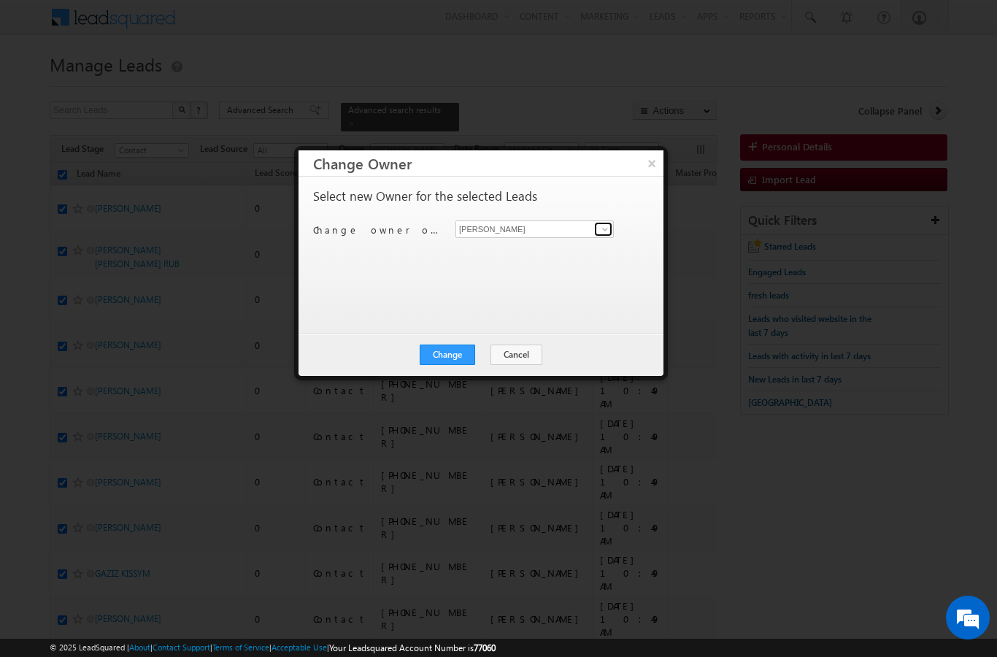
click at [598, 223] on link at bounding box center [603, 229] width 18 height 15
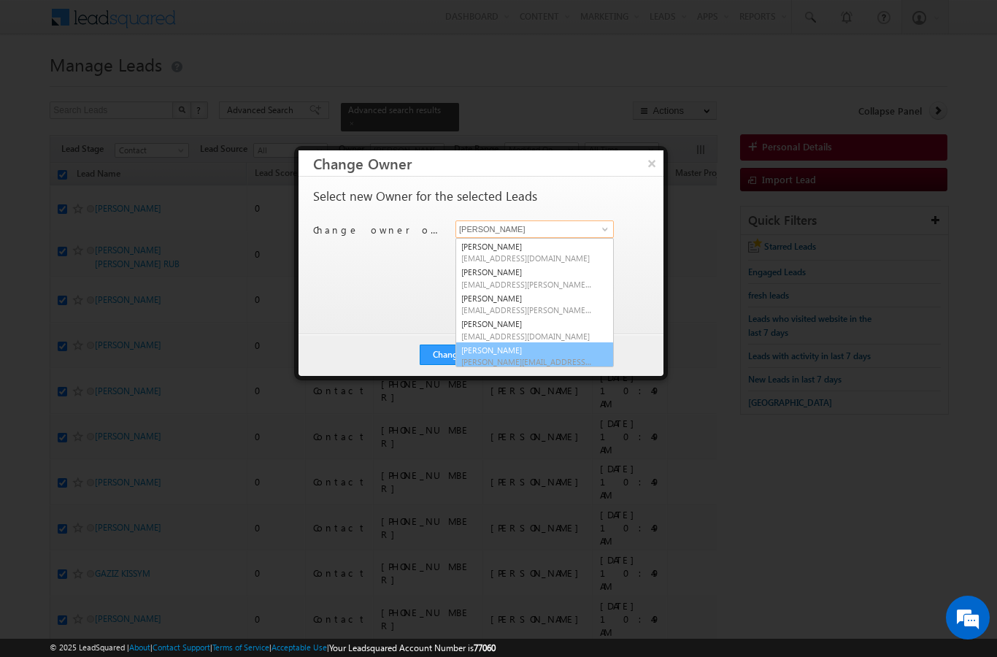
click at [494, 356] on span "[PERSON_NAME][EMAIL_ADDRESS][DOMAIN_NAME]" at bounding box center [526, 361] width 131 height 11
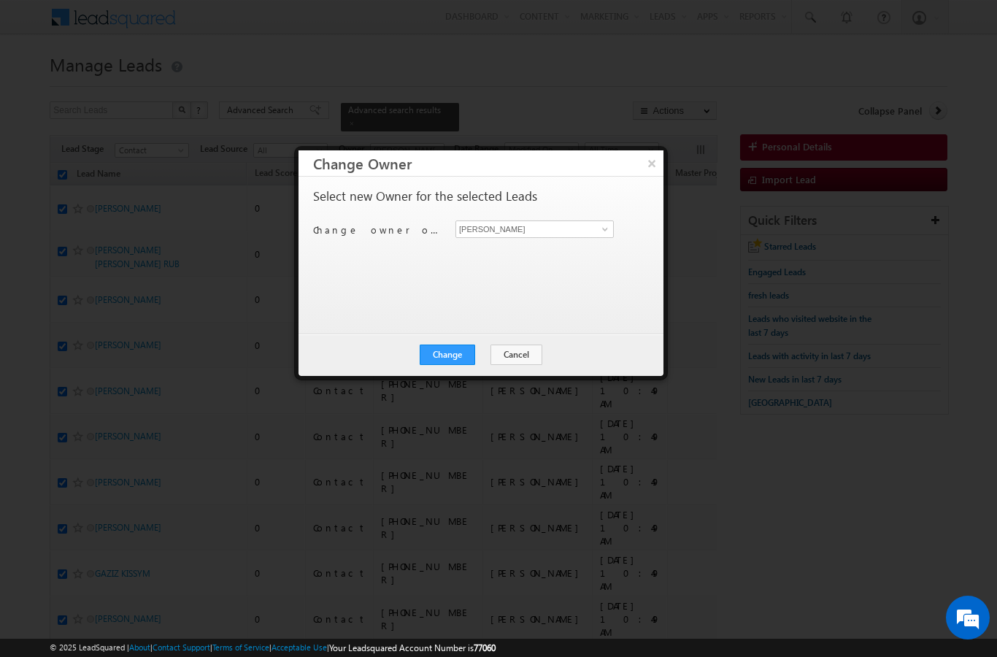
click at [454, 354] on button "Change" at bounding box center [447, 355] width 55 height 20
click at [475, 362] on button "Close" at bounding box center [483, 355] width 47 height 20
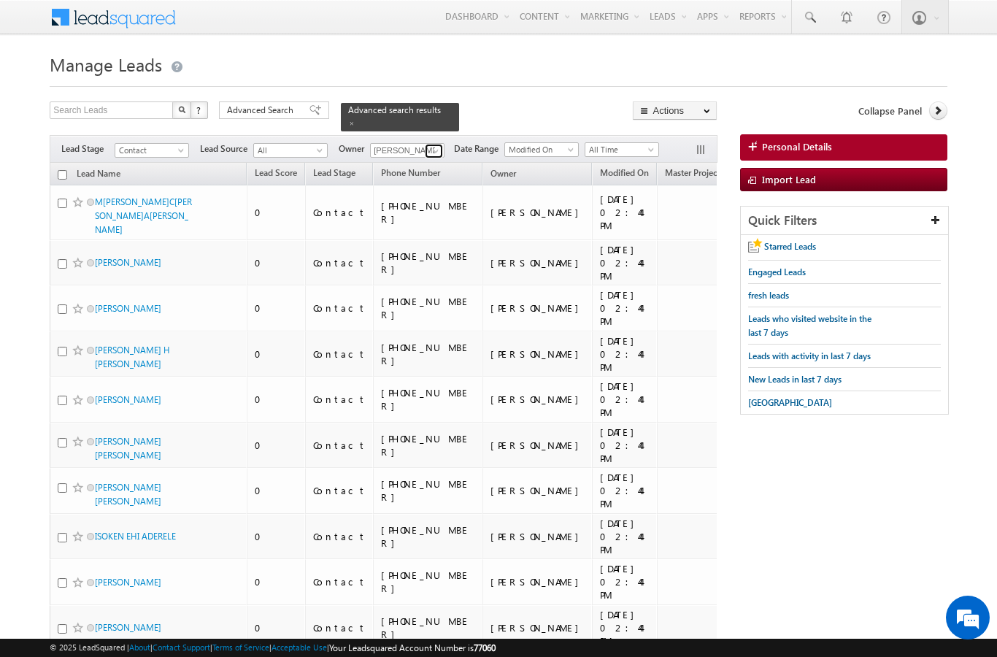
click at [437, 147] on span at bounding box center [436, 151] width 12 height 12
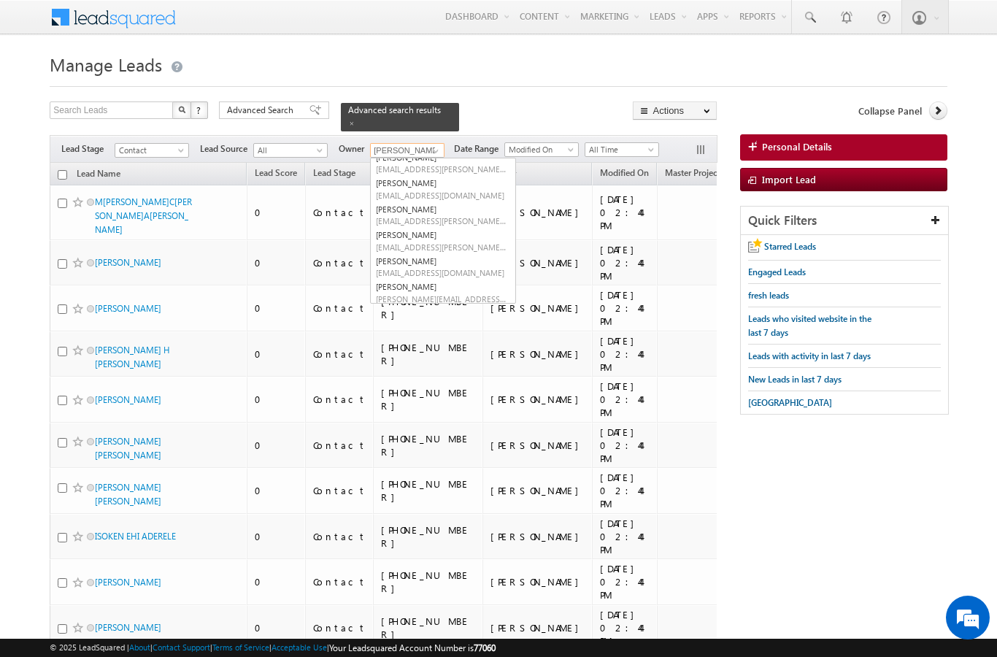
scroll to position [89, 0]
click at [444, 242] on span "[EMAIL_ADDRESS][PERSON_NAME][DOMAIN_NAME]" at bounding box center [441, 247] width 131 height 11
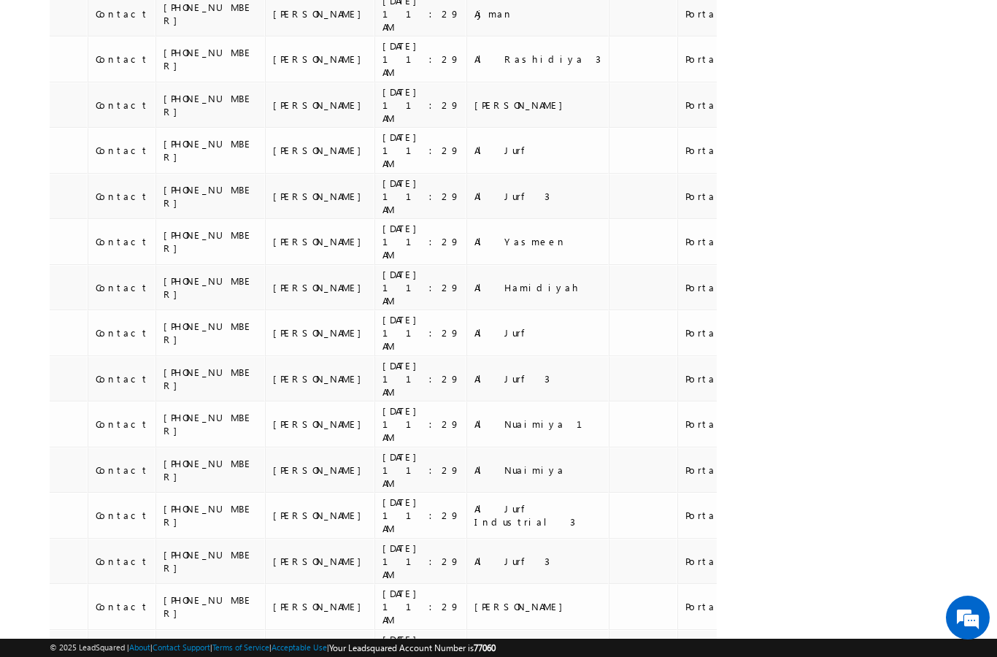
scroll to position [6750, 0]
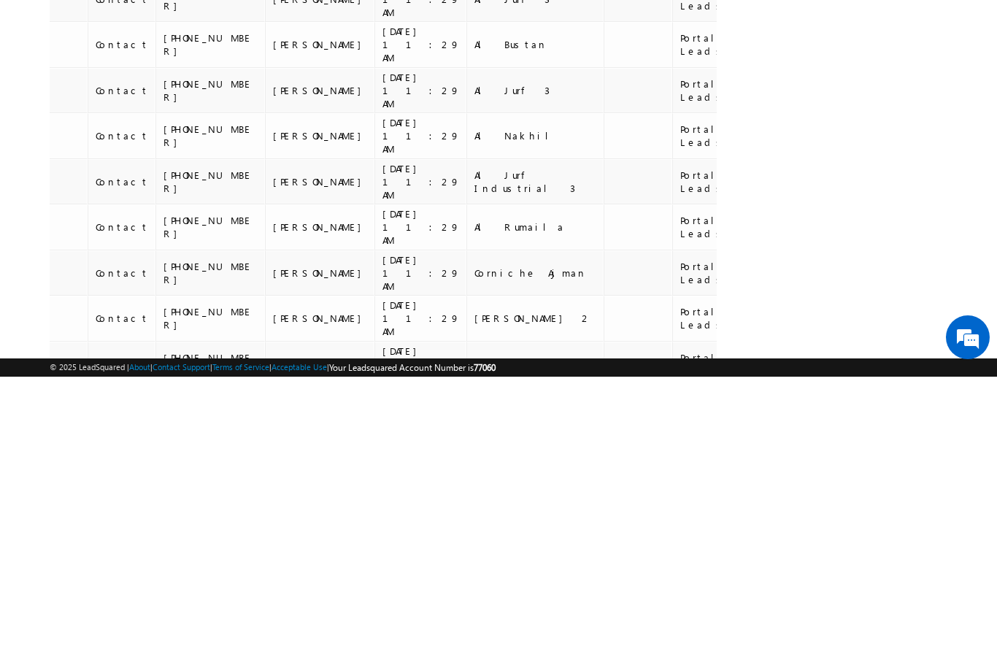
scroll to position [6596, 0]
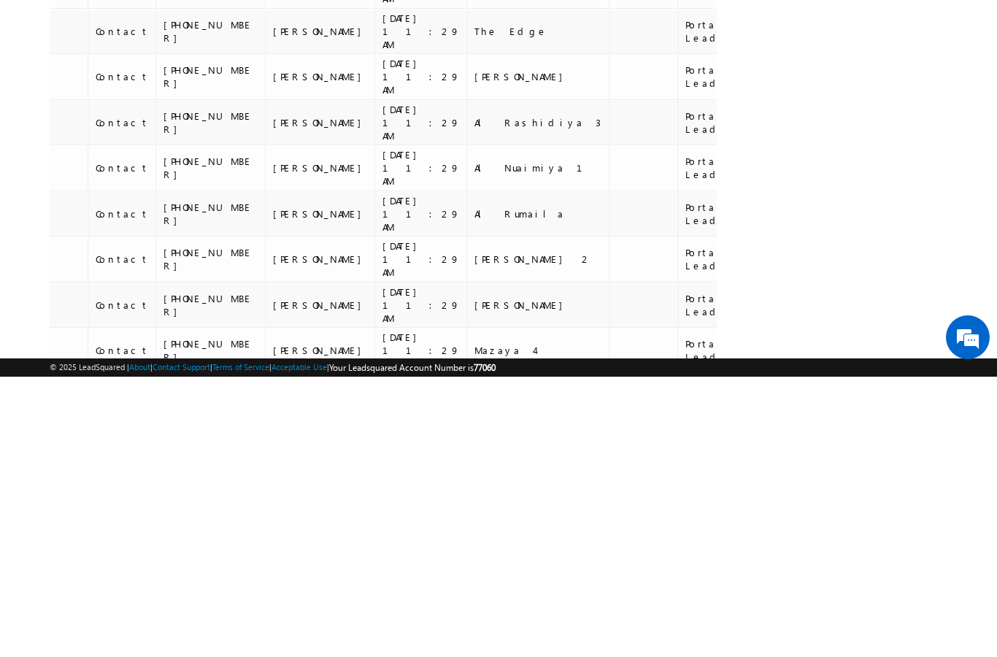
scroll to position [6623, 0]
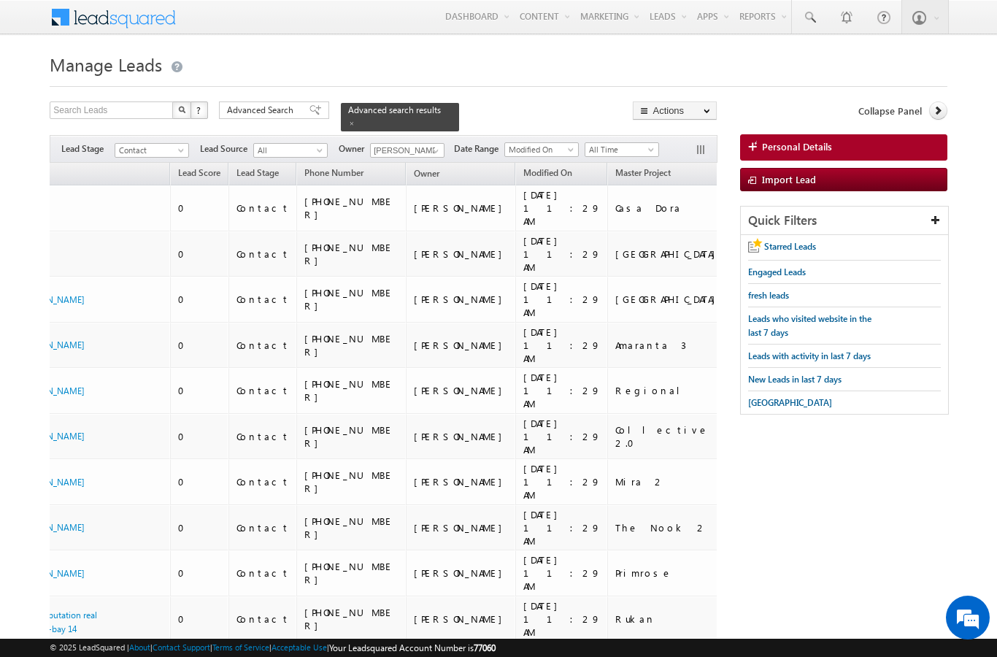
scroll to position [7721, 0]
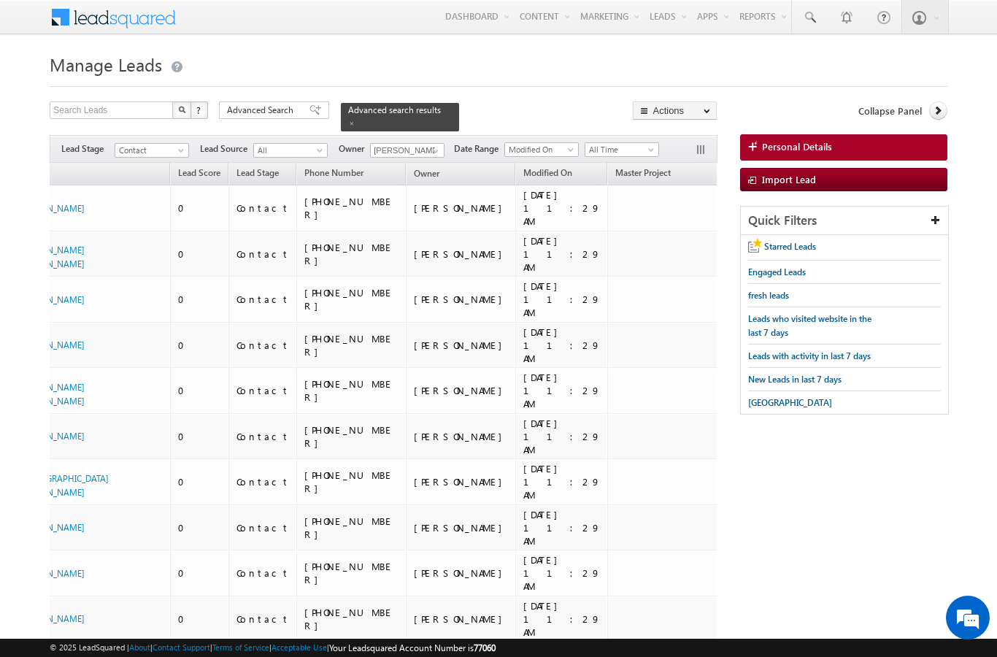
scroll to position [9864, 0]
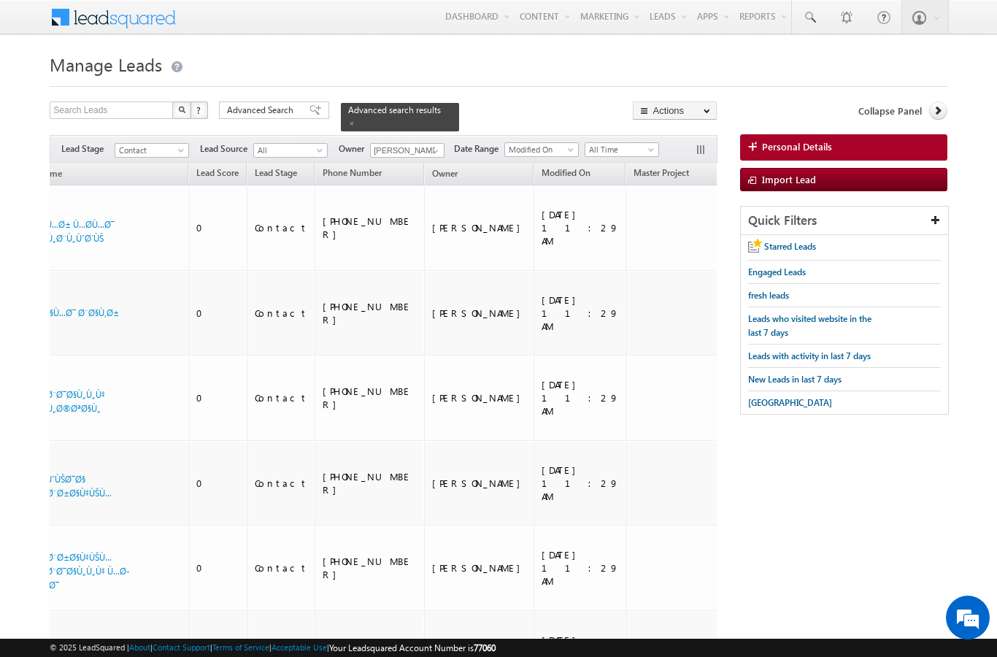
scroll to position [10412, 0]
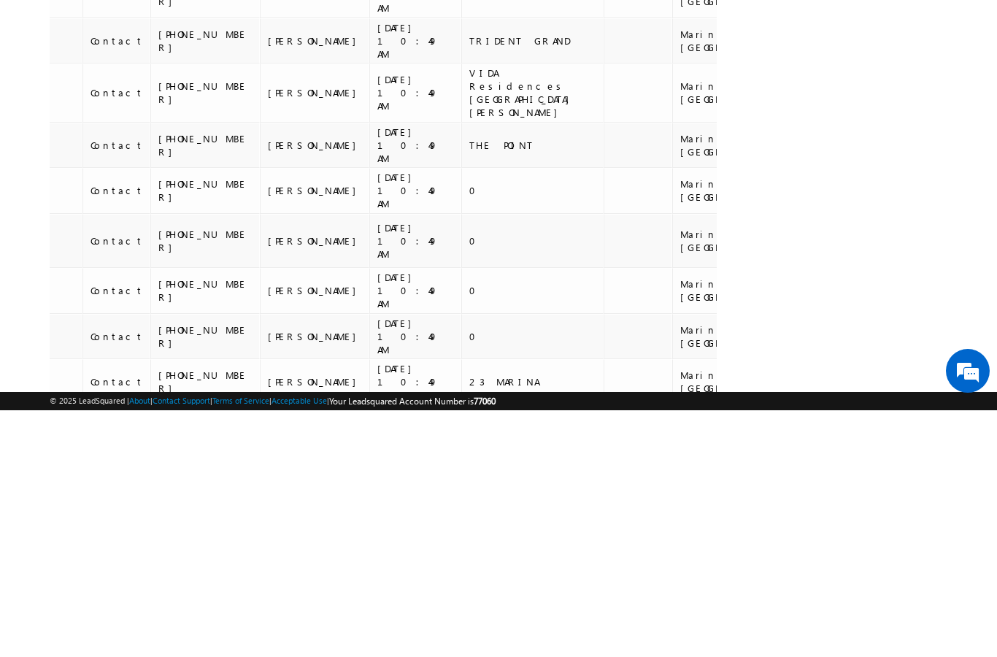
scroll to position [0, 244]
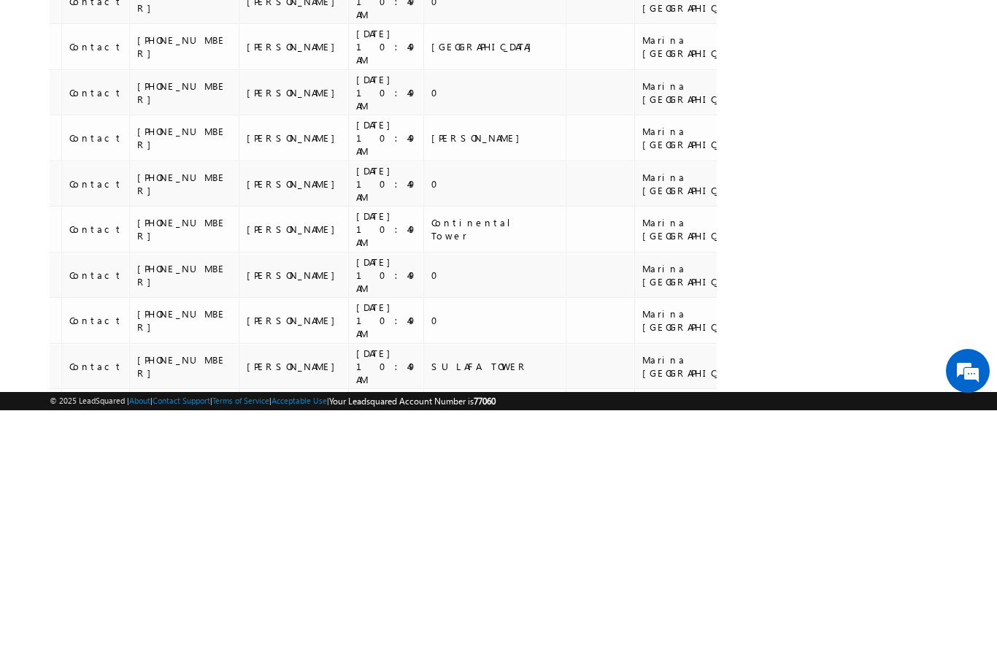
scroll to position [7481, 0]
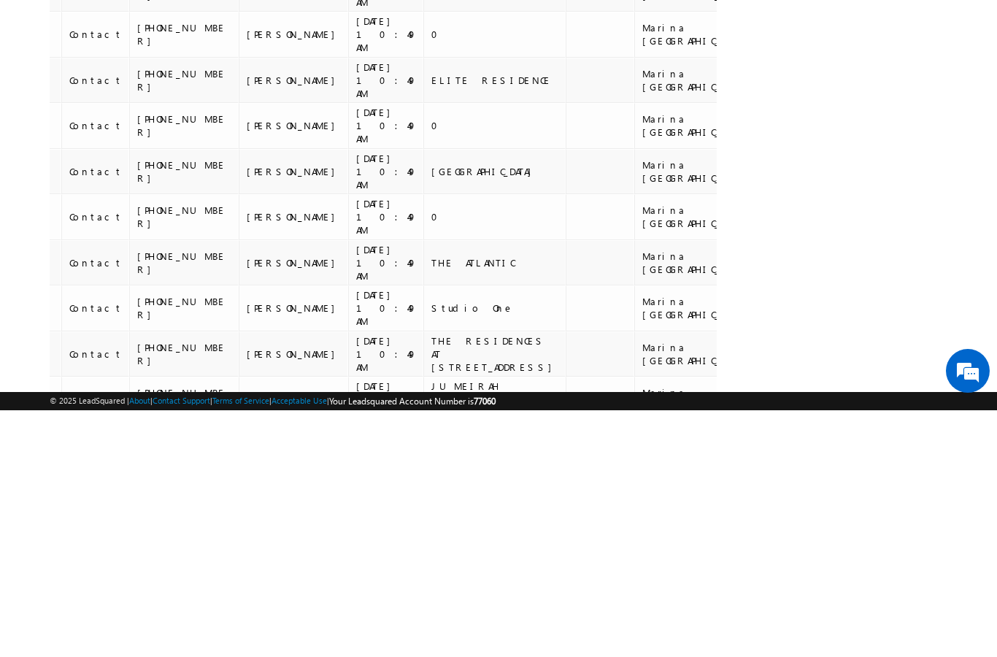
scroll to position [7613, 0]
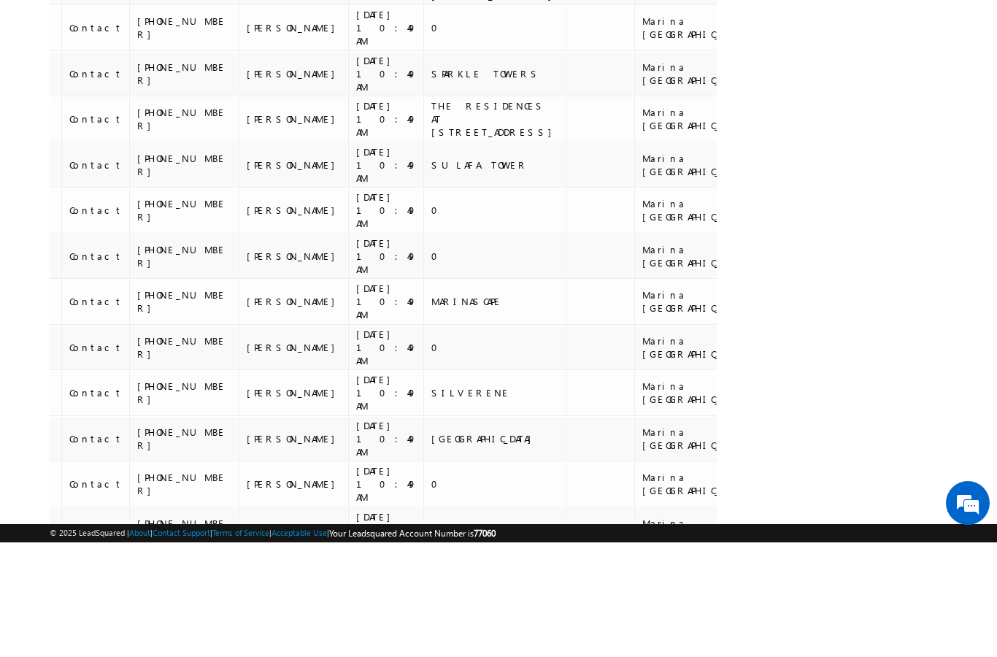
scroll to position [7728, 0]
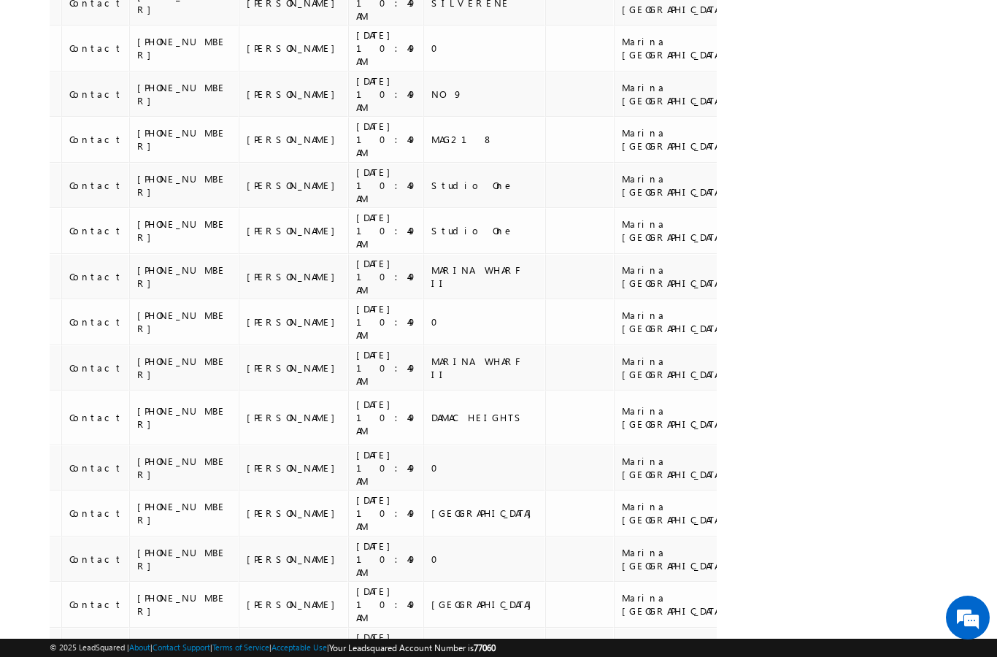
scroll to position [7339, 0]
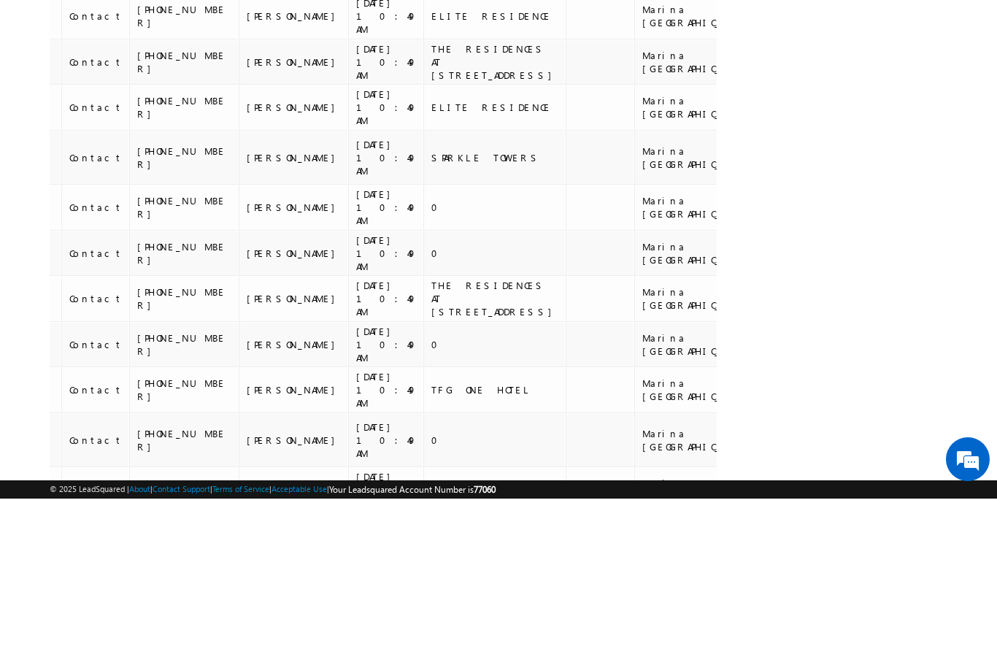
scroll to position [7616, 0]
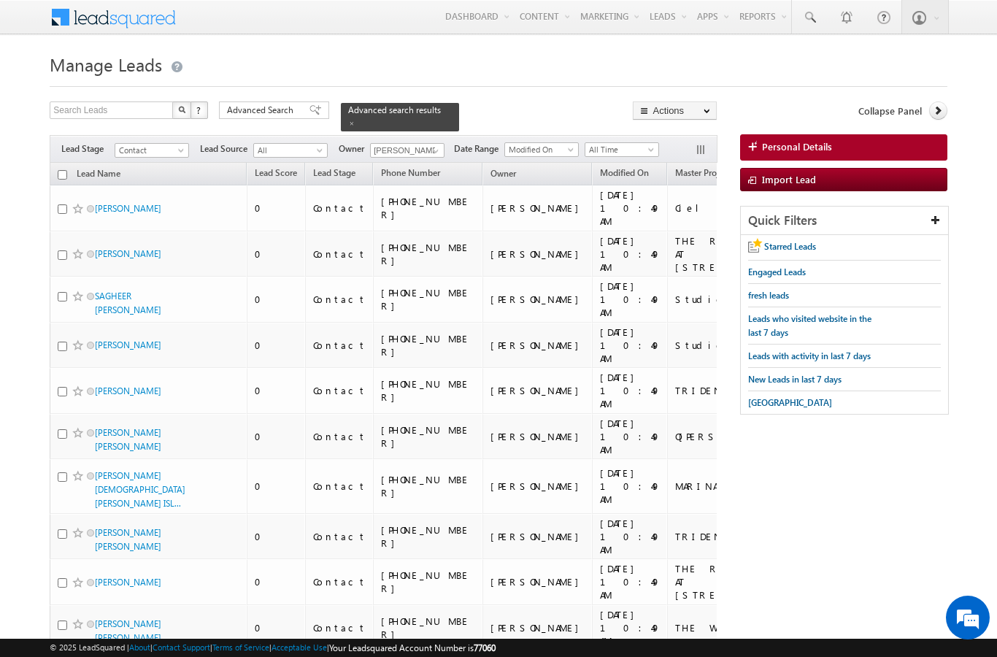
scroll to position [0, 0]
click at [61, 170] on input "checkbox" at bounding box center [62, 174] width 9 height 9
click at [0, 0] on link "Change Owner" at bounding box center [0, 0] width 0 height 0
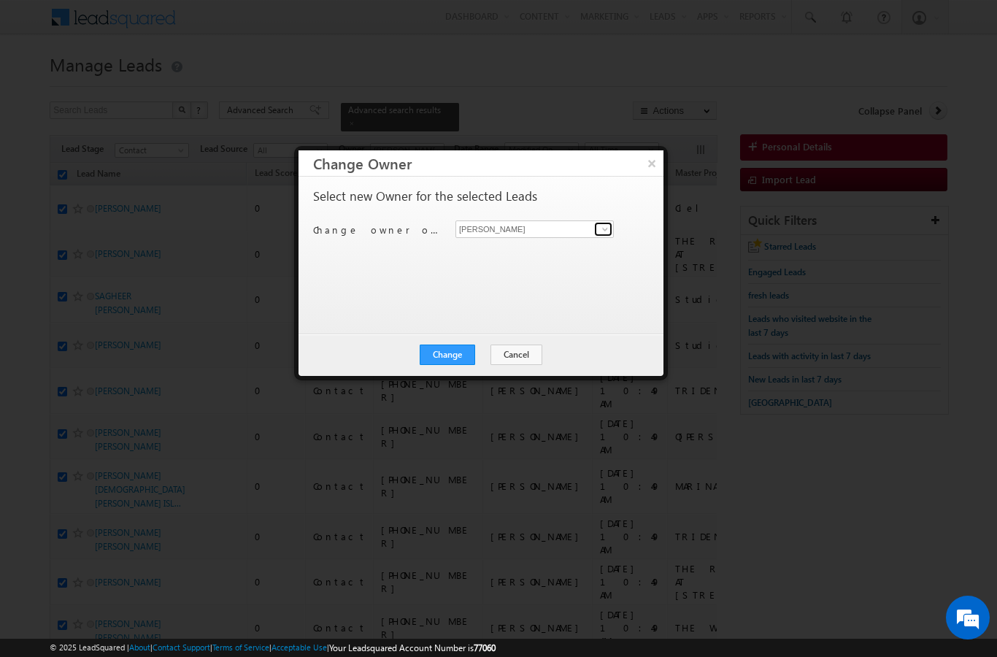
click at [606, 235] on link at bounding box center [603, 229] width 18 height 15
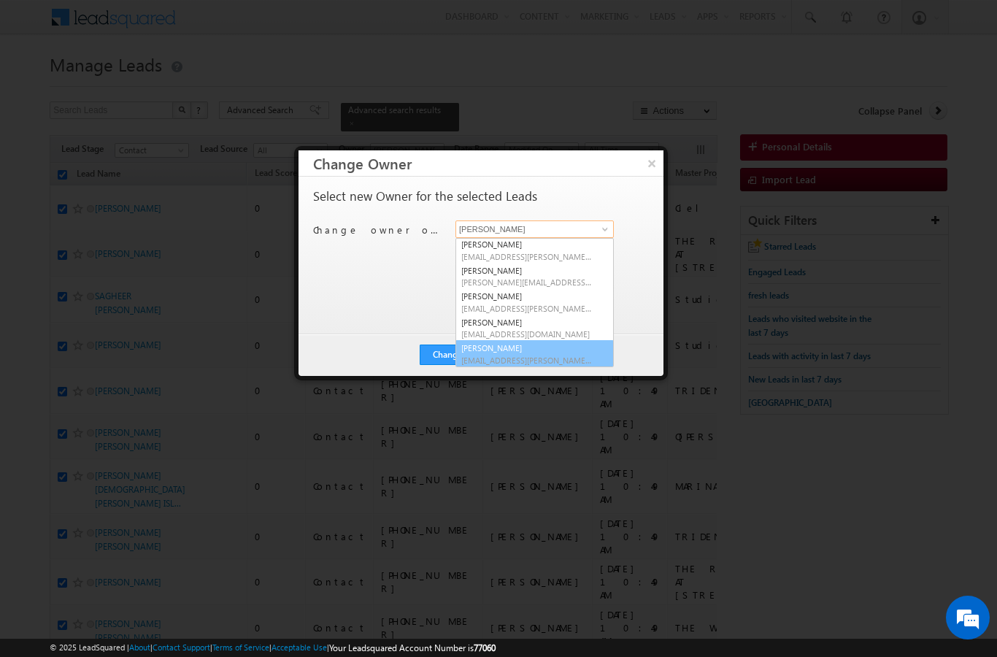
click at [562, 365] on ul "Dheeraj Soni dheeraj.soni@indglobal.ae Murari Sharma murari.sharma@indglobal.ae…" at bounding box center [535, 302] width 158 height 129
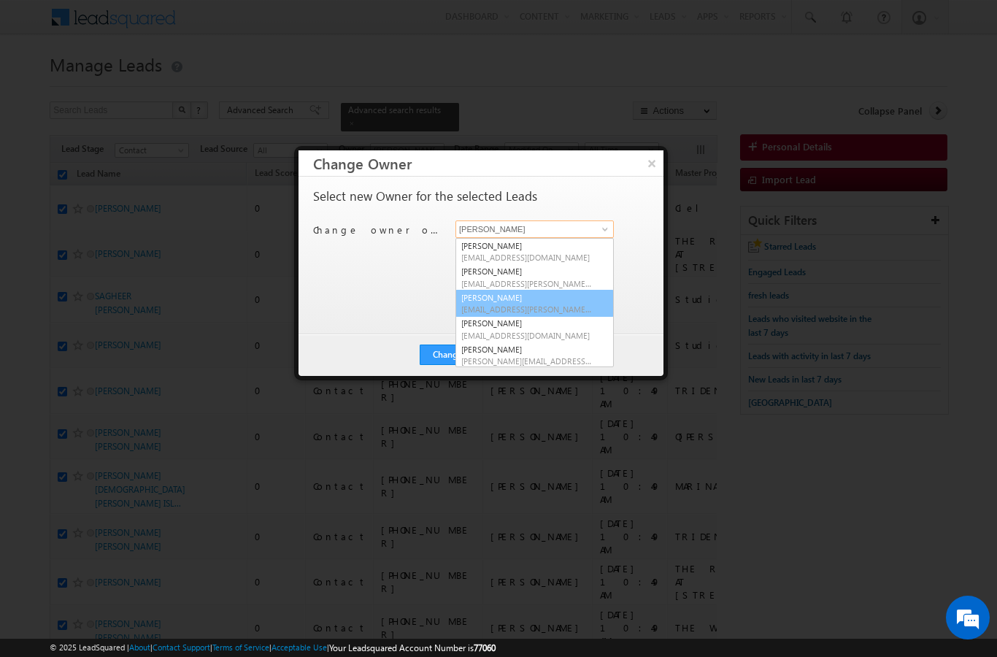
scroll to position [77, 0]
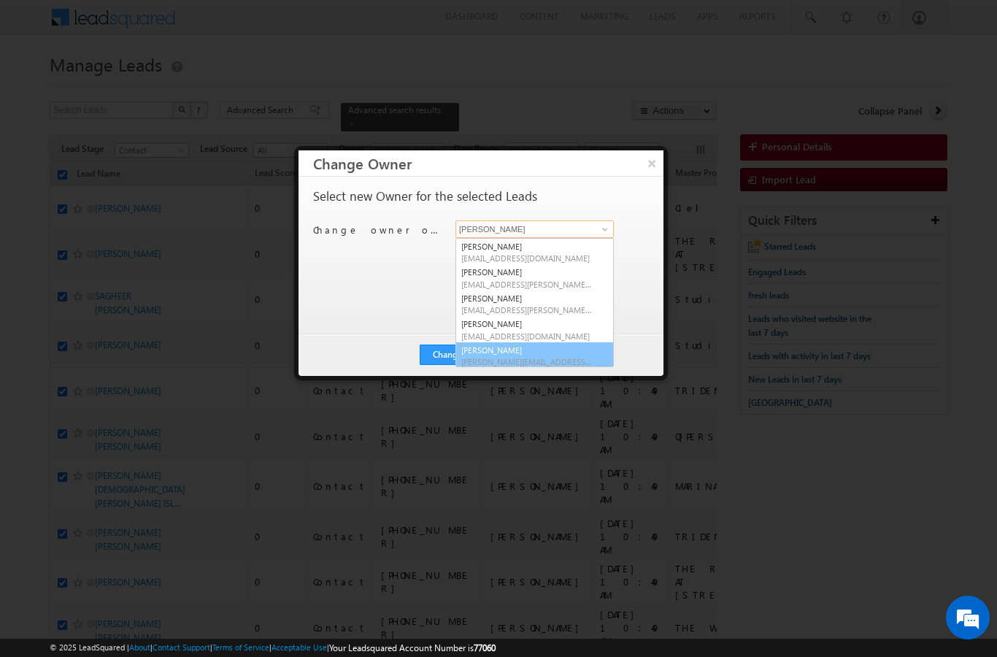
click at [530, 352] on link "Vratika Soni vratika.soni@indglobal.ae" at bounding box center [535, 356] width 158 height 28
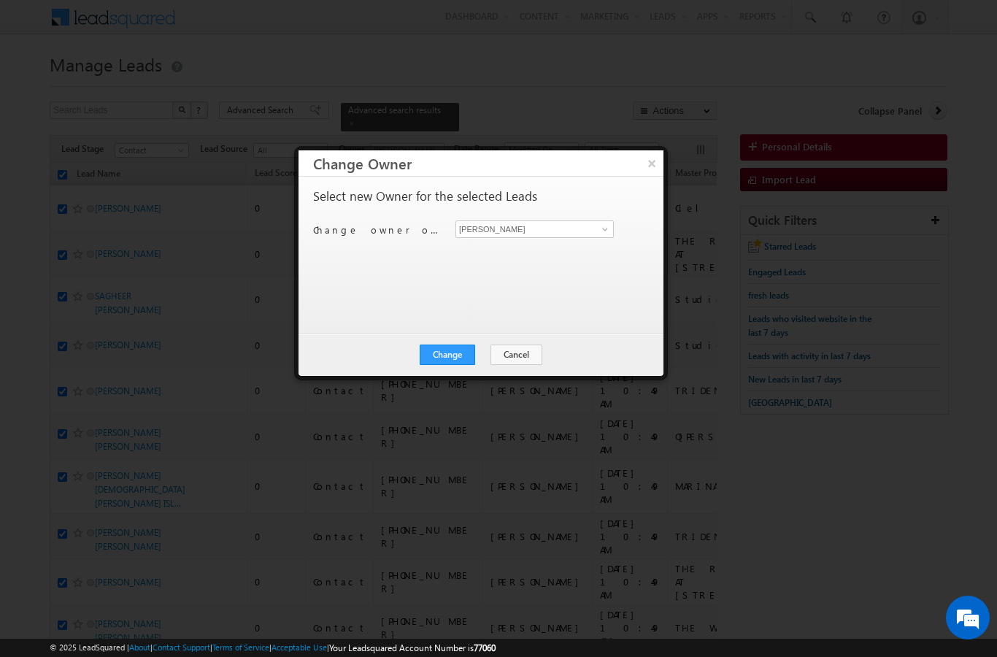
click at [453, 363] on button "Change" at bounding box center [447, 355] width 55 height 20
click at [485, 361] on button "Close" at bounding box center [483, 355] width 47 height 20
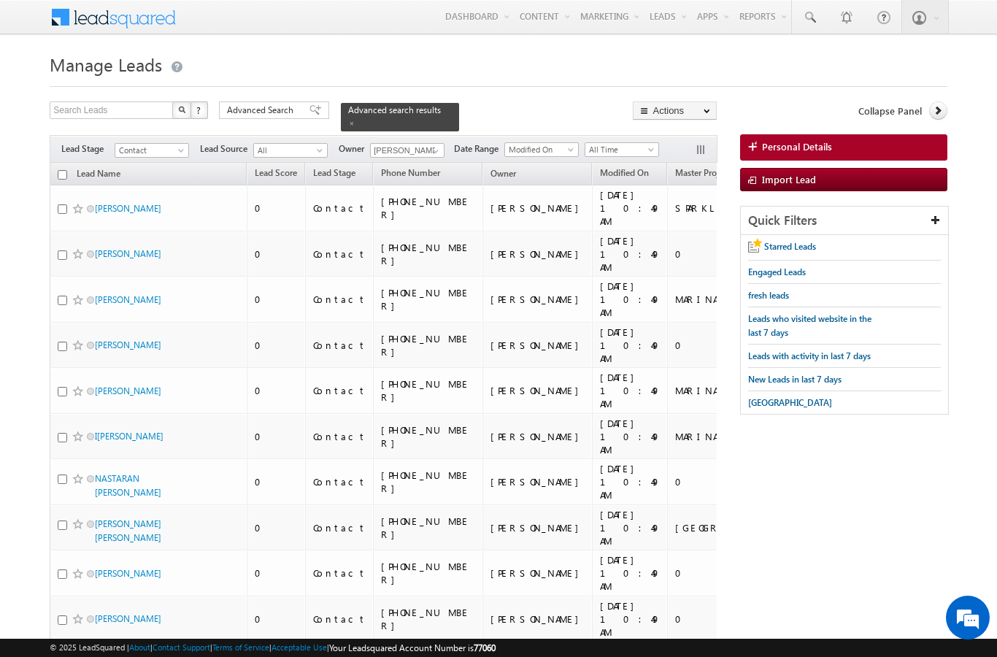
click at [0, 0] on link "Reports Home" at bounding box center [0, 0] width 0 height 0
